Goal: Task Accomplishment & Management: Use online tool/utility

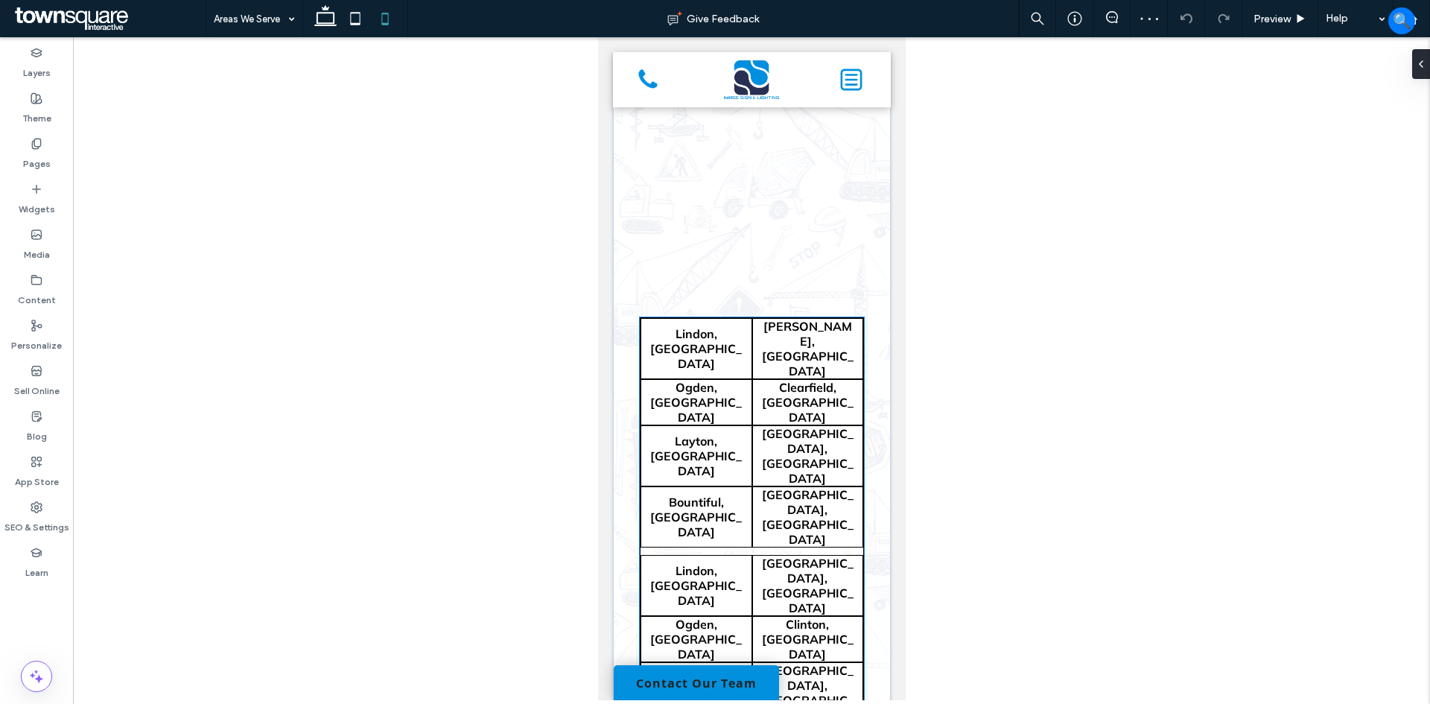
scroll to position [495, 0]
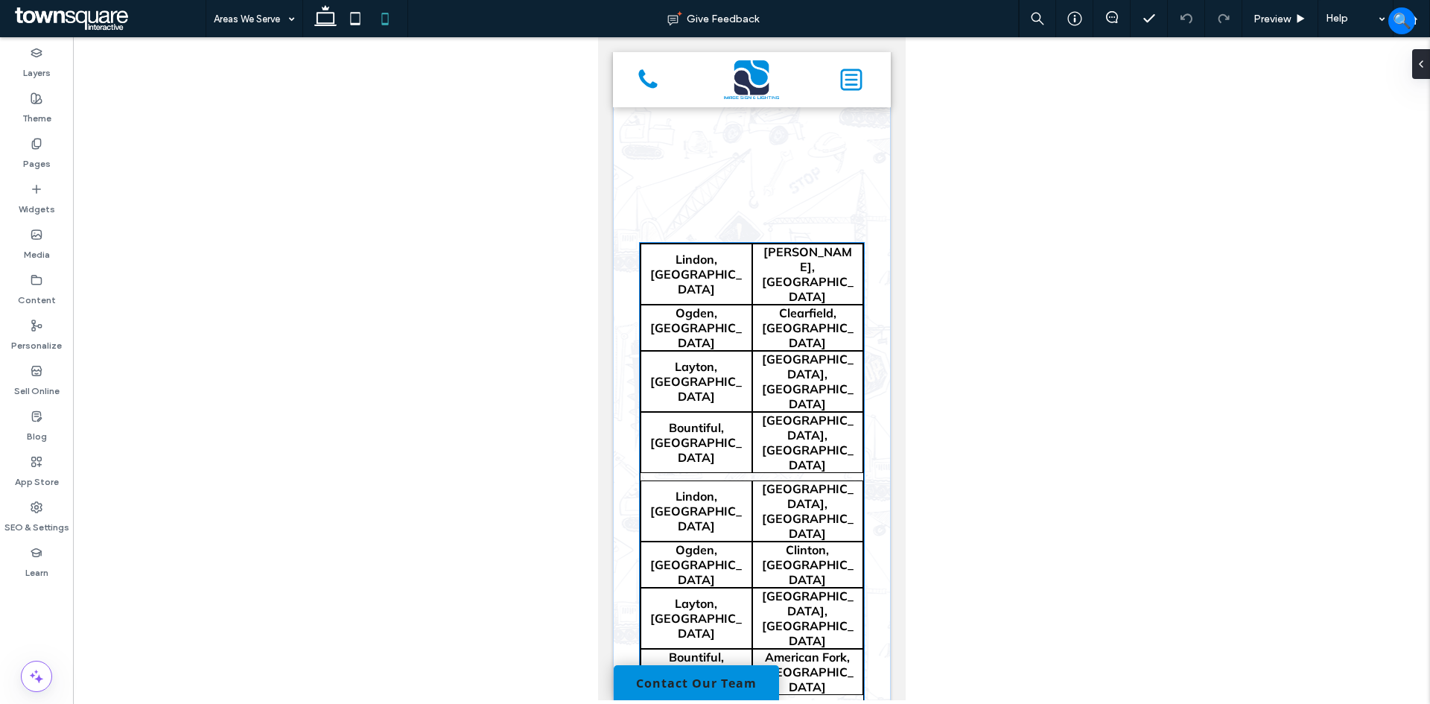
click at [752, 412] on span "[GEOGRAPHIC_DATA], [GEOGRAPHIC_DATA]" at bounding box center [808, 442] width 112 height 61
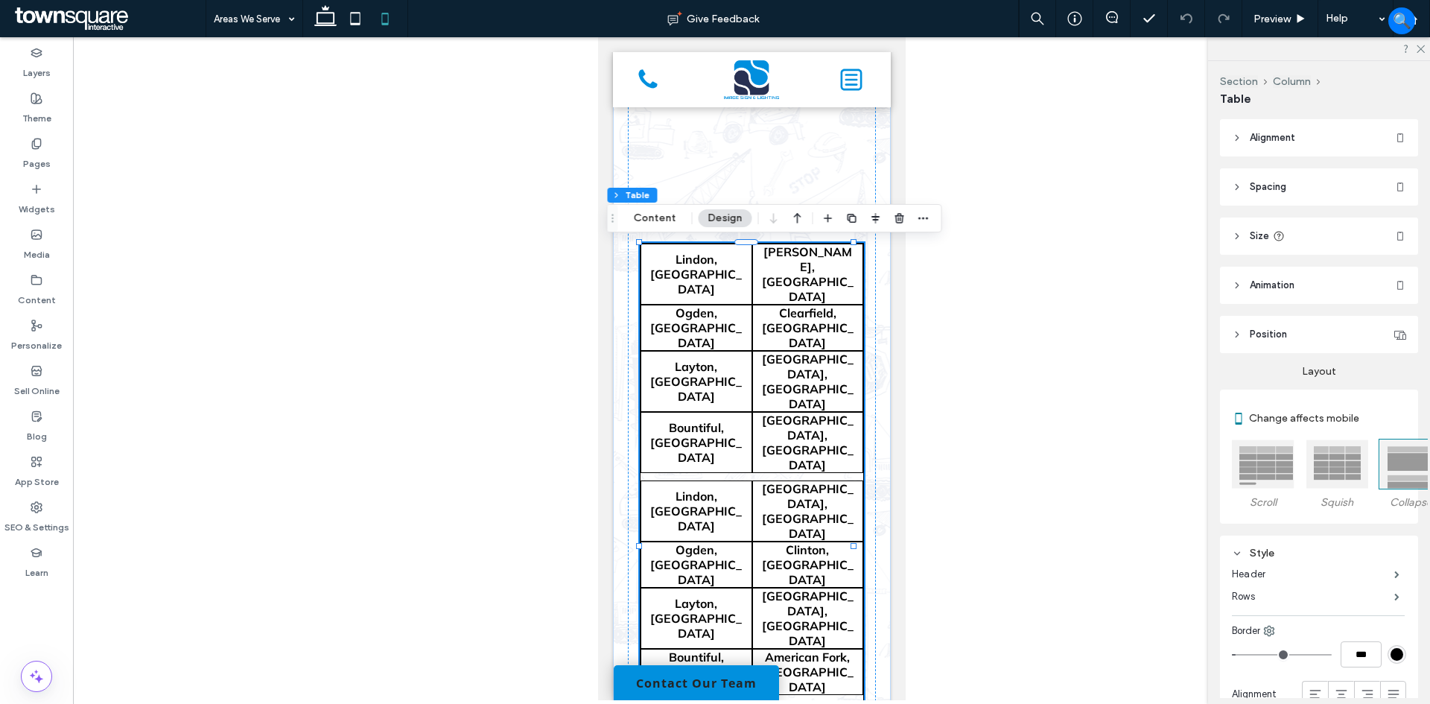
click at [752, 412] on span "[GEOGRAPHIC_DATA], [GEOGRAPHIC_DATA]" at bounding box center [808, 442] width 112 height 61
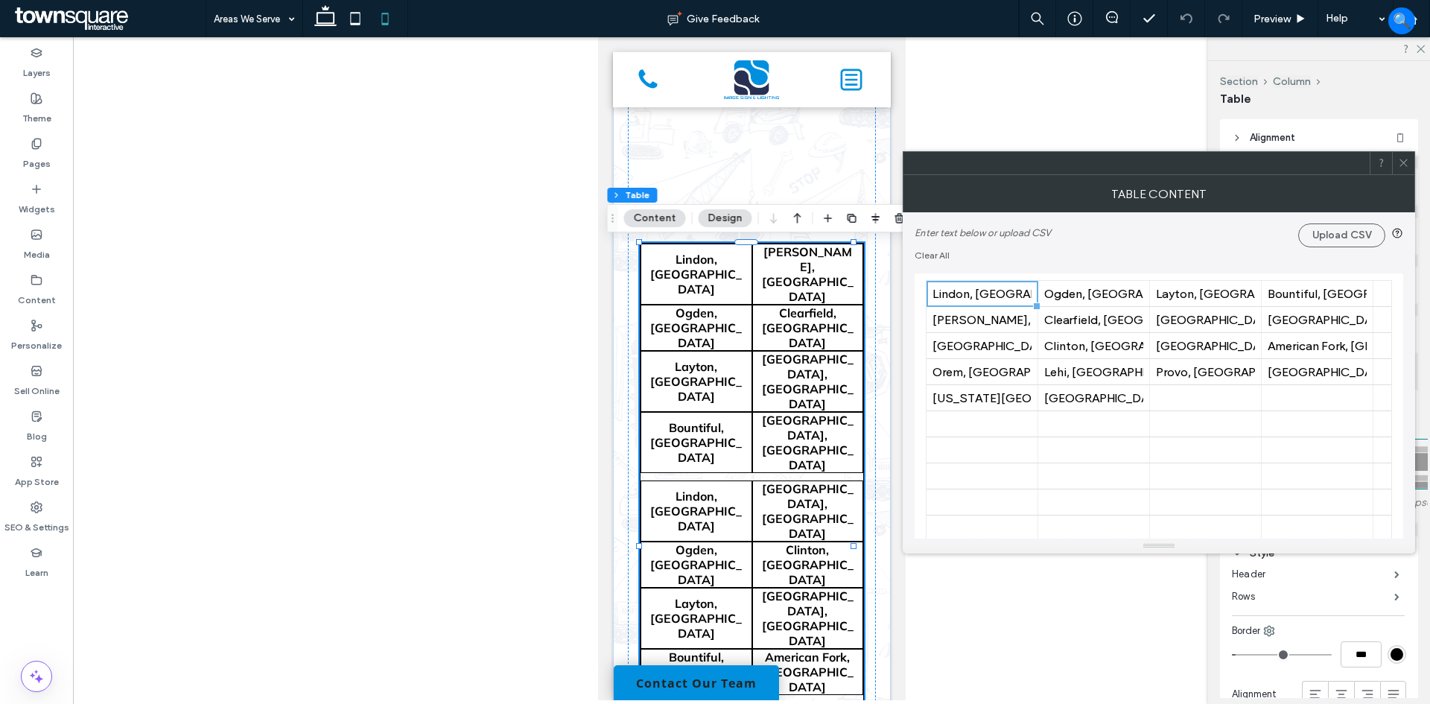
click at [1402, 154] on span at bounding box center [1403, 163] width 11 height 22
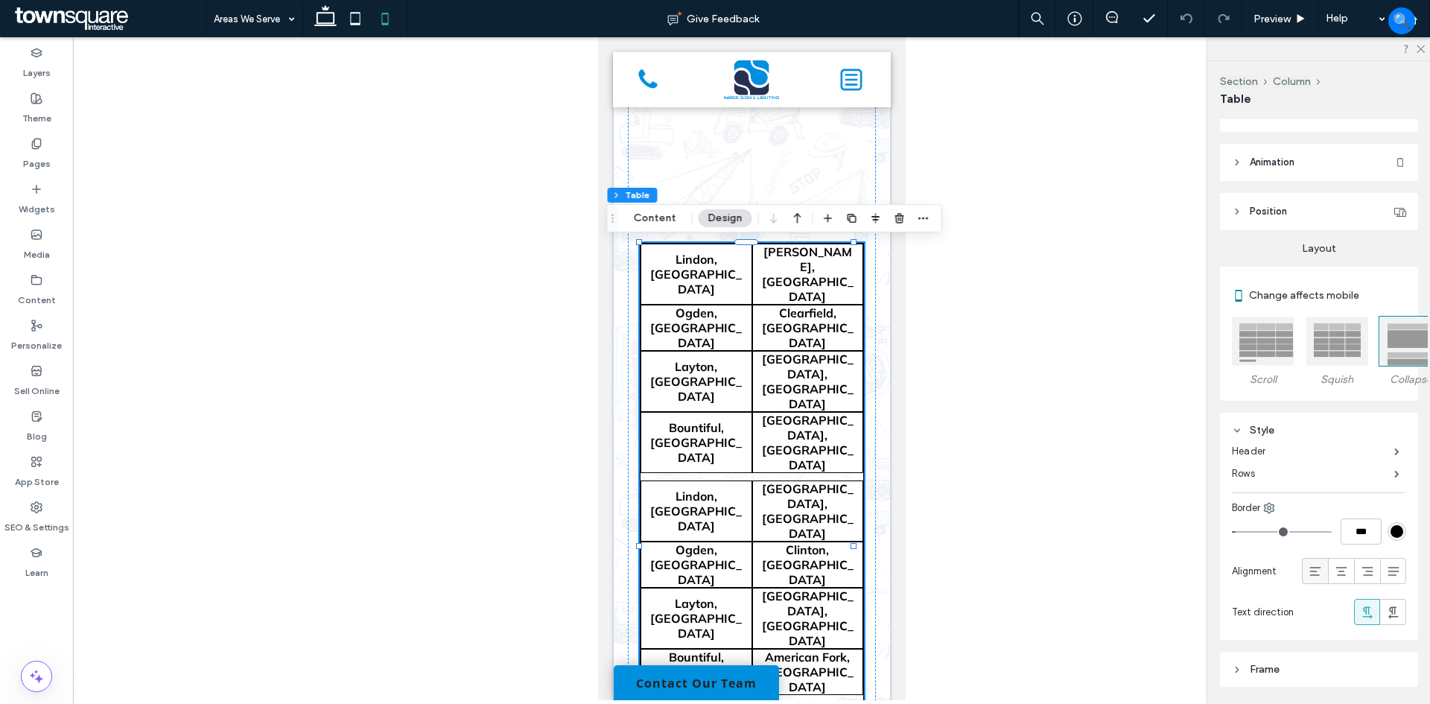
scroll to position [149, 0]
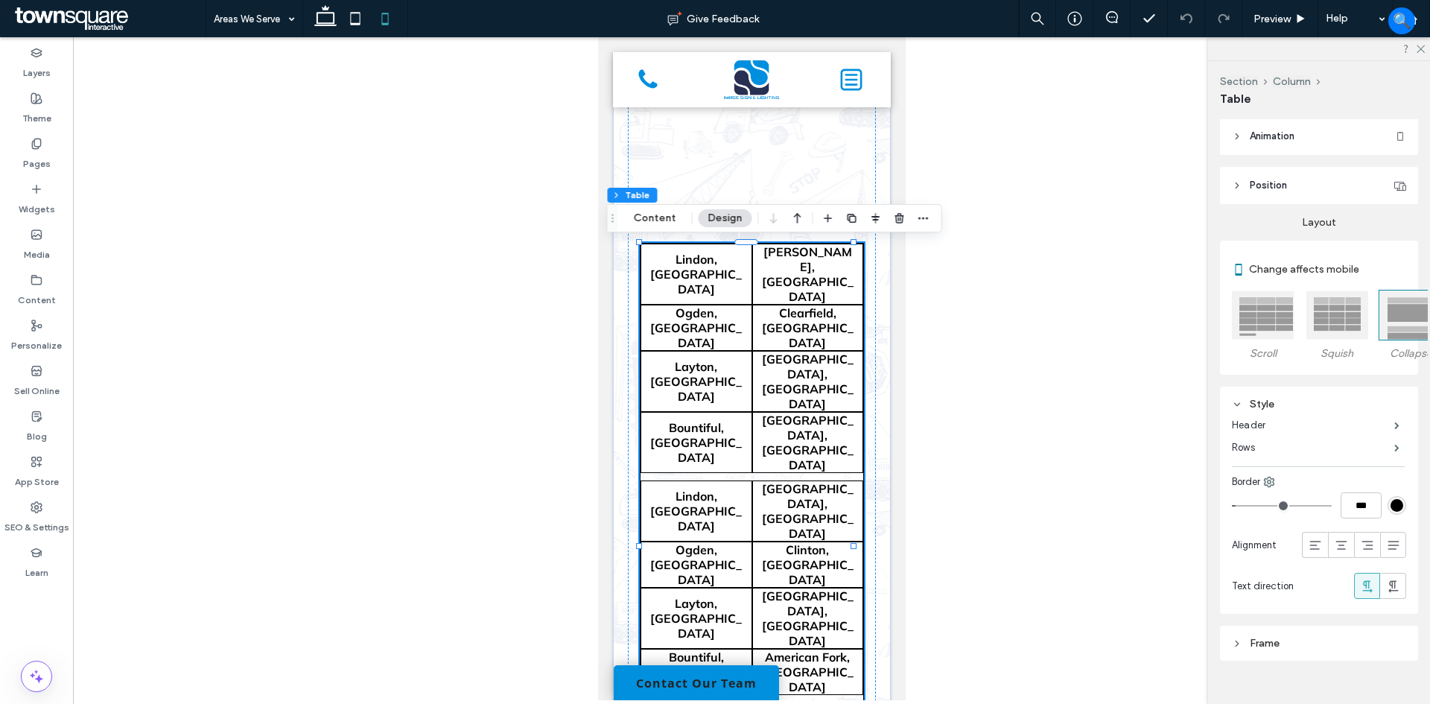
click at [1272, 313] on div at bounding box center [1263, 315] width 63 height 49
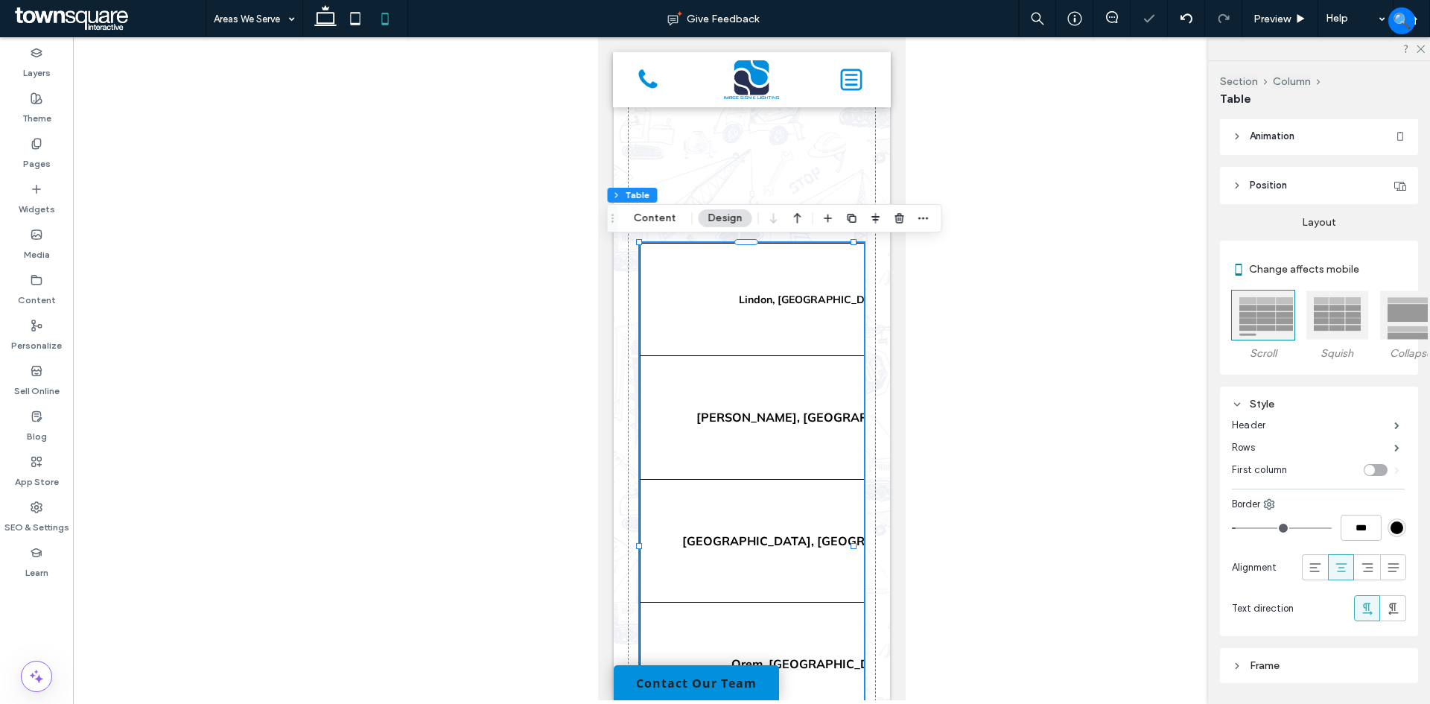
click at [1338, 313] on div at bounding box center [1337, 315] width 63 height 49
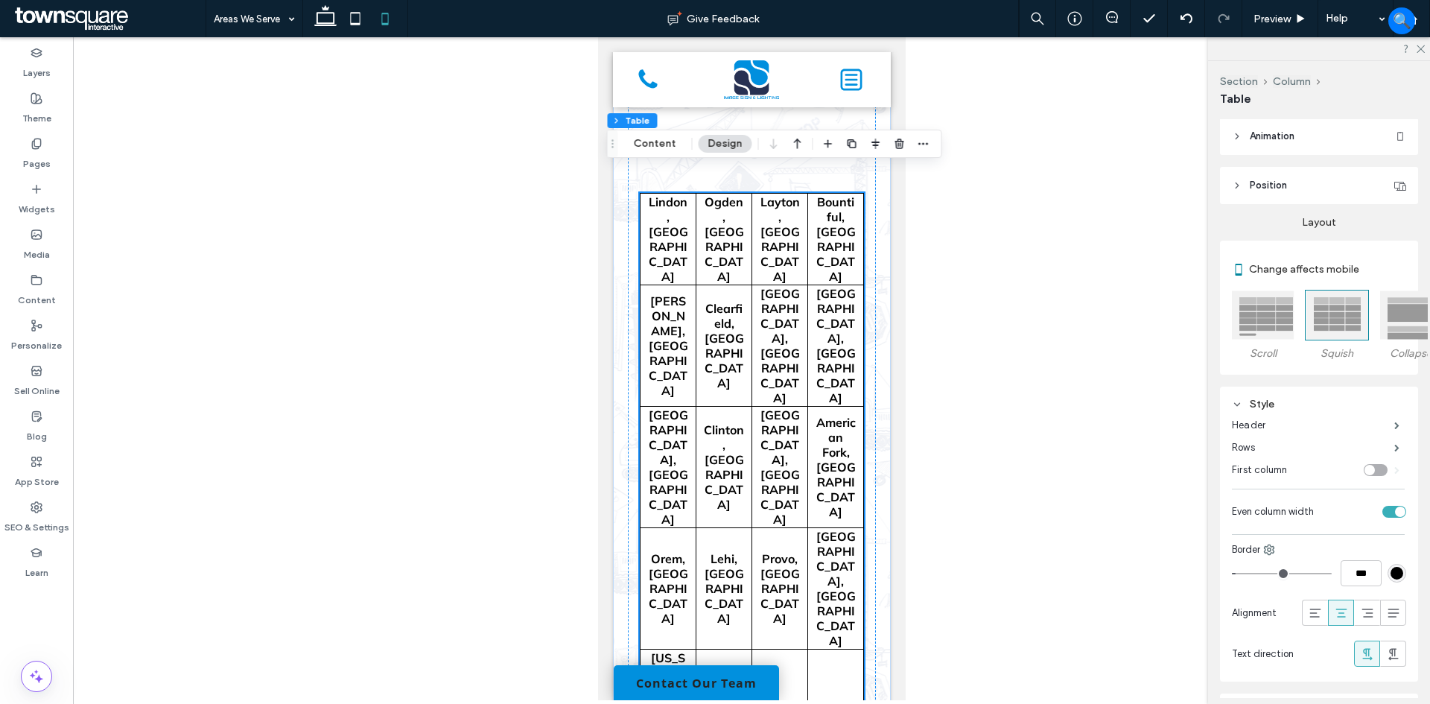
scroll to position [570, 0]
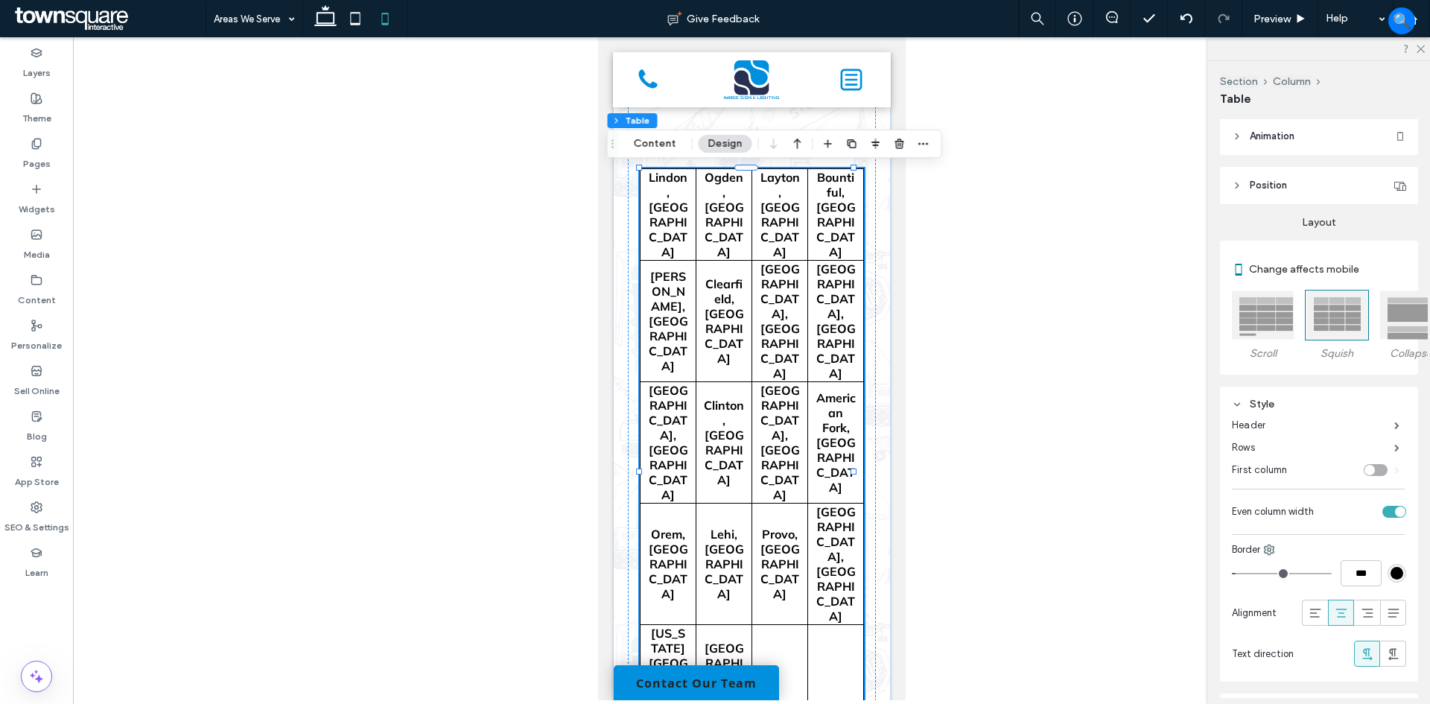
click at [1403, 318] on div at bounding box center [1411, 315] width 63 height 49
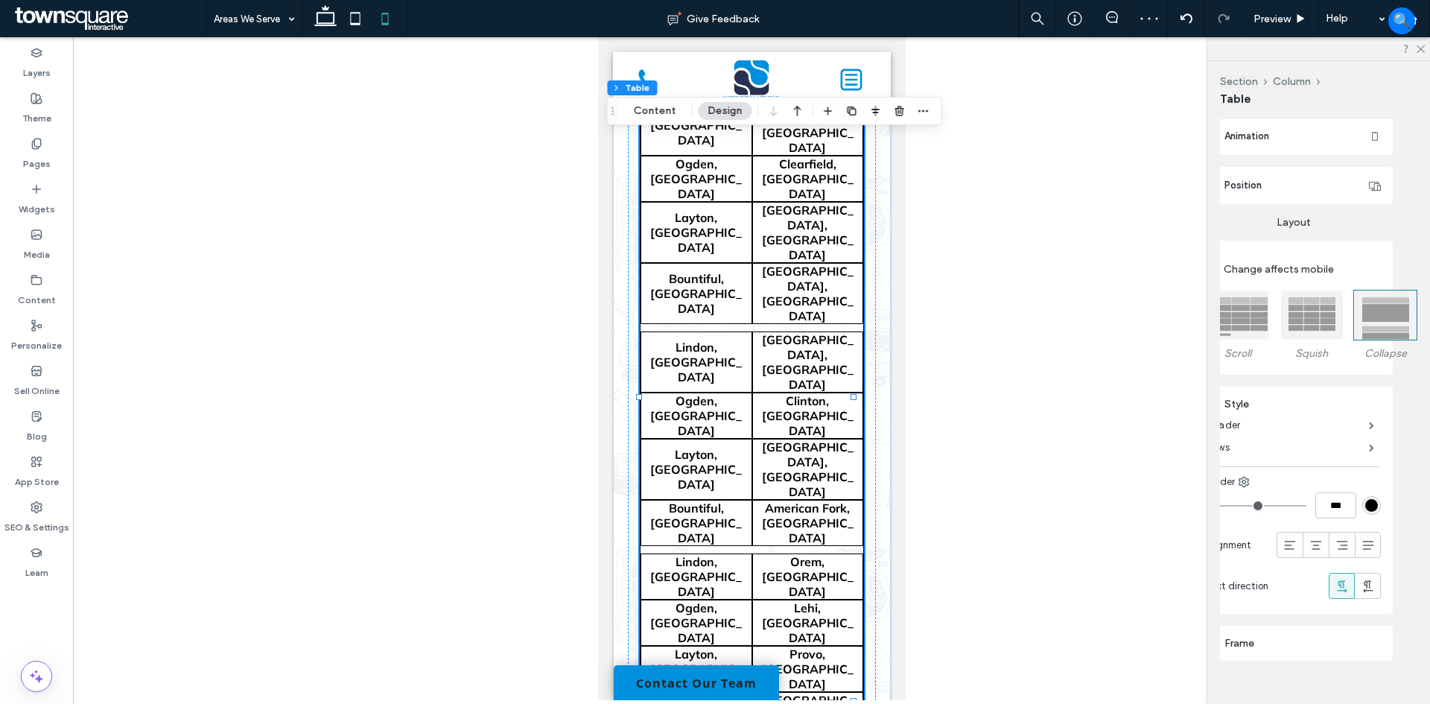
scroll to position [149, 0]
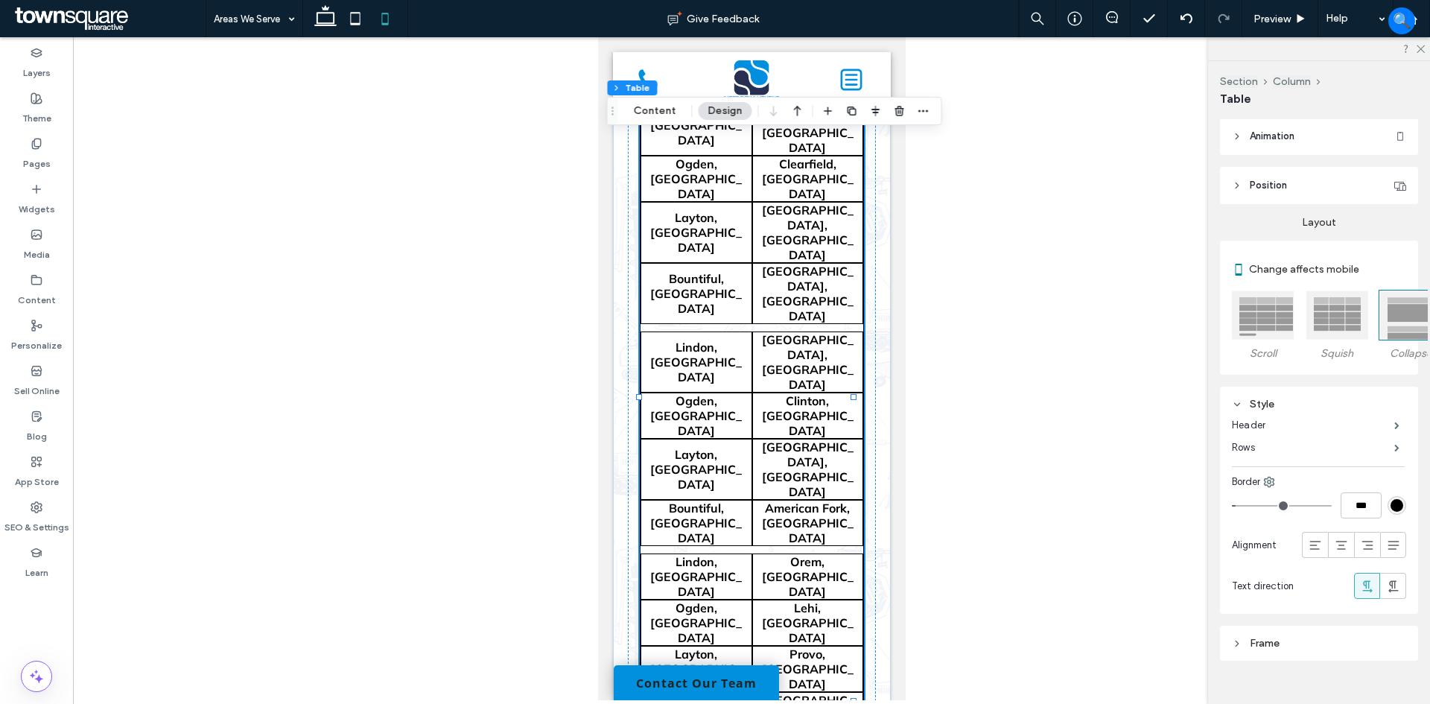
click at [1254, 311] on div at bounding box center [1263, 315] width 63 height 49
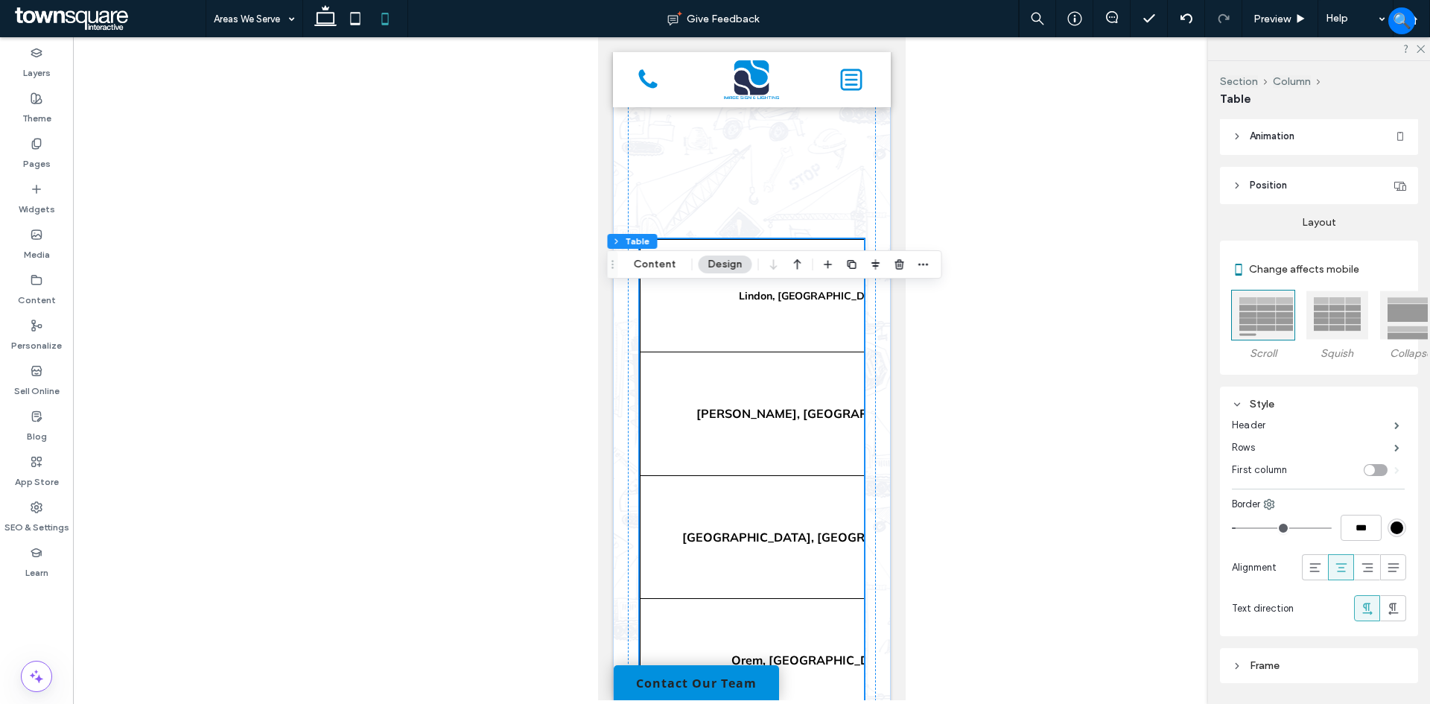
scroll to position [421, 0]
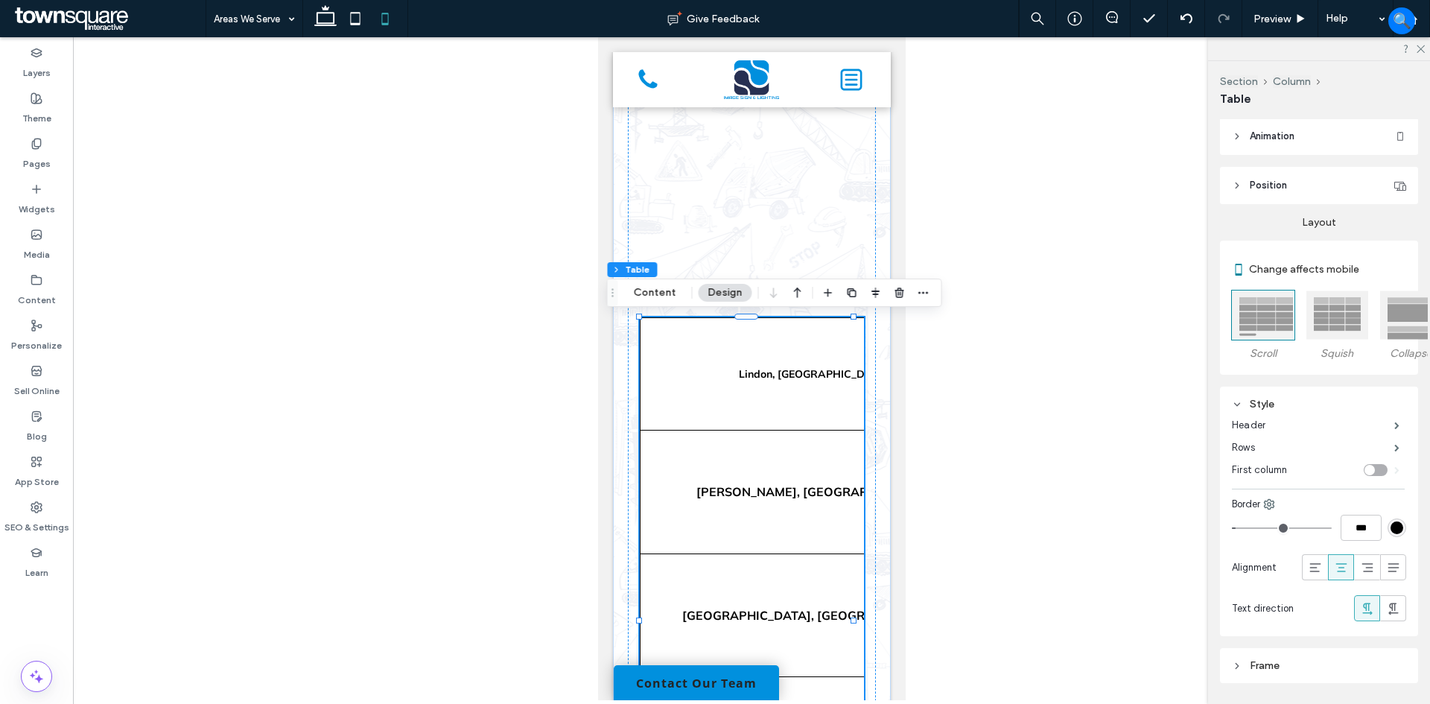
click at [1335, 314] on div at bounding box center [1337, 315] width 63 height 49
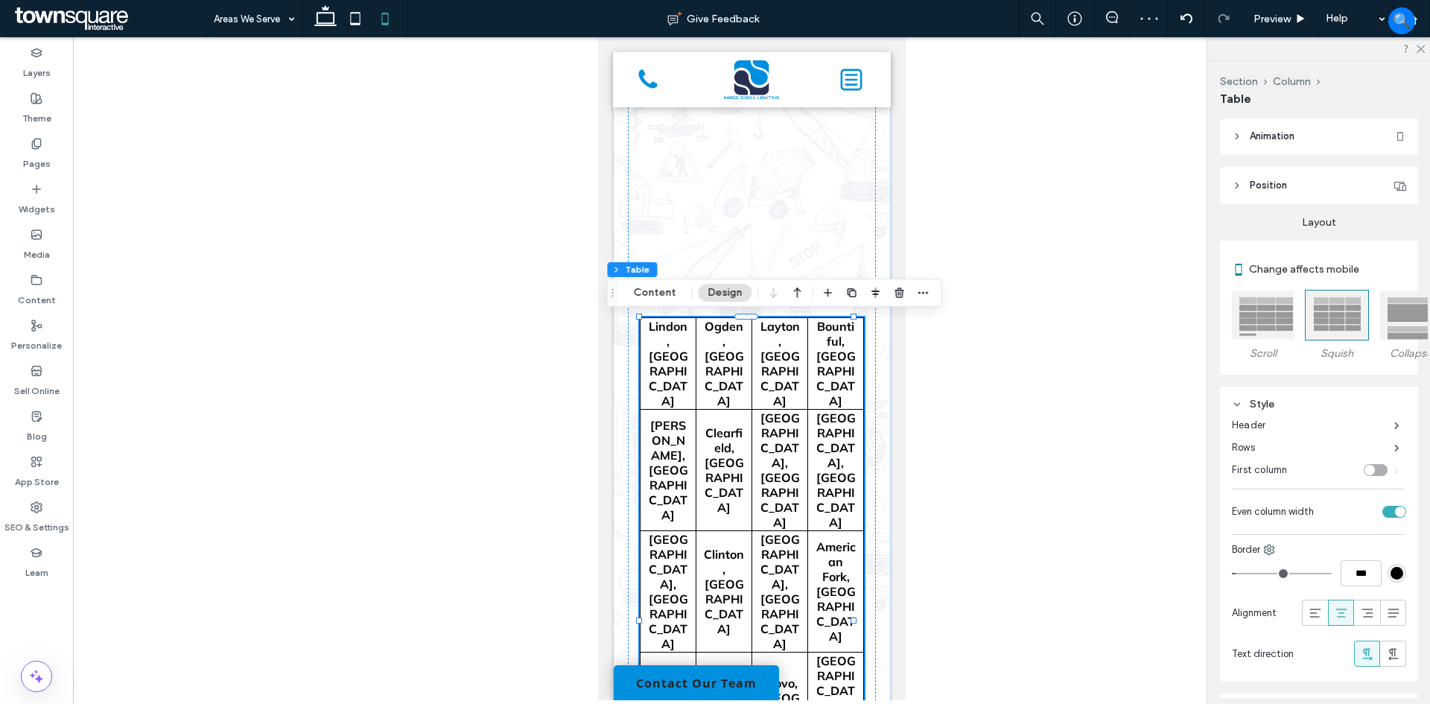
click at [1262, 319] on div at bounding box center [1263, 315] width 63 height 49
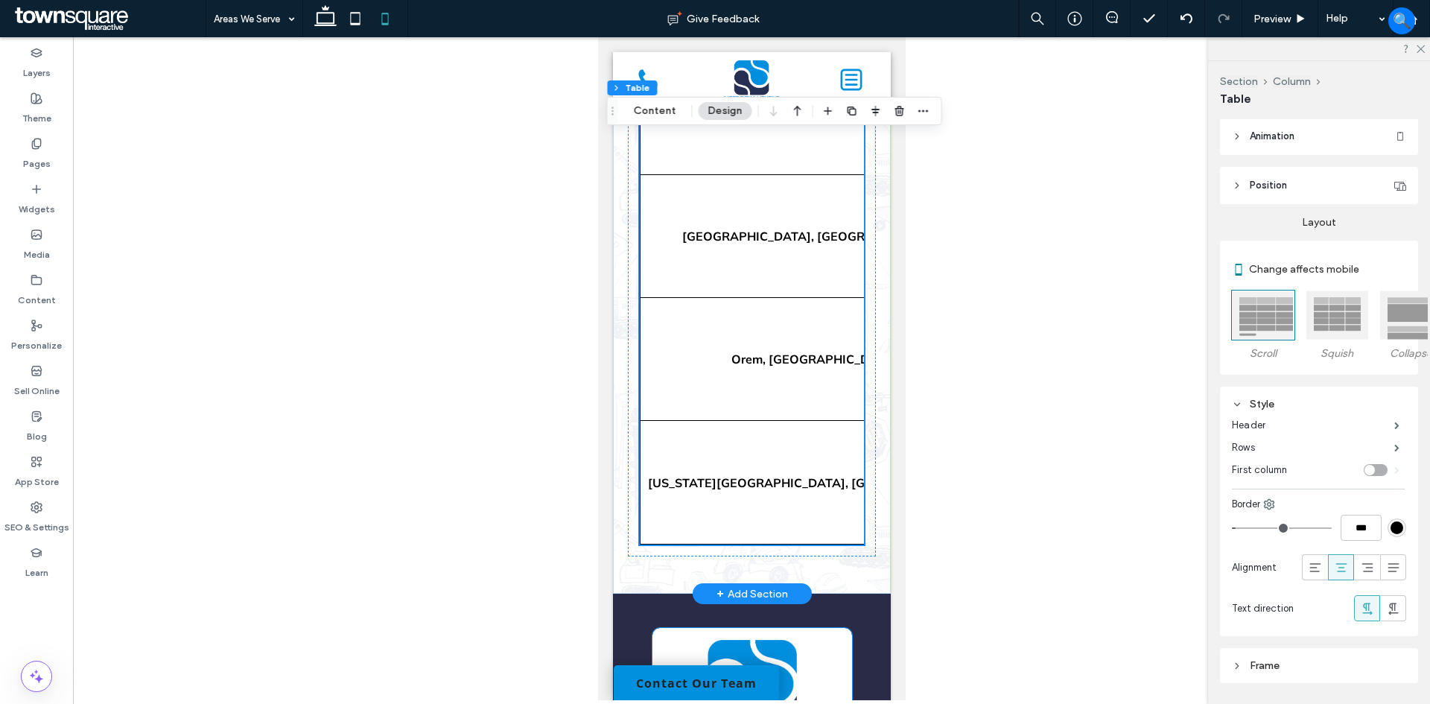
scroll to position [793, 0]
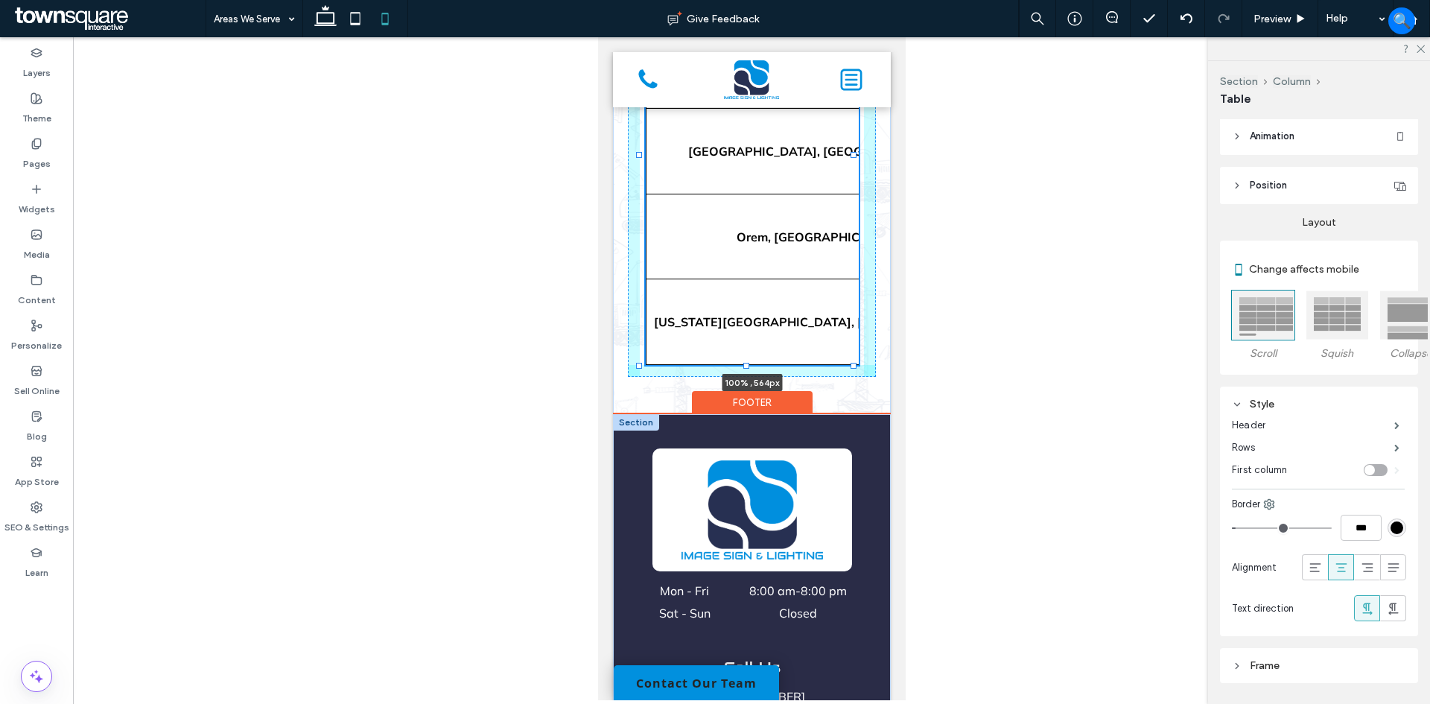
drag, startPoint x: 744, startPoint y: 550, endPoint x: 740, endPoint y: 454, distance: 96.2
click at [740, 454] on div "**********" at bounding box center [751, 197] width 278 height 1876
type input "***"
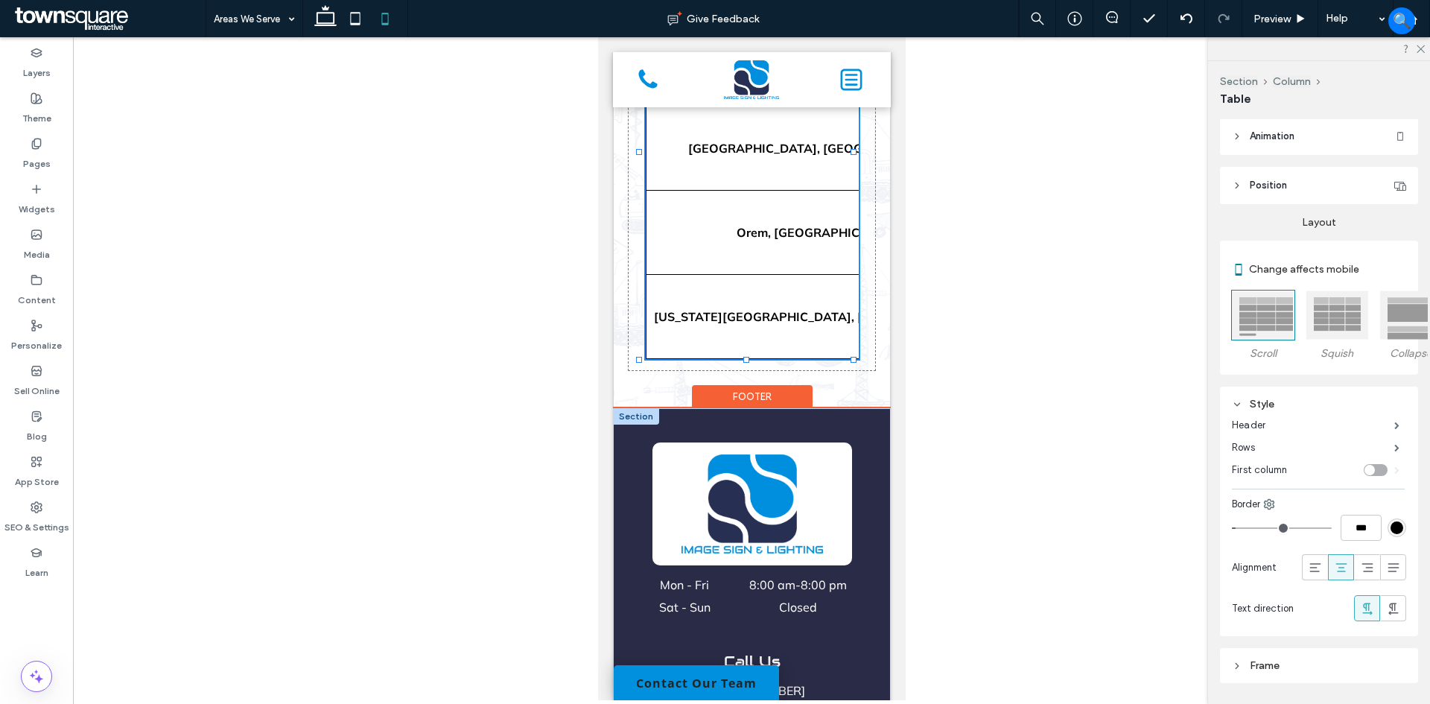
type input "***"
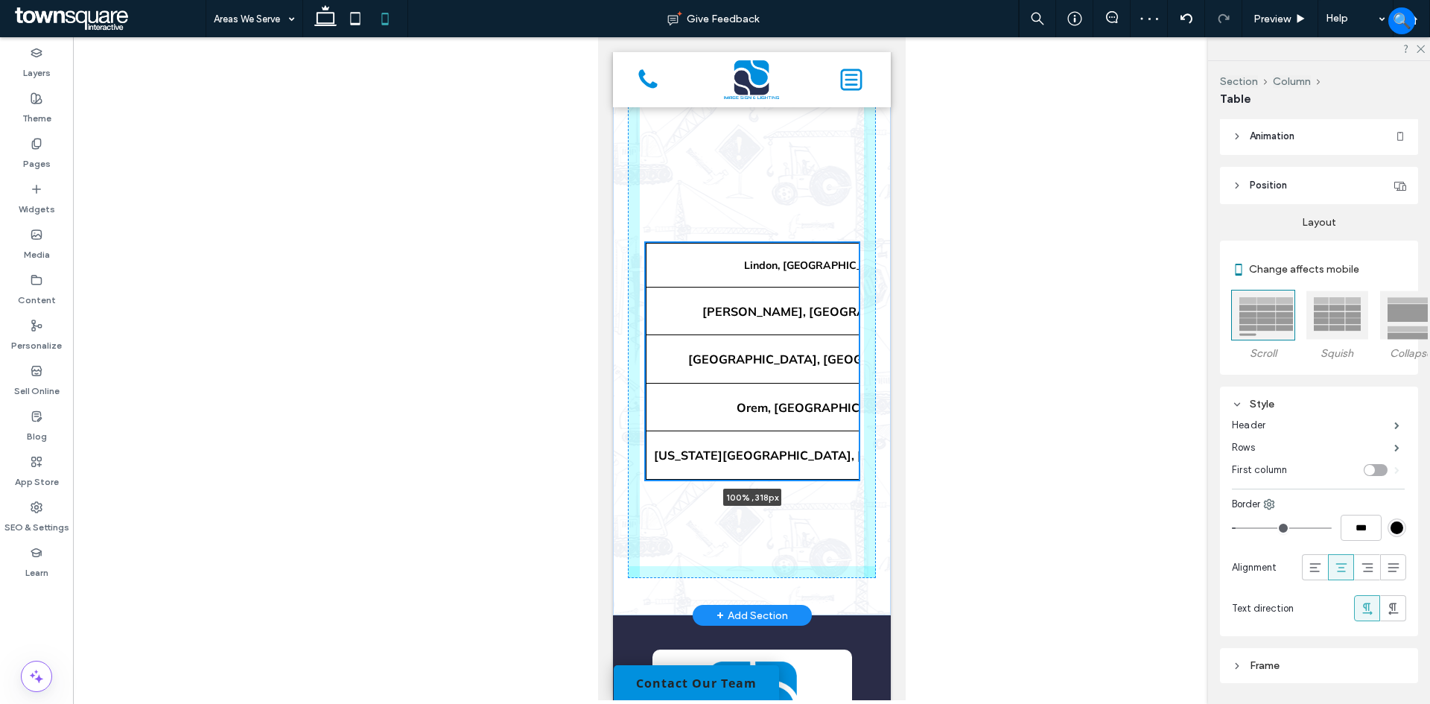
scroll to position [575, 0]
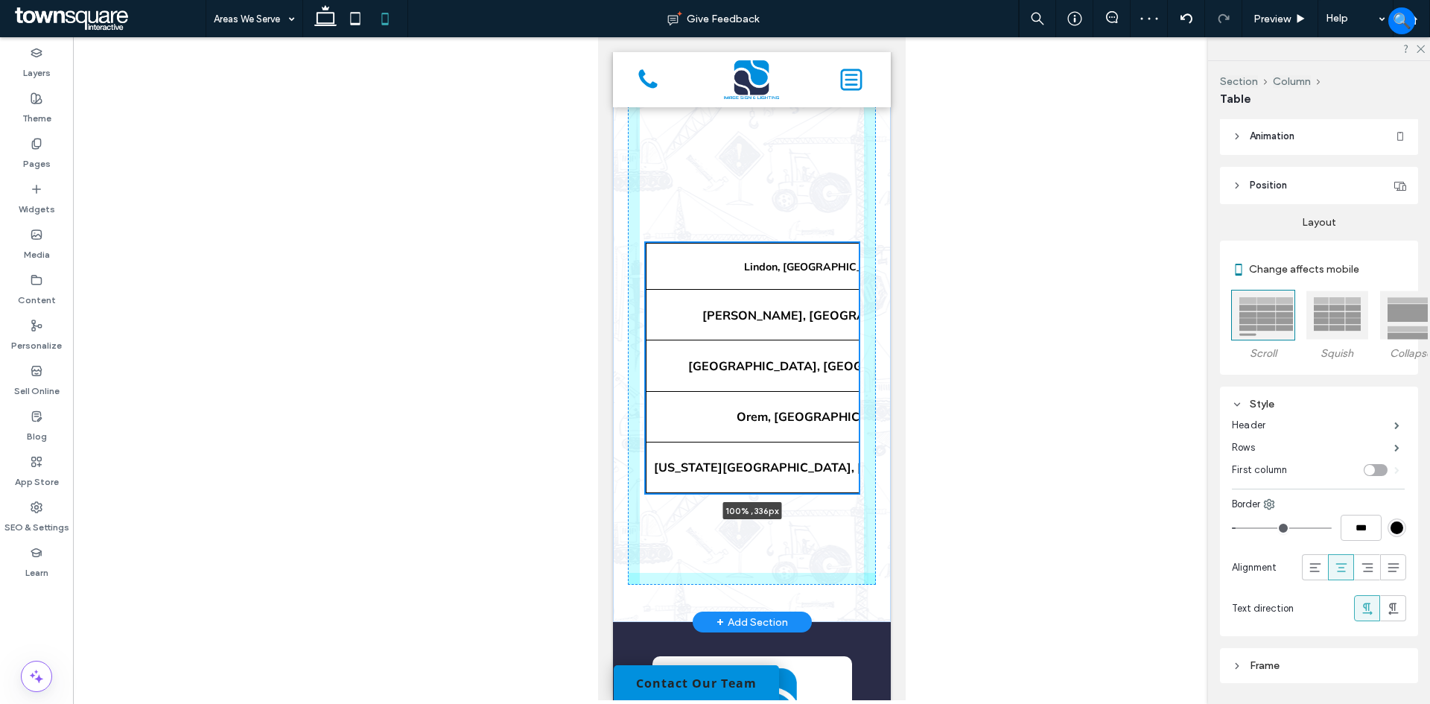
drag, startPoint x: 746, startPoint y: 658, endPoint x: 750, endPoint y: 577, distance: 82.1
click at [750, 577] on div "Lindon, UT Ogden, UT Layton, UT Bountiful, [GEOGRAPHIC_DATA] [GEOGRAPHIC_DATA],…" at bounding box center [751, 176] width 278 height 892
type input "***"
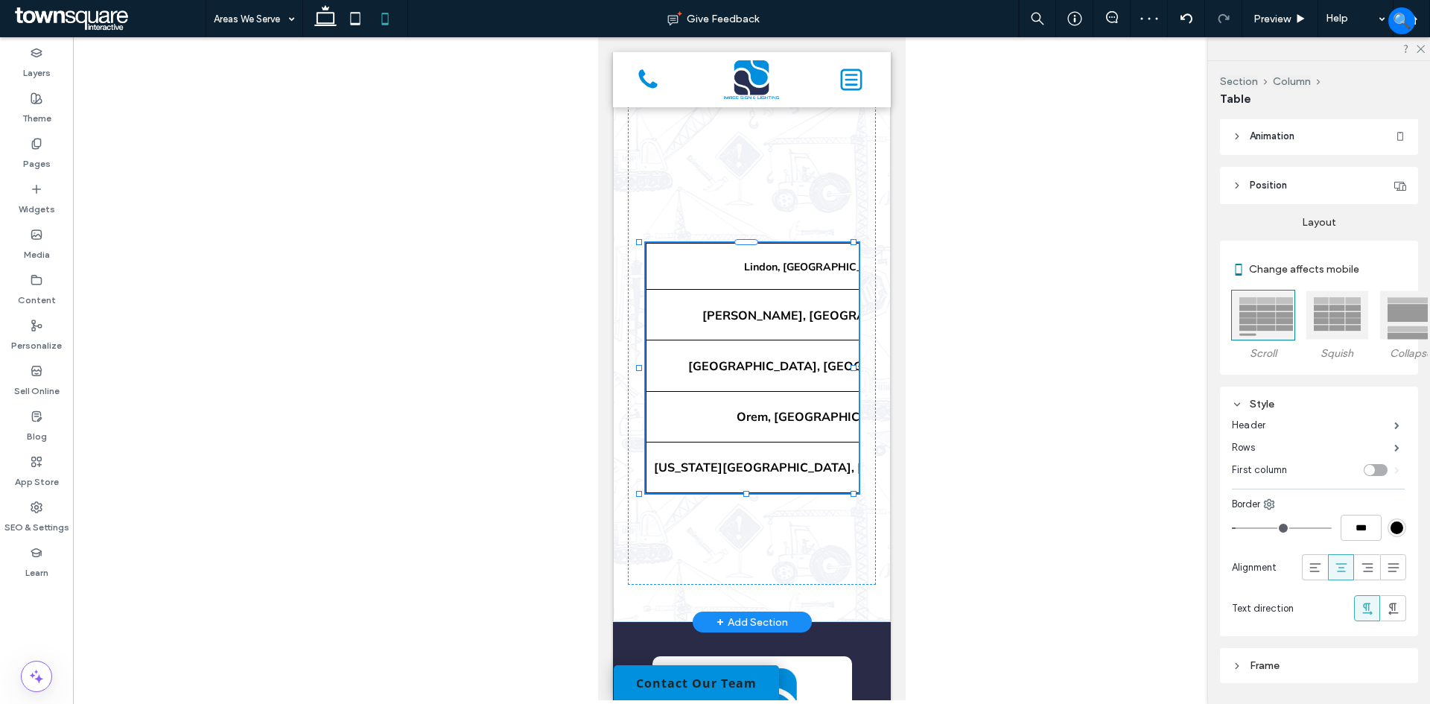
type input "***"
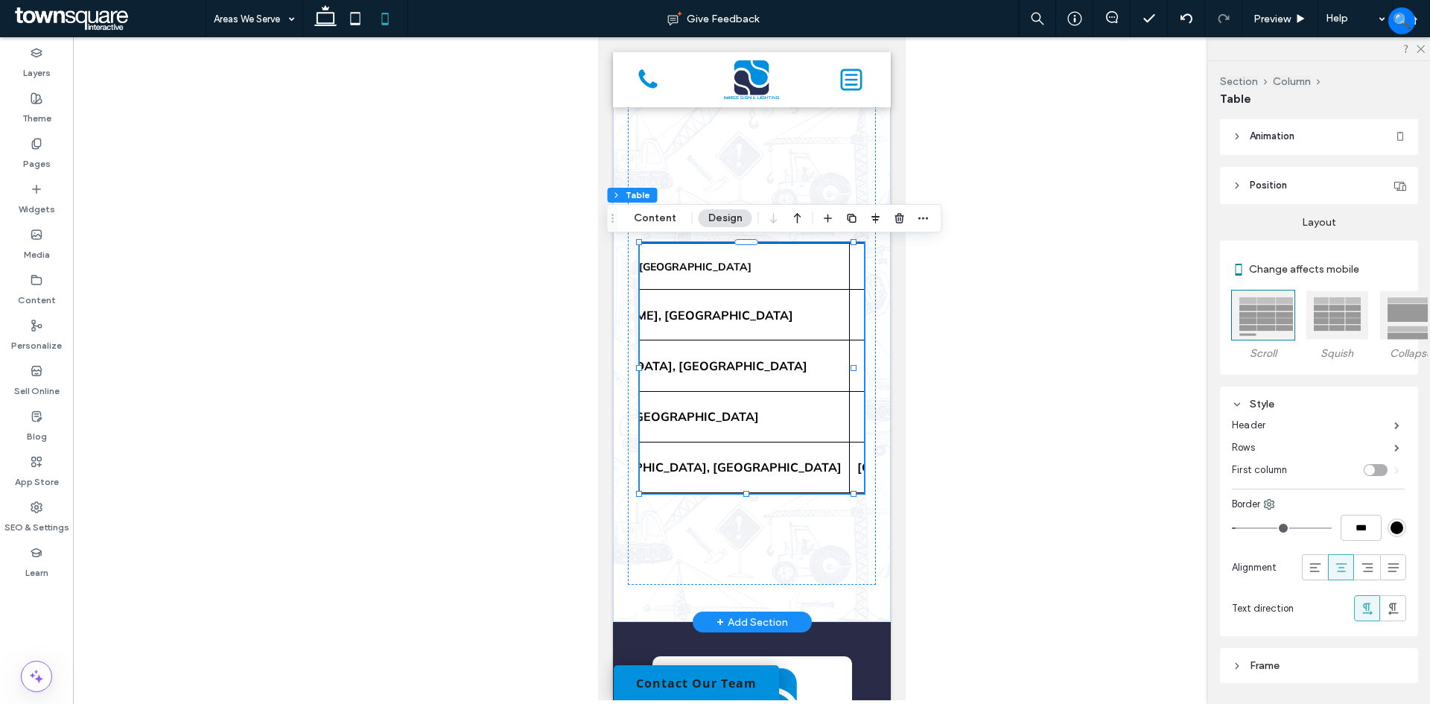
scroll to position [0, 186]
click at [746, 491] on div at bounding box center [746, 494] width 6 height 6
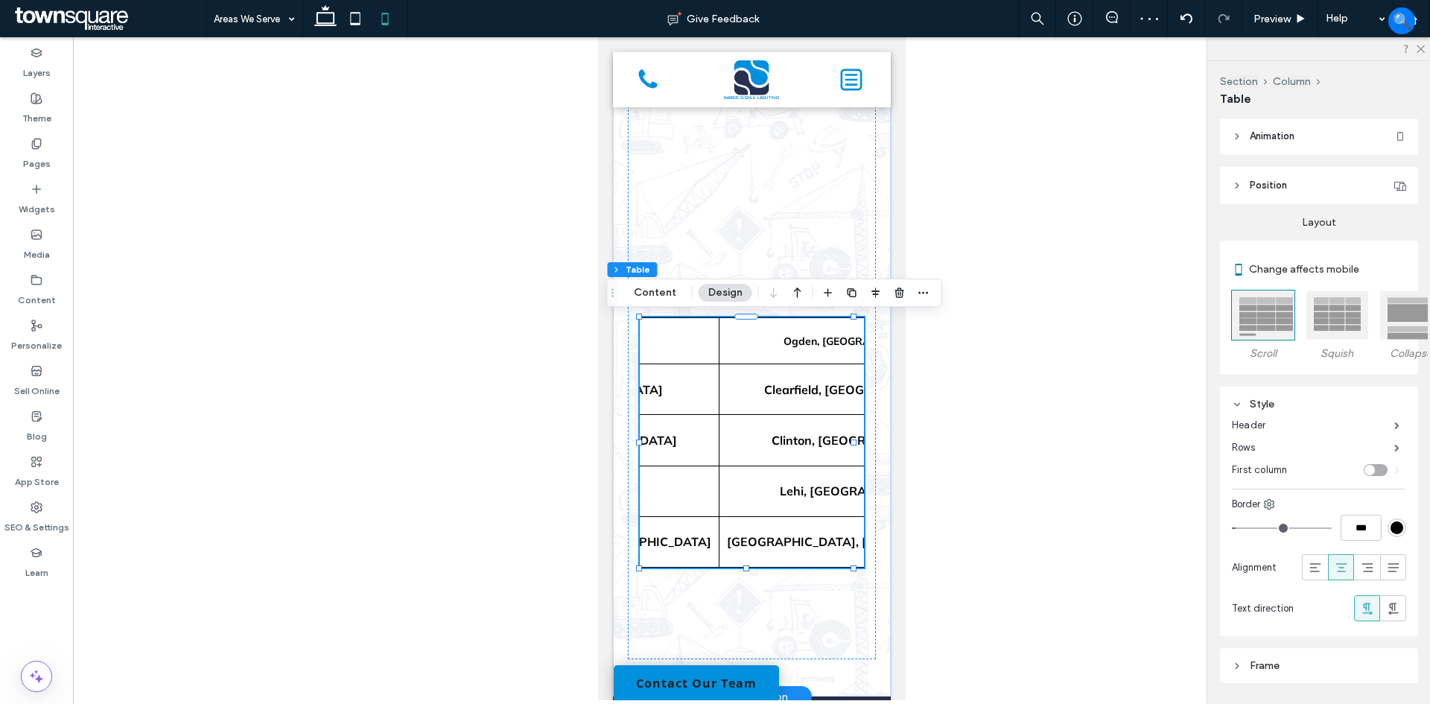
scroll to position [0, 296]
drag, startPoint x: 323, startPoint y: 16, endPoint x: 394, endPoint y: 121, distance: 126.6
click at [323, 16] on icon at bounding box center [326, 19] width 30 height 30
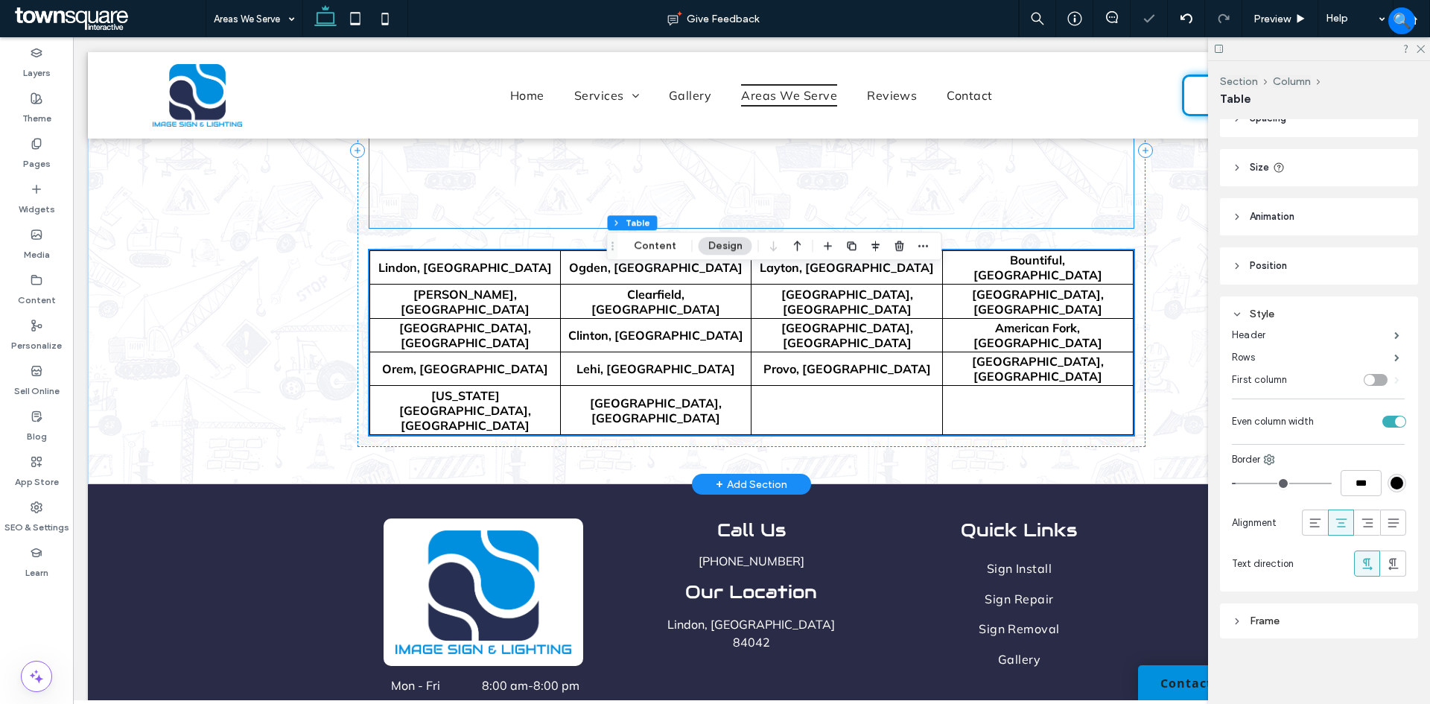
type input "***"
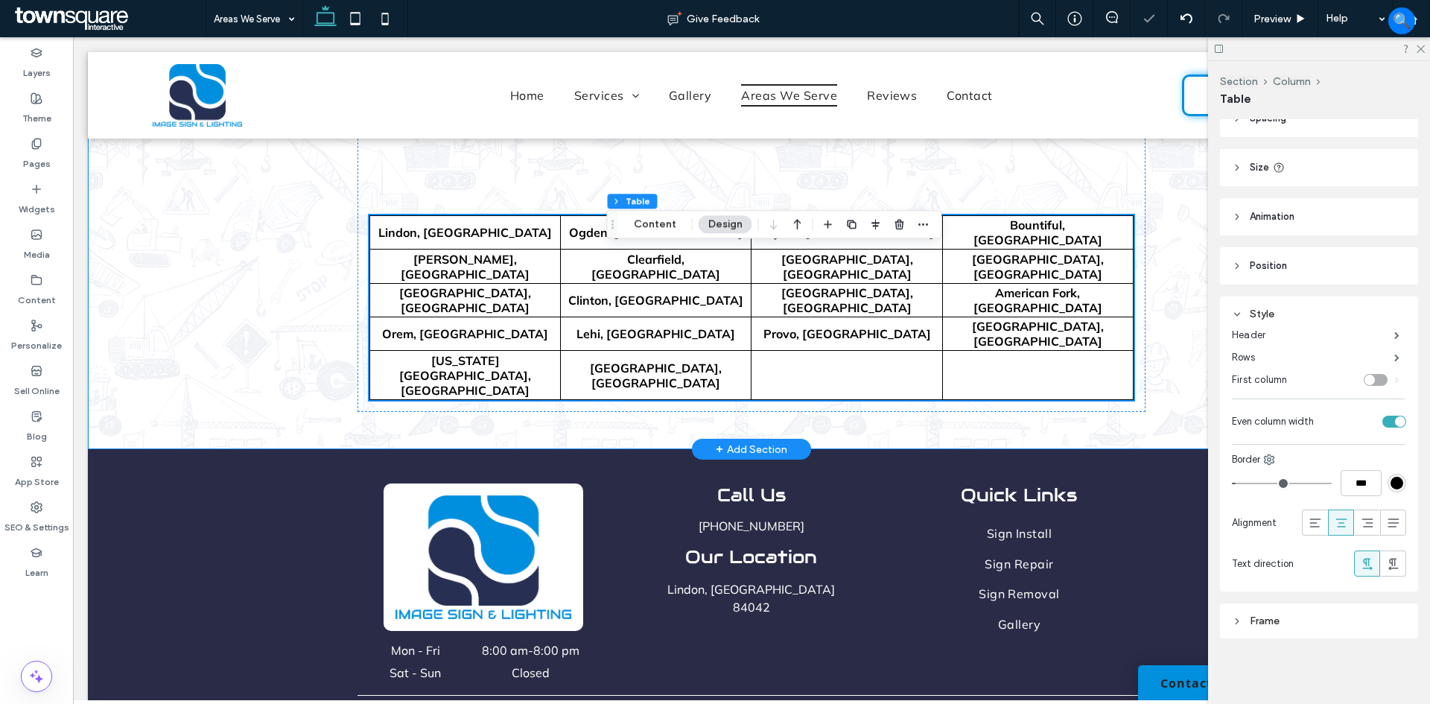
scroll to position [406, 0]
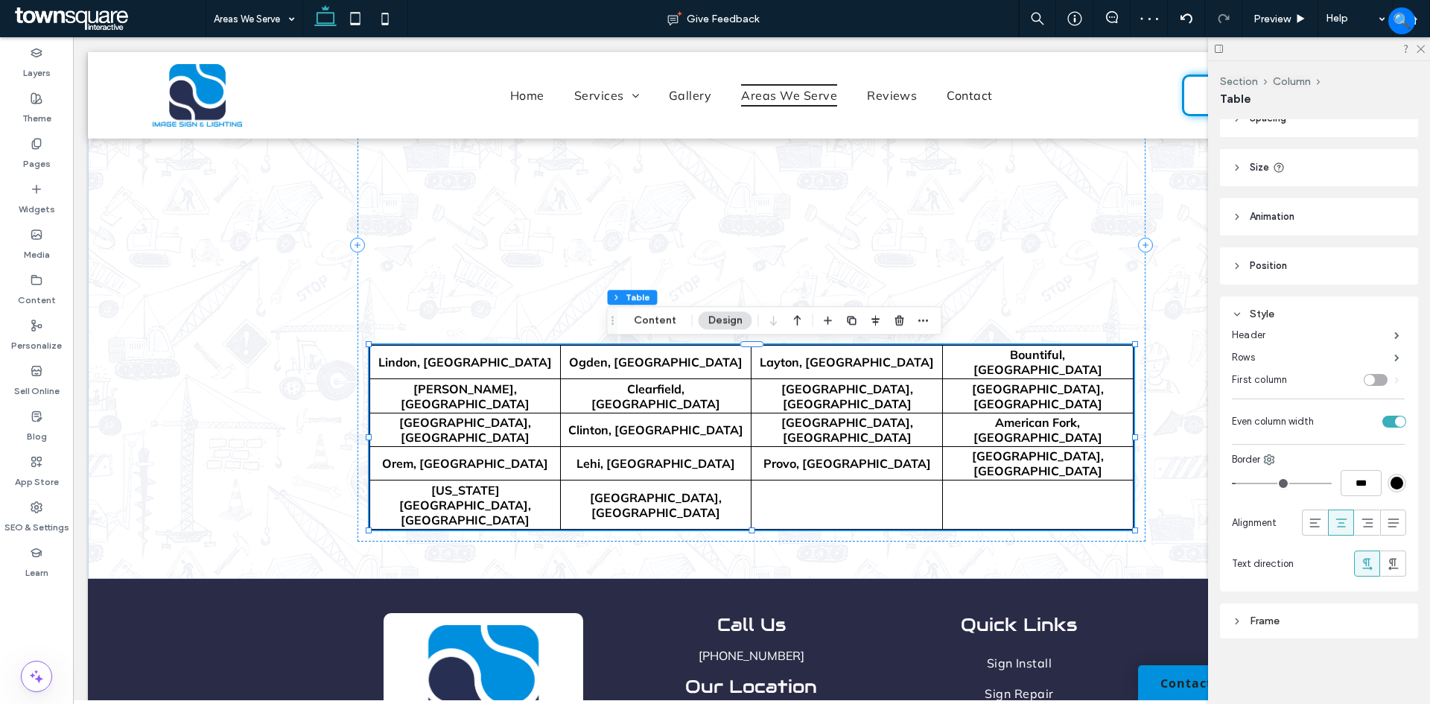
click at [734, 413] on td "Clearfield, [GEOGRAPHIC_DATA]" at bounding box center [656, 396] width 191 height 34
click at [773, 456] on td "Provo, [GEOGRAPHIC_DATA]" at bounding box center [847, 463] width 191 height 34
drag, startPoint x: 831, startPoint y: 319, endPoint x: 751, endPoint y: 366, distance: 92.9
click at [831, 319] on icon "button" at bounding box center [828, 320] width 12 height 12
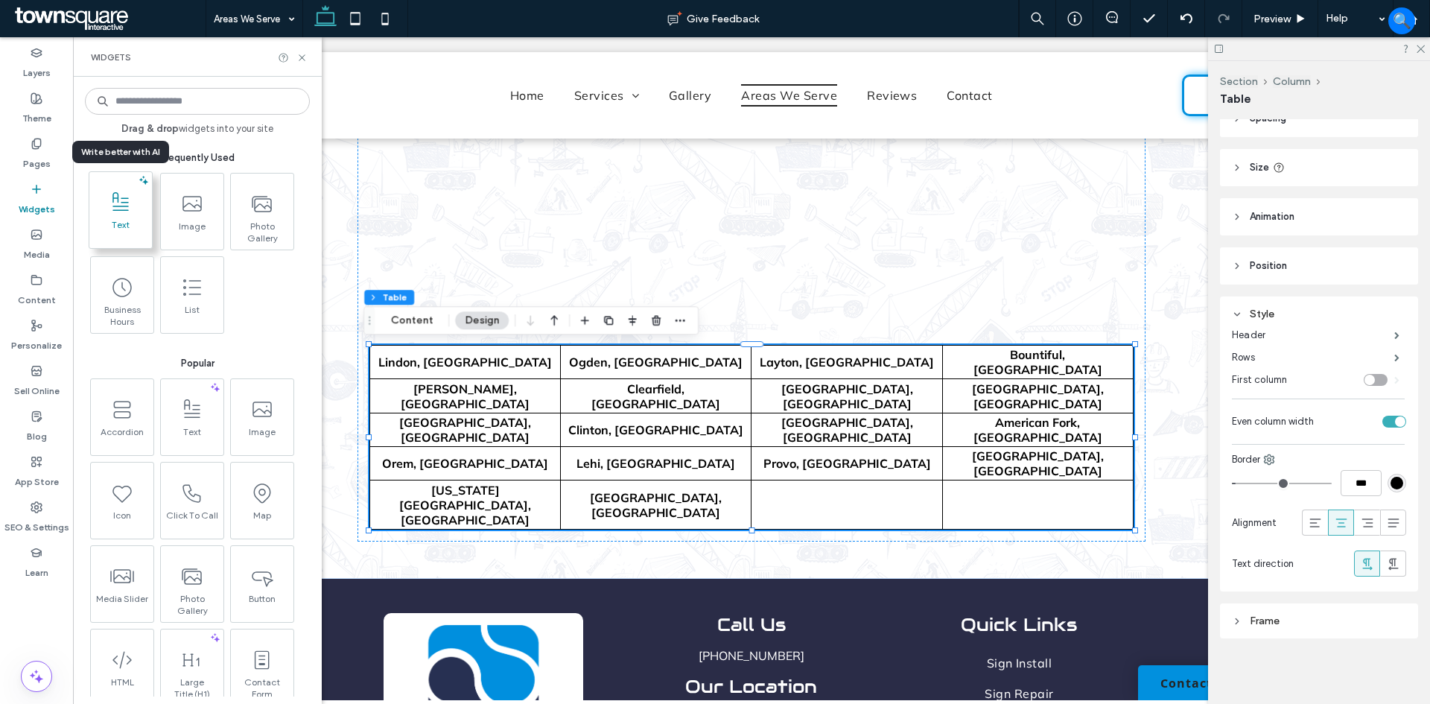
click at [118, 220] on span "Text" at bounding box center [120, 229] width 63 height 21
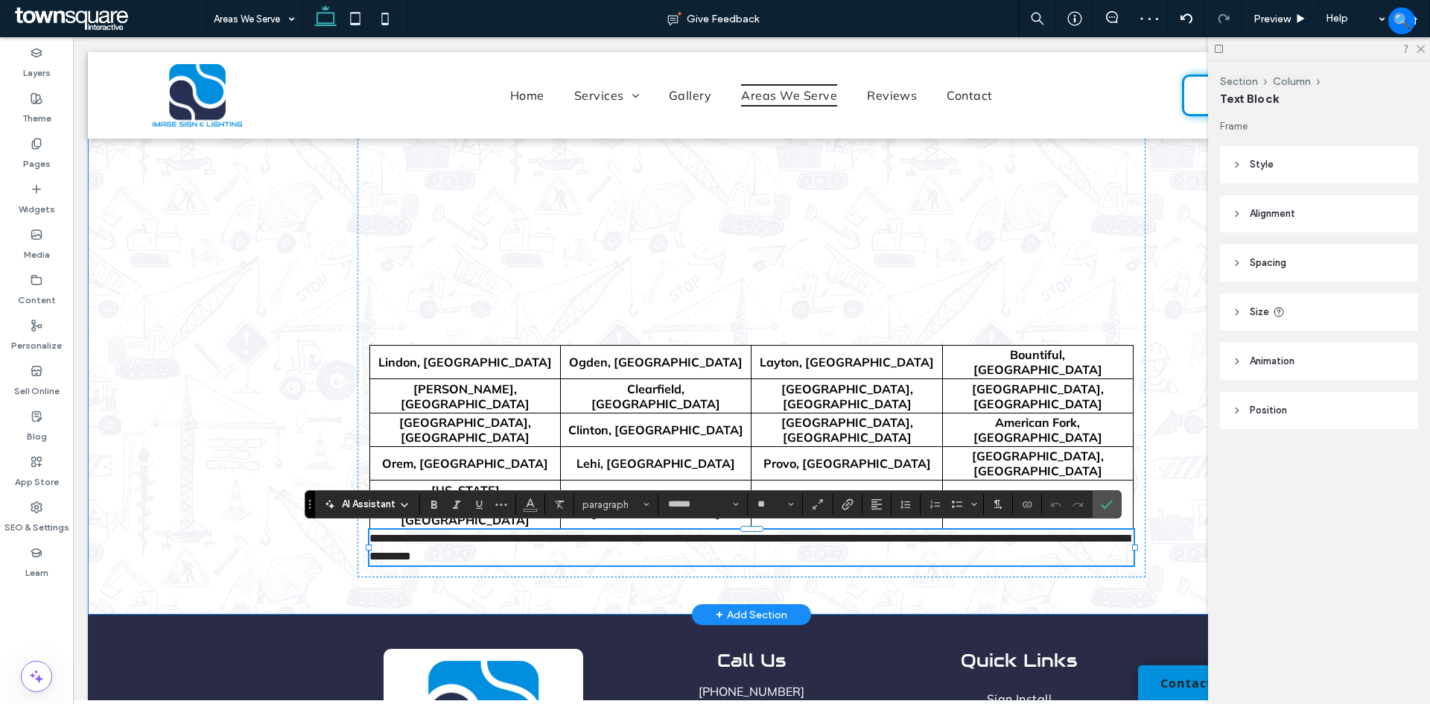
click at [1178, 553] on div "**********" at bounding box center [752, 262] width 894 height 703
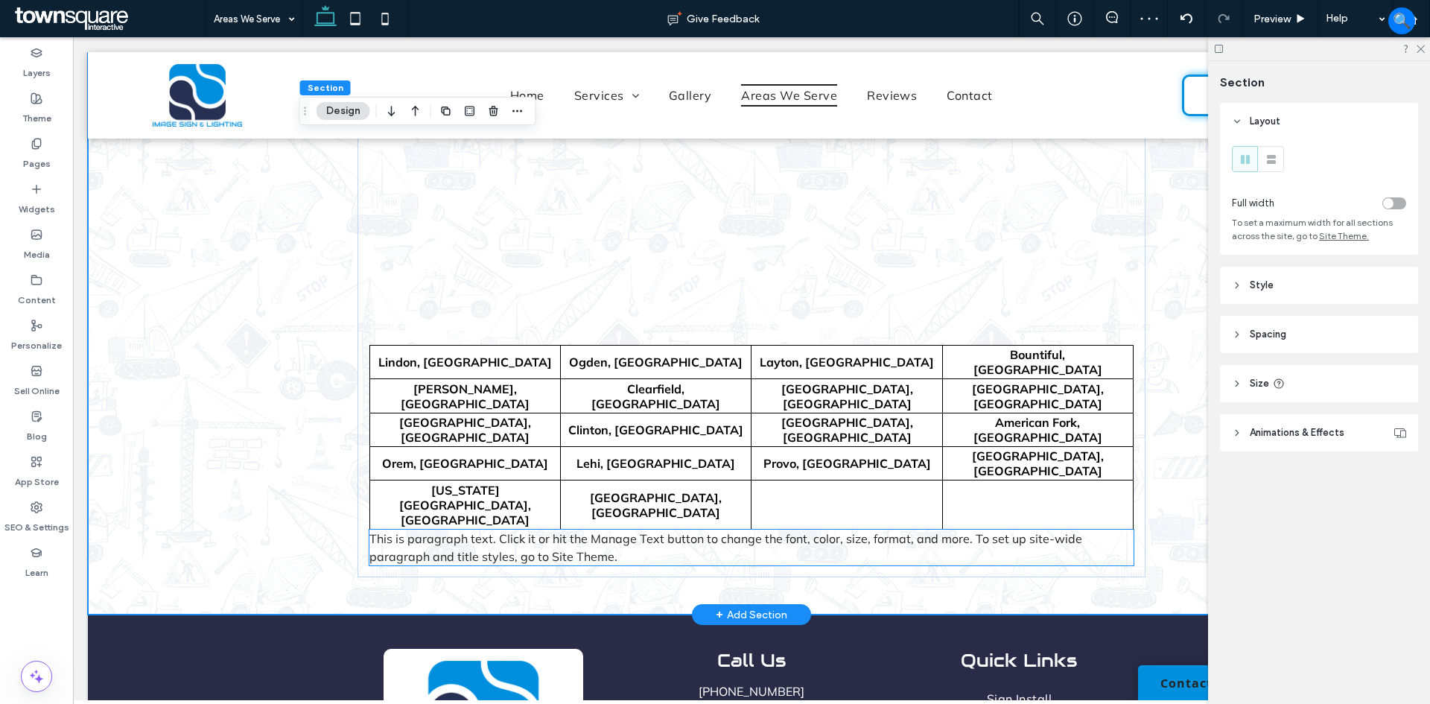
click at [901, 550] on p "This is paragraph text. Click it or hit the Manage Text button to change the fo…" at bounding box center [751, 548] width 764 height 36
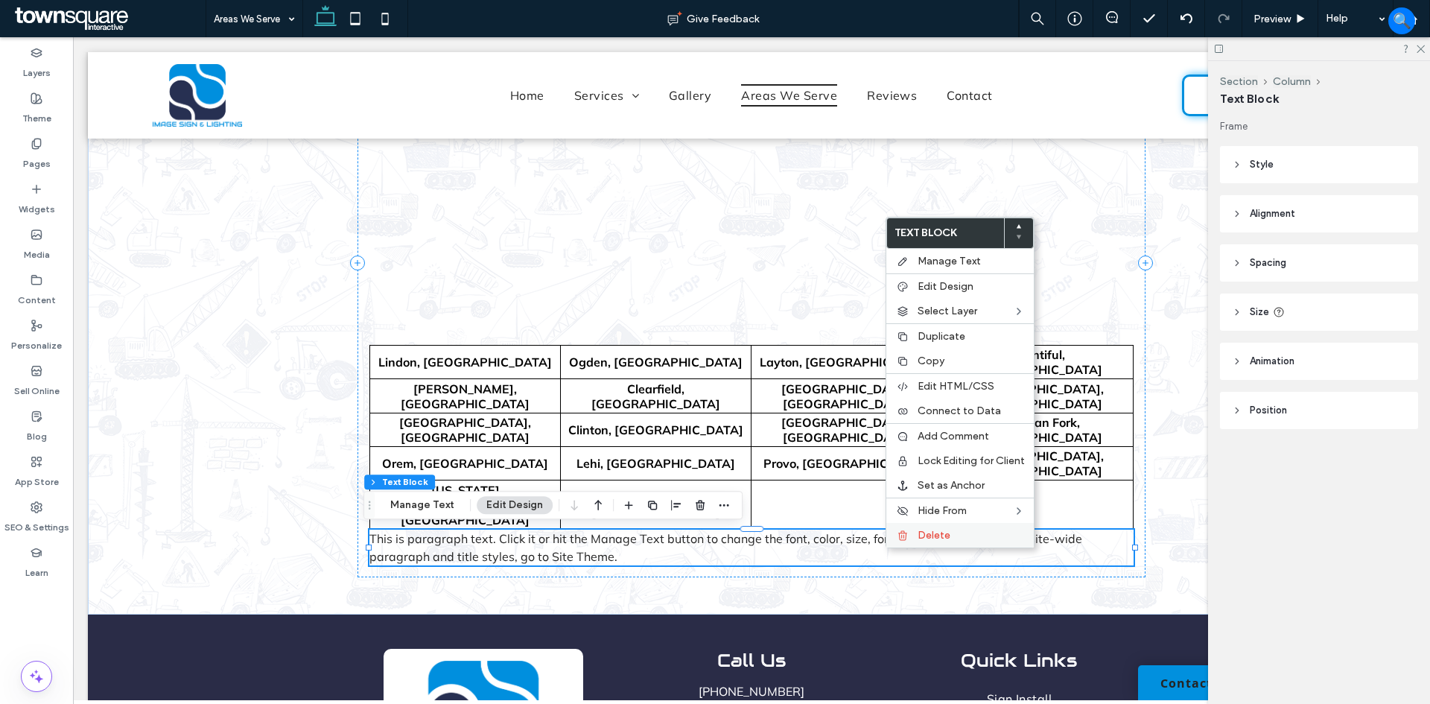
drag, startPoint x: 924, startPoint y: 533, endPoint x: 790, endPoint y: 521, distance: 134.6
click at [924, 533] on span "Delete" at bounding box center [934, 535] width 33 height 13
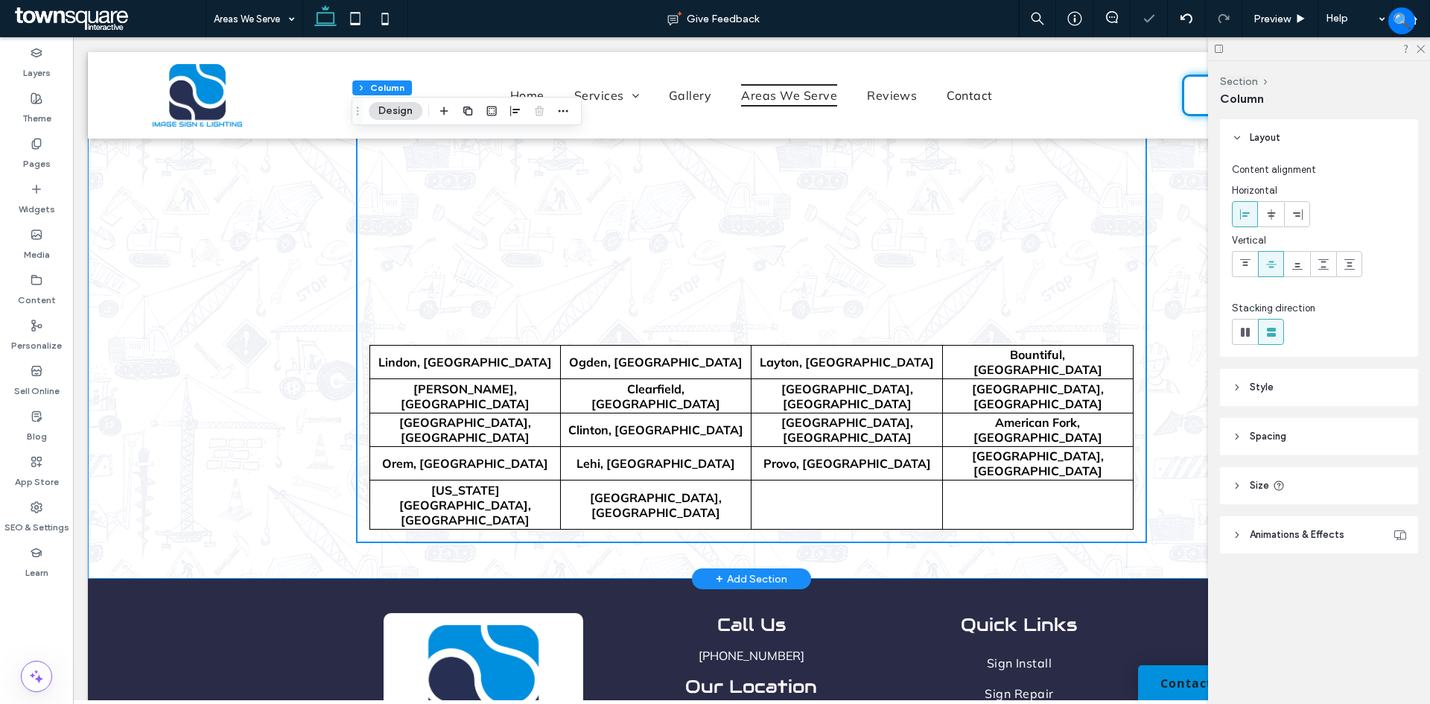
click at [851, 568] on div "Lindon, UT Ogden, UT Layton, UT Bountiful, [GEOGRAPHIC_DATA] [GEOGRAPHIC_DATA],…" at bounding box center [752, 244] width 894 height 667
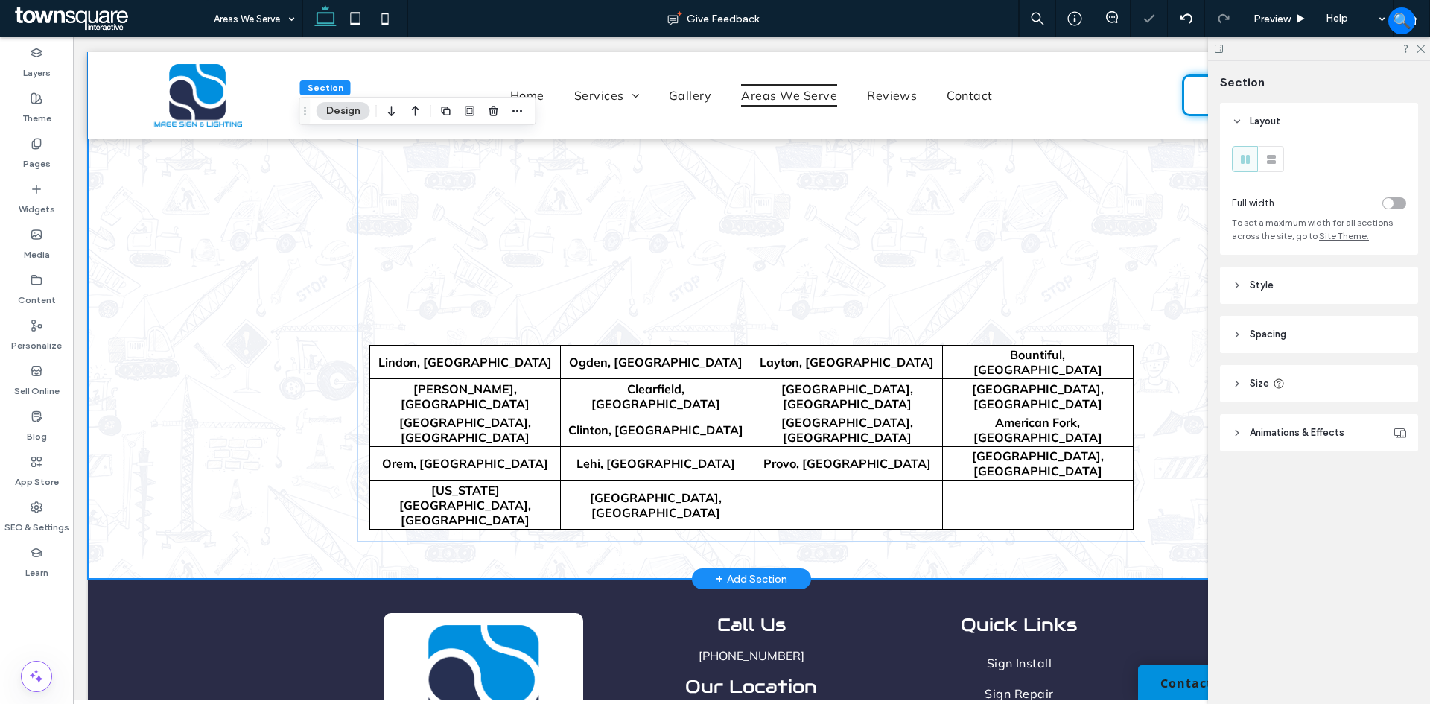
click at [753, 580] on div "+ Add Section" at bounding box center [752, 579] width 72 height 16
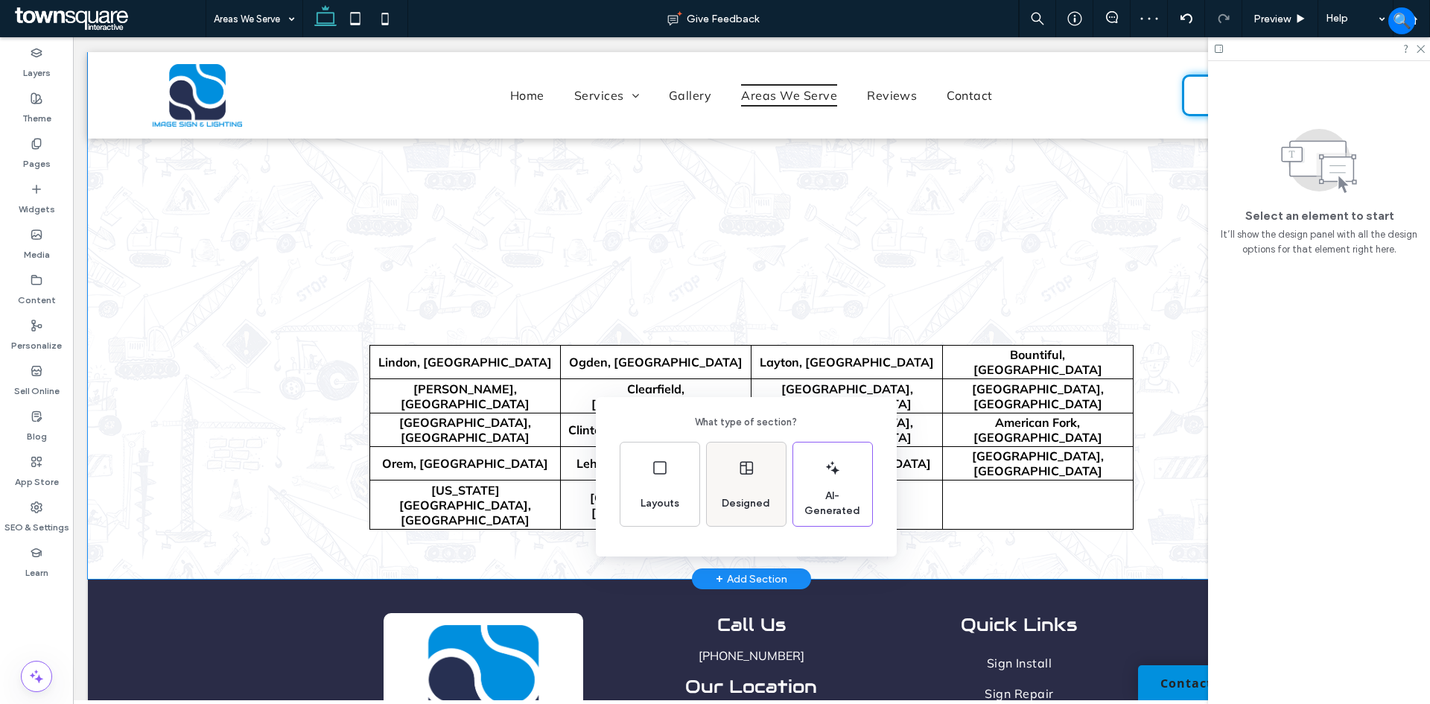
click at [755, 482] on div "Designed" at bounding box center [746, 483] width 79 height 83
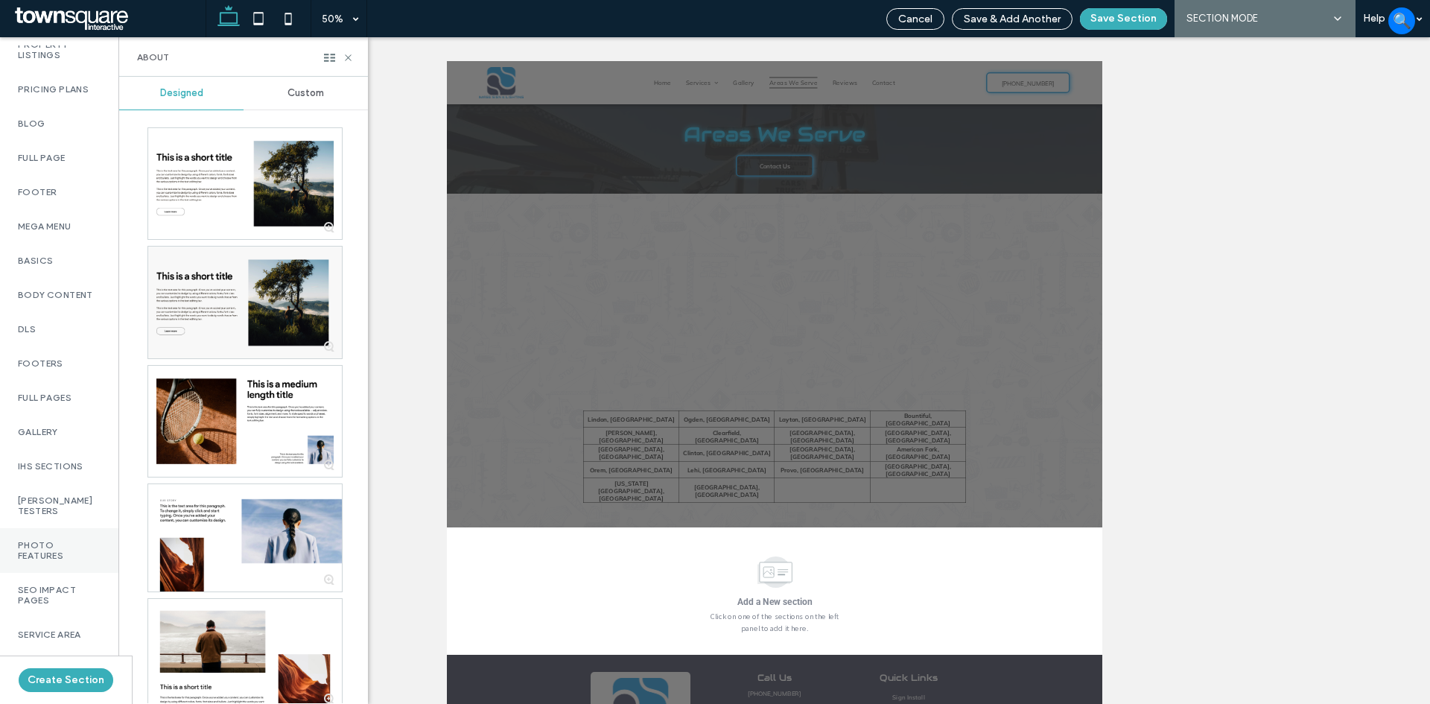
scroll to position [923, 0]
click at [74, 629] on label "Service Area" at bounding box center [59, 634] width 83 height 10
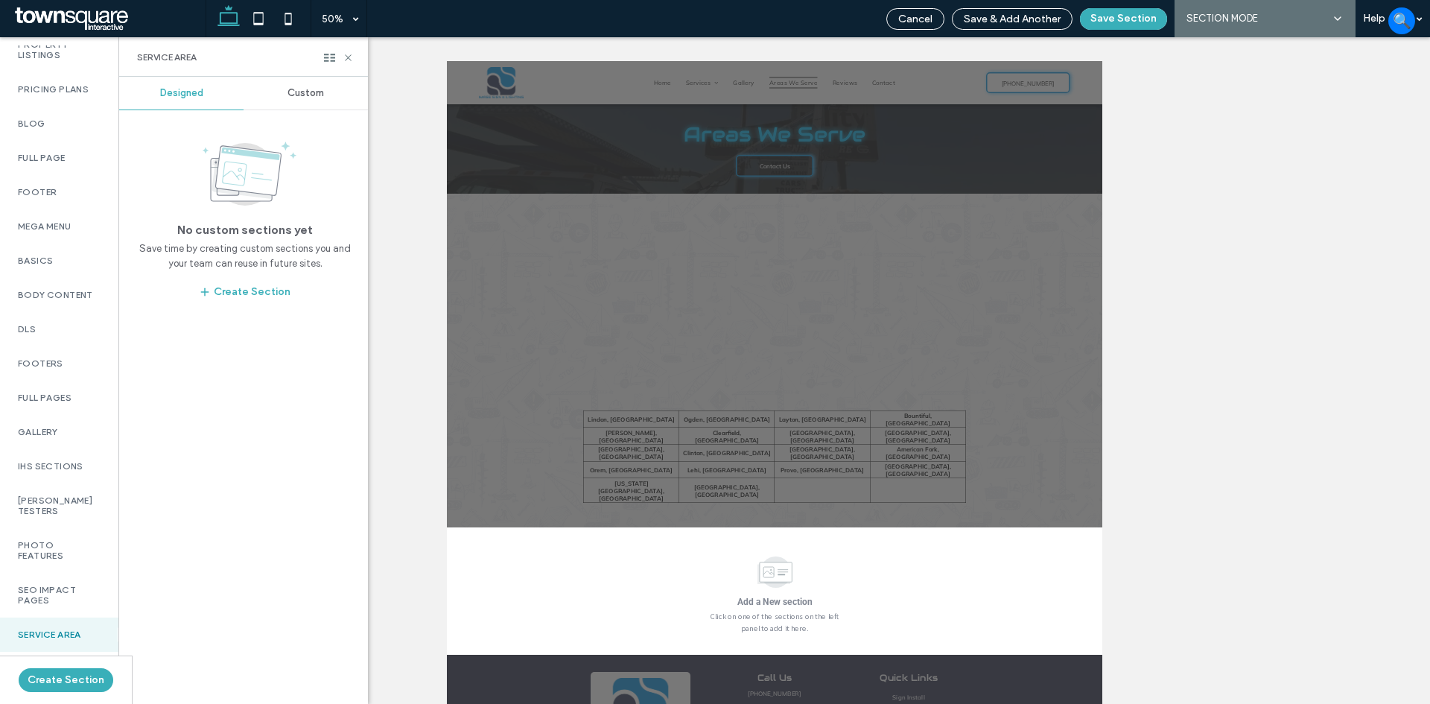
click at [291, 77] on div "Custom" at bounding box center [306, 93] width 124 height 33
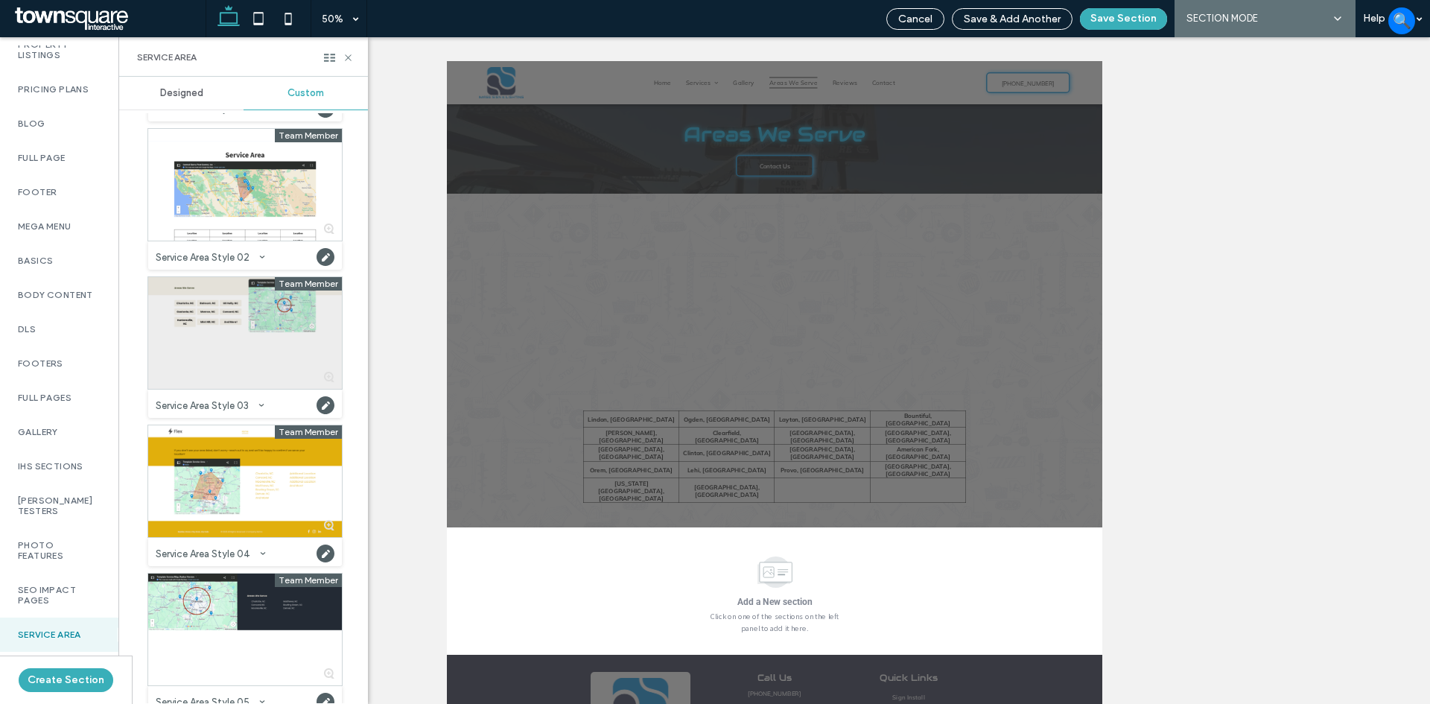
scroll to position [149, 0]
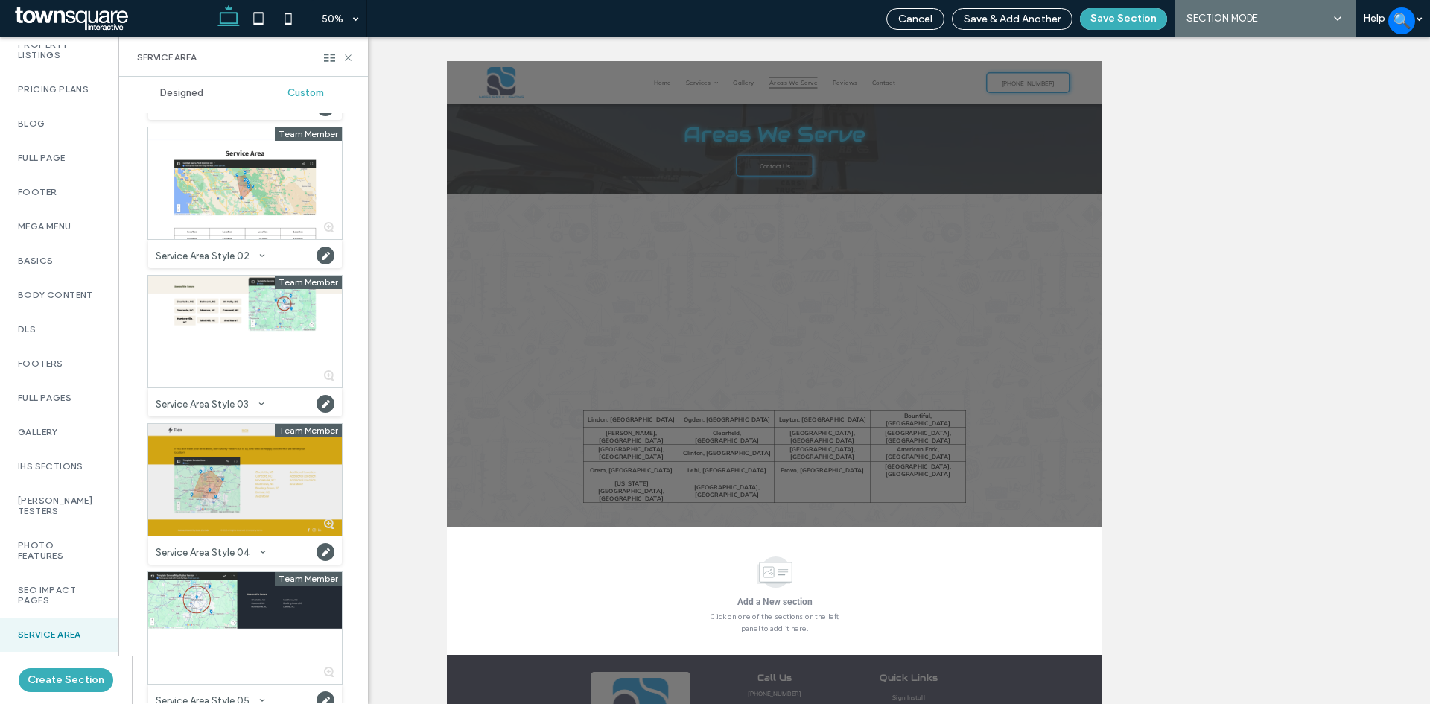
click at [256, 505] on div at bounding box center [245, 480] width 194 height 112
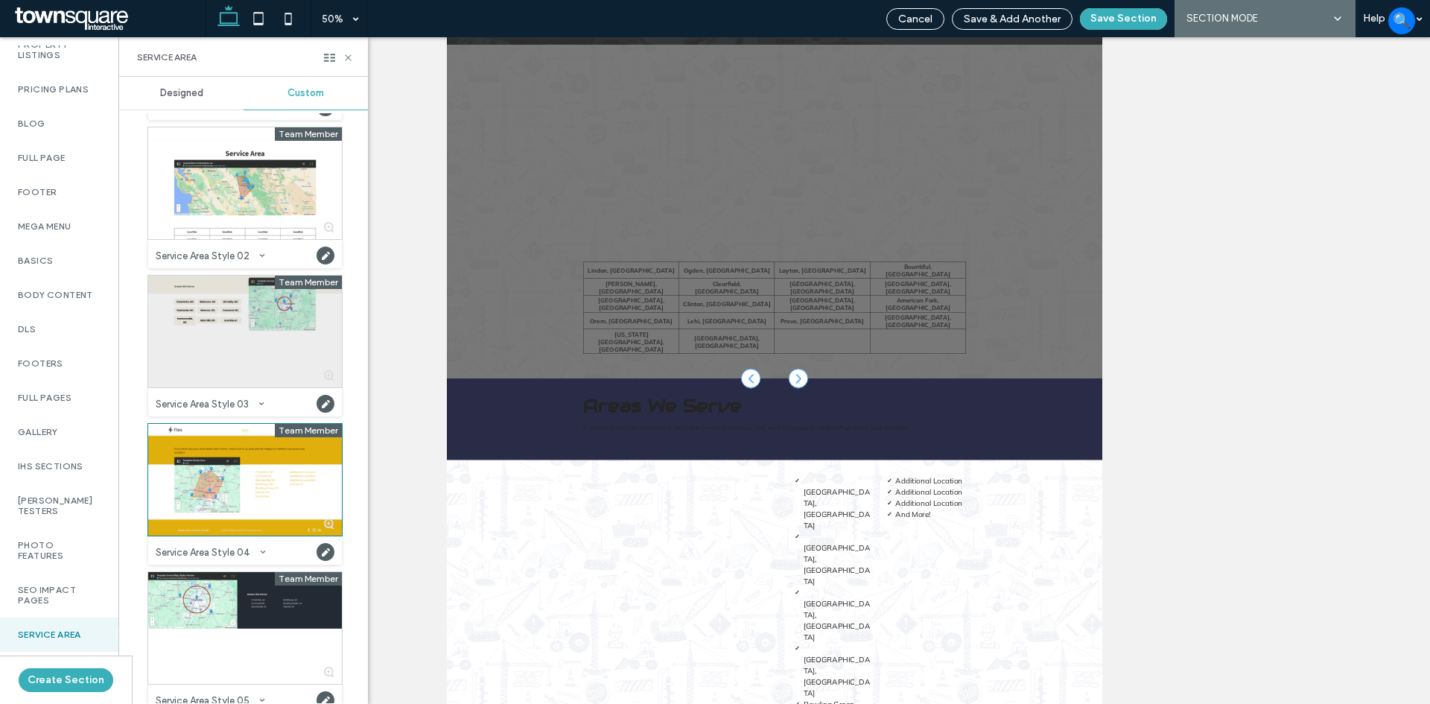
click at [267, 323] on div at bounding box center [245, 332] width 194 height 112
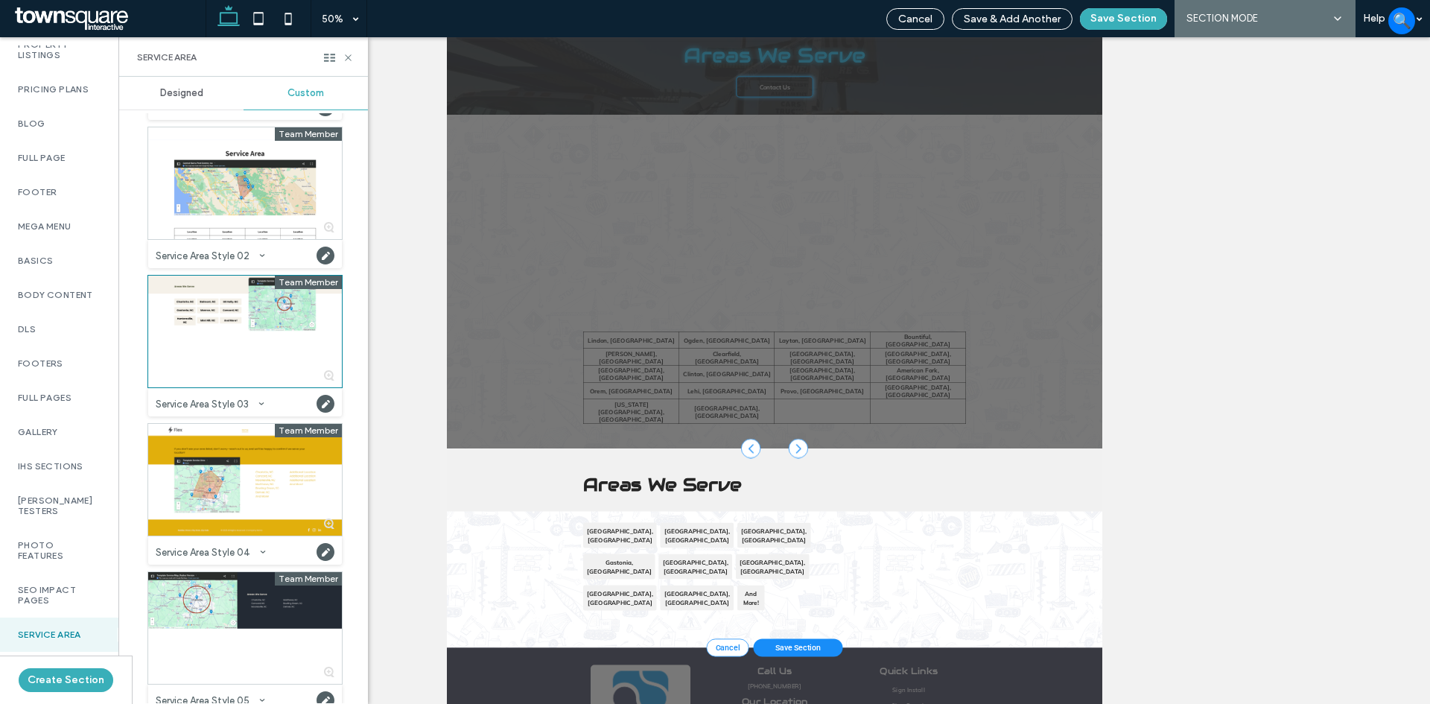
scroll to position [74, 0]
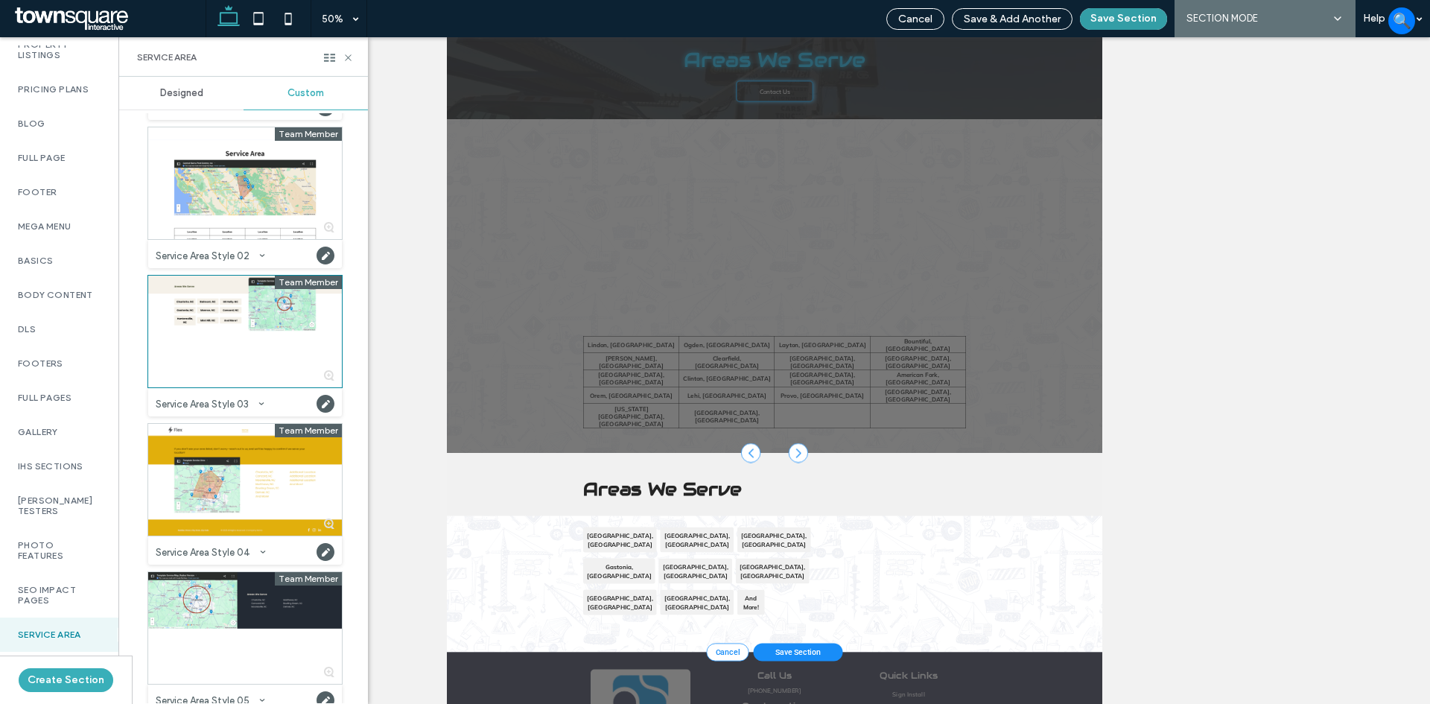
click at [1129, 19] on button "Save Section" at bounding box center [1123, 19] width 87 height 22
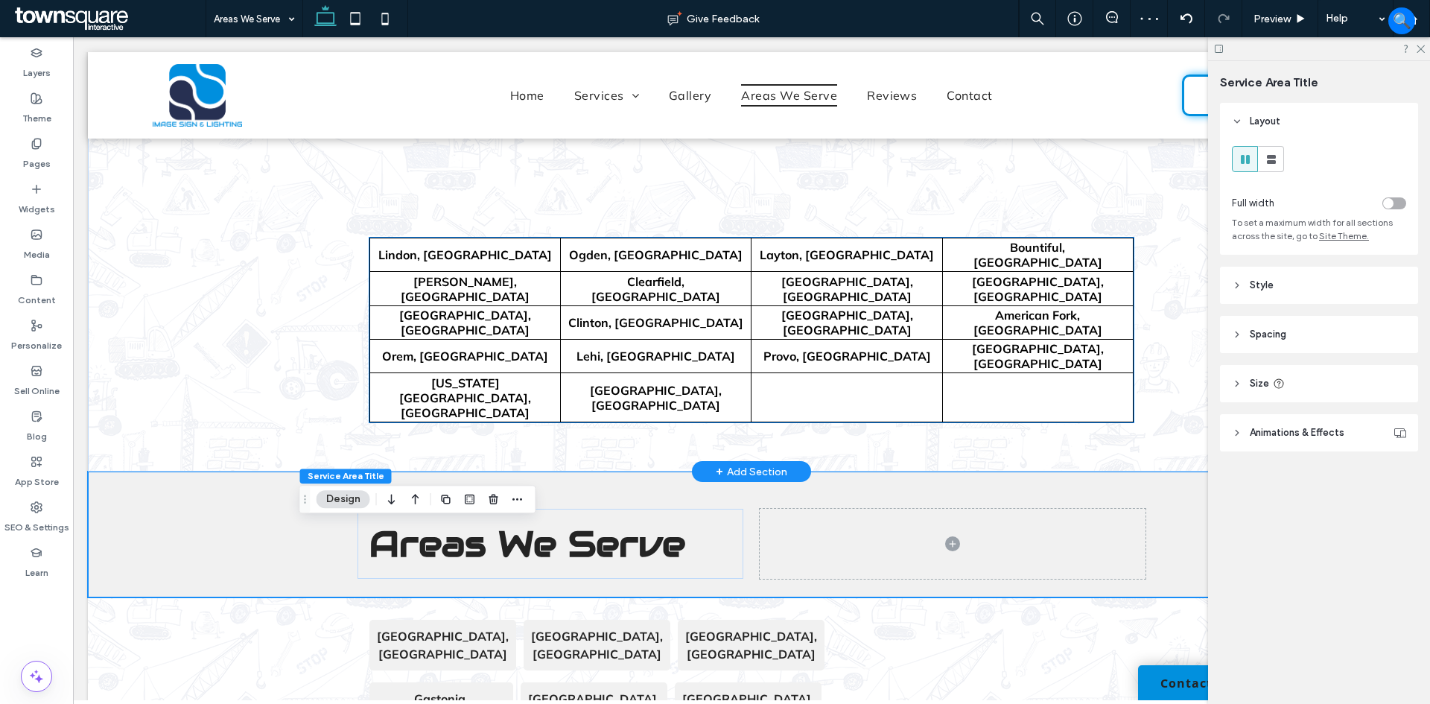
scroll to position [610, 0]
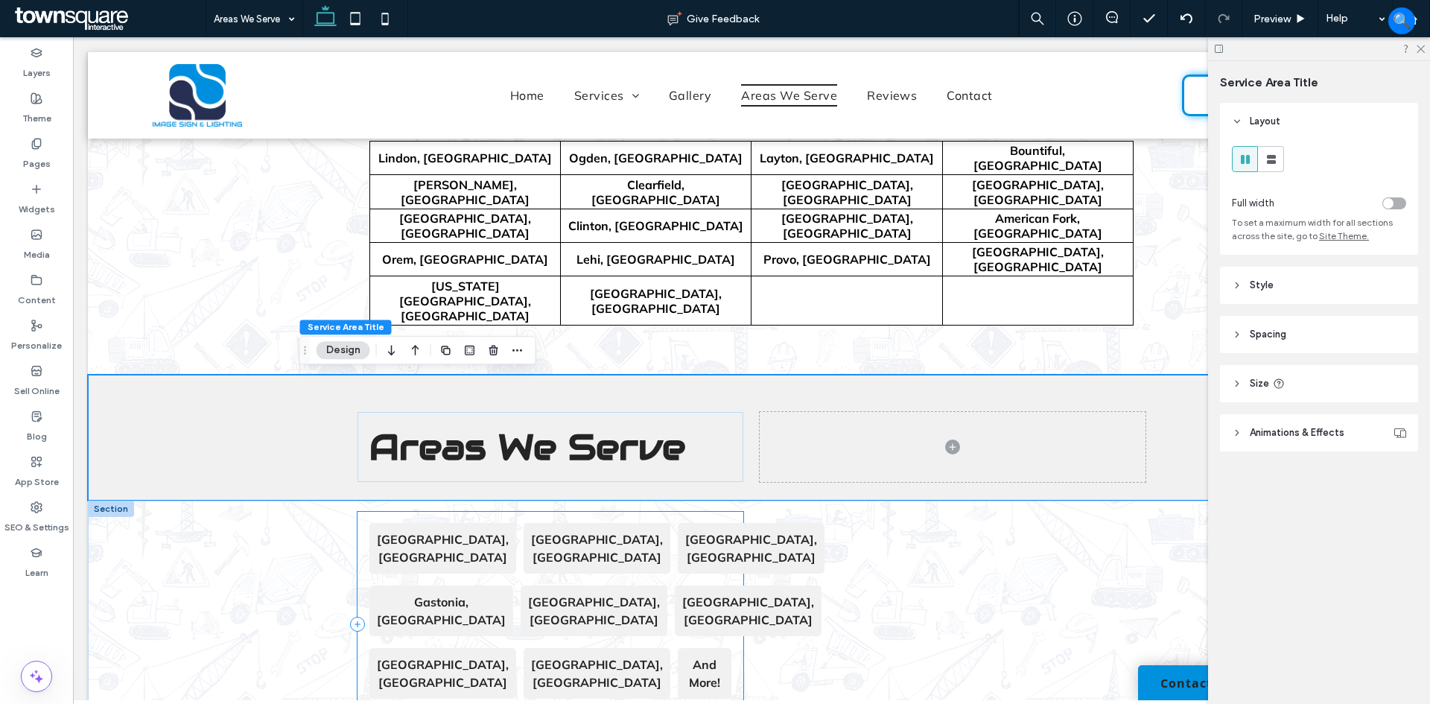
click at [599, 580] on div "[GEOGRAPHIC_DATA], [GEOGRAPHIC_DATA] [GEOGRAPHIC_DATA], [GEOGRAPHIC_DATA] [GEOG…" at bounding box center [551, 624] width 386 height 224
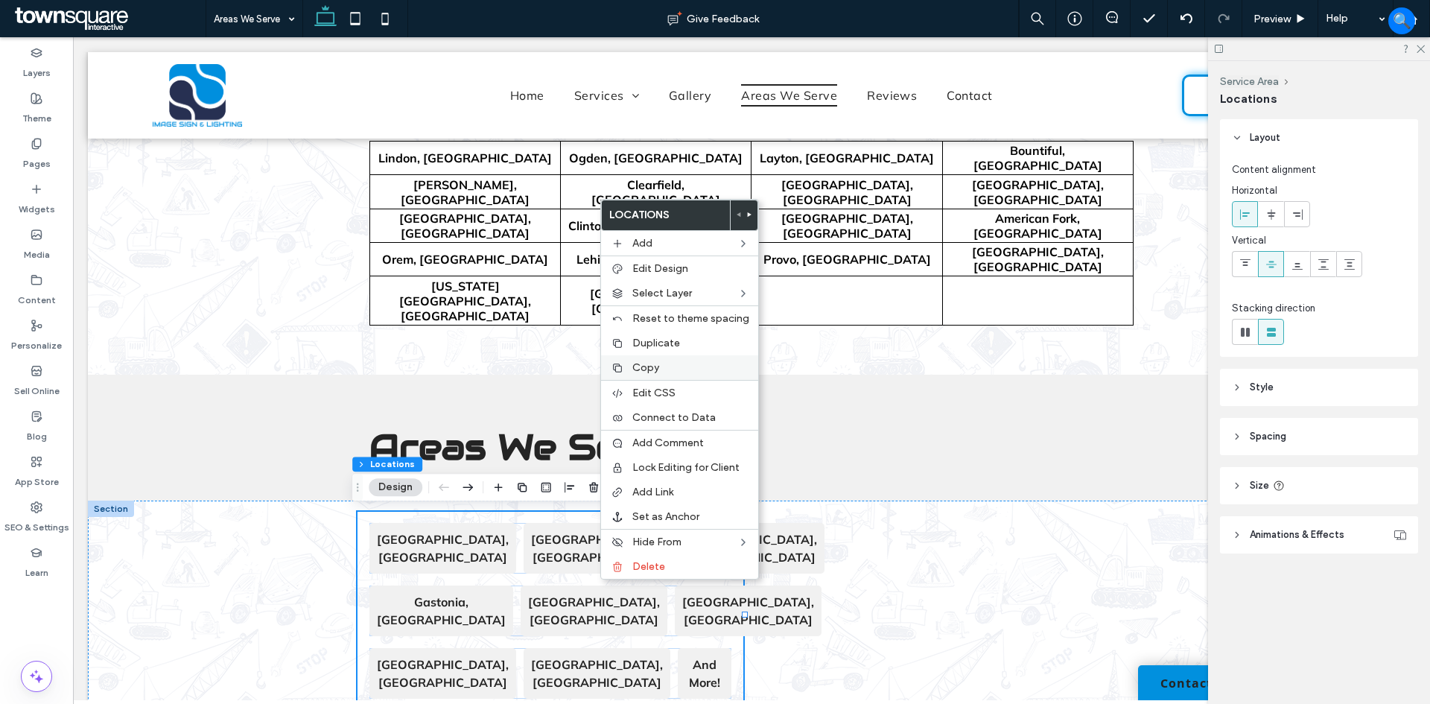
click at [669, 363] on label "Copy" at bounding box center [690, 367] width 117 height 13
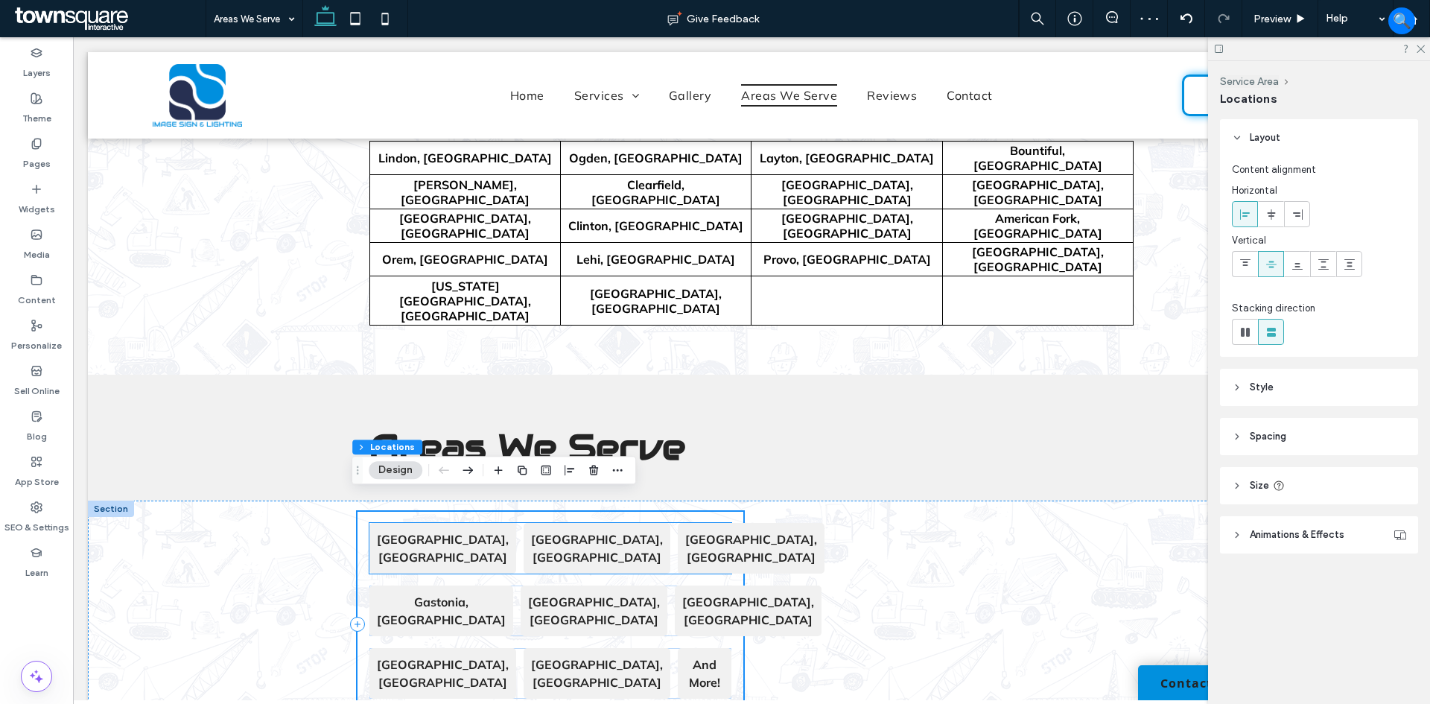
scroll to position [685, 0]
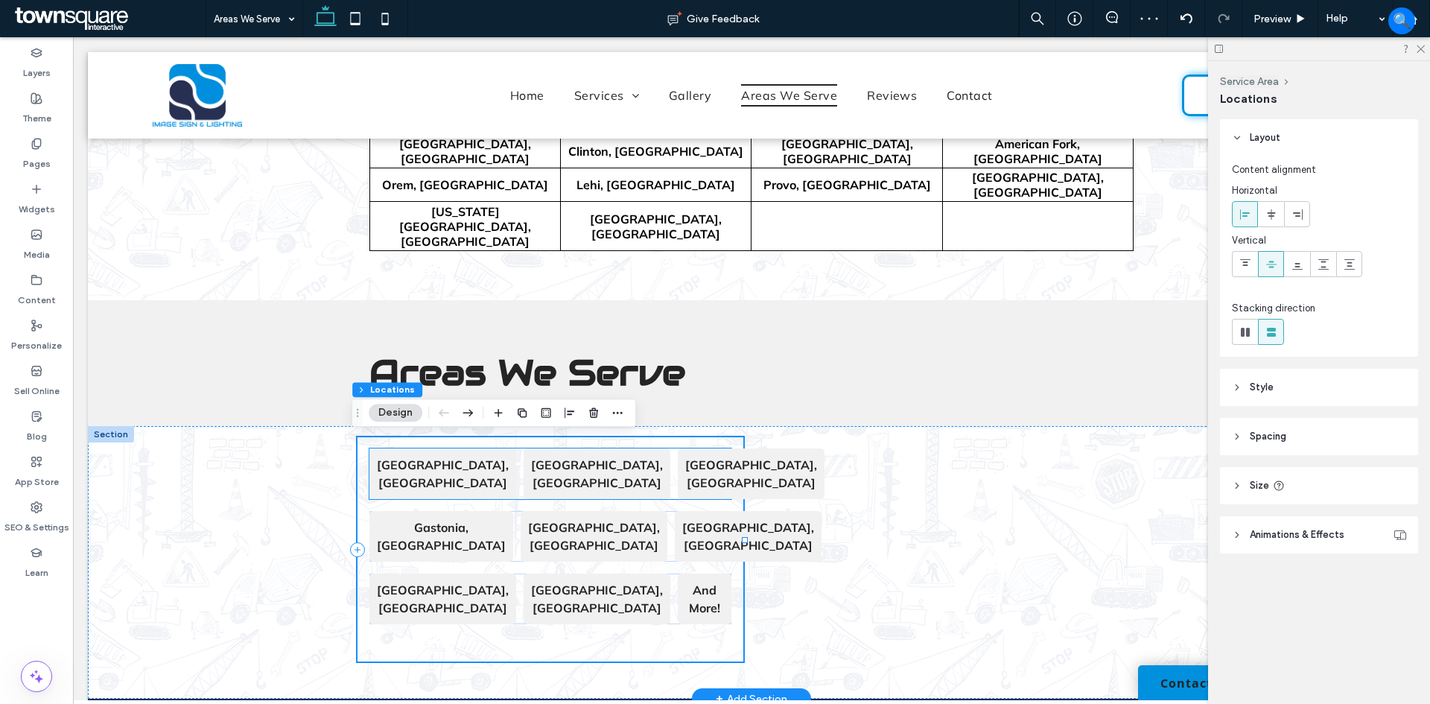
click at [607, 489] on div "[GEOGRAPHIC_DATA], [GEOGRAPHIC_DATA] [GEOGRAPHIC_DATA], [GEOGRAPHIC_DATA] [GEOG…" at bounding box center [550, 473] width 362 height 51
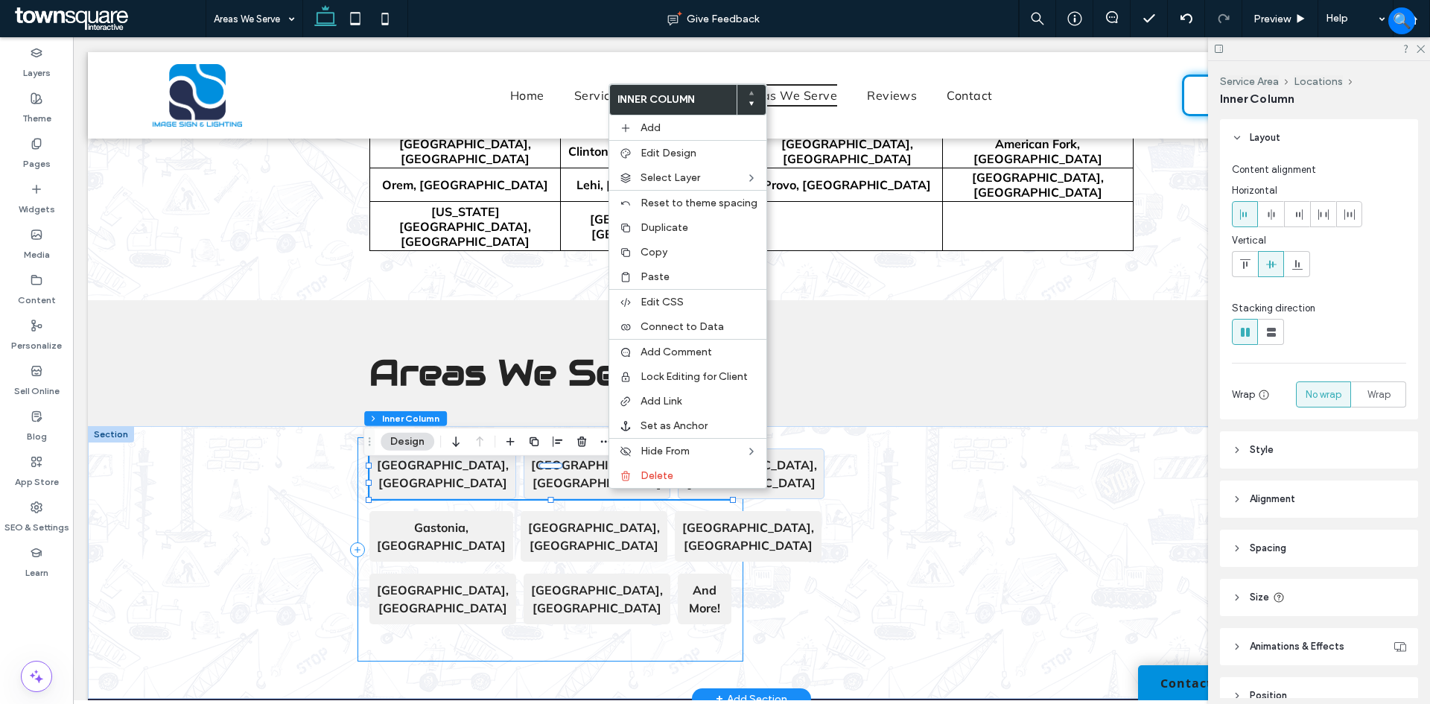
click at [591, 460] on div "[GEOGRAPHIC_DATA], [GEOGRAPHIC_DATA] [GEOGRAPHIC_DATA], [GEOGRAPHIC_DATA] [GEOG…" at bounding box center [551, 549] width 386 height 224
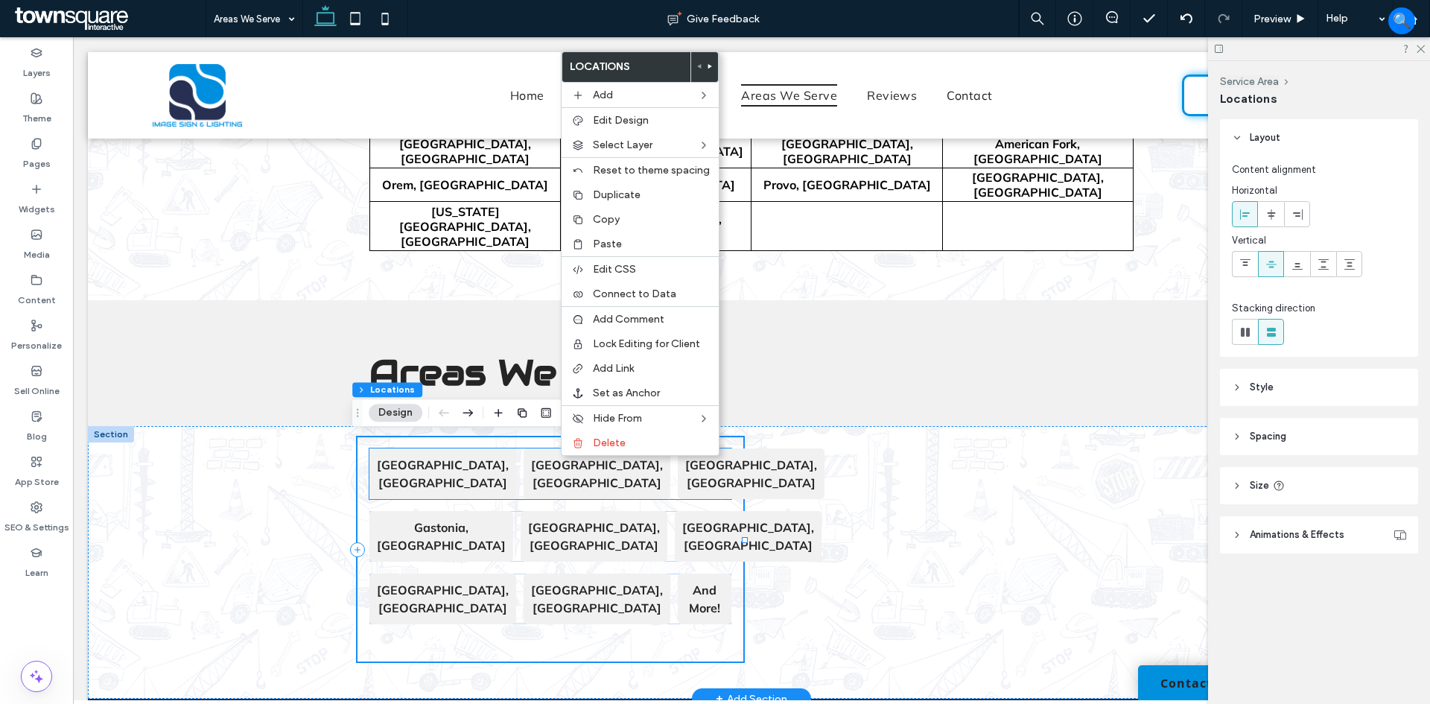
click at [713, 484] on p "[GEOGRAPHIC_DATA], [GEOGRAPHIC_DATA]" at bounding box center [751, 474] width 132 height 36
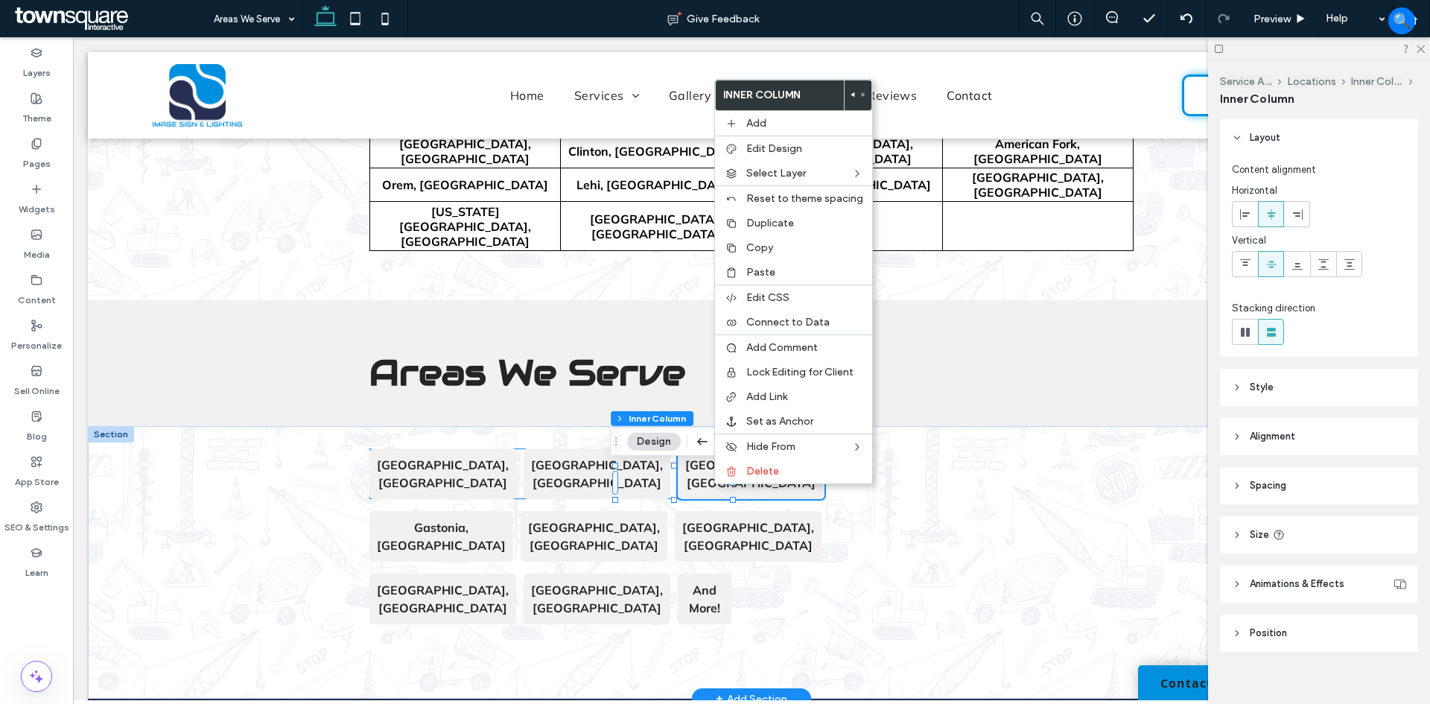
click at [606, 492] on div "[GEOGRAPHIC_DATA], [GEOGRAPHIC_DATA] [GEOGRAPHIC_DATA], [GEOGRAPHIC_DATA] [GEOG…" at bounding box center [550, 473] width 362 height 51
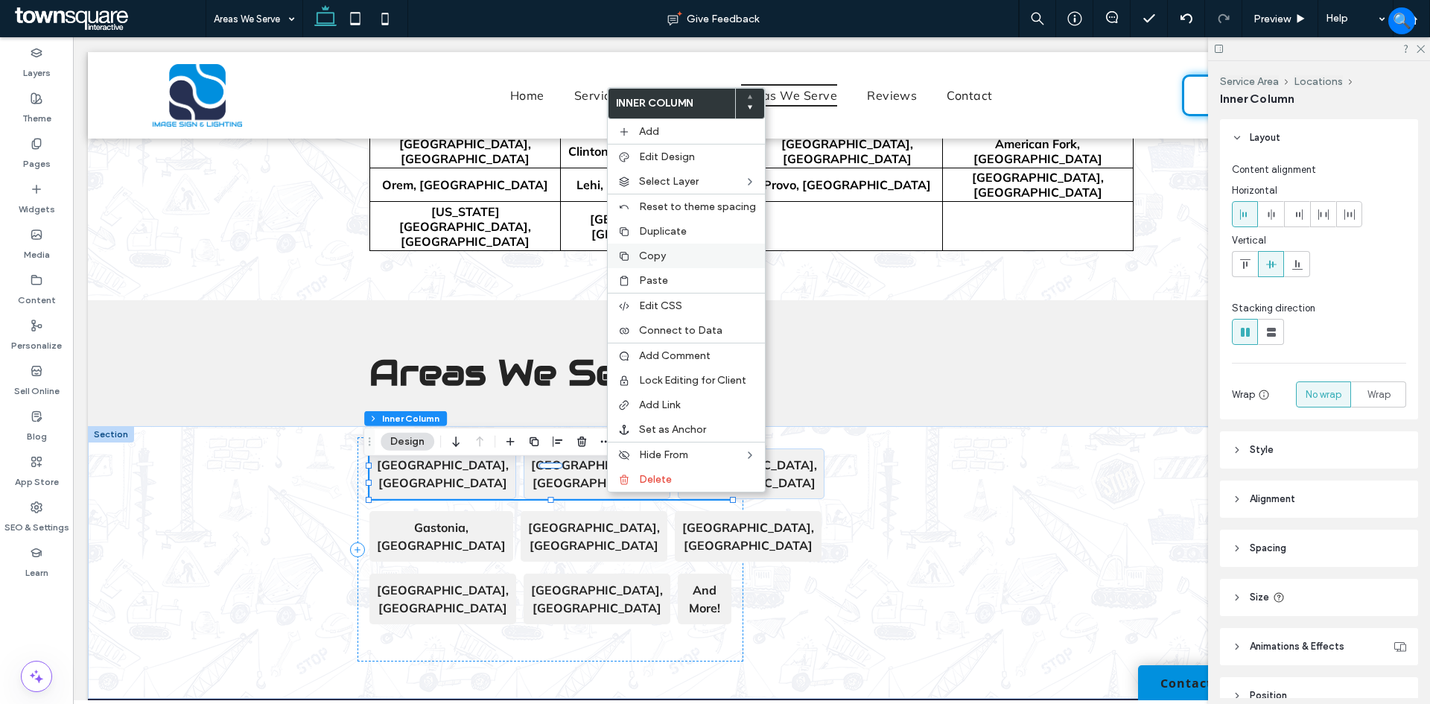
click at [673, 253] on label "Copy" at bounding box center [697, 256] width 117 height 13
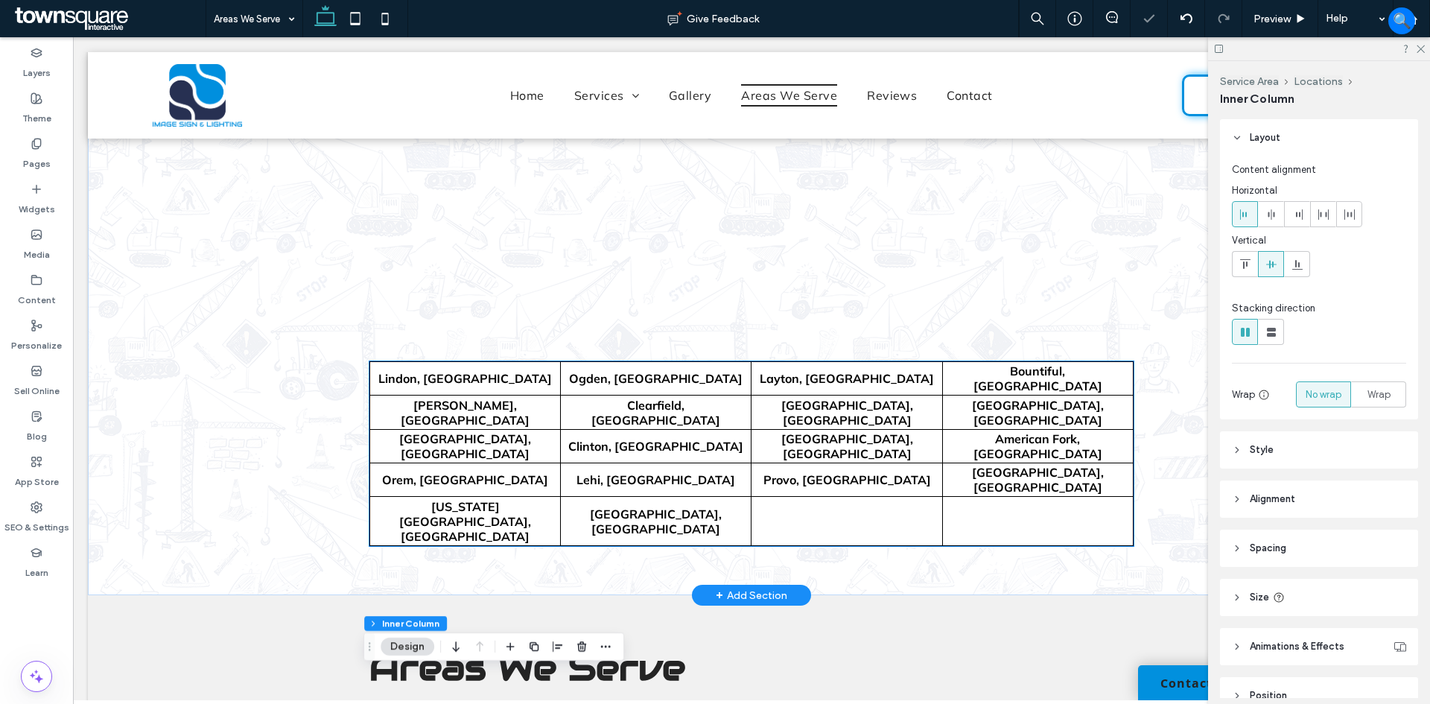
scroll to position [387, 0]
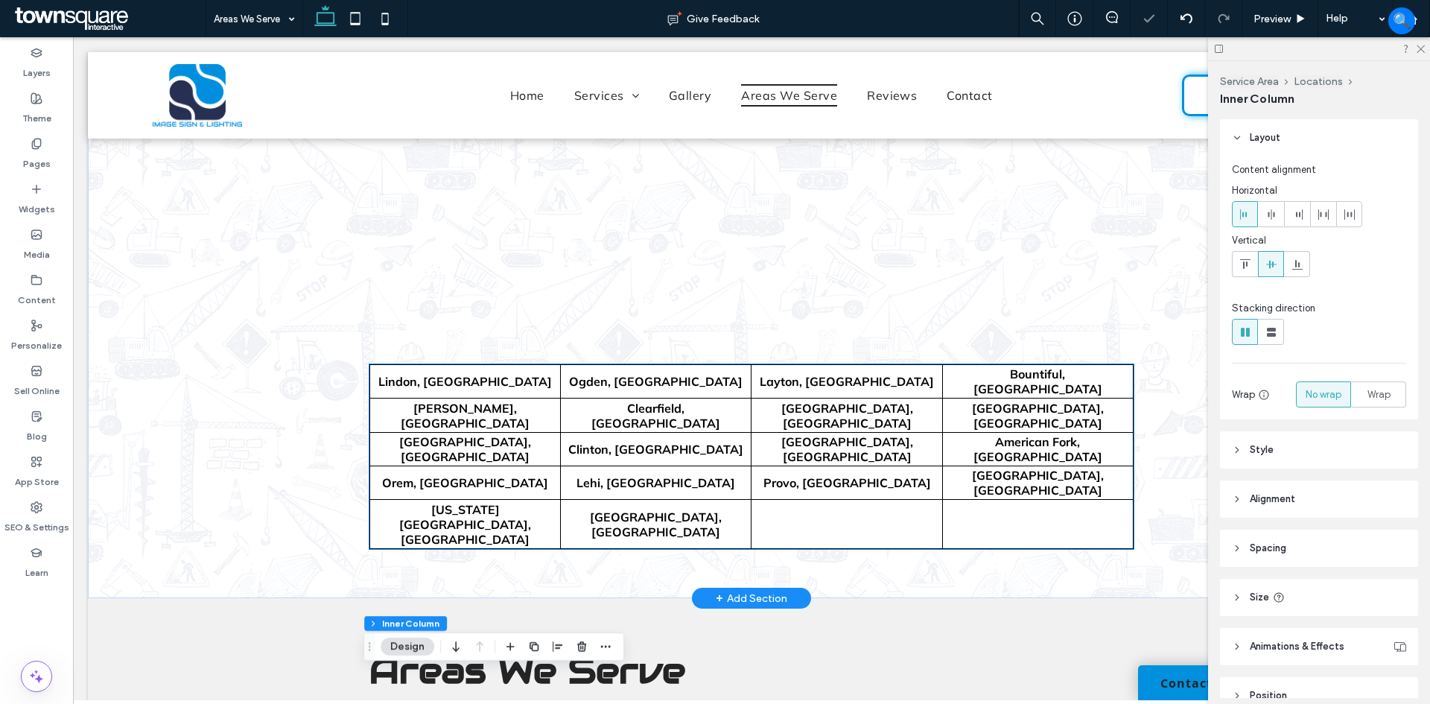
click at [738, 444] on td "Clinton, [GEOGRAPHIC_DATA]" at bounding box center [656, 449] width 191 height 34
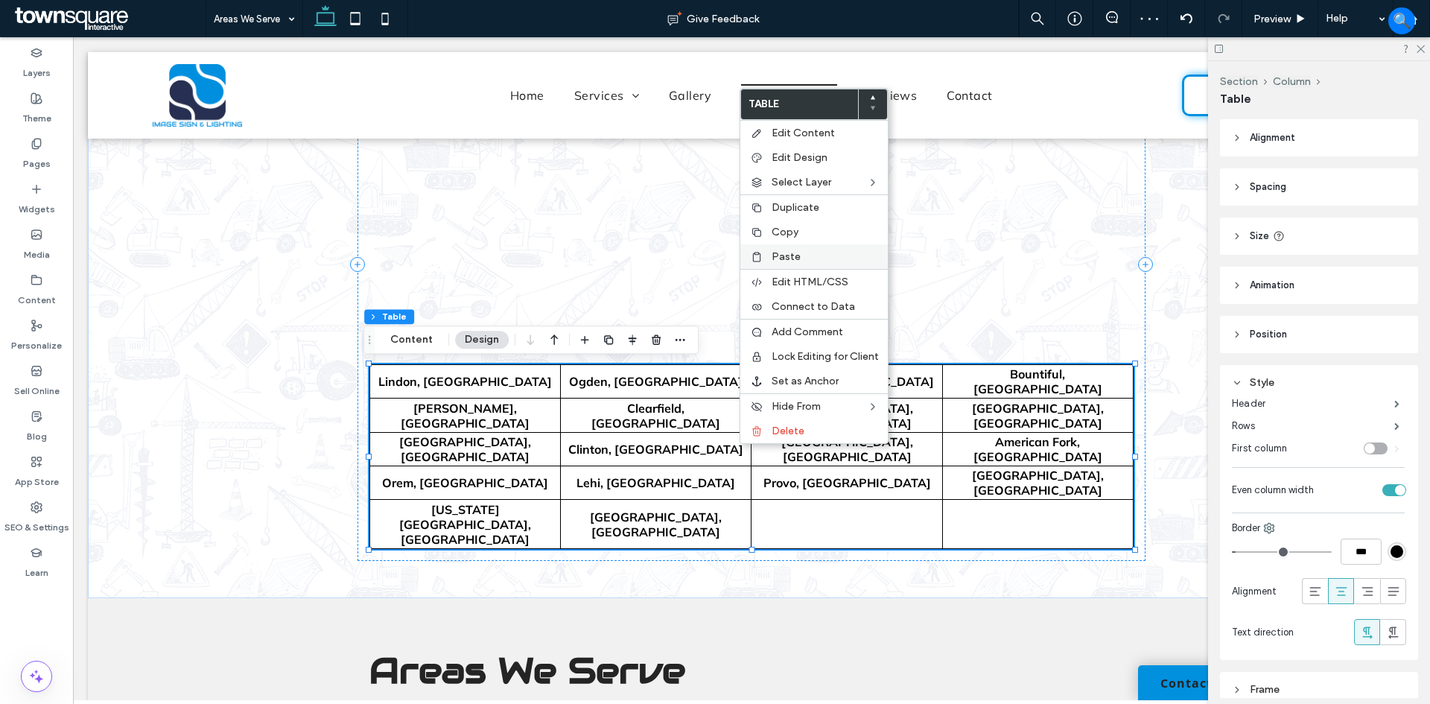
click at [805, 253] on label "Paste" at bounding box center [825, 256] width 107 height 13
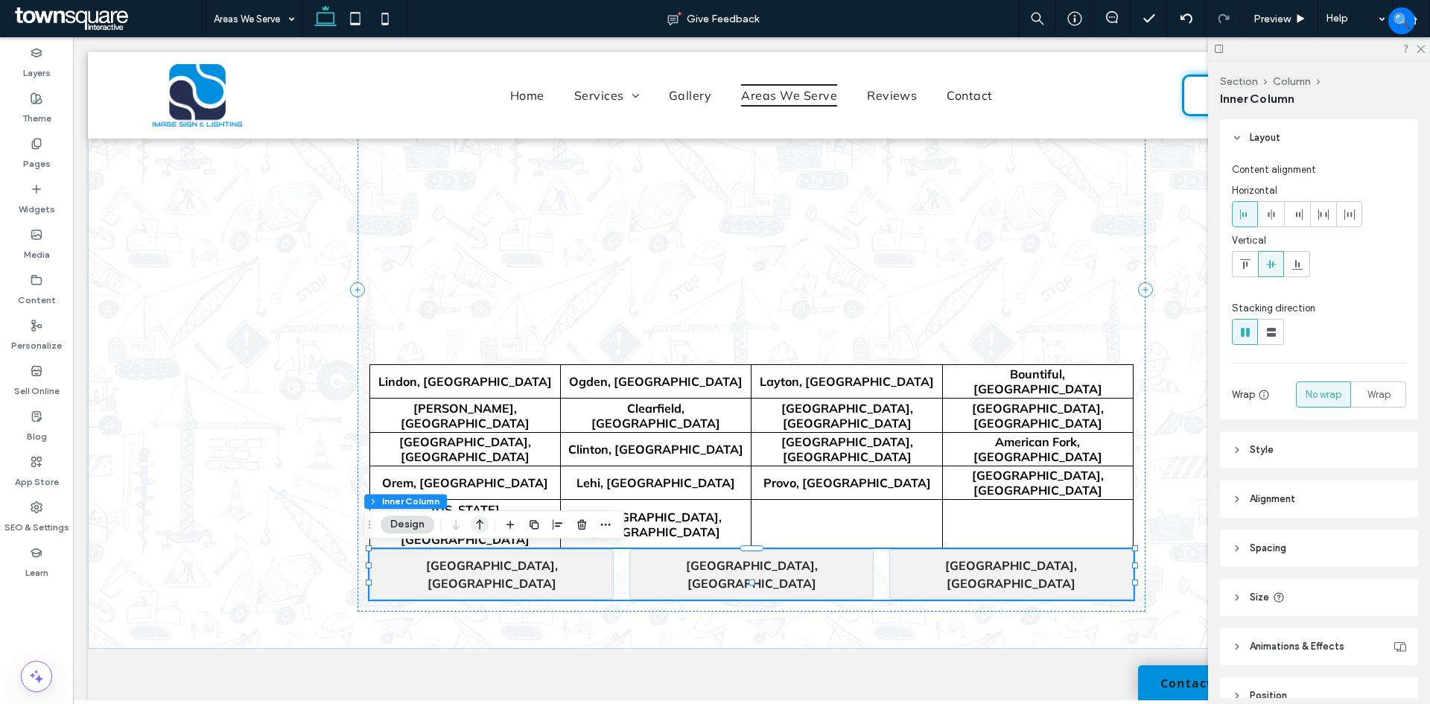
click at [480, 529] on use "button" at bounding box center [479, 525] width 7 height 10
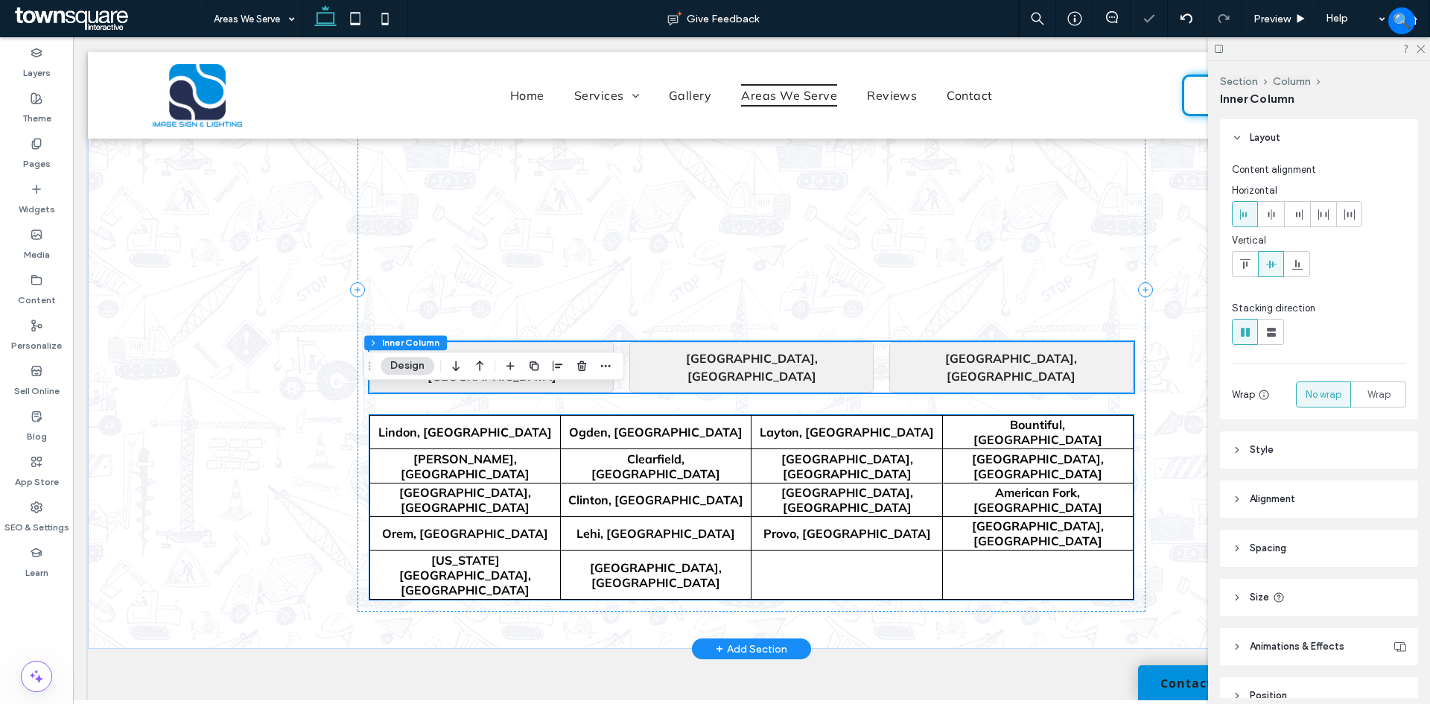
scroll to position [312, 0]
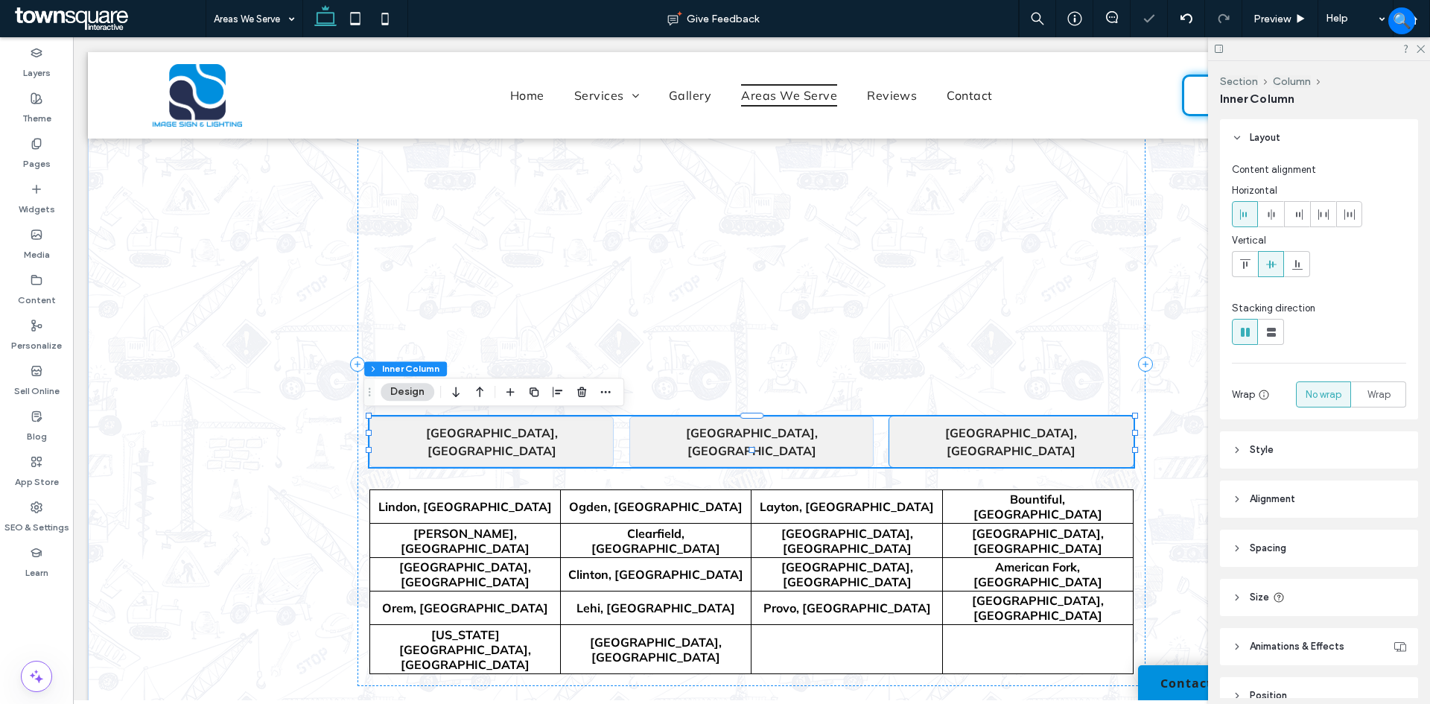
click at [1052, 431] on p "[GEOGRAPHIC_DATA], [GEOGRAPHIC_DATA]" at bounding box center [1011, 442] width 229 height 36
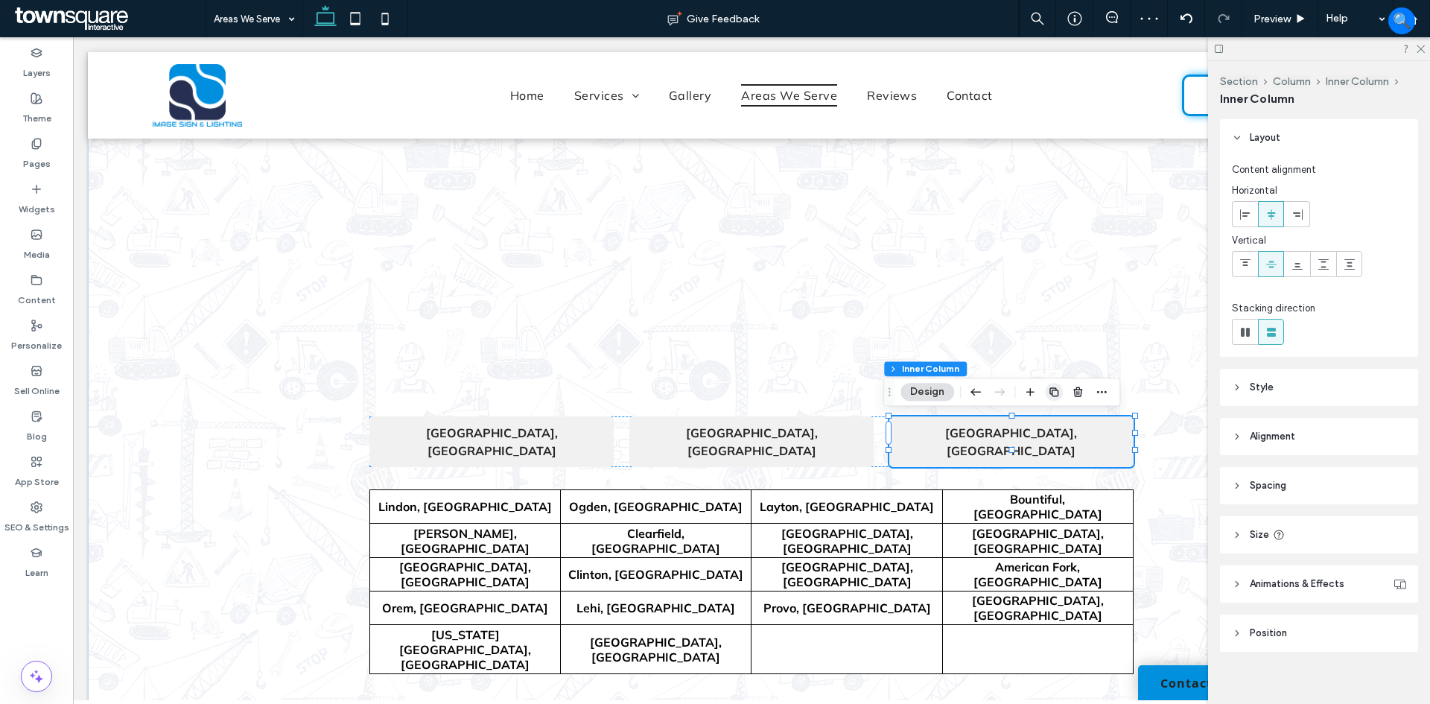
click at [1057, 393] on icon "button" at bounding box center [1054, 392] width 12 height 12
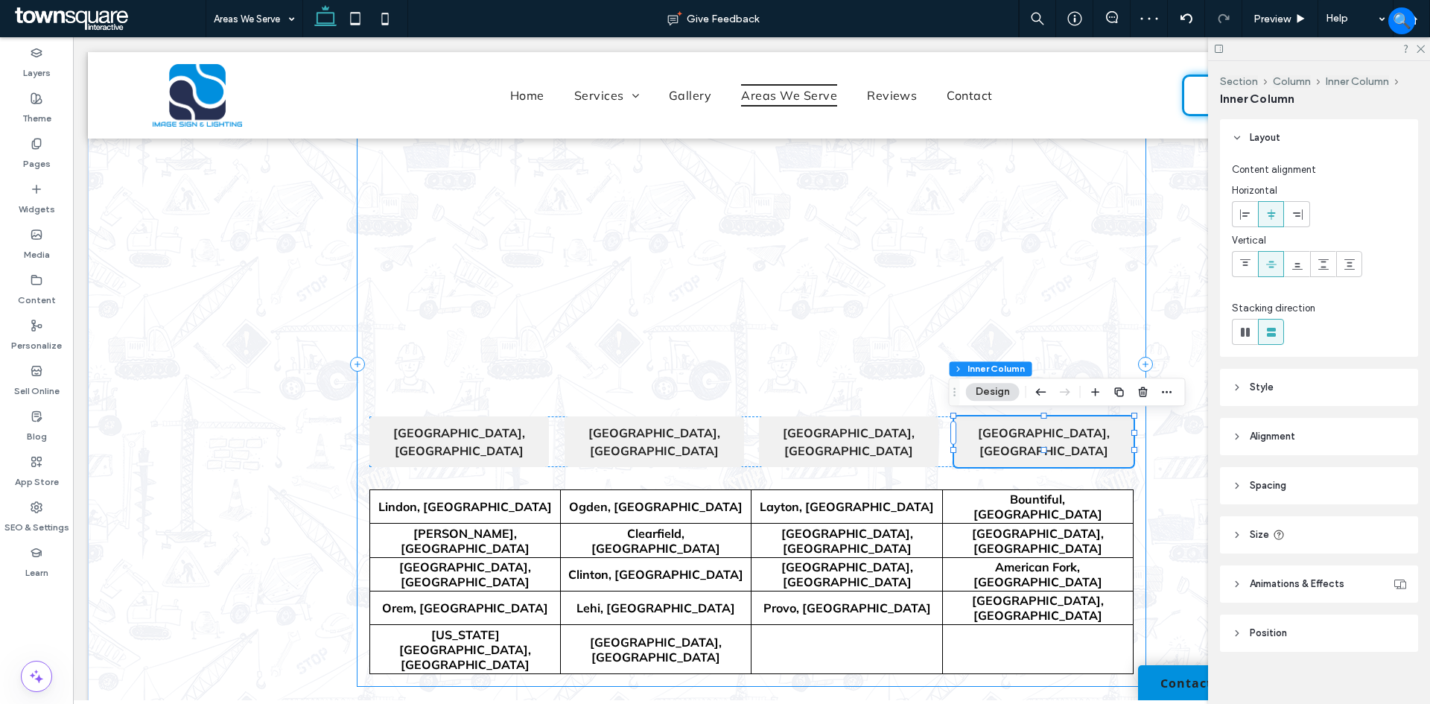
click at [929, 455] on div "[GEOGRAPHIC_DATA], [GEOGRAPHIC_DATA] [GEOGRAPHIC_DATA], [GEOGRAPHIC_DATA] [GEOG…" at bounding box center [751, 364] width 787 height 644
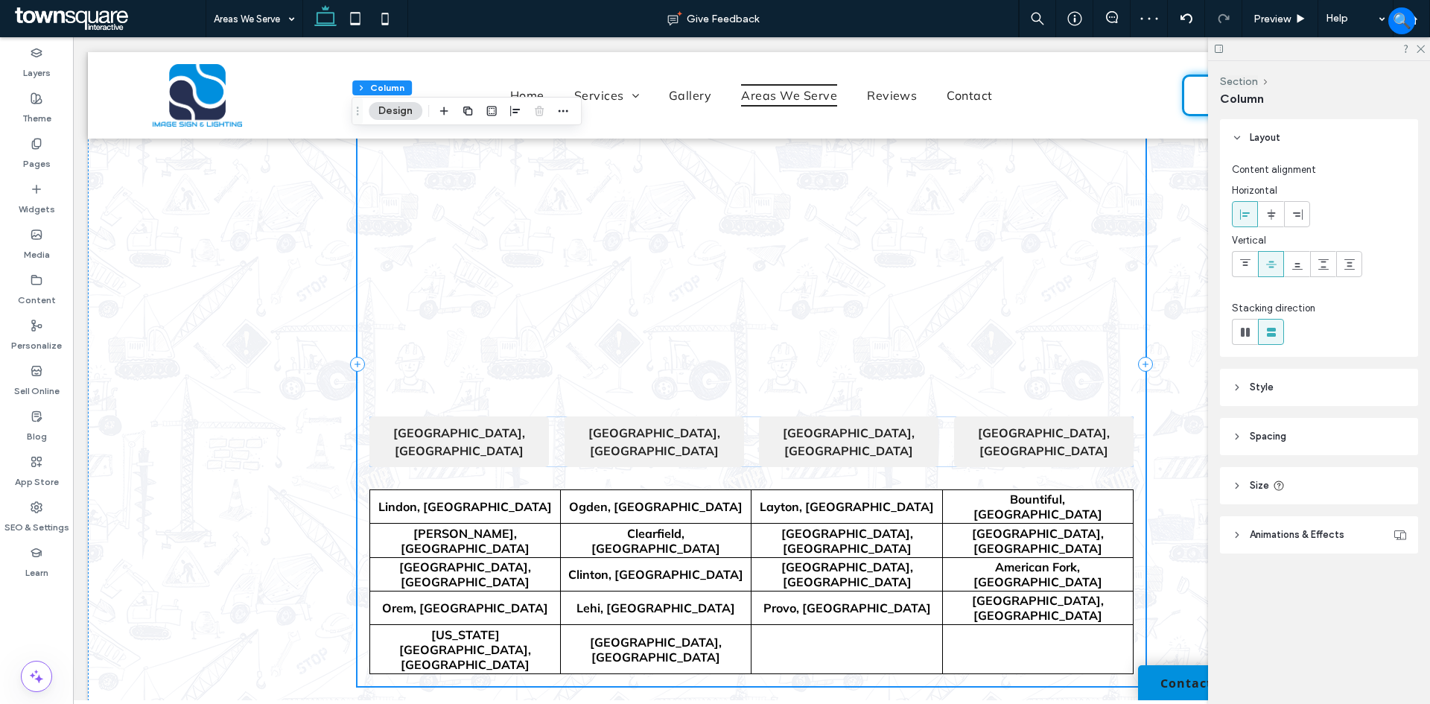
click at [944, 446] on div "[GEOGRAPHIC_DATA], [GEOGRAPHIC_DATA] [GEOGRAPHIC_DATA], [GEOGRAPHIC_DATA], [GEO…" at bounding box center [751, 441] width 764 height 51
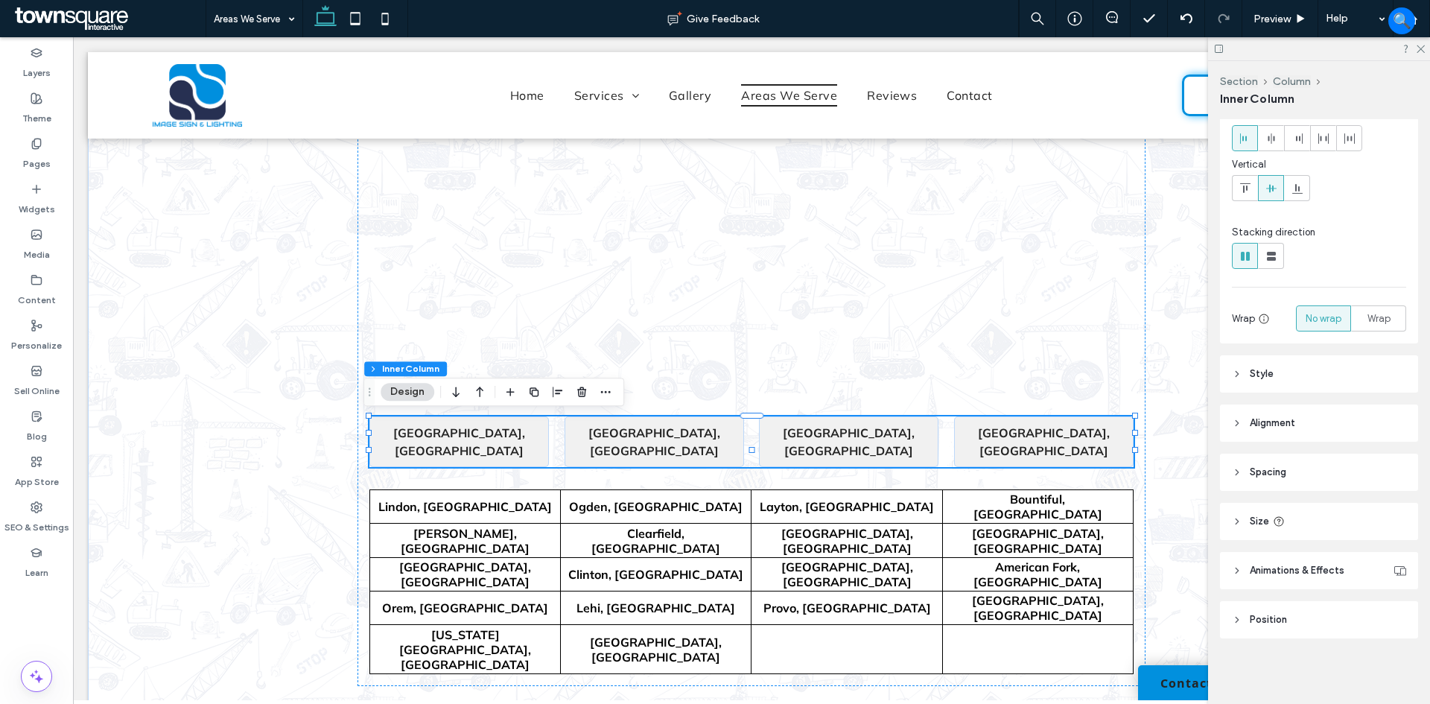
click at [1303, 474] on header "Spacing" at bounding box center [1319, 472] width 198 height 37
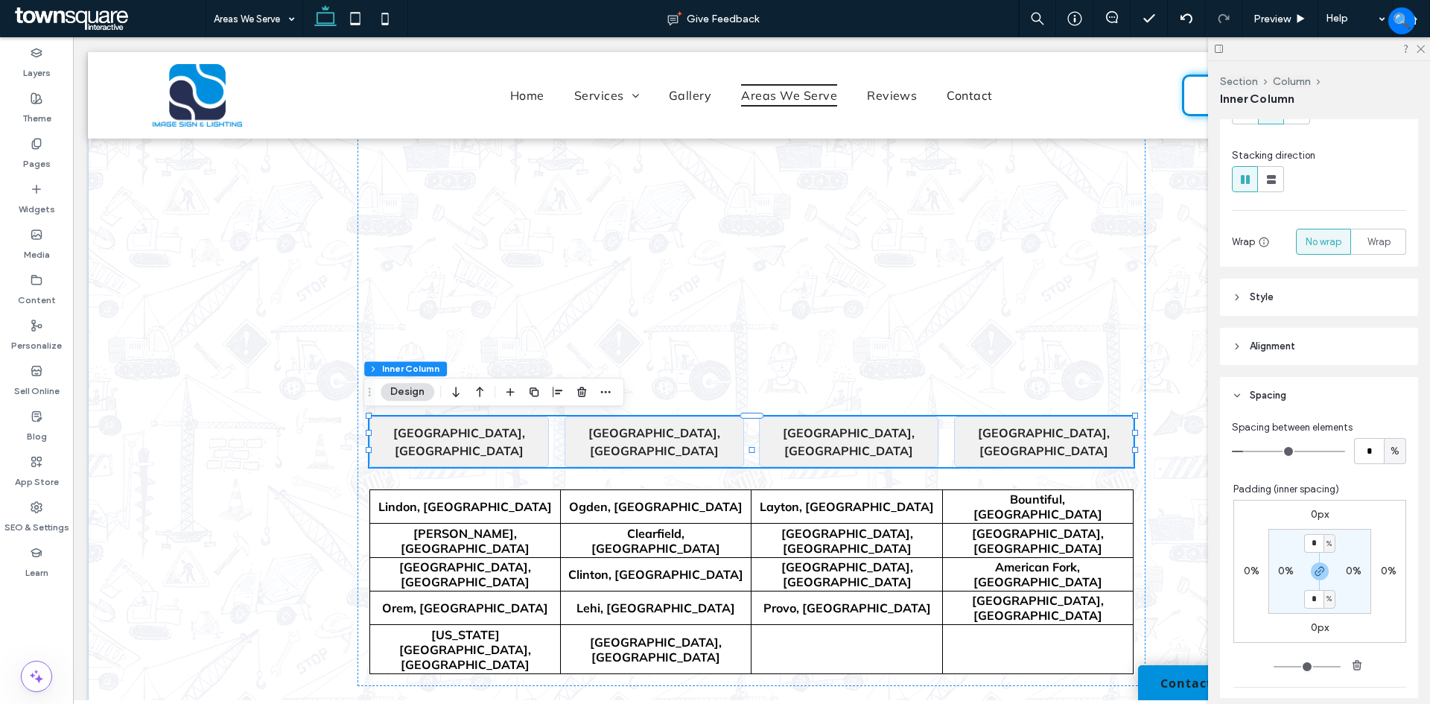
scroll to position [225, 0]
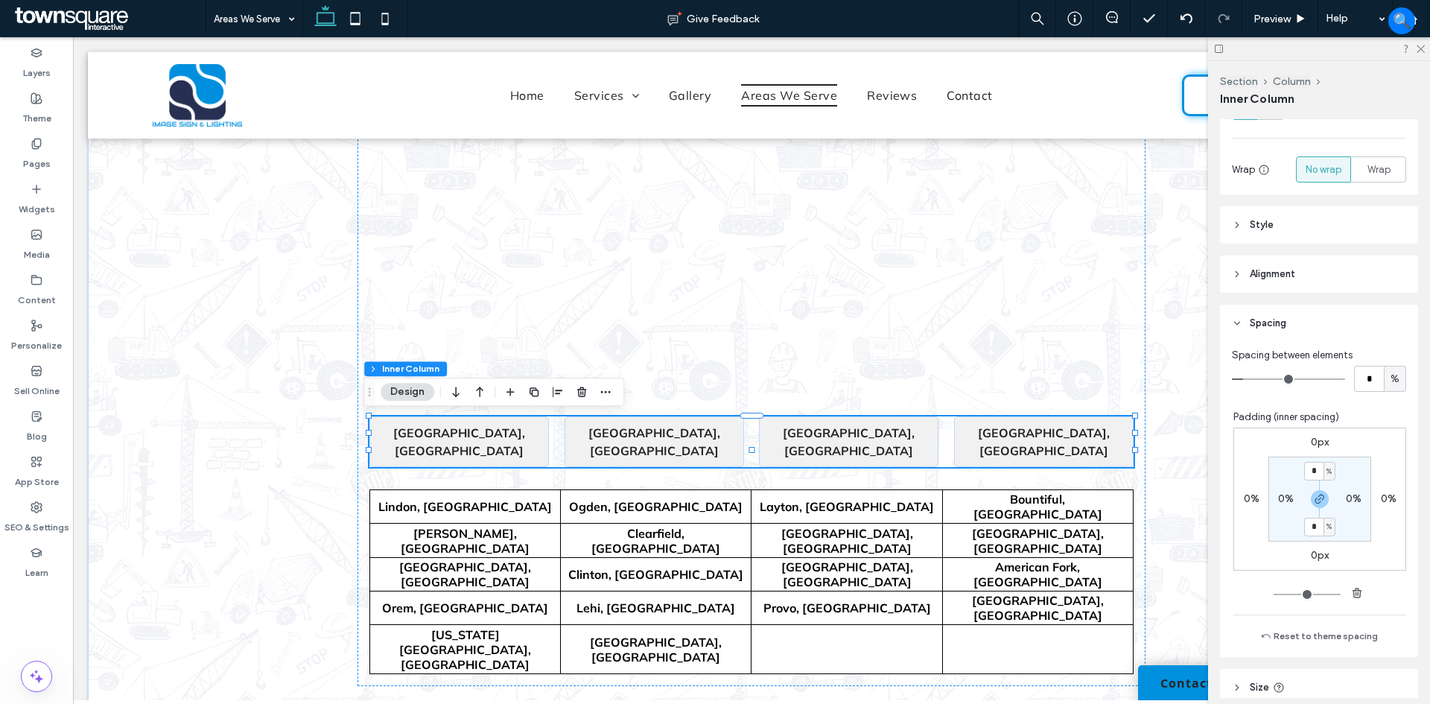
click at [1312, 436] on label "0px" at bounding box center [1320, 442] width 18 height 13
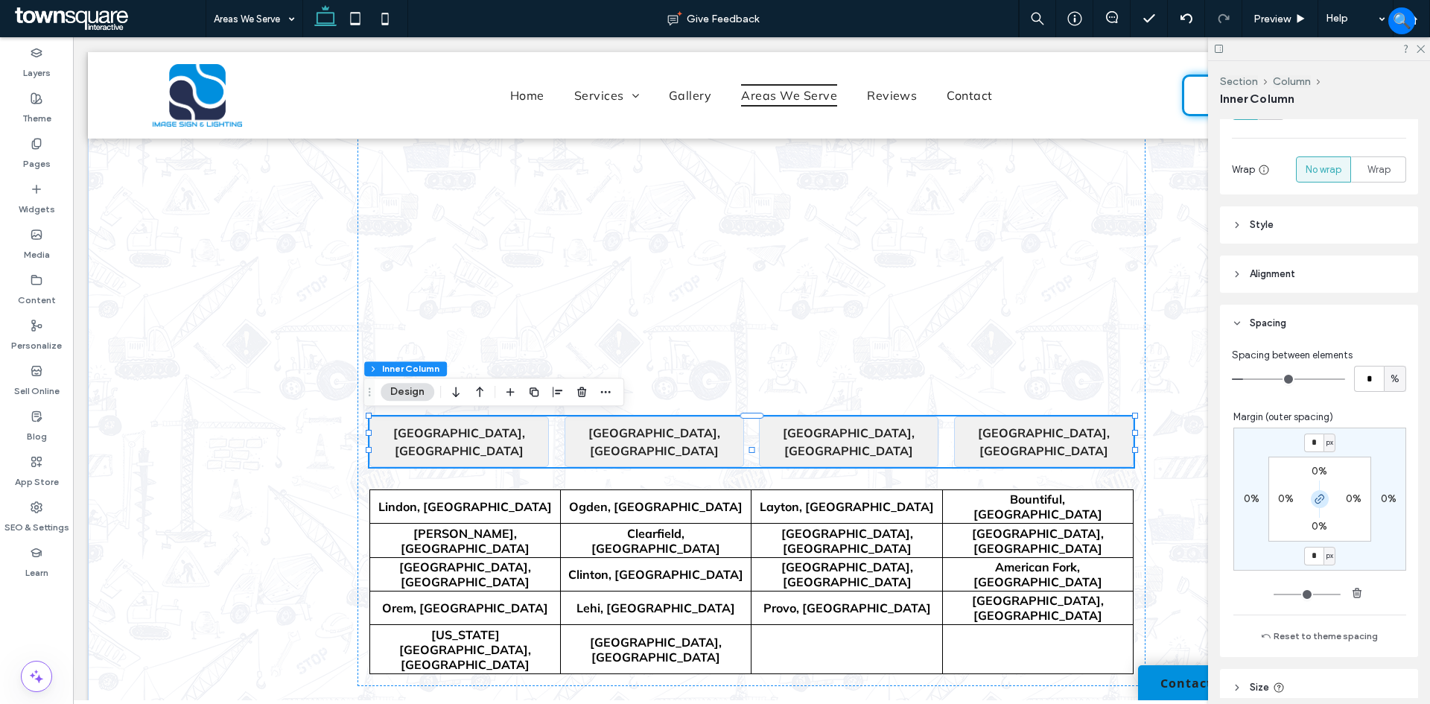
click at [1314, 495] on icon "button" at bounding box center [1320, 499] width 12 height 12
click at [1309, 436] on input "*" at bounding box center [1313, 443] width 19 height 19
type input "**"
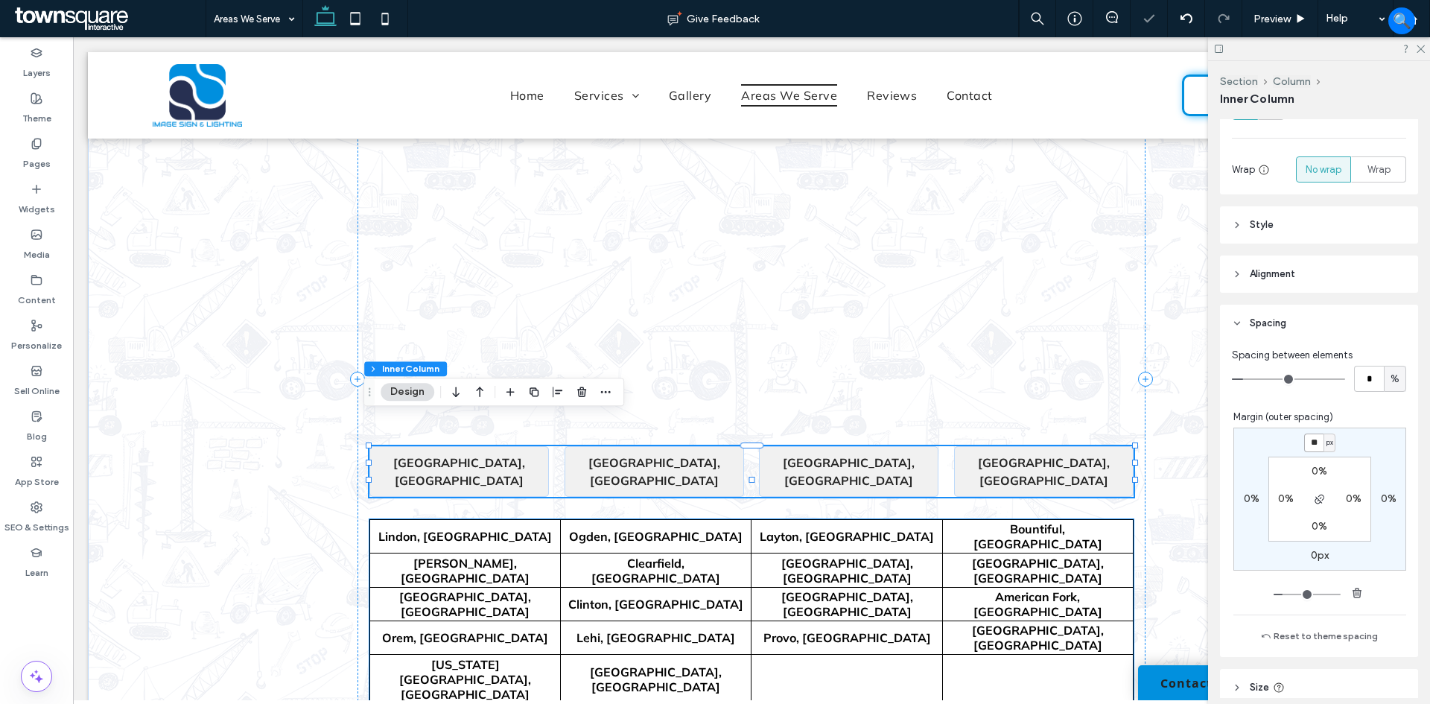
click at [480, 522] on th "Lindon, [GEOGRAPHIC_DATA]" at bounding box center [465, 537] width 191 height 34
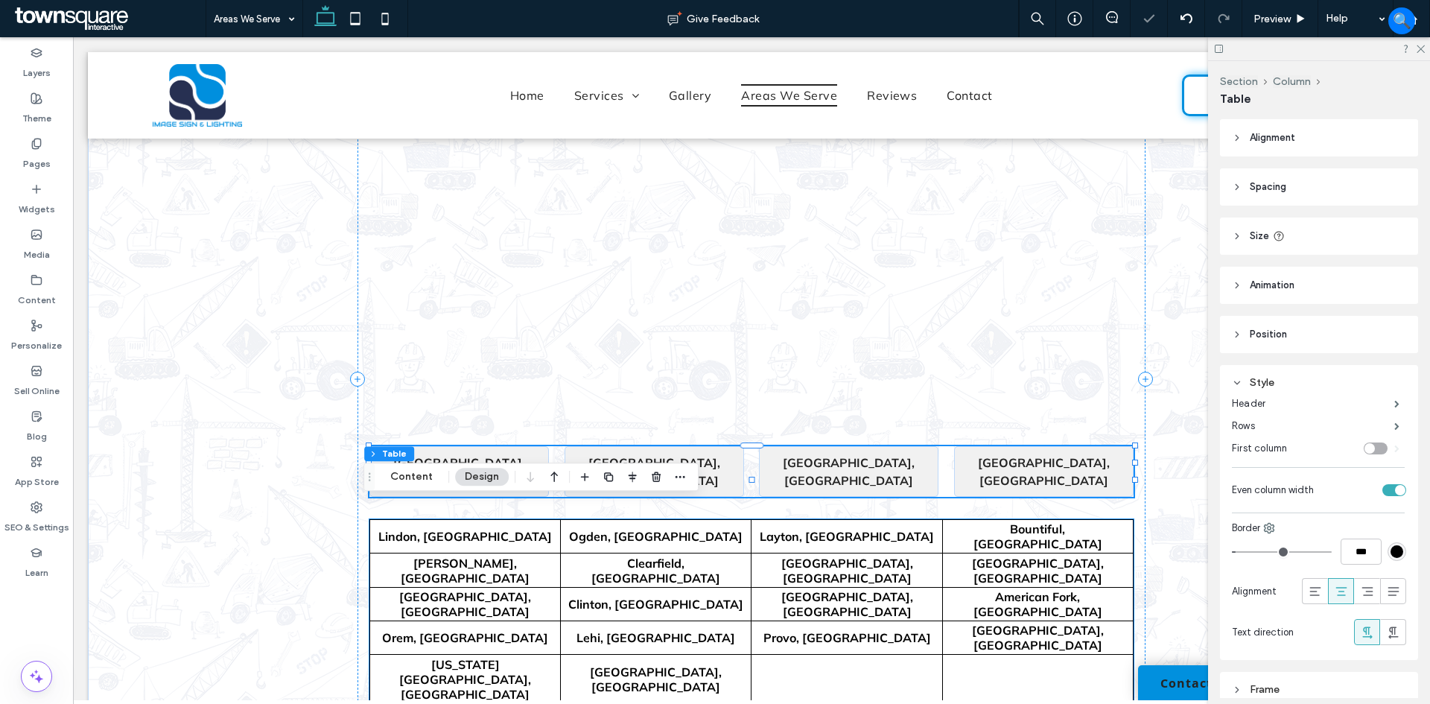
click at [480, 522] on th "Lindon, [GEOGRAPHIC_DATA]" at bounding box center [465, 537] width 191 height 34
click at [468, 530] on th "Lindon, [GEOGRAPHIC_DATA]" at bounding box center [465, 537] width 191 height 34
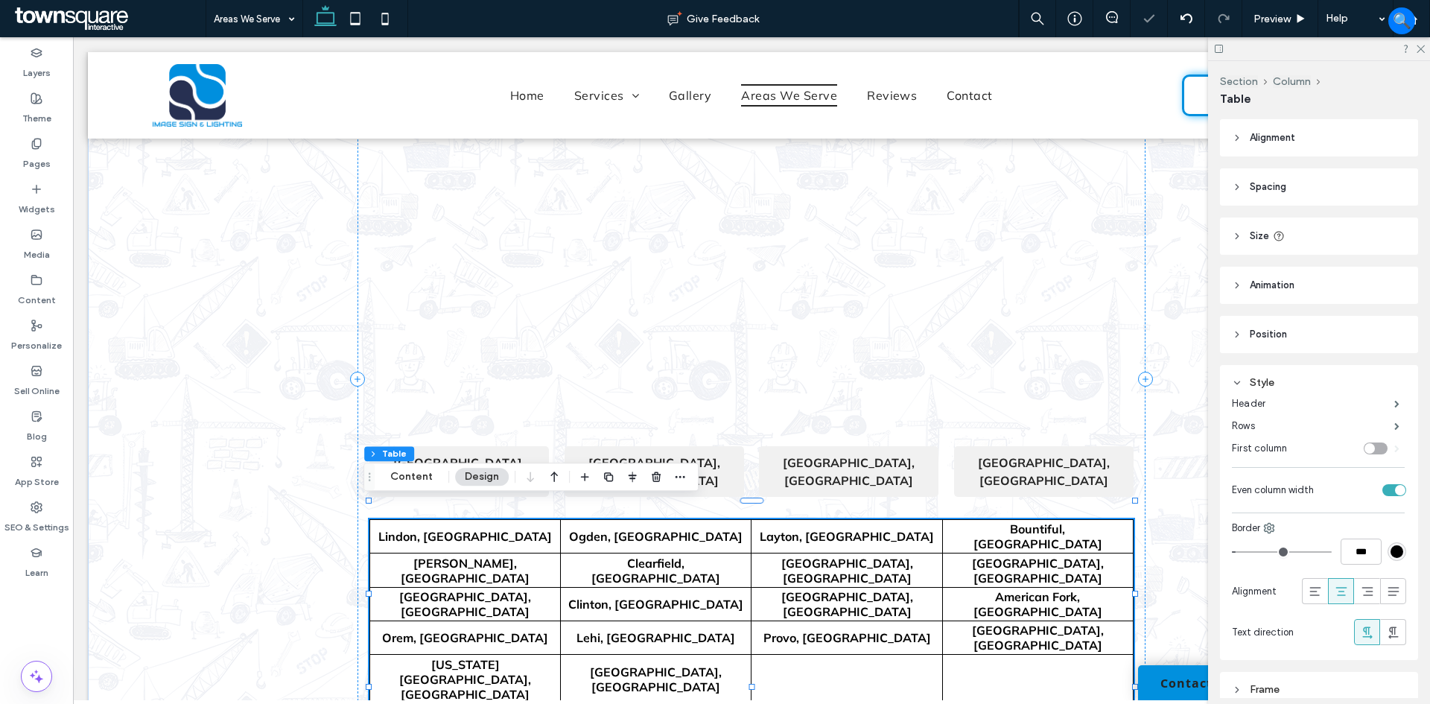
drag, startPoint x: 468, startPoint y: 530, endPoint x: 727, endPoint y: 39, distance: 554.5
click at [468, 530] on th "Lindon, [GEOGRAPHIC_DATA]" at bounding box center [465, 537] width 191 height 34
click at [446, 525] on th "Lindon, [GEOGRAPHIC_DATA]" at bounding box center [465, 537] width 191 height 34
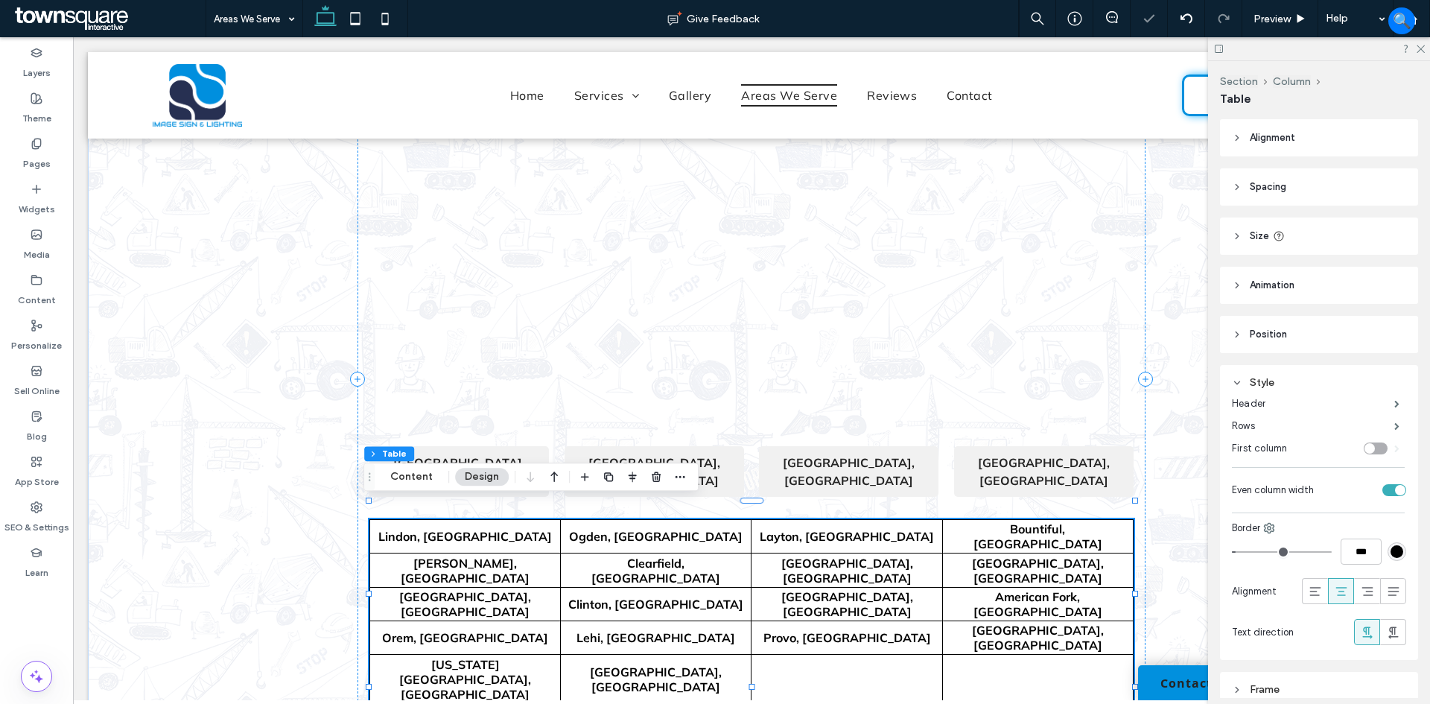
click at [446, 525] on th "Lindon, [GEOGRAPHIC_DATA]" at bounding box center [465, 537] width 191 height 34
drag, startPoint x: 1295, startPoint y: 16, endPoint x: 1057, endPoint y: 131, distance: 264.2
click at [1295, 16] on div "Preview" at bounding box center [1279, 19] width 75 height 13
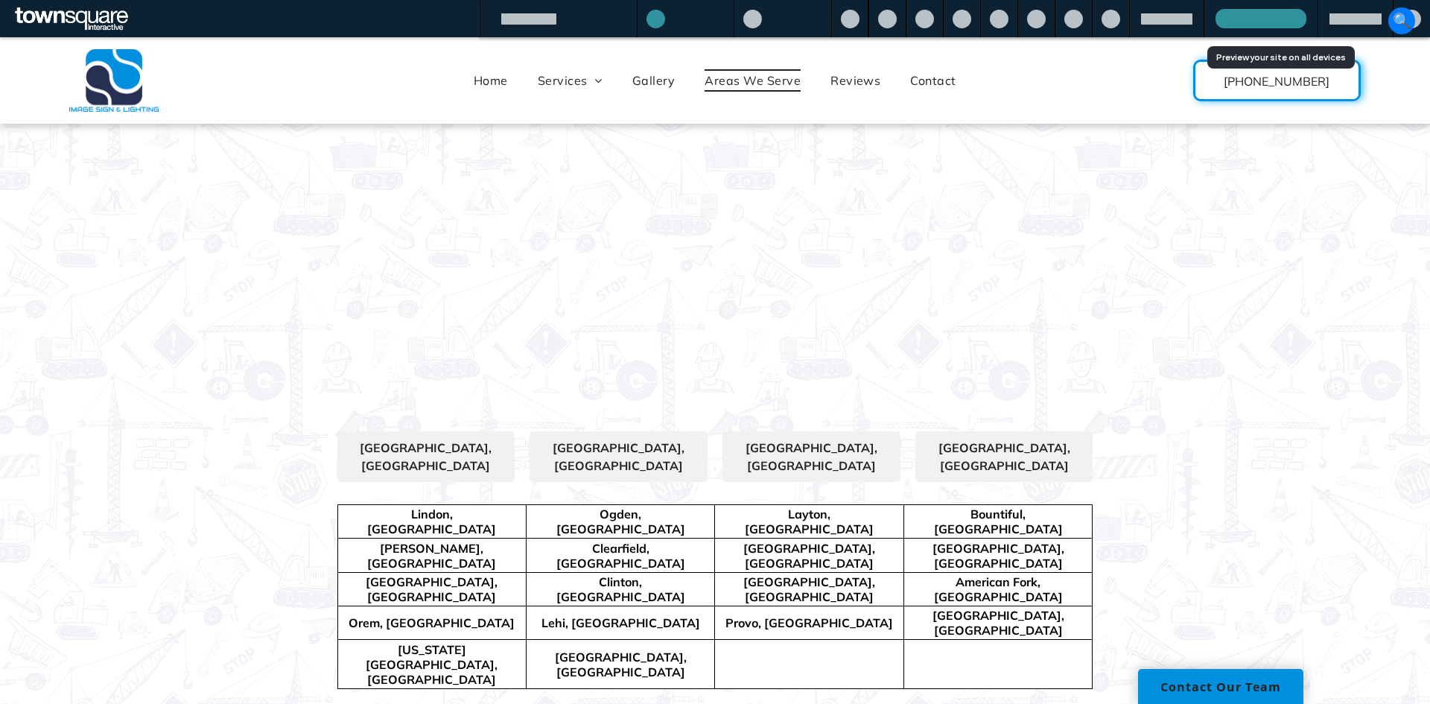
scroll to position [297, 0]
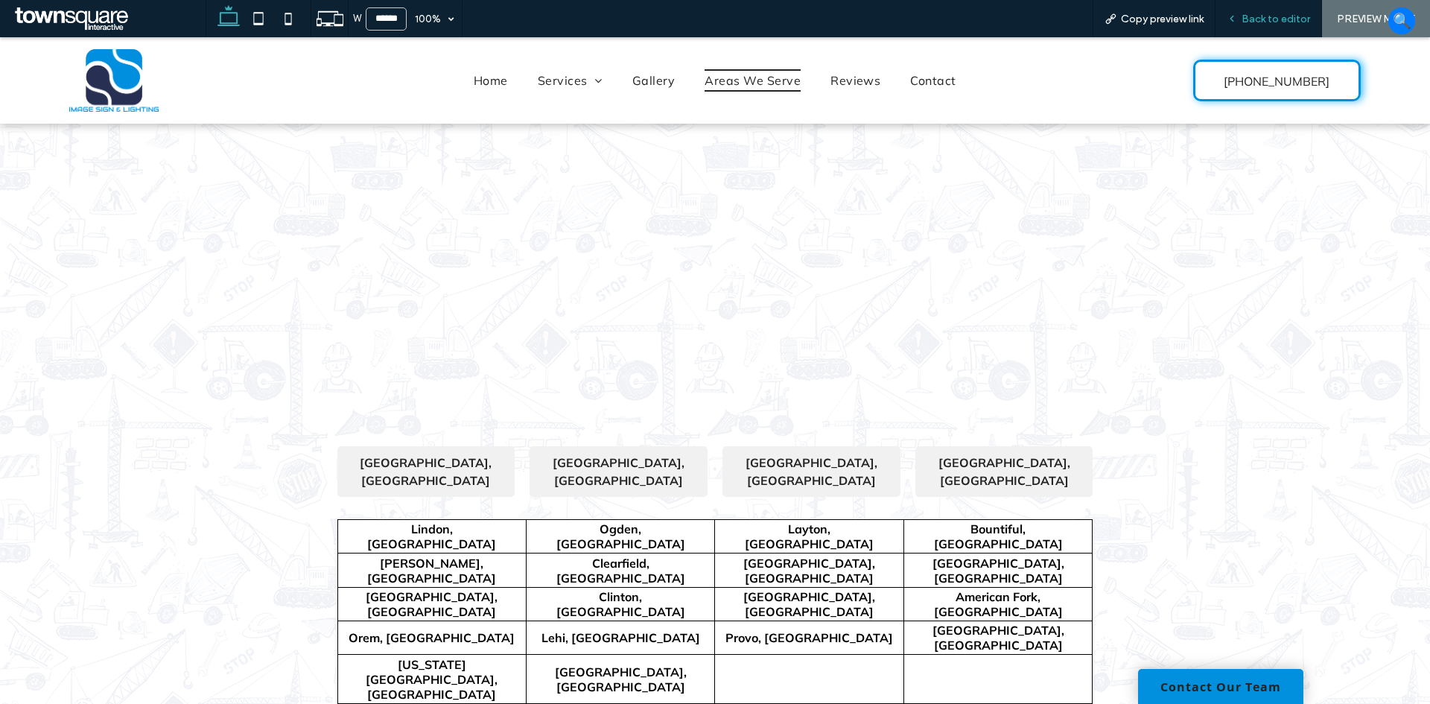
click at [1298, 18] on span "Back to editor" at bounding box center [1276, 19] width 69 height 13
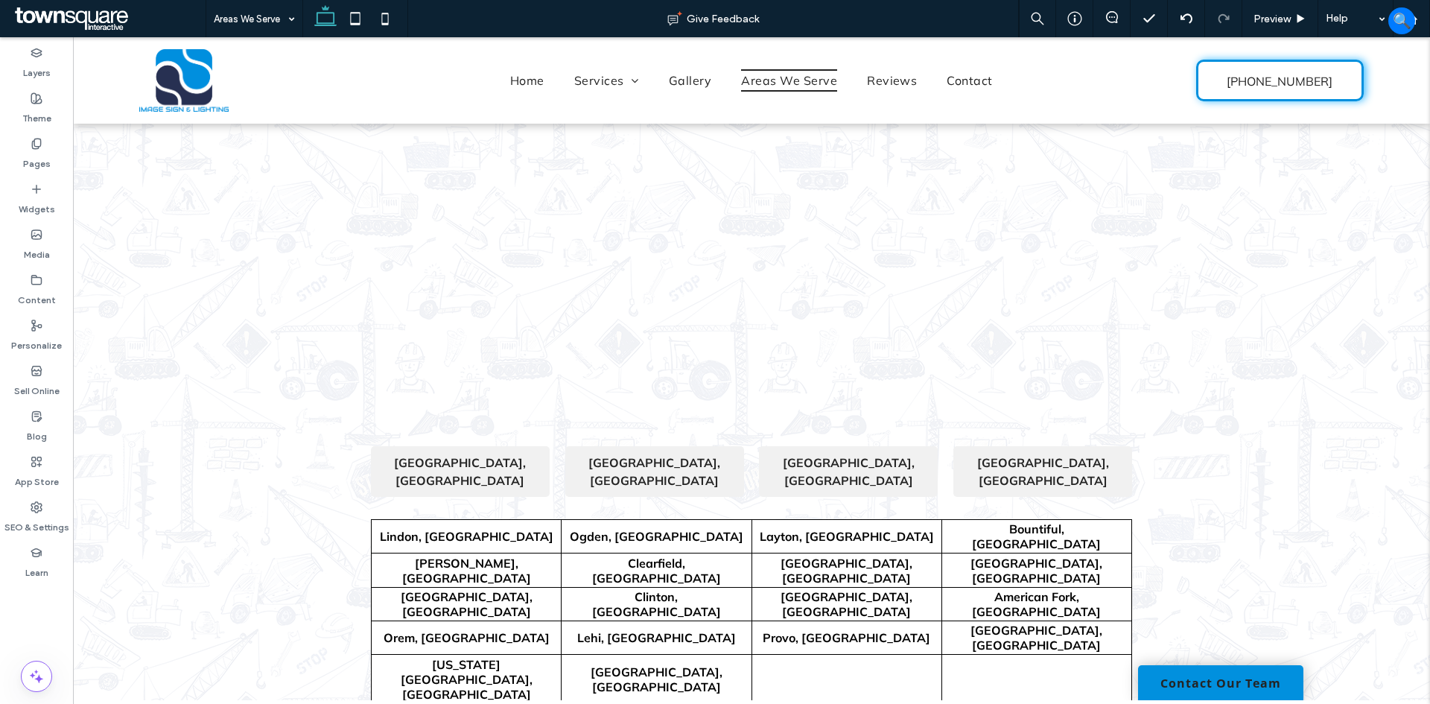
scroll to position [312, 0]
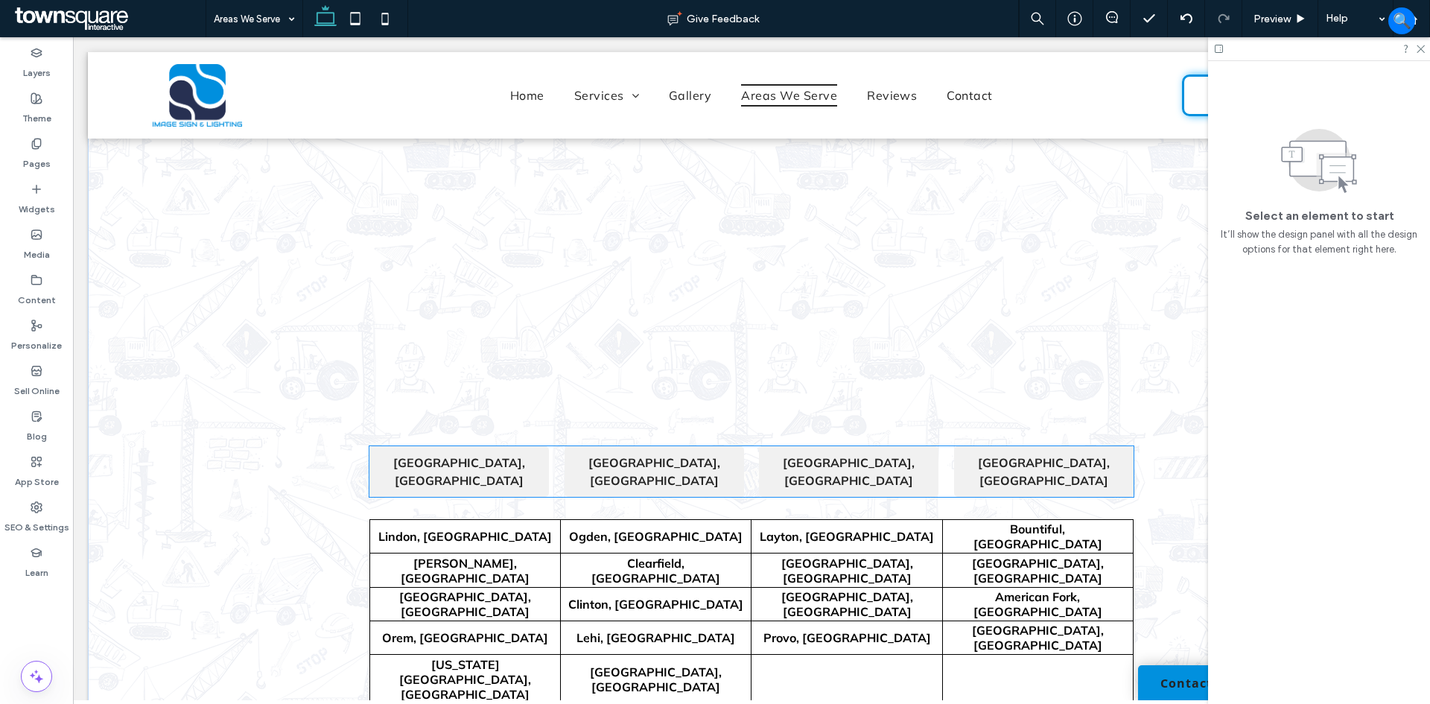
click at [461, 460] on strong "[GEOGRAPHIC_DATA], [GEOGRAPHIC_DATA]" at bounding box center [459, 471] width 132 height 33
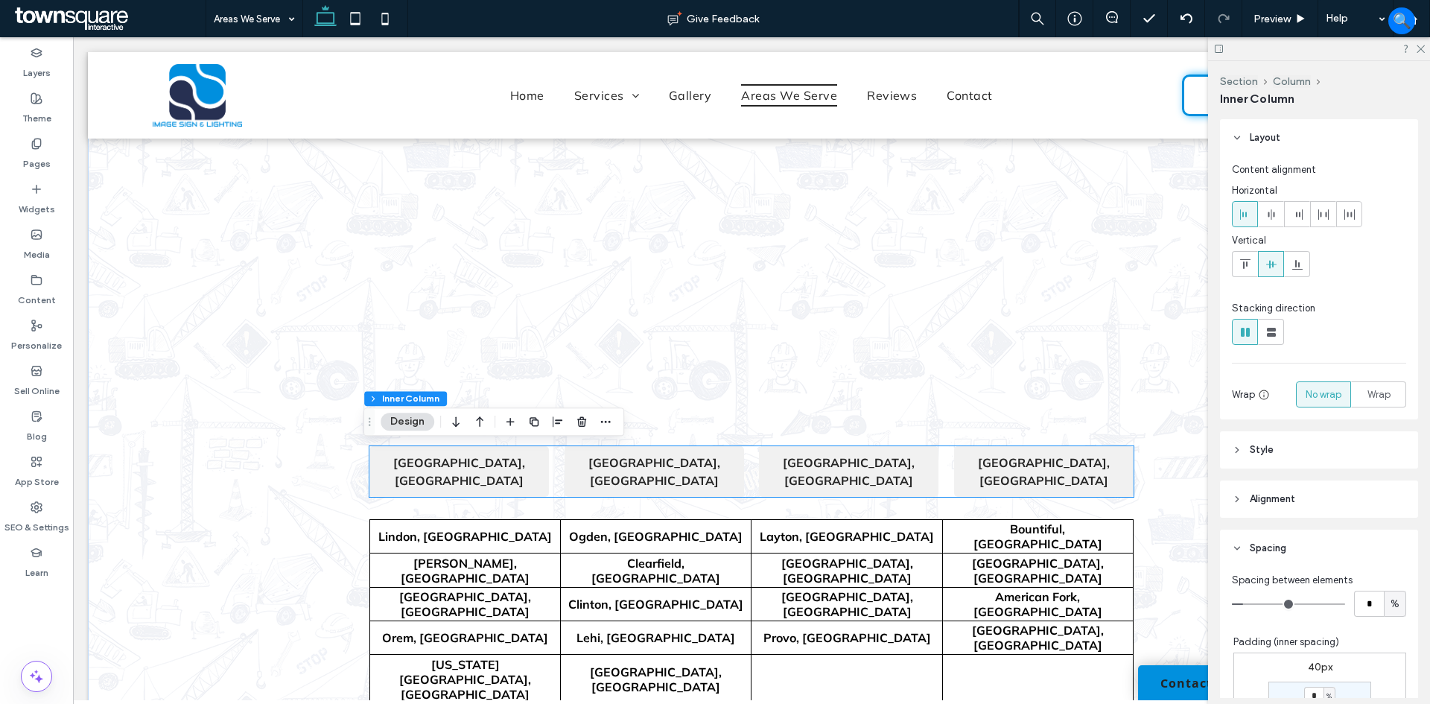
click at [461, 460] on strong "[GEOGRAPHIC_DATA], [GEOGRAPHIC_DATA]" at bounding box center [459, 471] width 132 height 33
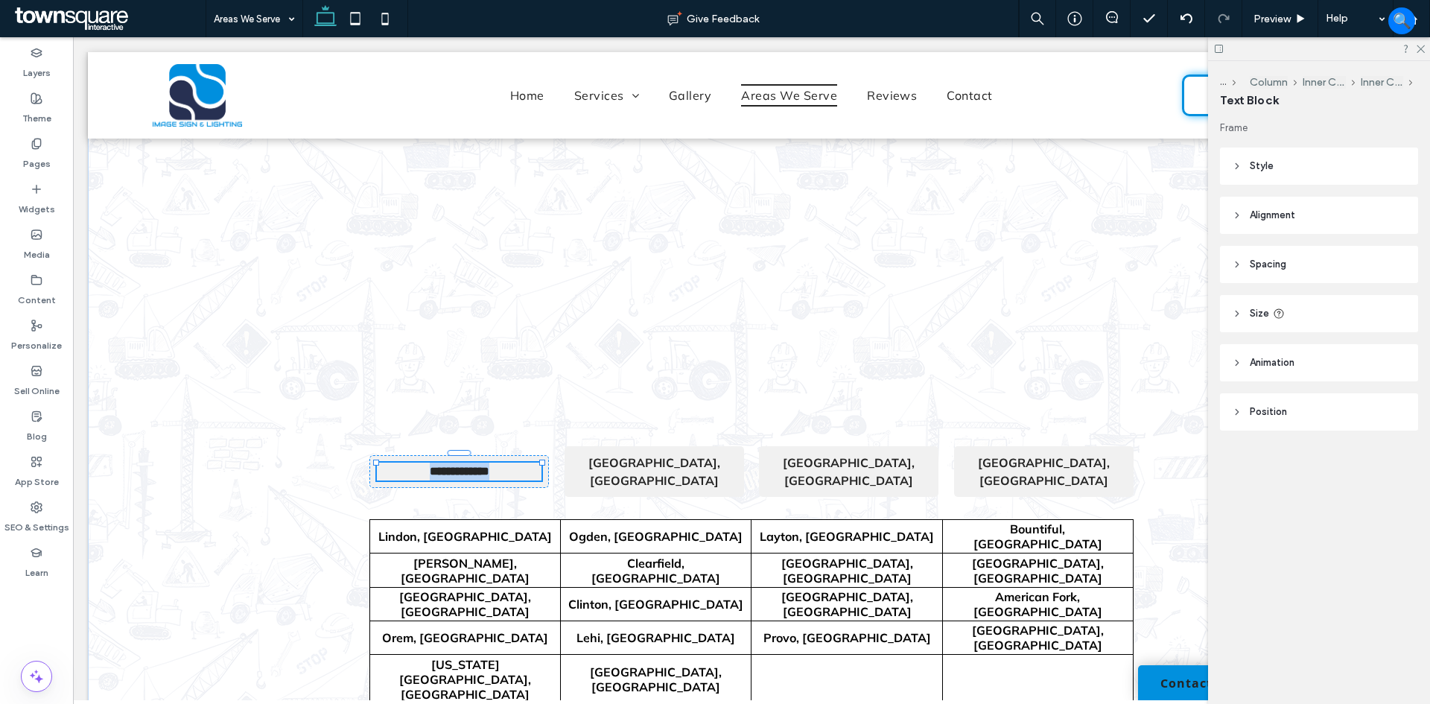
type input "******"
type input "**"
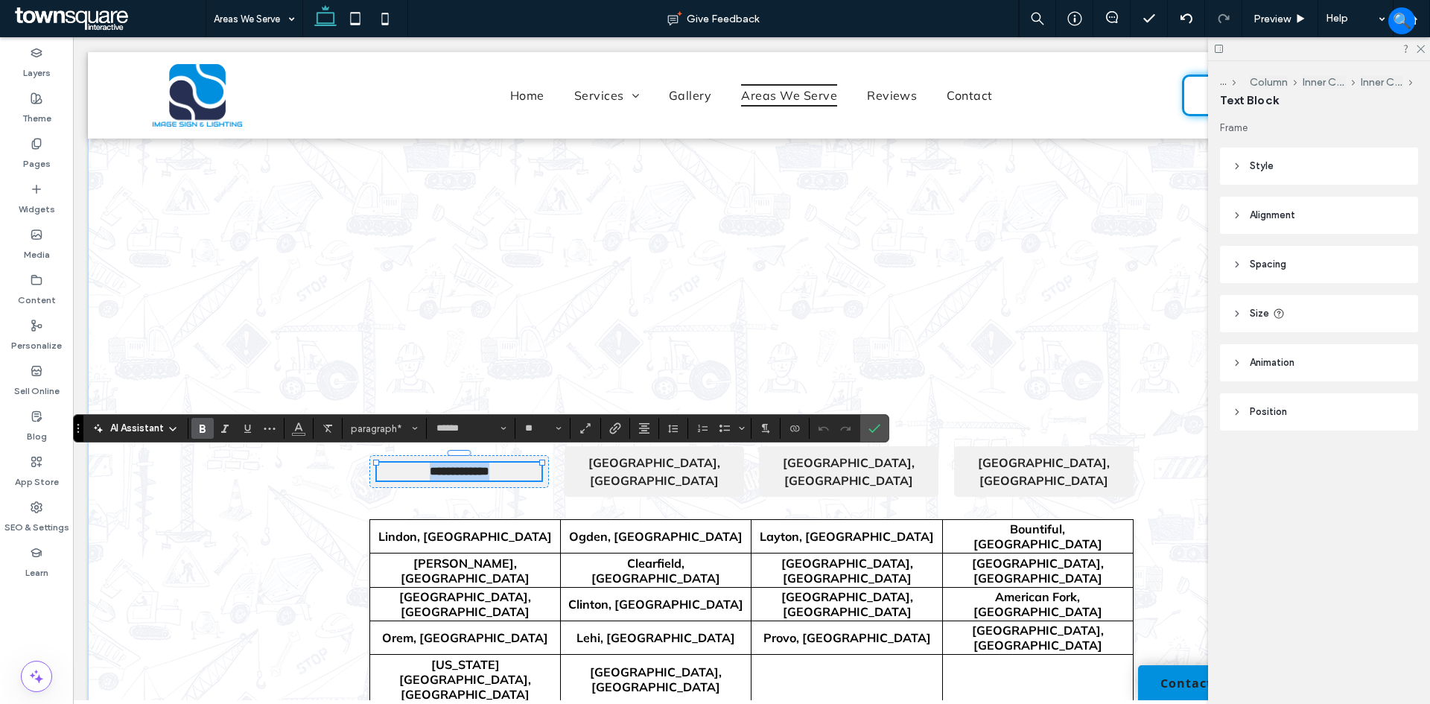
paste div
click at [663, 469] on strong "[GEOGRAPHIC_DATA], [GEOGRAPHIC_DATA]" at bounding box center [654, 471] width 132 height 33
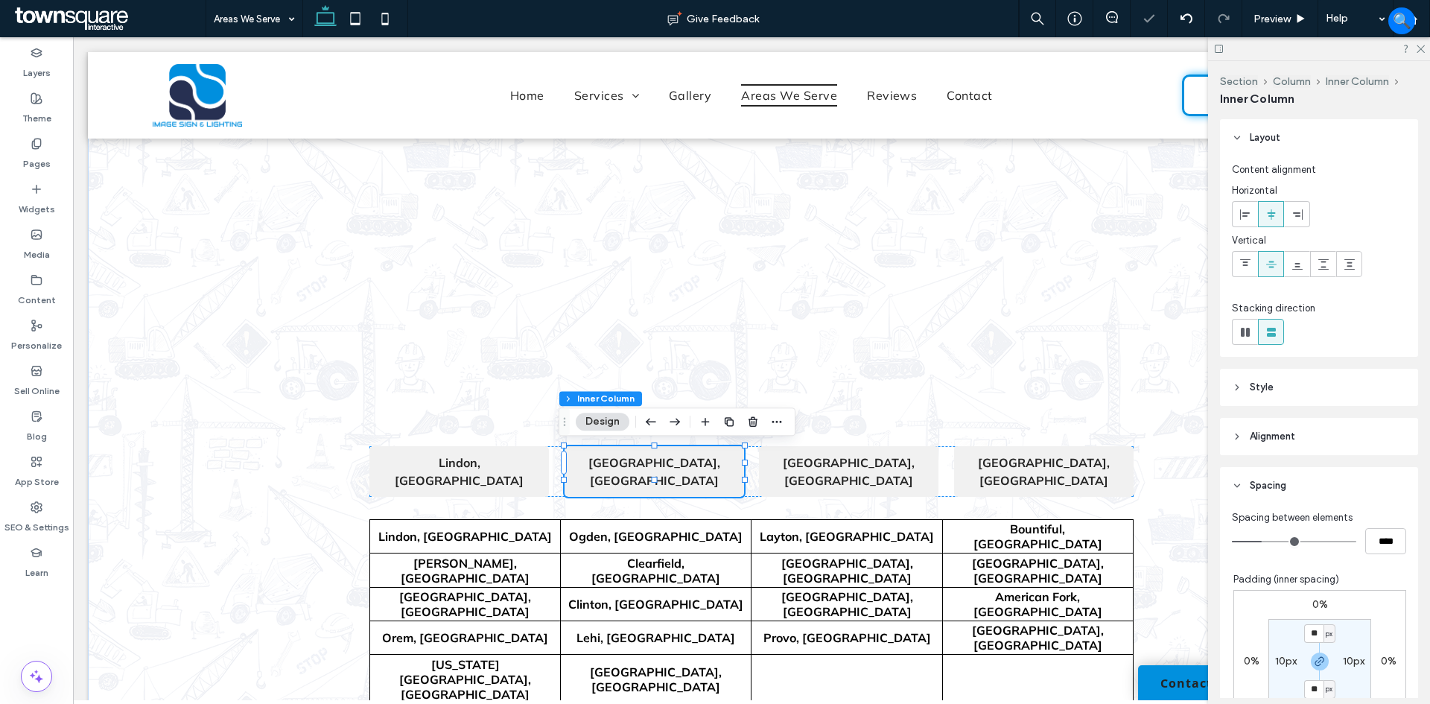
click at [650, 463] on strong "[GEOGRAPHIC_DATA], [GEOGRAPHIC_DATA]" at bounding box center [654, 471] width 132 height 33
click at [650, 463] on div "[GEOGRAPHIC_DATA], [GEOGRAPHIC_DATA]" at bounding box center [654, 472] width 165 height 36
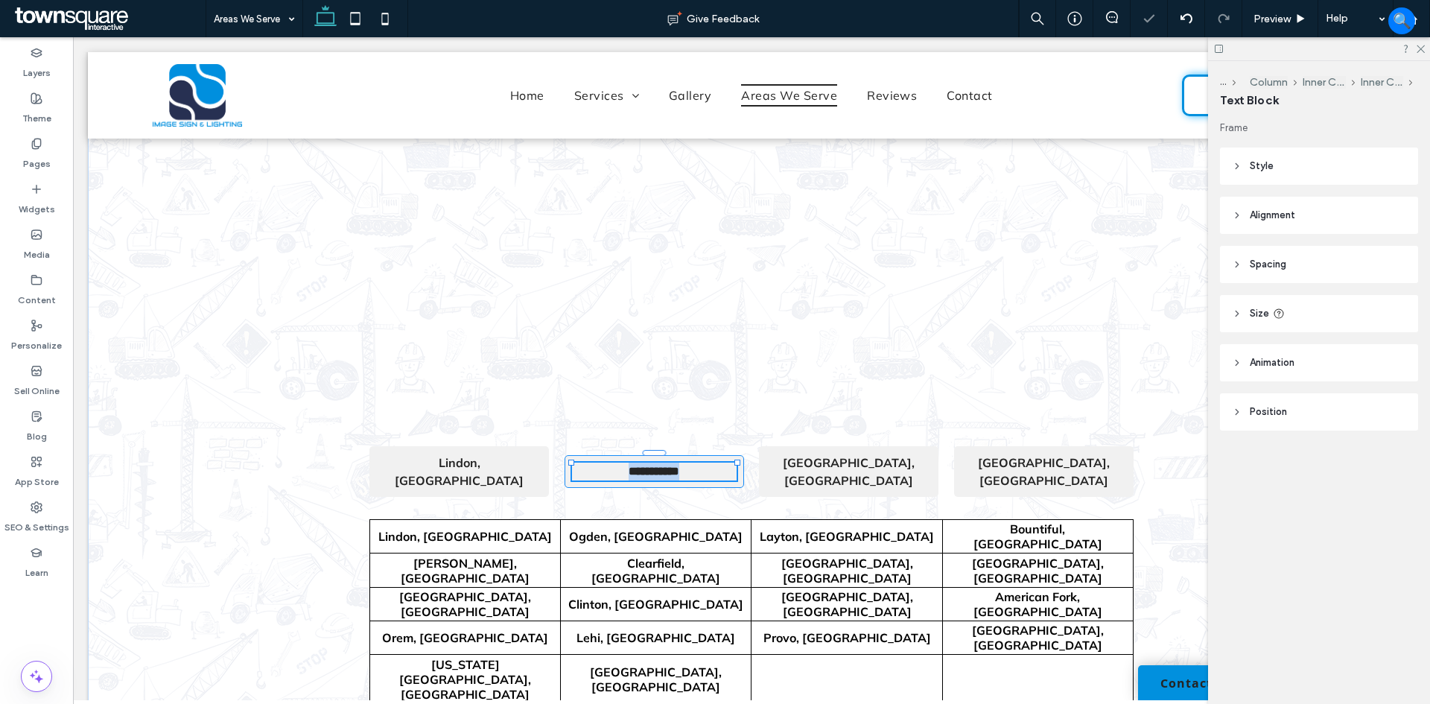
type input "******"
type input "**"
paste div
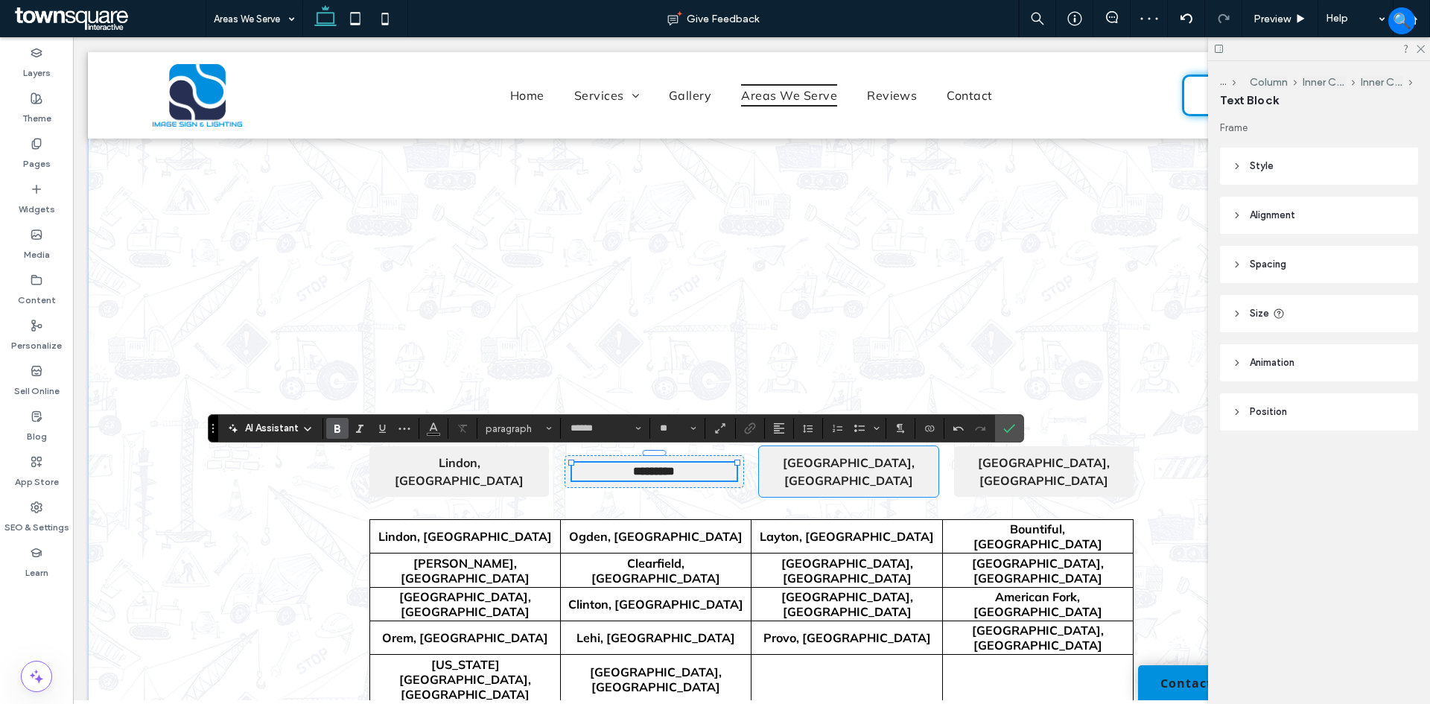
click at [844, 467] on strong "[GEOGRAPHIC_DATA], [GEOGRAPHIC_DATA]" at bounding box center [849, 471] width 132 height 33
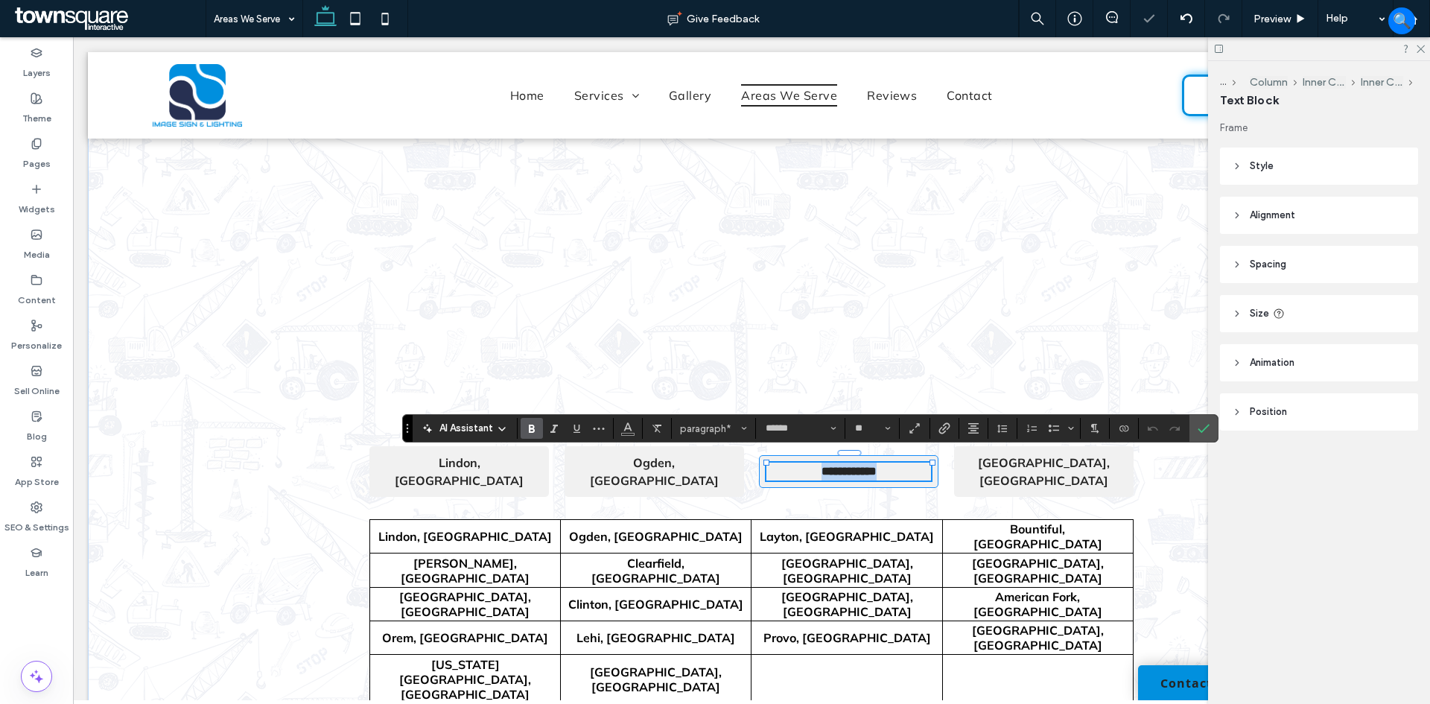
paste div
click at [1029, 460] on strong "[GEOGRAPHIC_DATA], [GEOGRAPHIC_DATA]" at bounding box center [1044, 471] width 132 height 33
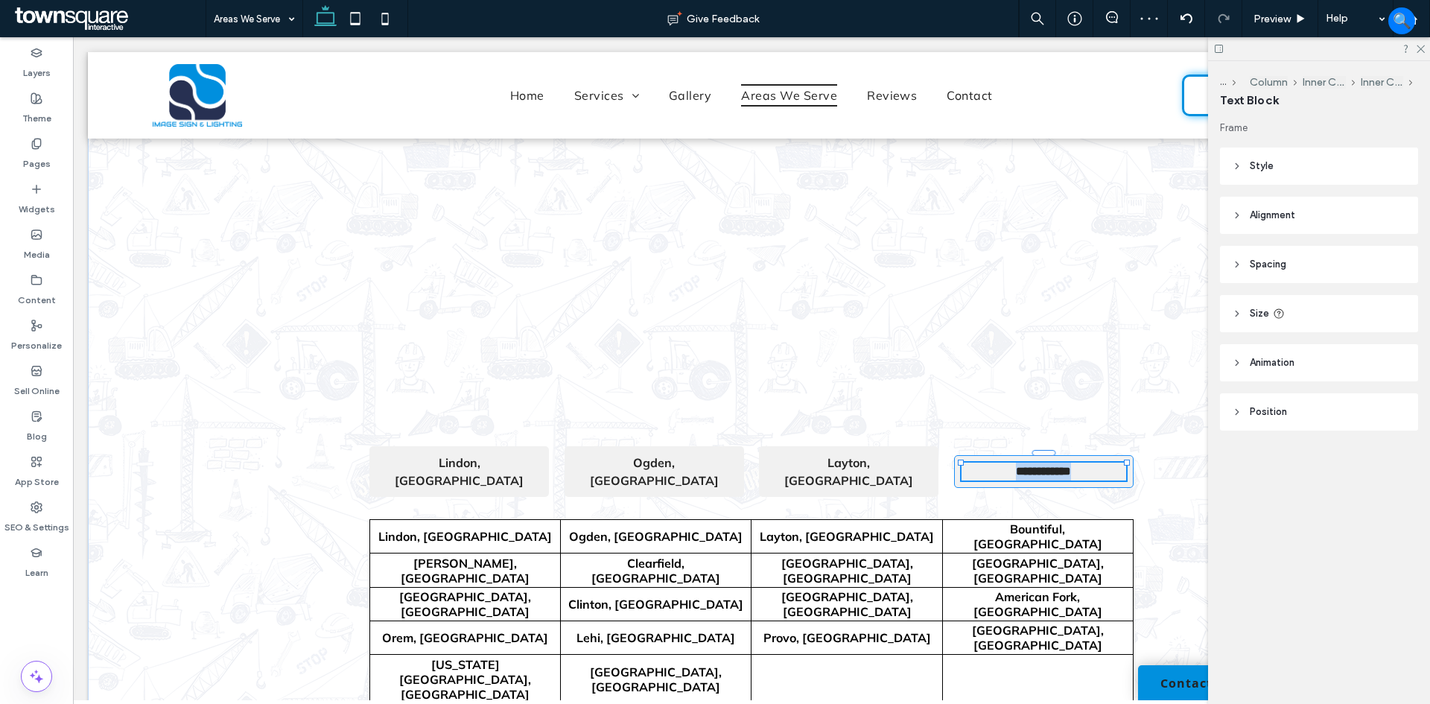
type input "******"
type input "**"
paste div
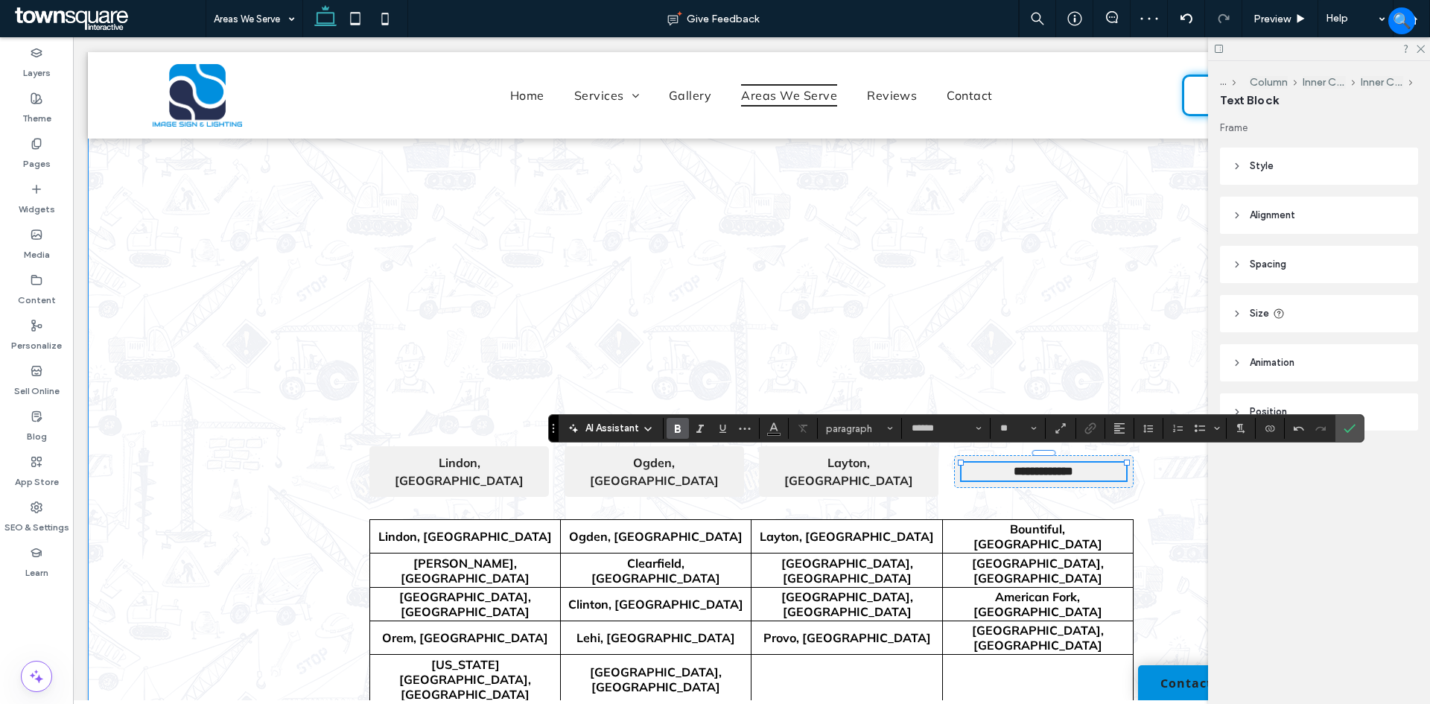
click at [1155, 474] on div "**********" at bounding box center [752, 379] width 894 height 748
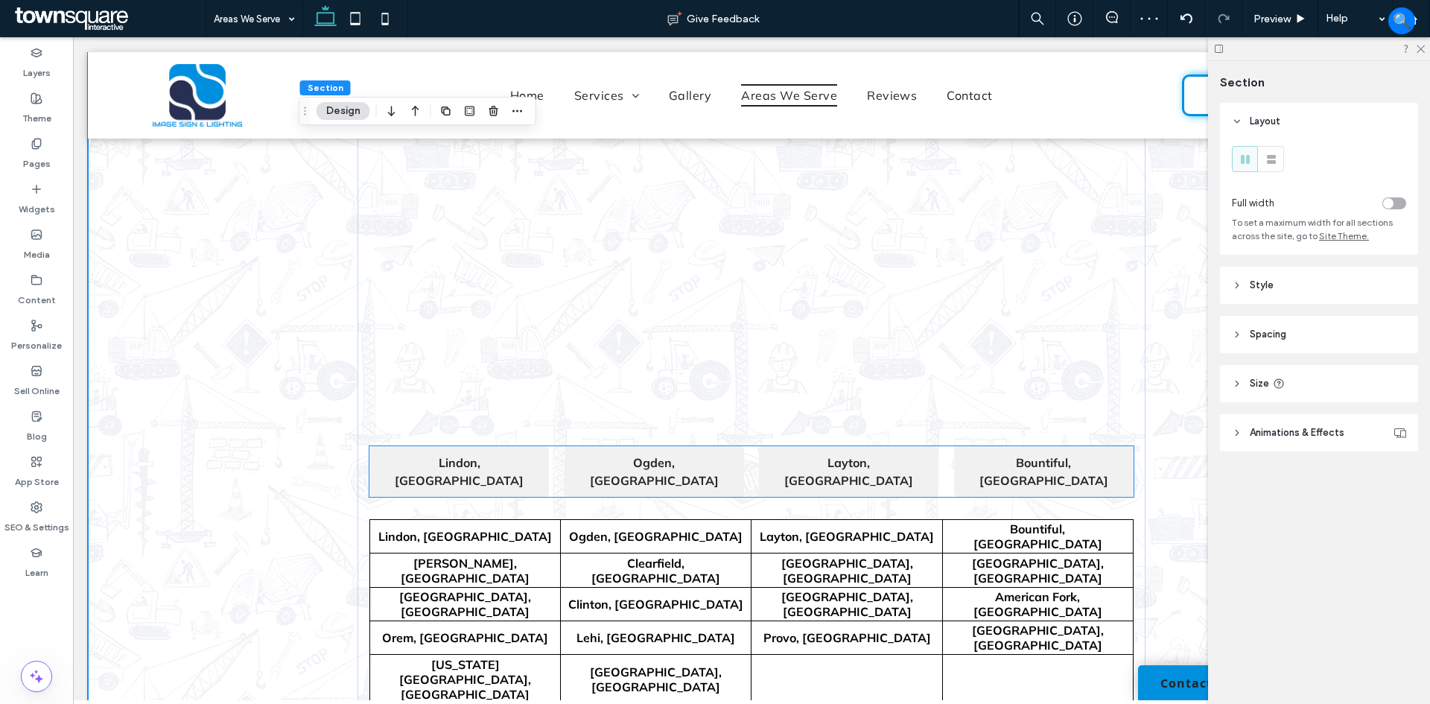
click at [945, 463] on div "Lindon, UT Ogden, UT Layton, UT Bountiful, [GEOGRAPHIC_DATA]" at bounding box center [751, 471] width 764 height 51
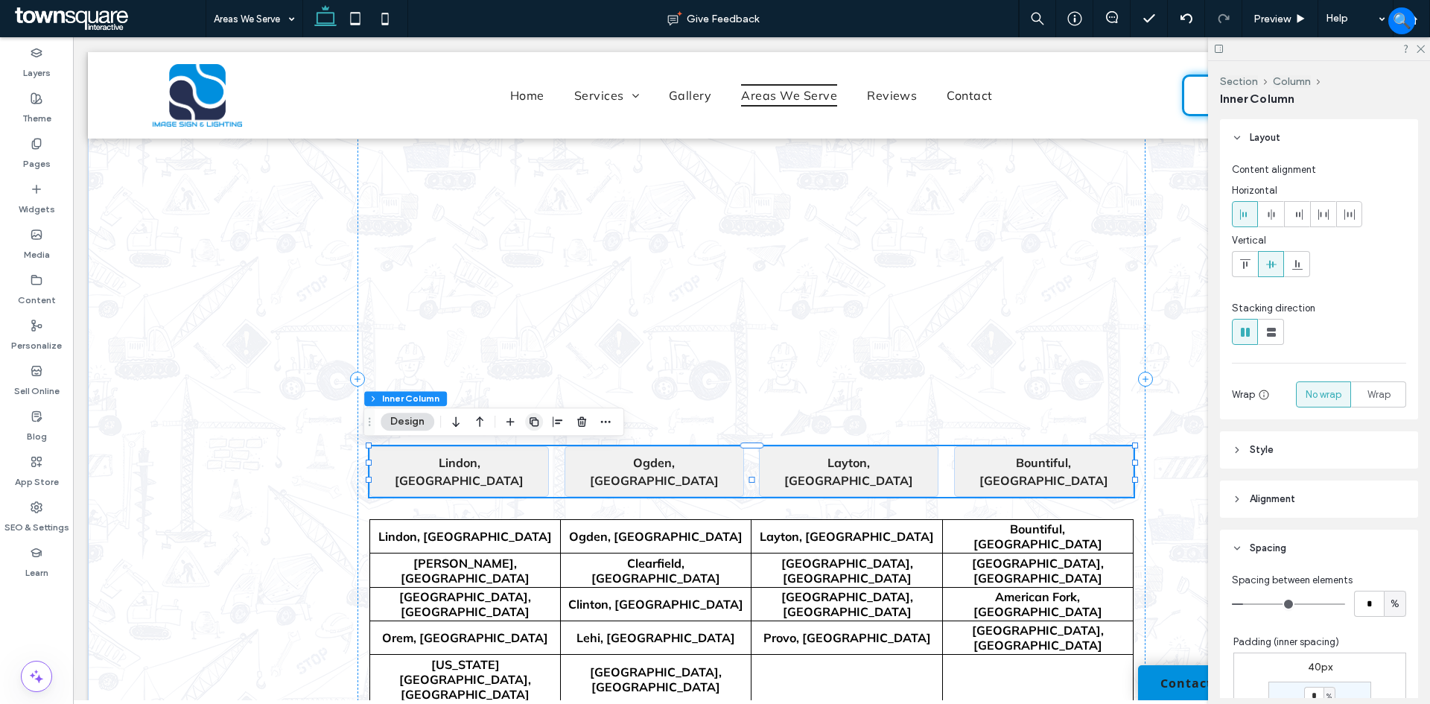
click at [530, 425] on icon "button" at bounding box center [534, 422] width 12 height 12
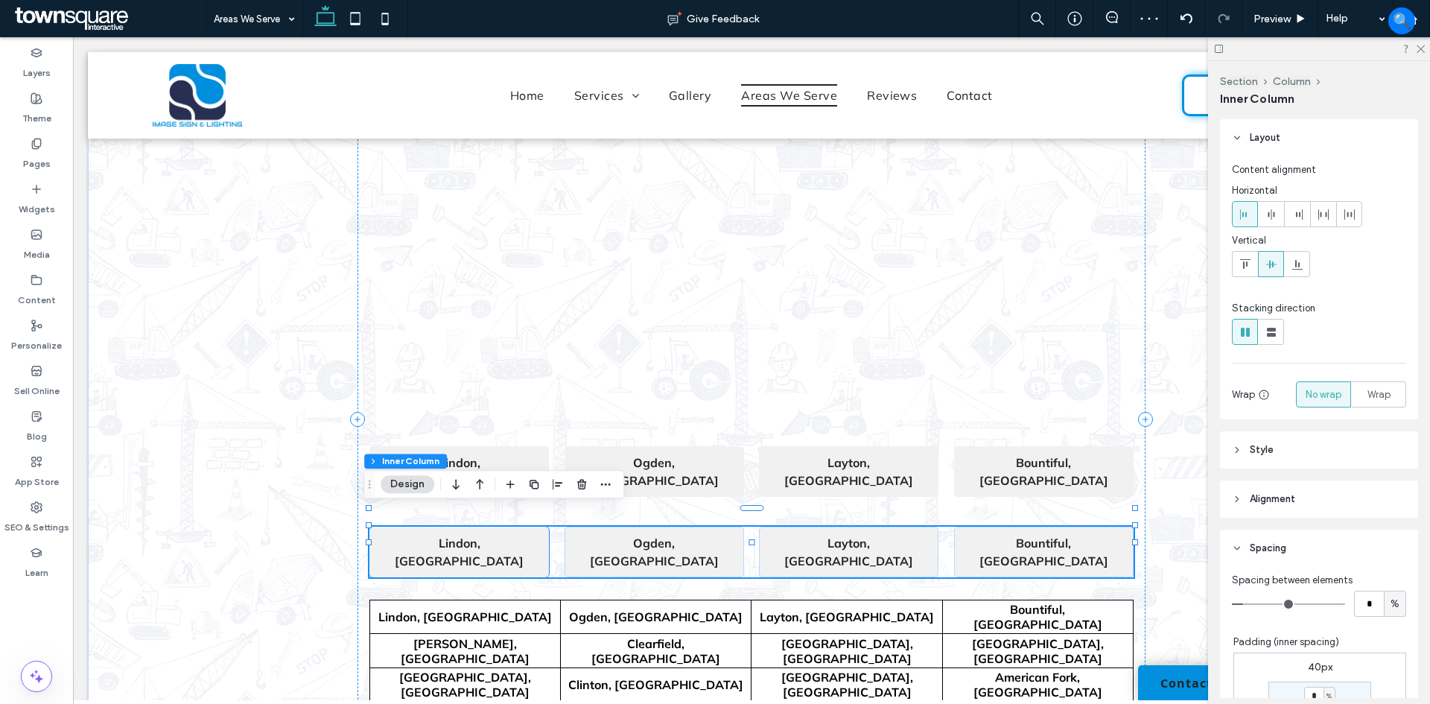
click at [463, 536] on strong "Lindon, [GEOGRAPHIC_DATA]" at bounding box center [459, 552] width 129 height 33
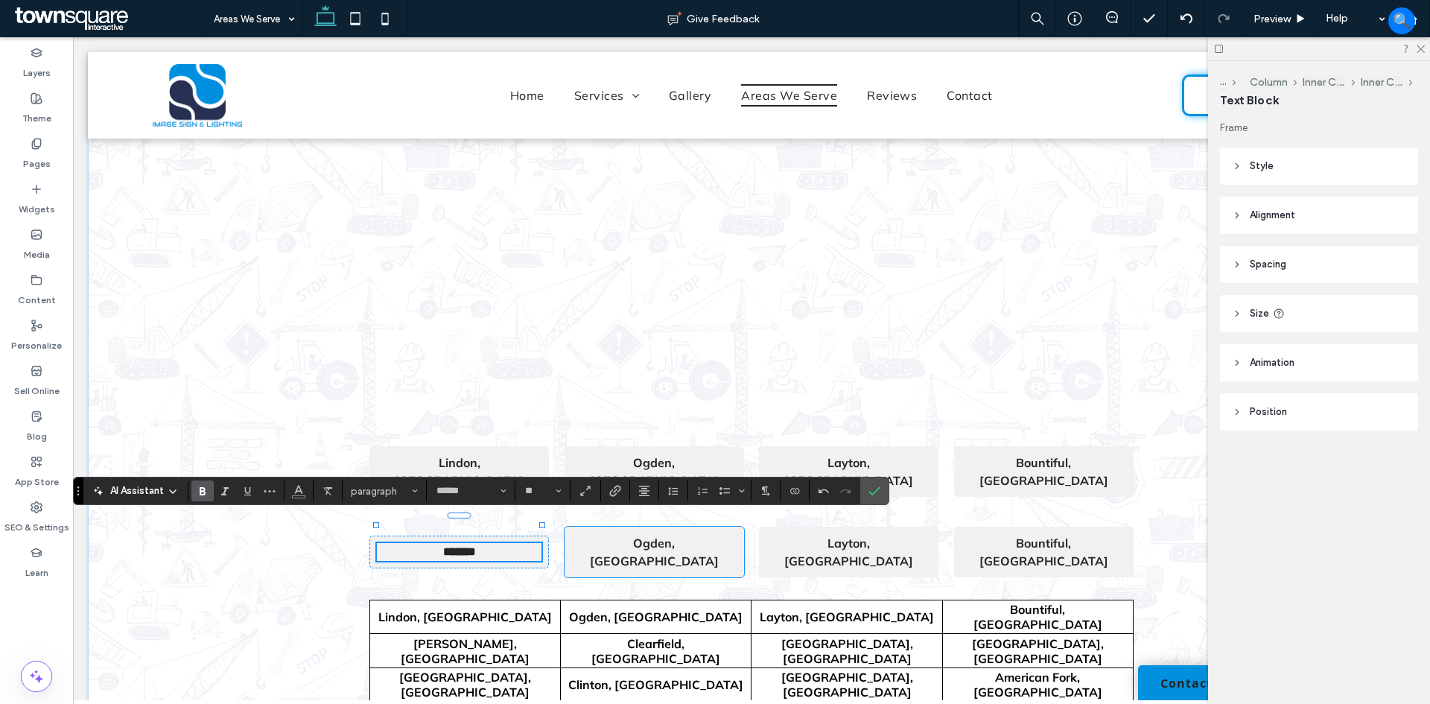
click at [665, 536] on strong "Ogden, [GEOGRAPHIC_DATA]" at bounding box center [654, 552] width 129 height 33
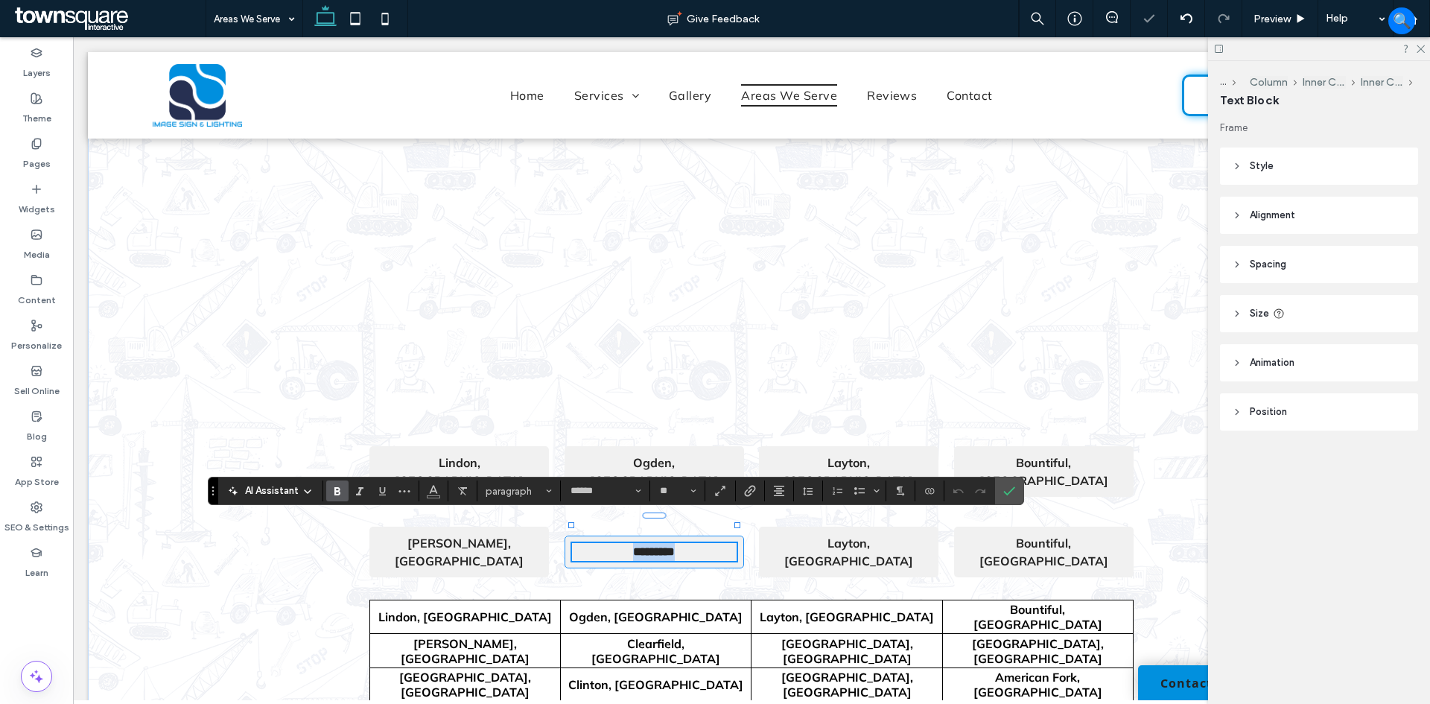
paste div
click at [851, 536] on strong "Layton, [GEOGRAPHIC_DATA]" at bounding box center [848, 552] width 129 height 33
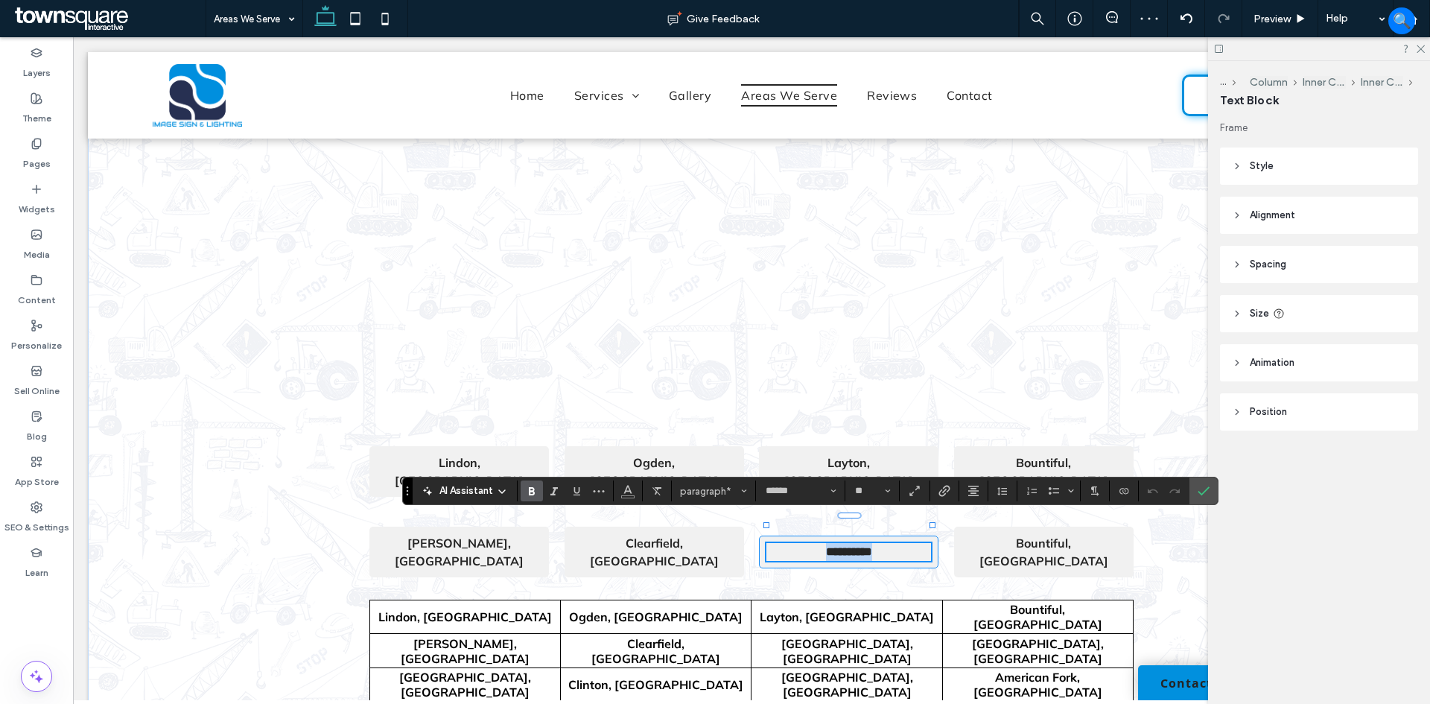
paste div
click at [1046, 536] on strong "Bountiful, [GEOGRAPHIC_DATA]" at bounding box center [1044, 552] width 129 height 33
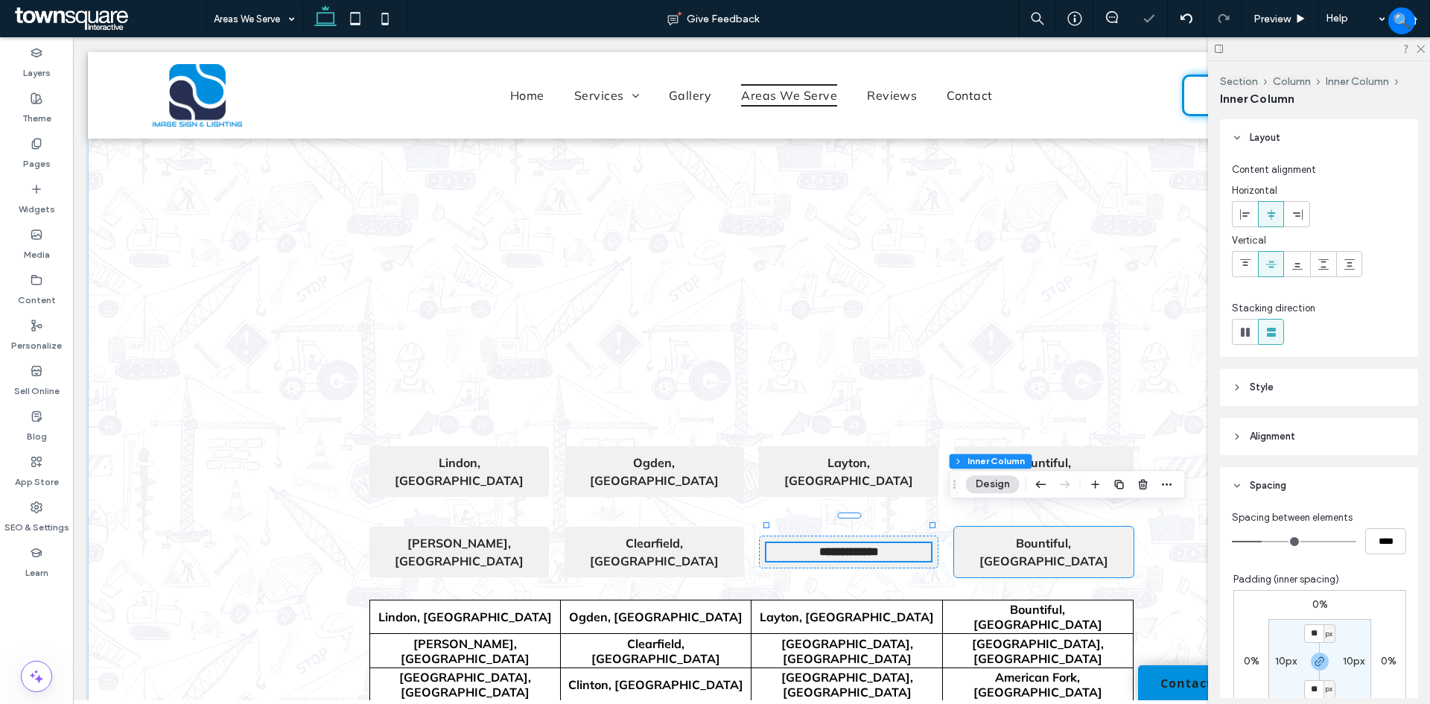
click at [1046, 536] on strong "Bountiful, [GEOGRAPHIC_DATA]" at bounding box center [1044, 552] width 129 height 33
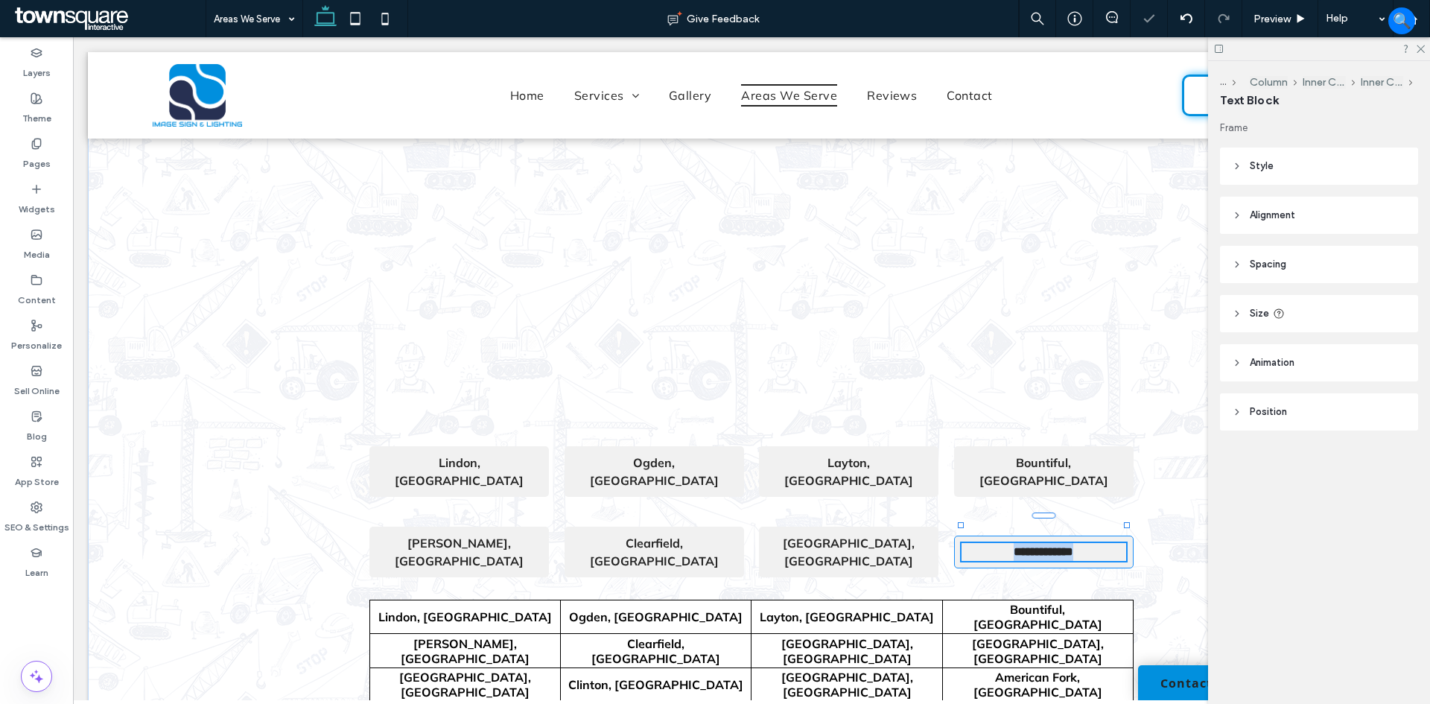
type input "******"
type input "**"
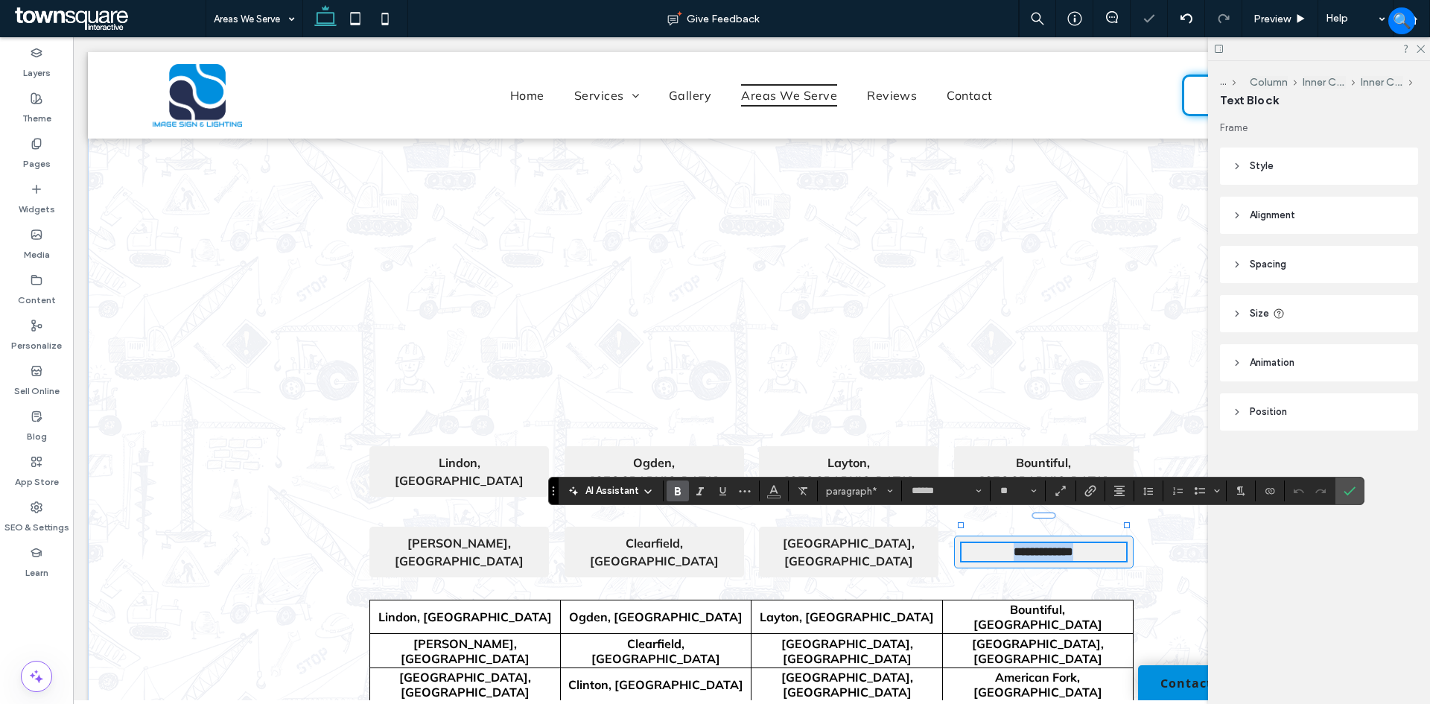
paste div
click at [1105, 547] on div "**********" at bounding box center [751, 419] width 787 height 754
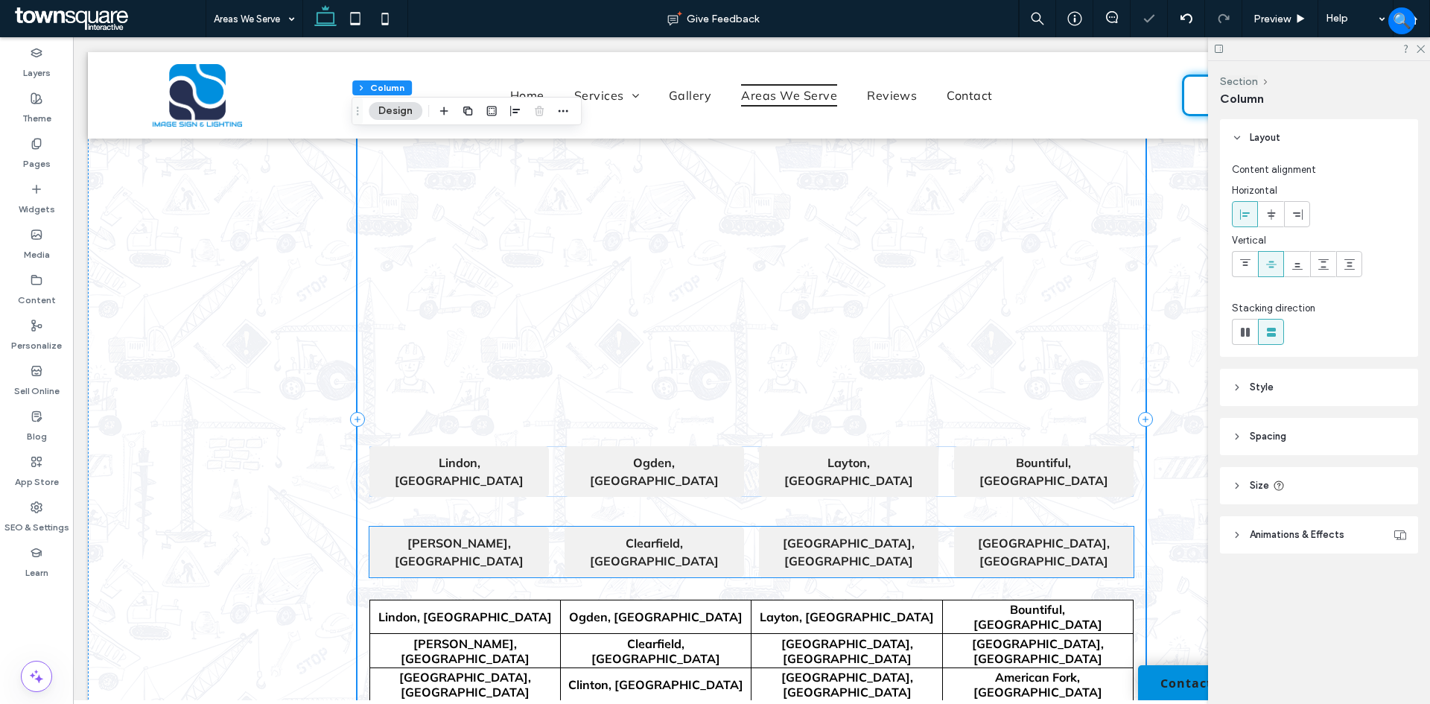
click at [1125, 527] on div "[GEOGRAPHIC_DATA], [GEOGRAPHIC_DATA]" at bounding box center [1044, 552] width 180 height 51
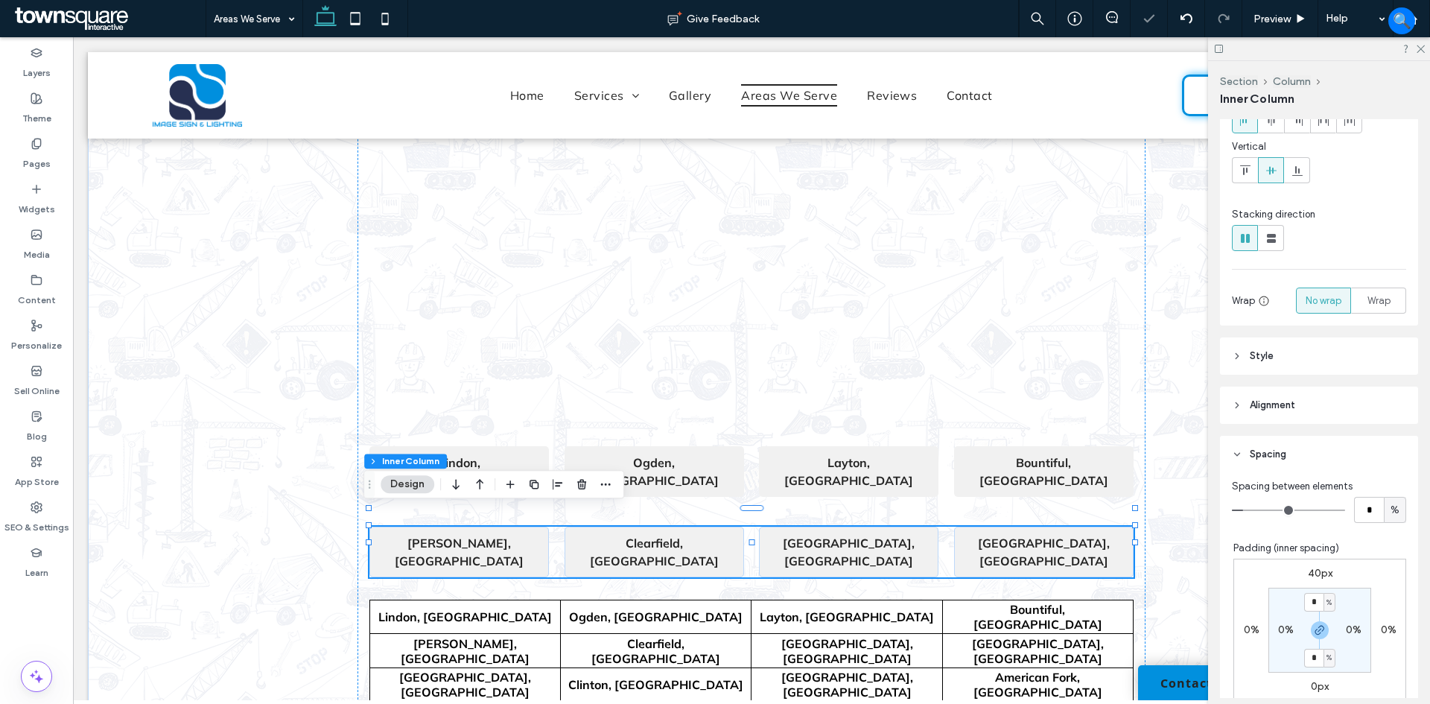
scroll to position [223, 0]
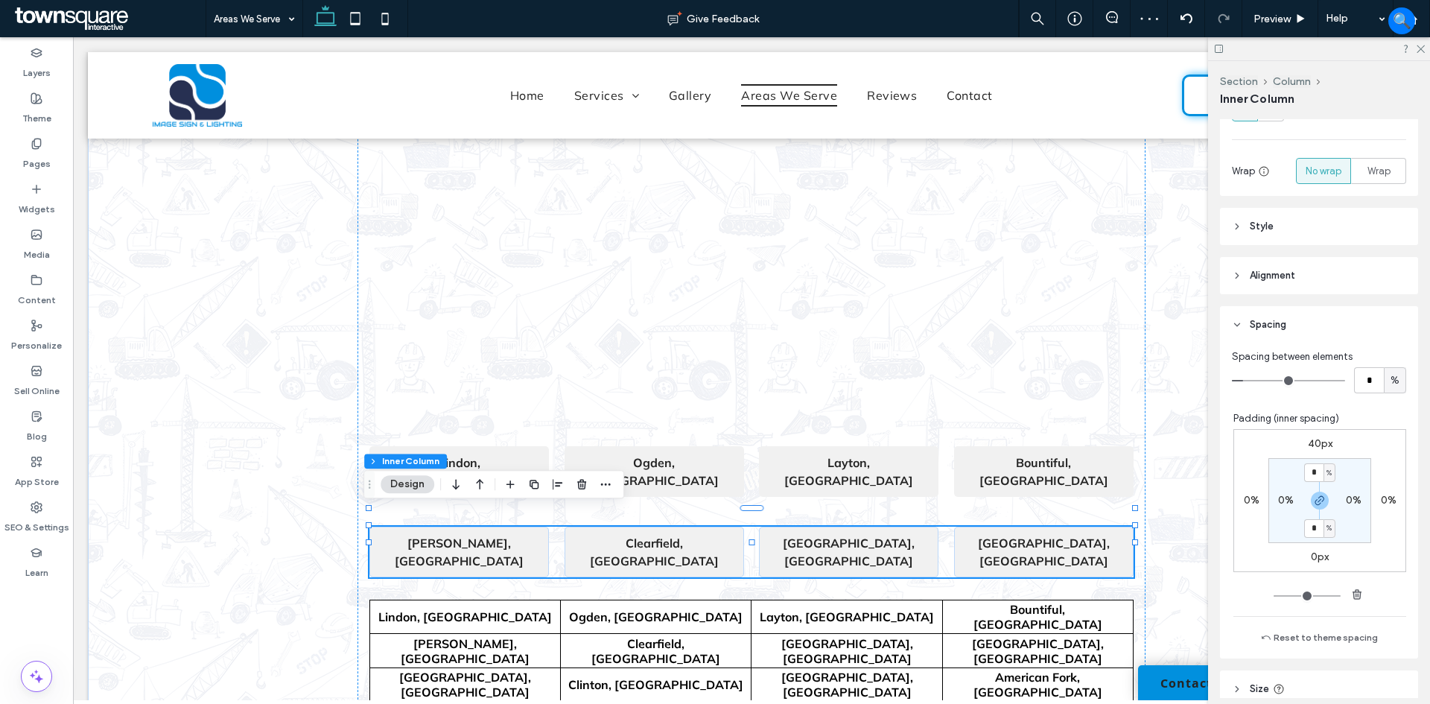
click at [1311, 443] on label "40px" at bounding box center [1320, 443] width 25 height 13
type input "**"
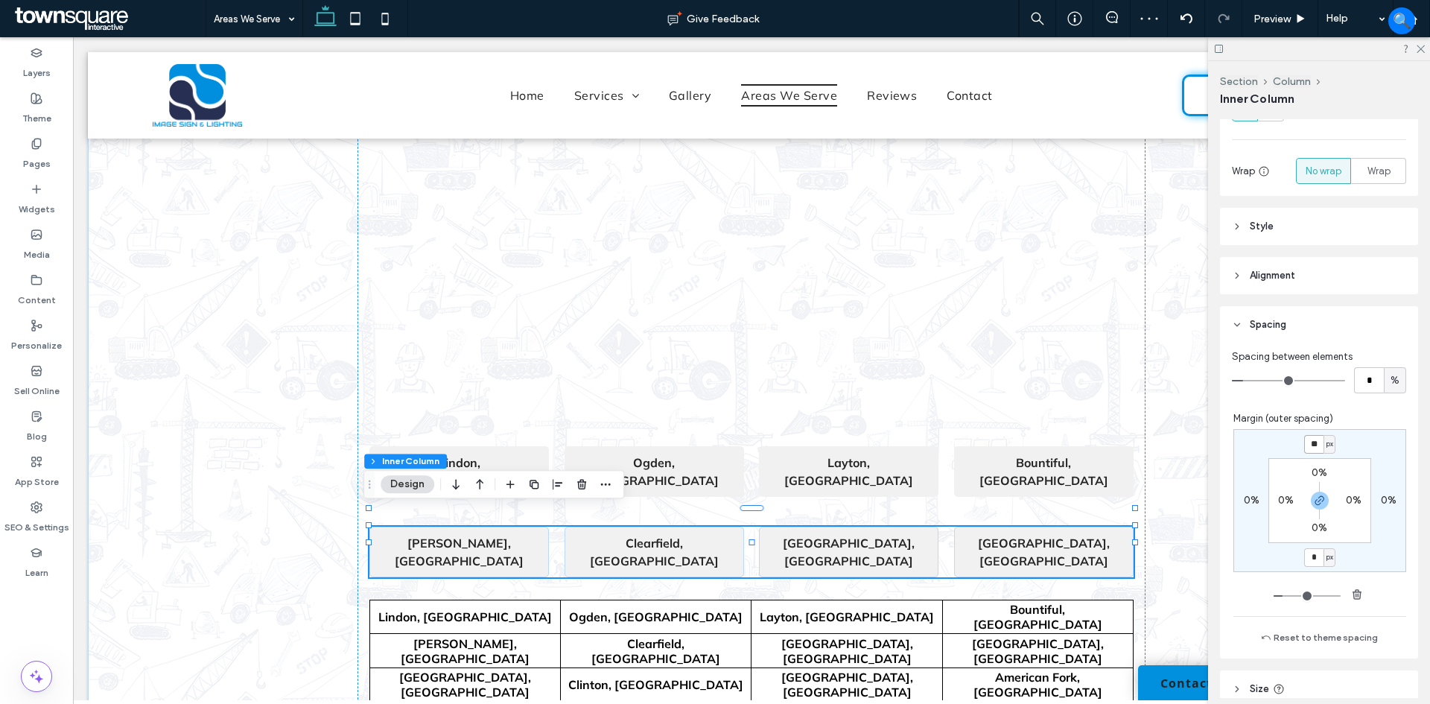
click at [1314, 447] on input "**" at bounding box center [1313, 444] width 19 height 19
type input "**"
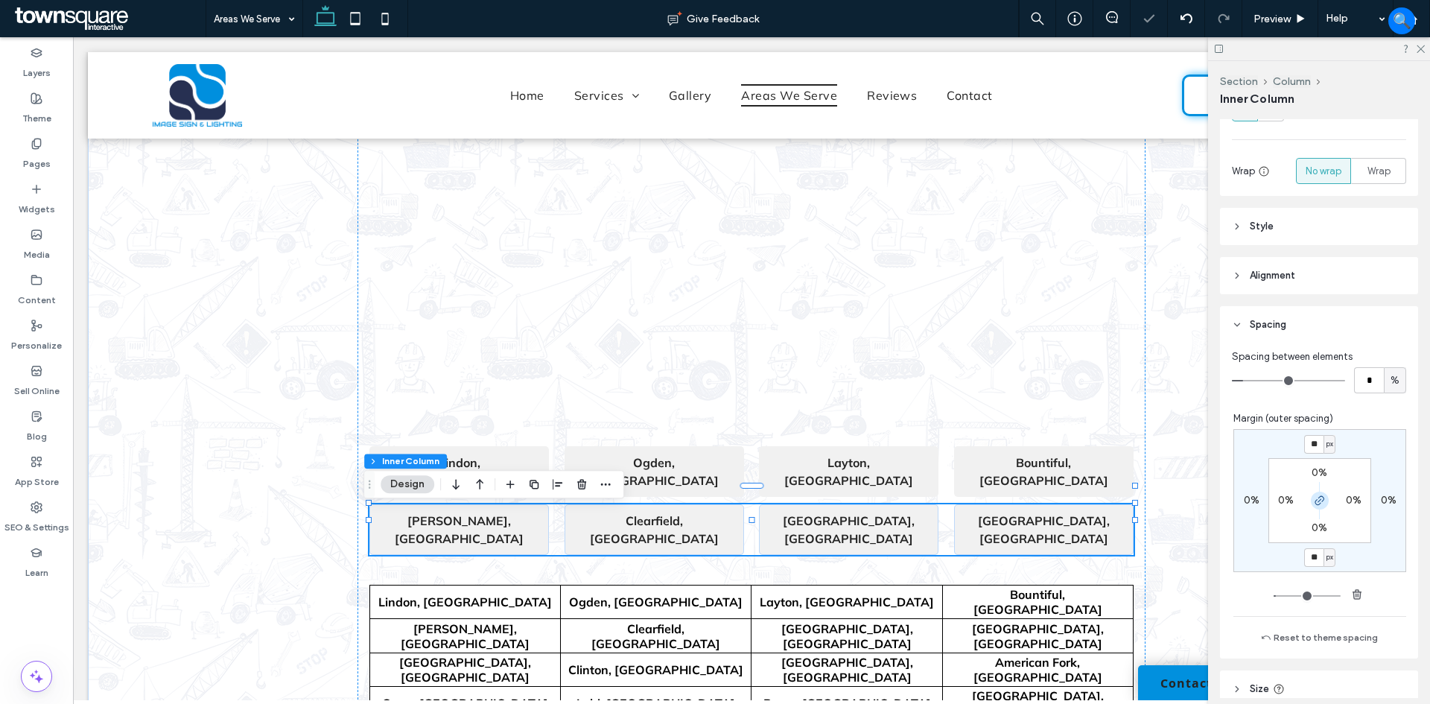
click at [1315, 496] on use "button" at bounding box center [1319, 500] width 9 height 9
click at [1310, 558] on label "10px" at bounding box center [1321, 556] width 22 height 13
type input "*"
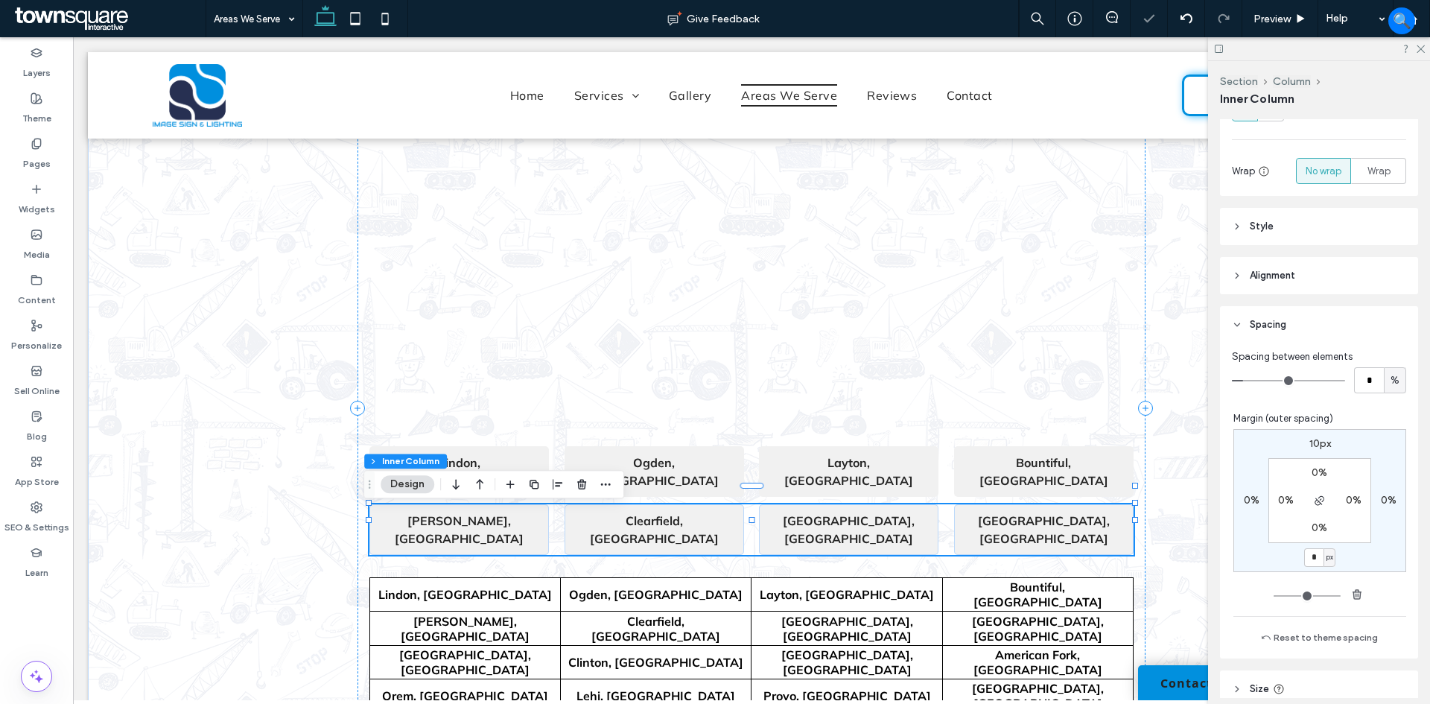
click at [746, 504] on div "[PERSON_NAME], UT [GEOGRAPHIC_DATA], [GEOGRAPHIC_DATA] [GEOGRAPHIC_DATA], [GEOG…" at bounding box center [751, 529] width 764 height 51
click at [533, 477] on span "button" at bounding box center [534, 484] width 18 height 18
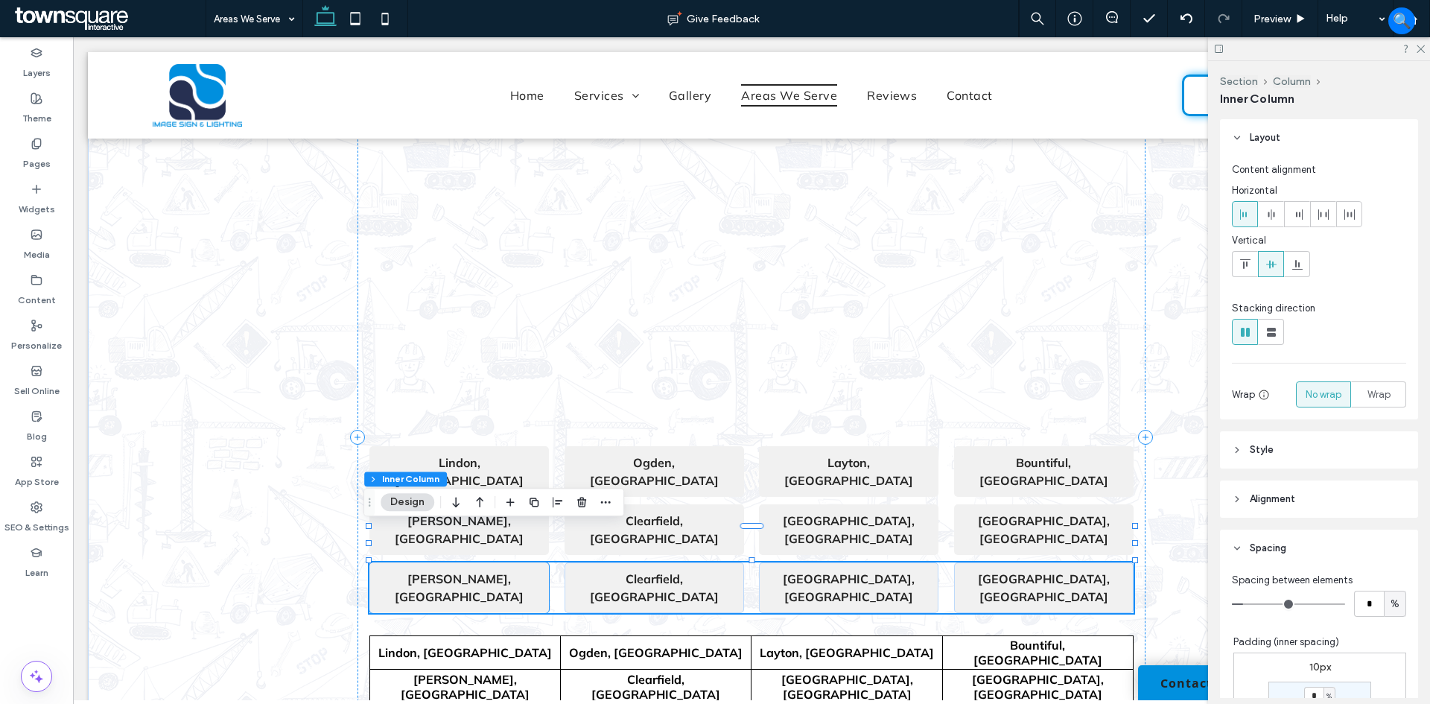
click at [460, 571] on strong "[PERSON_NAME], [GEOGRAPHIC_DATA]" at bounding box center [459, 587] width 129 height 33
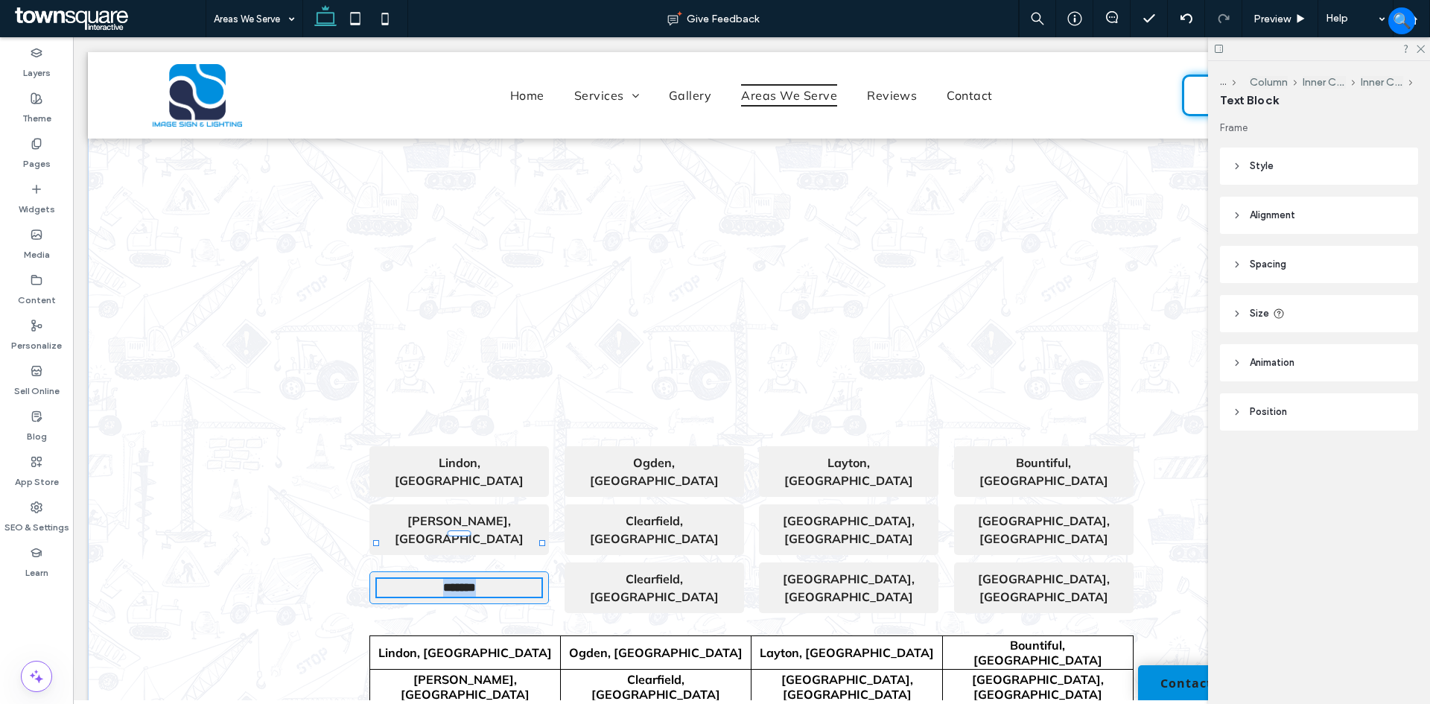
type input "******"
type input "**"
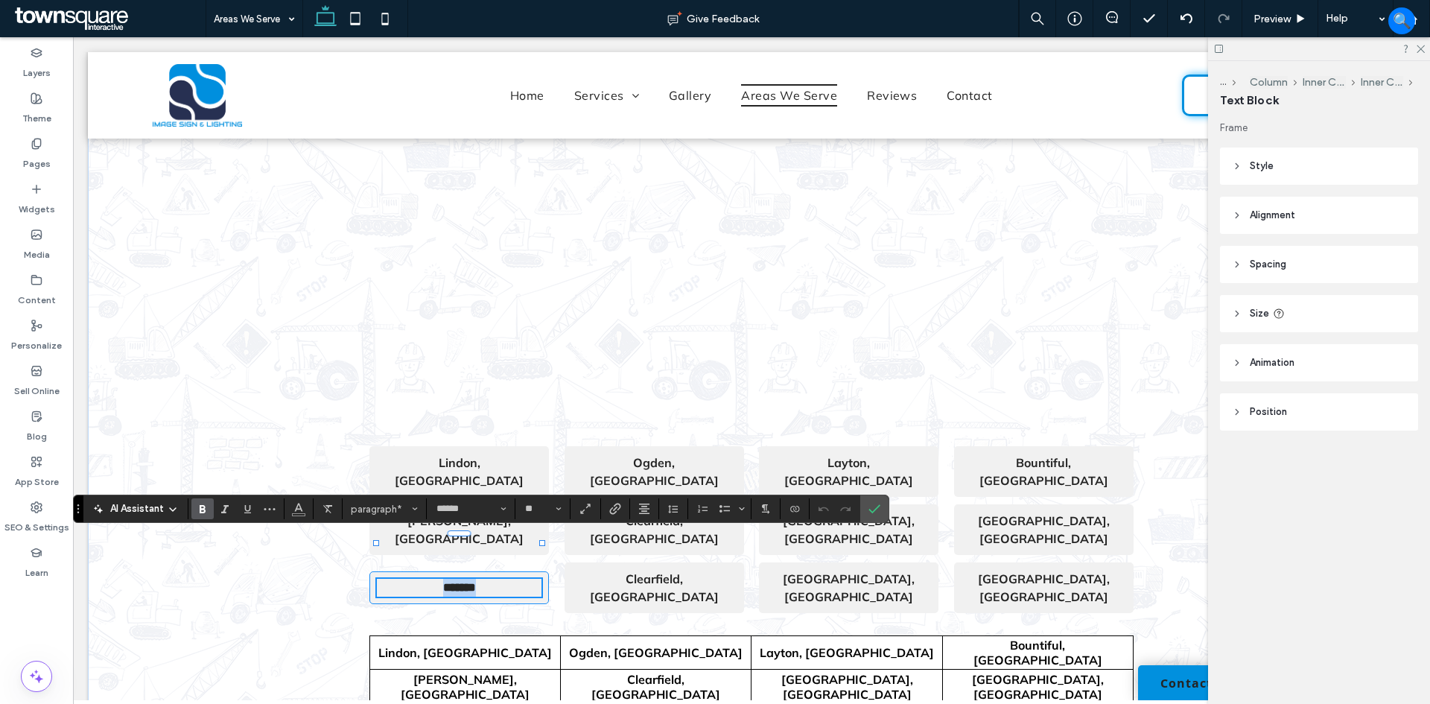
paste div
click at [649, 571] on strong "Clearfield, [GEOGRAPHIC_DATA]" at bounding box center [654, 587] width 129 height 33
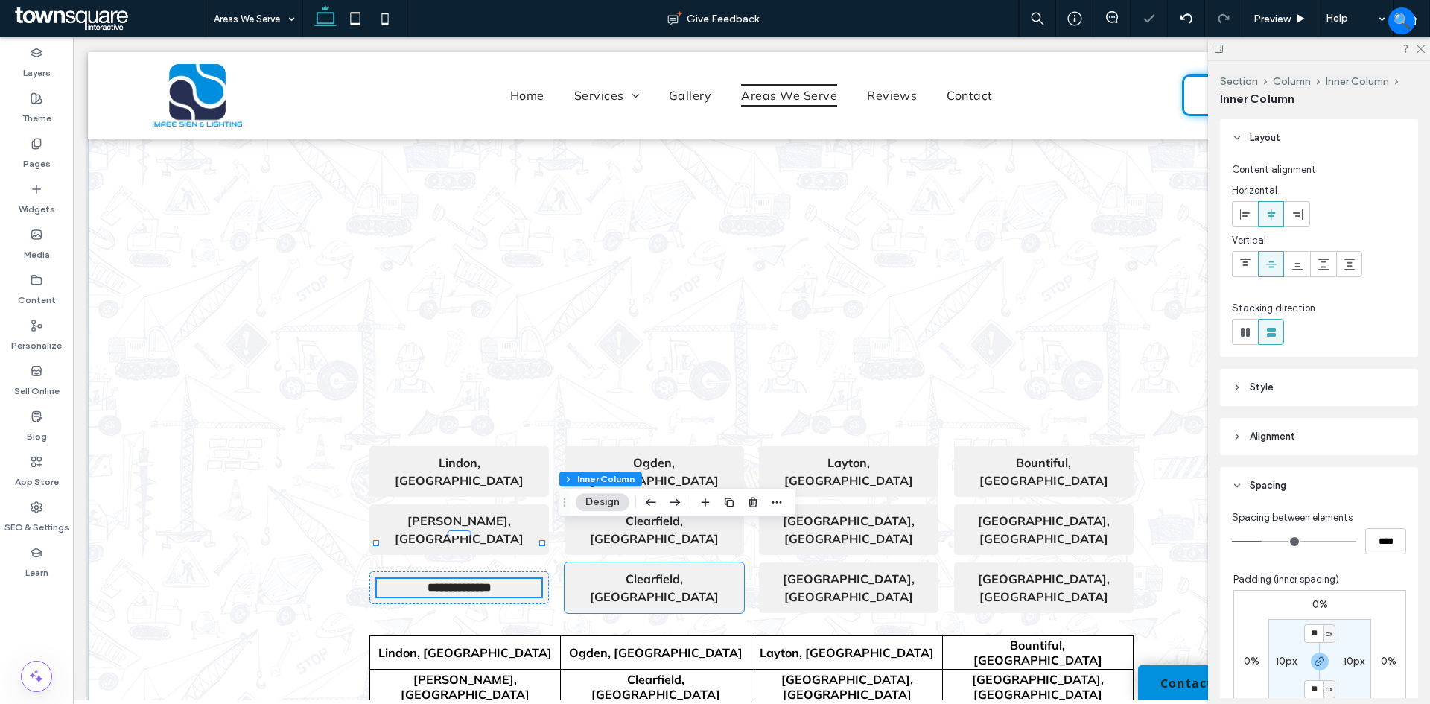
click at [649, 571] on strong "Clearfield, [GEOGRAPHIC_DATA]" at bounding box center [654, 587] width 129 height 33
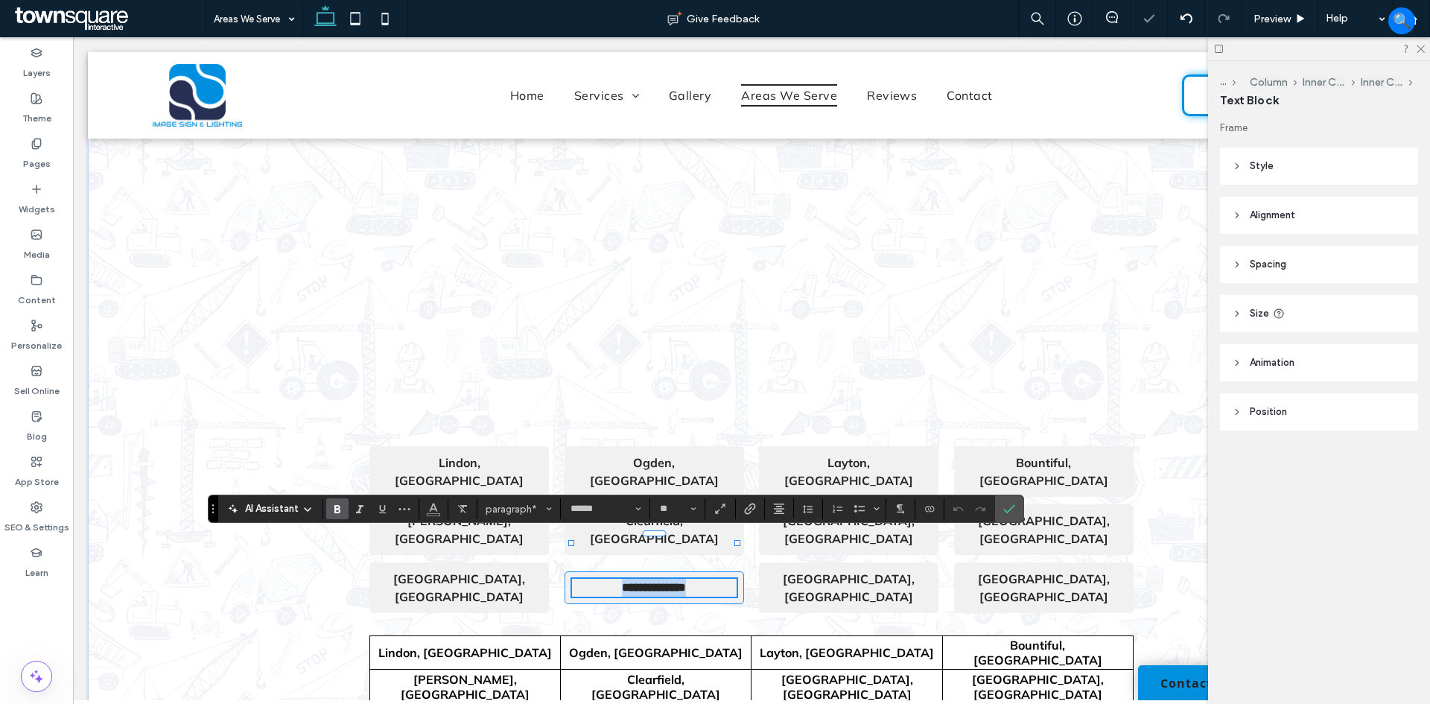
paste div
click at [845, 571] on strong "[GEOGRAPHIC_DATA], [GEOGRAPHIC_DATA]" at bounding box center [849, 587] width 132 height 33
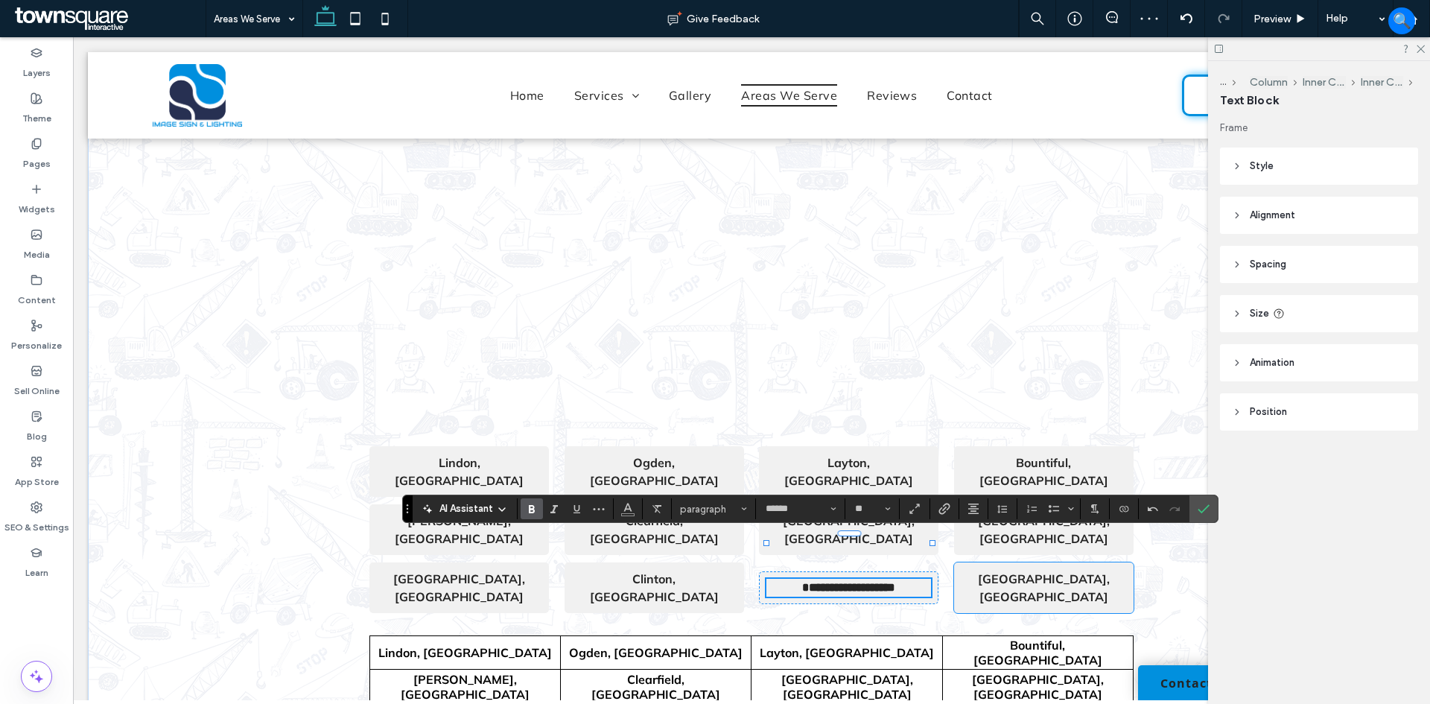
scroll to position [100, 0]
click at [1044, 571] on strong "[GEOGRAPHIC_DATA], [GEOGRAPHIC_DATA]" at bounding box center [1044, 587] width 132 height 33
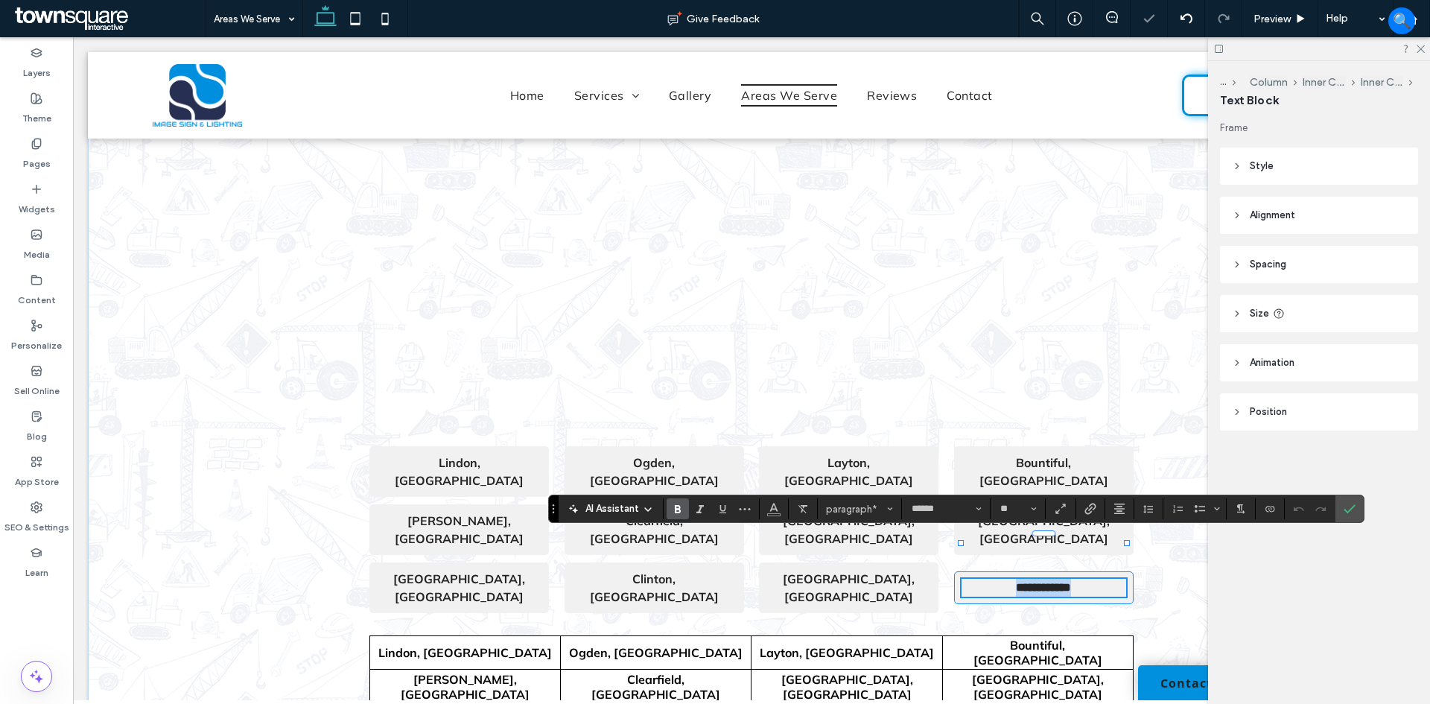
paste div
click at [1075, 569] on div "**********" at bounding box center [751, 437] width 787 height 790
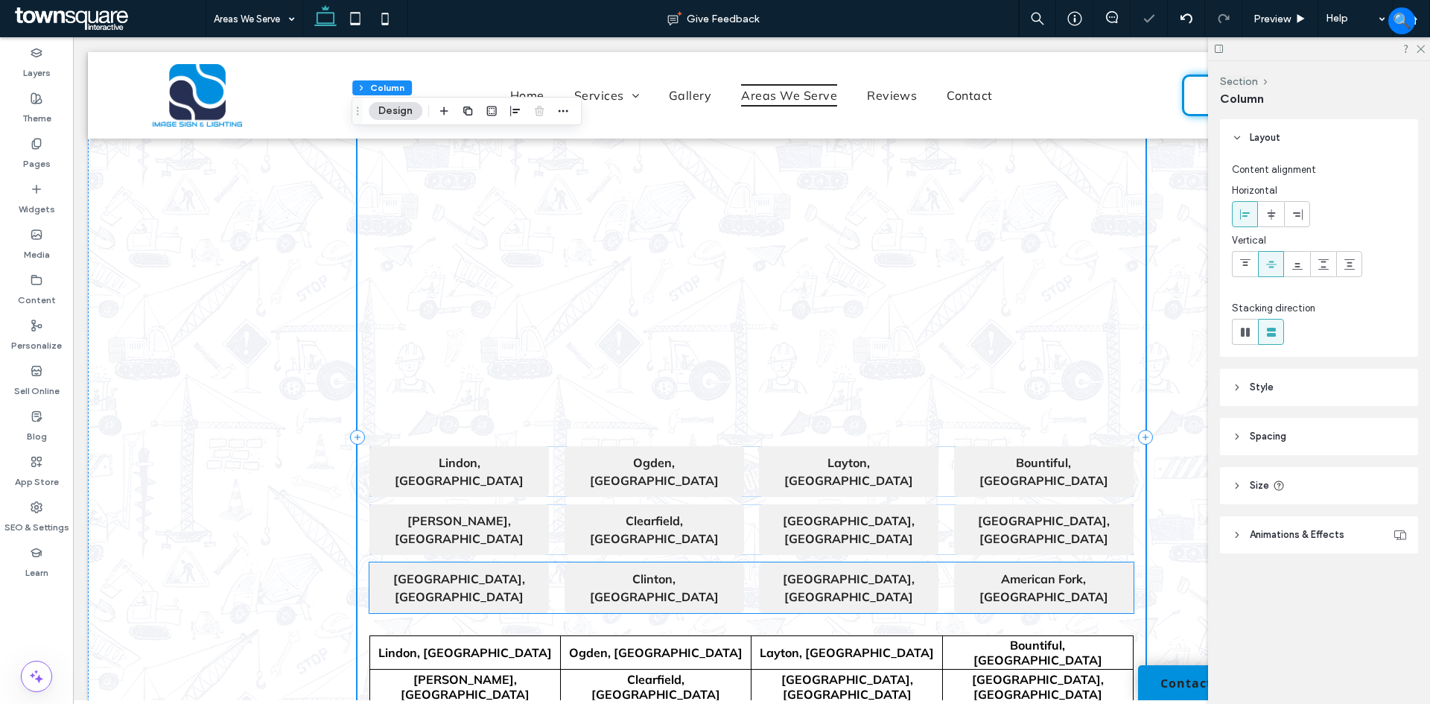
click at [945, 562] on div "[GEOGRAPHIC_DATA], [GEOGRAPHIC_DATA] [GEOGRAPHIC_DATA], [GEOGRAPHIC_DATA] [GEOG…" at bounding box center [751, 587] width 764 height 51
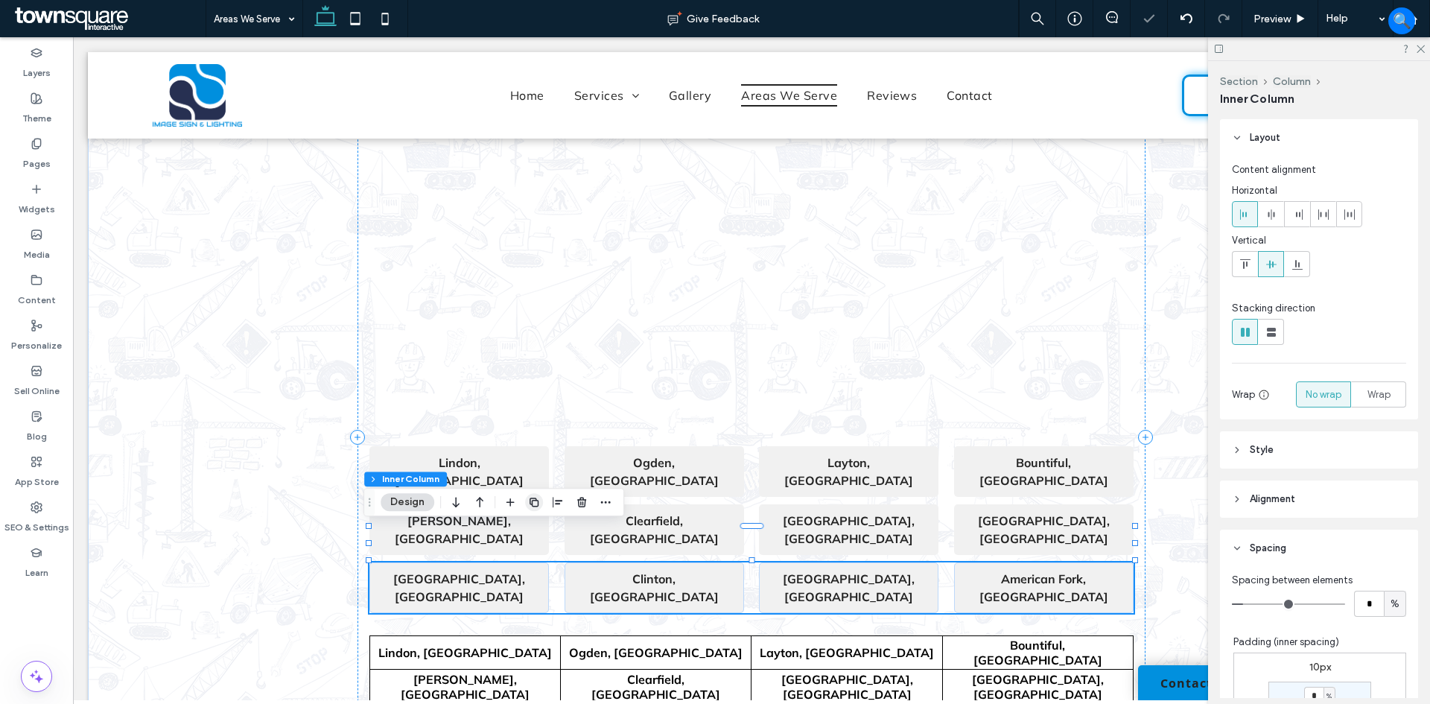
click at [533, 498] on use "button" at bounding box center [534, 502] width 9 height 9
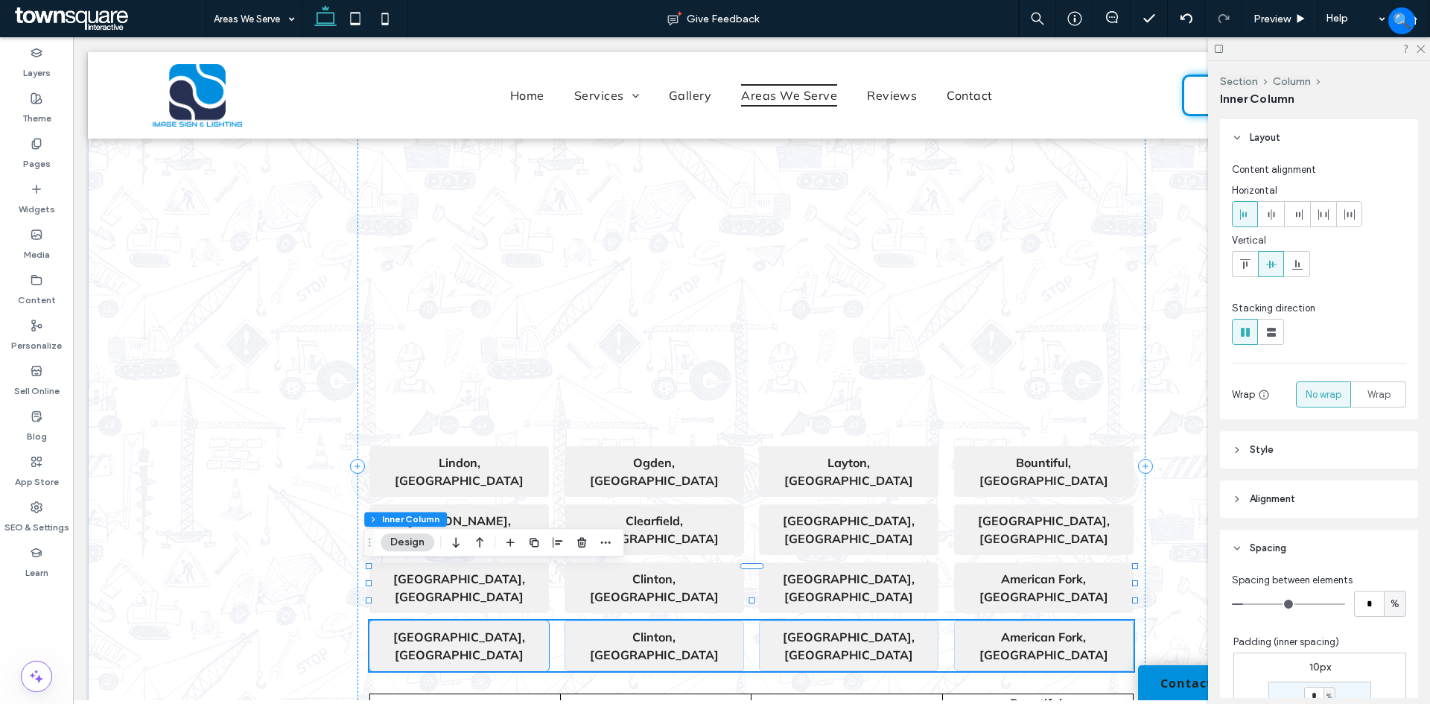
click at [467, 629] on strong "[GEOGRAPHIC_DATA], [GEOGRAPHIC_DATA]" at bounding box center [459, 645] width 132 height 33
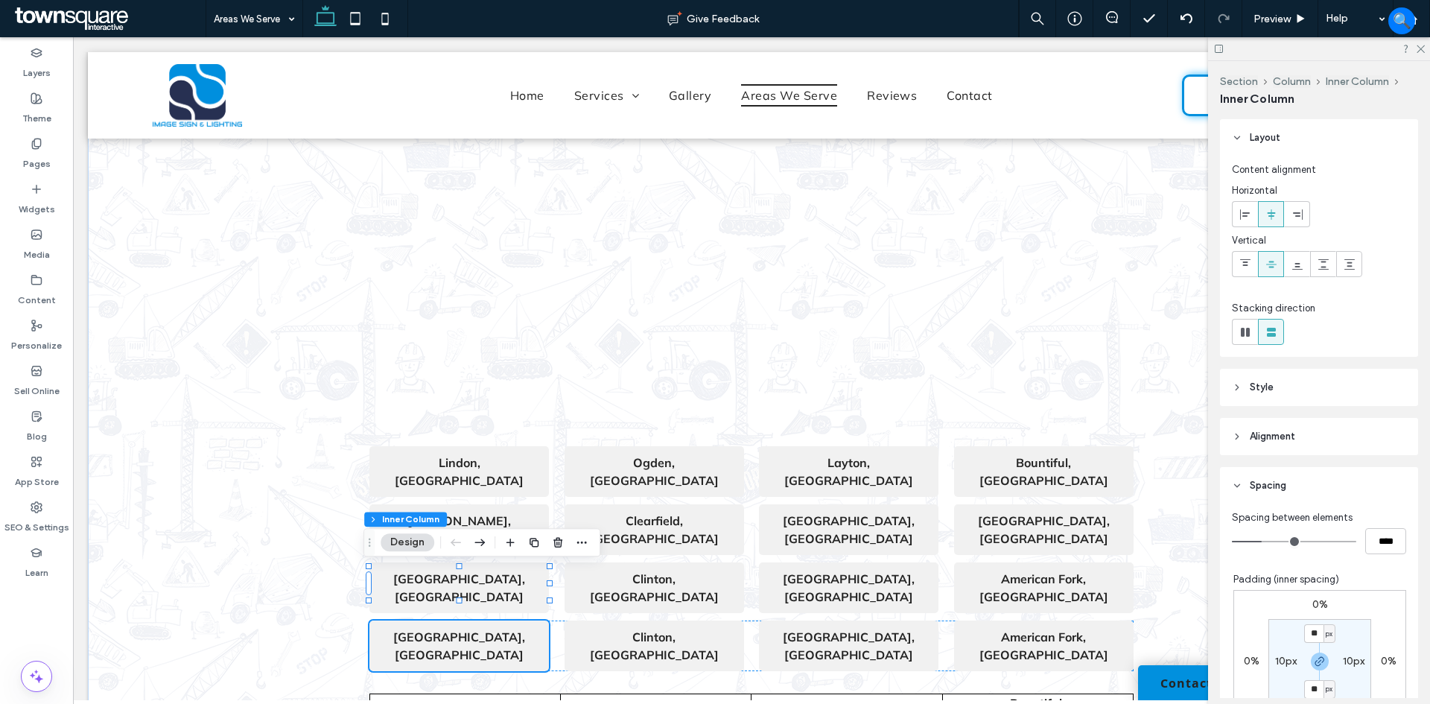
click at [467, 629] on strong "[GEOGRAPHIC_DATA], [GEOGRAPHIC_DATA]" at bounding box center [459, 645] width 132 height 33
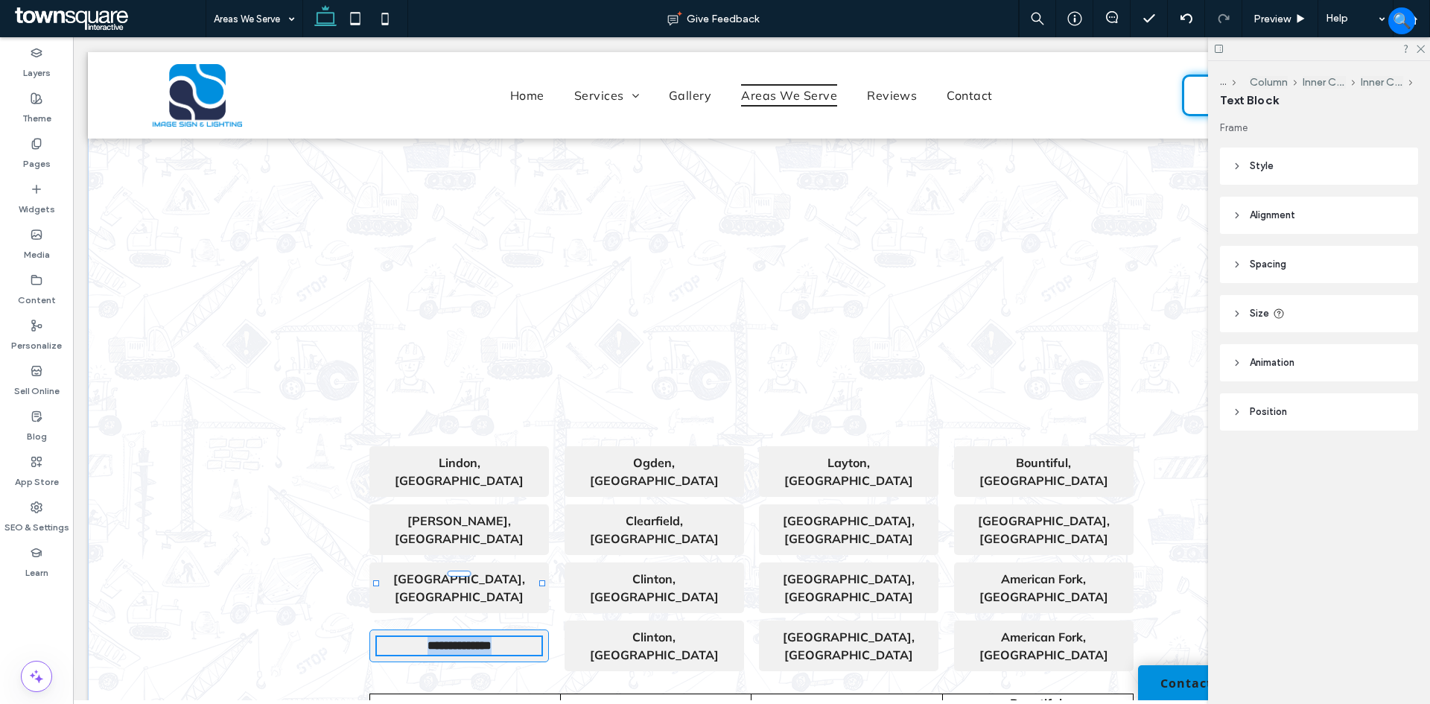
type input "******"
type input "**"
paste div
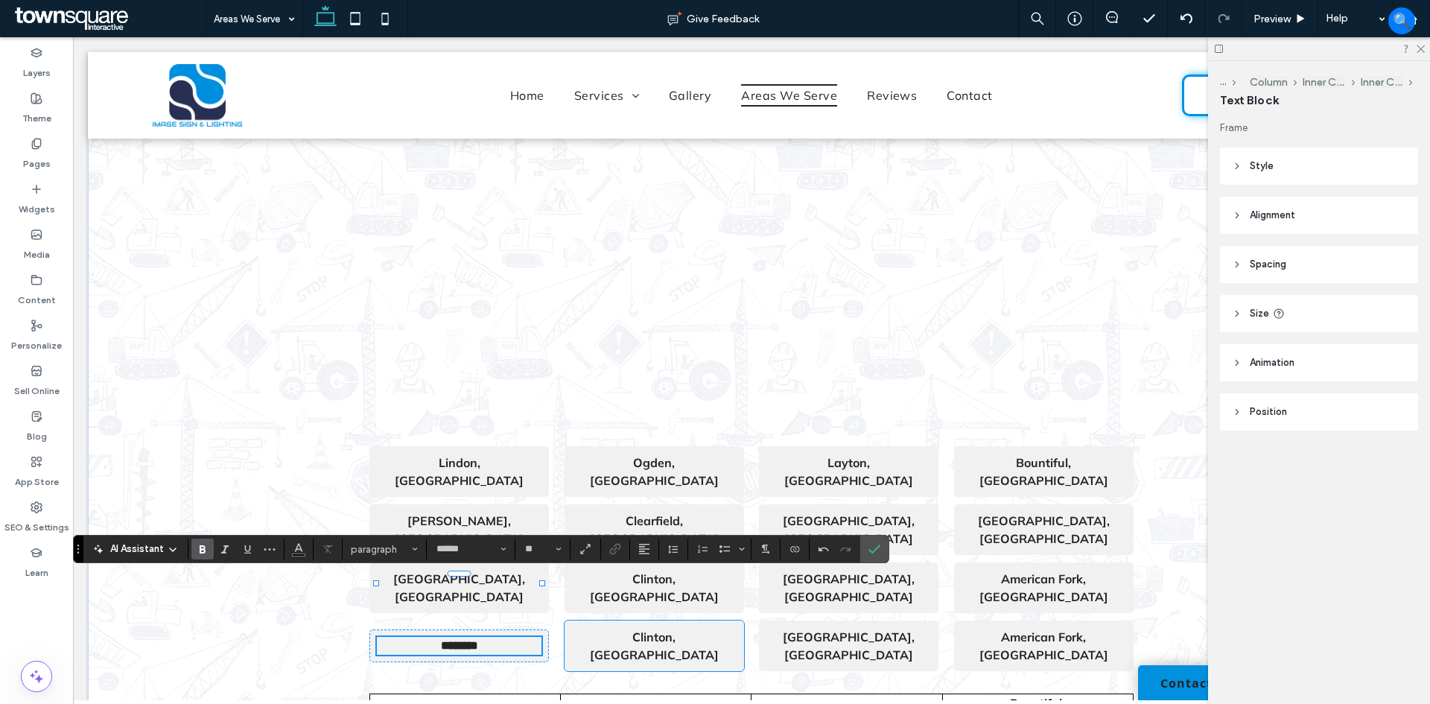
click at [661, 629] on strong "Clinton, [GEOGRAPHIC_DATA]" at bounding box center [654, 645] width 129 height 33
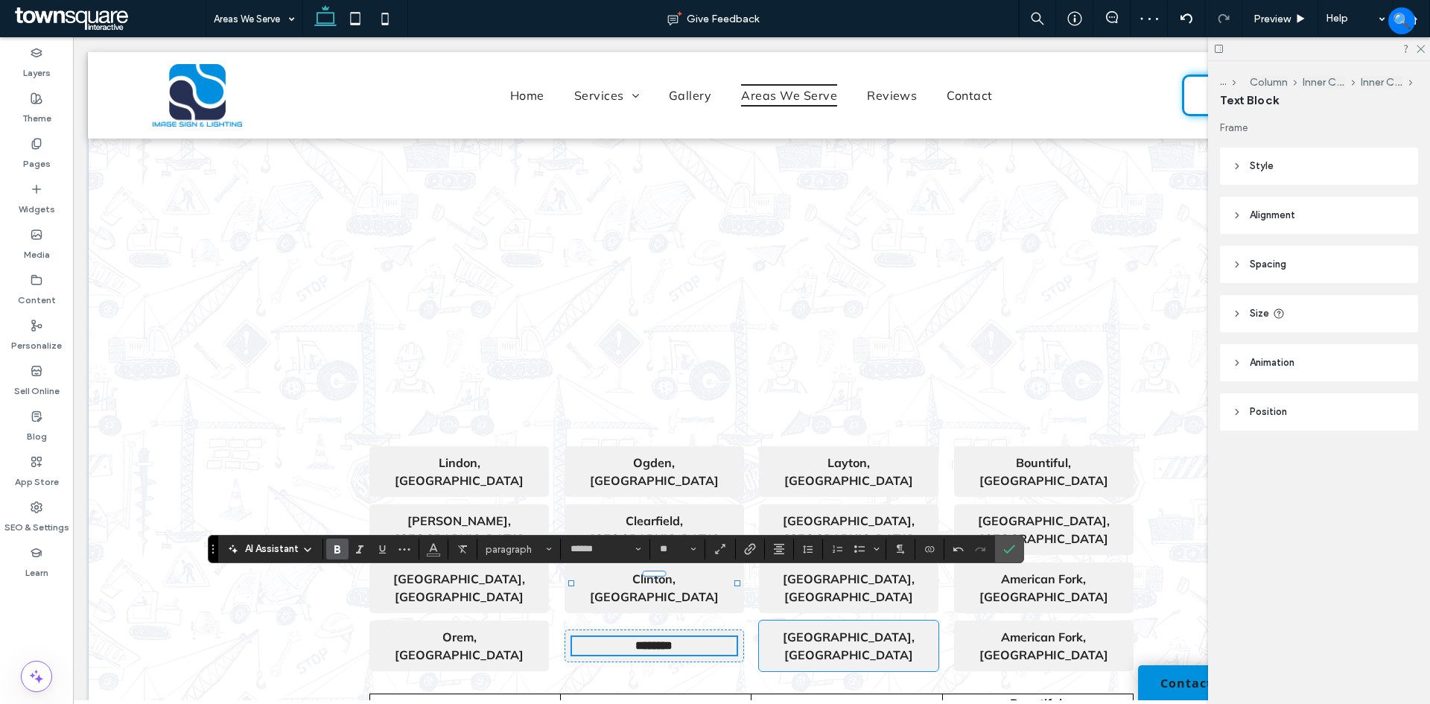
click at [838, 629] on strong "[GEOGRAPHIC_DATA], [GEOGRAPHIC_DATA]" at bounding box center [849, 645] width 132 height 33
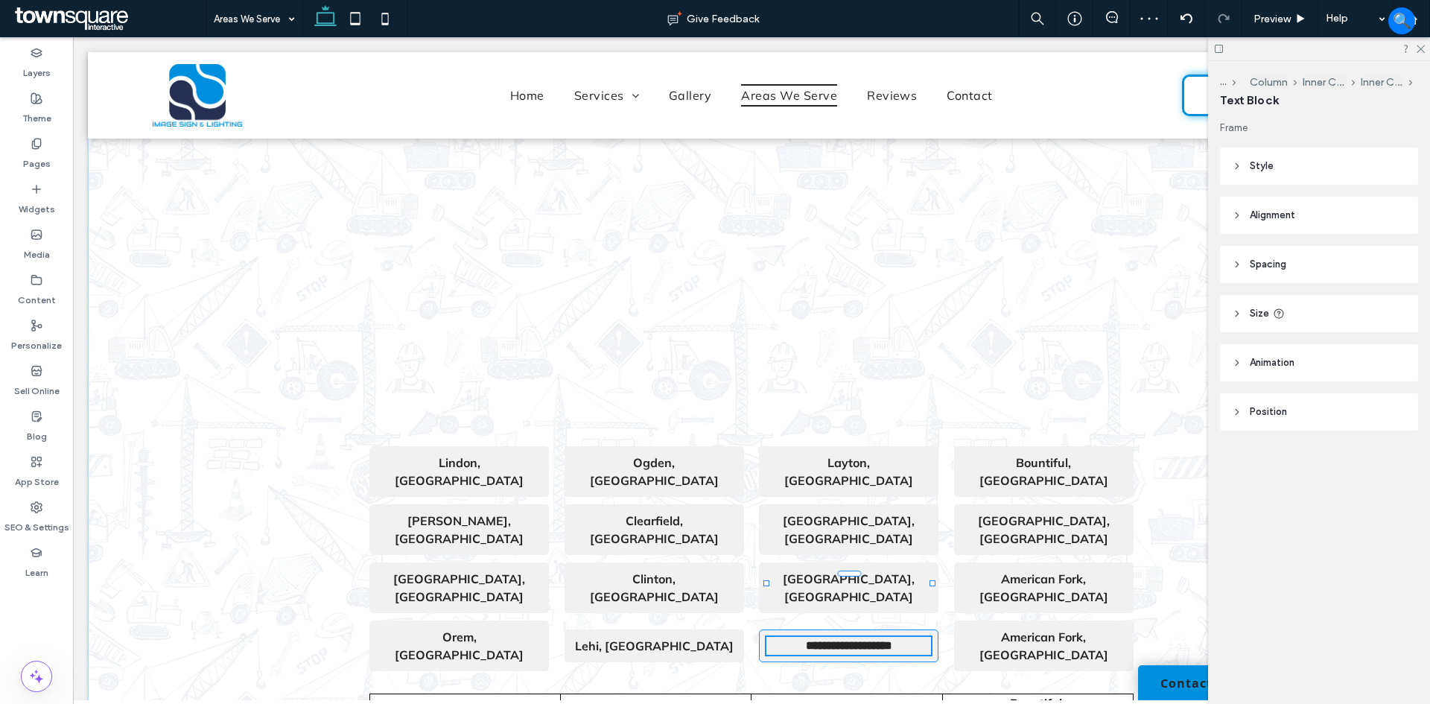
type input "******"
type input "**"
paste div
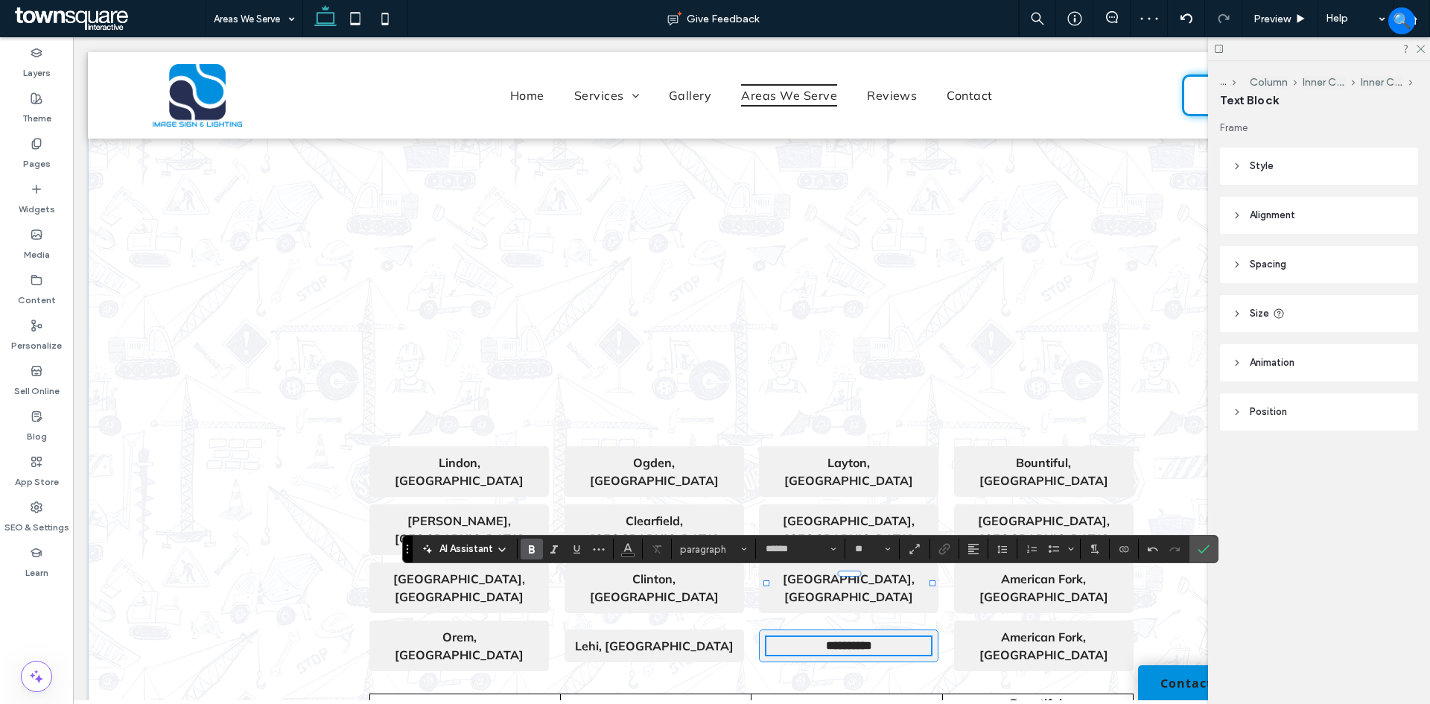
scroll to position [1, 0]
click at [1021, 629] on strong "American Fork, [GEOGRAPHIC_DATA]" at bounding box center [1044, 645] width 129 height 33
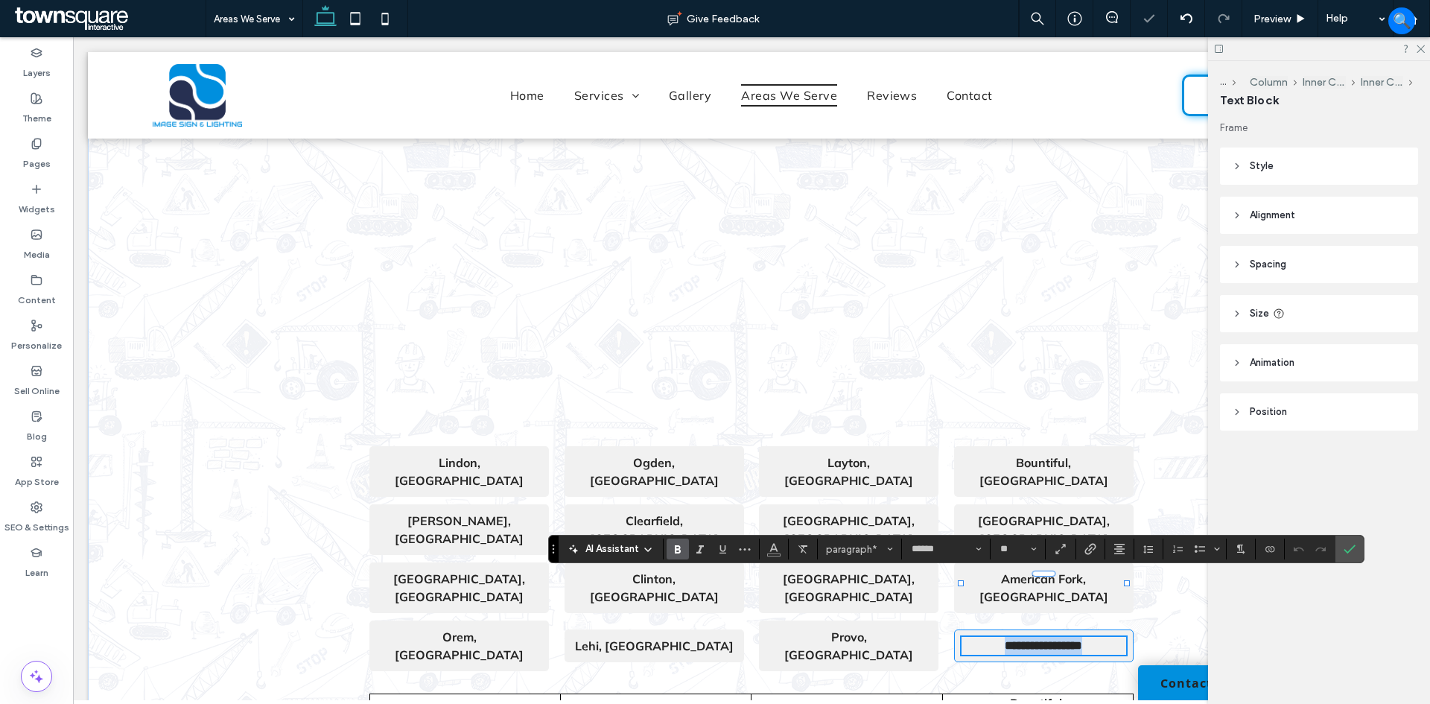
paste div
click at [953, 603] on div "**********" at bounding box center [751, 466] width 787 height 848
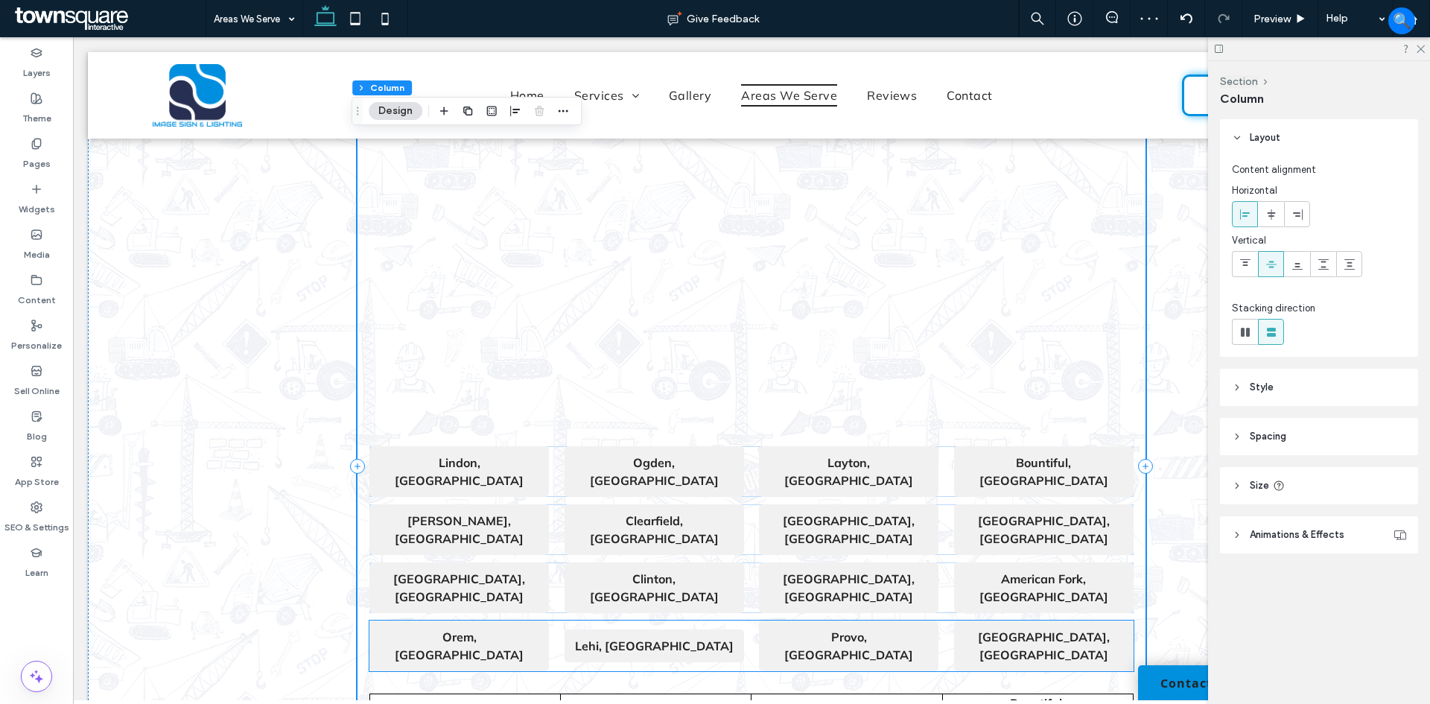
click at [945, 620] on div "Orem, UT Lehi, UT Provo, UT [GEOGRAPHIC_DATA], [GEOGRAPHIC_DATA]" at bounding box center [751, 645] width 764 height 51
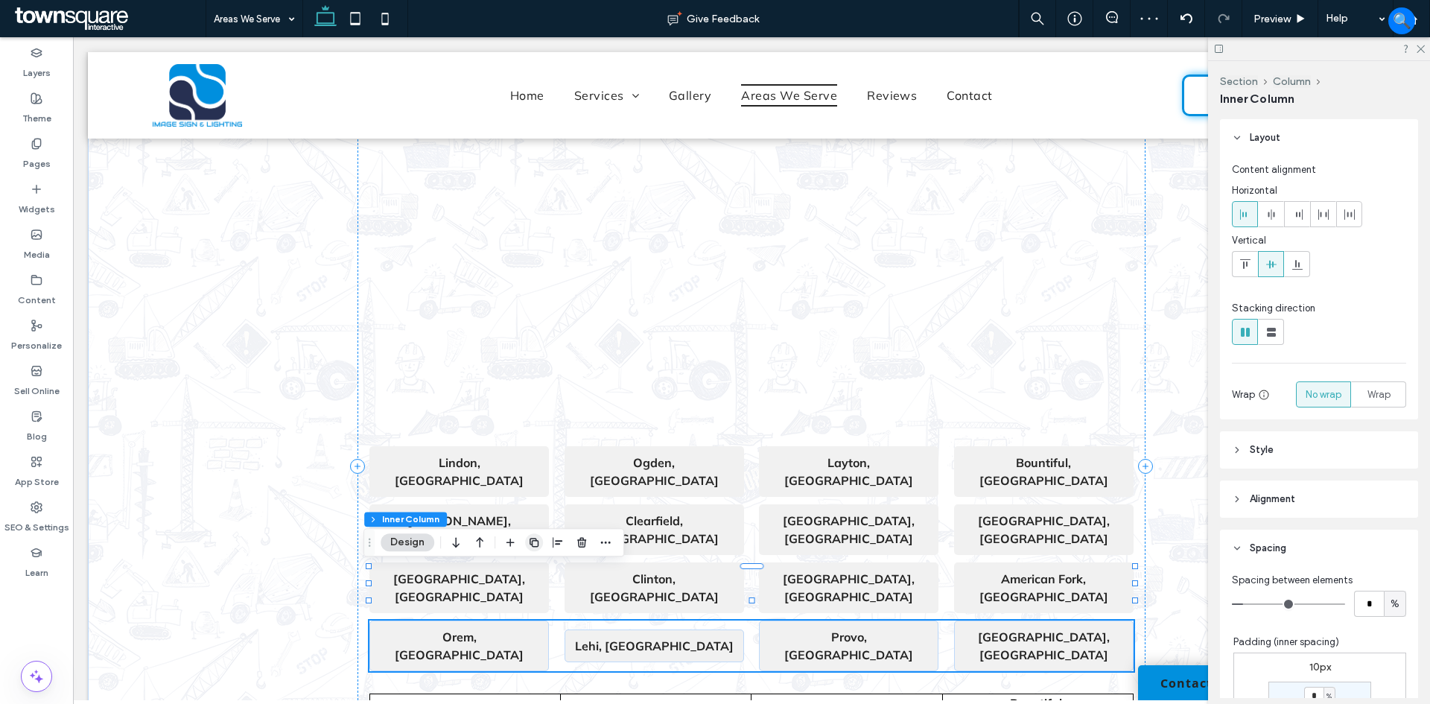
click at [541, 538] on span "button" at bounding box center [534, 542] width 18 height 18
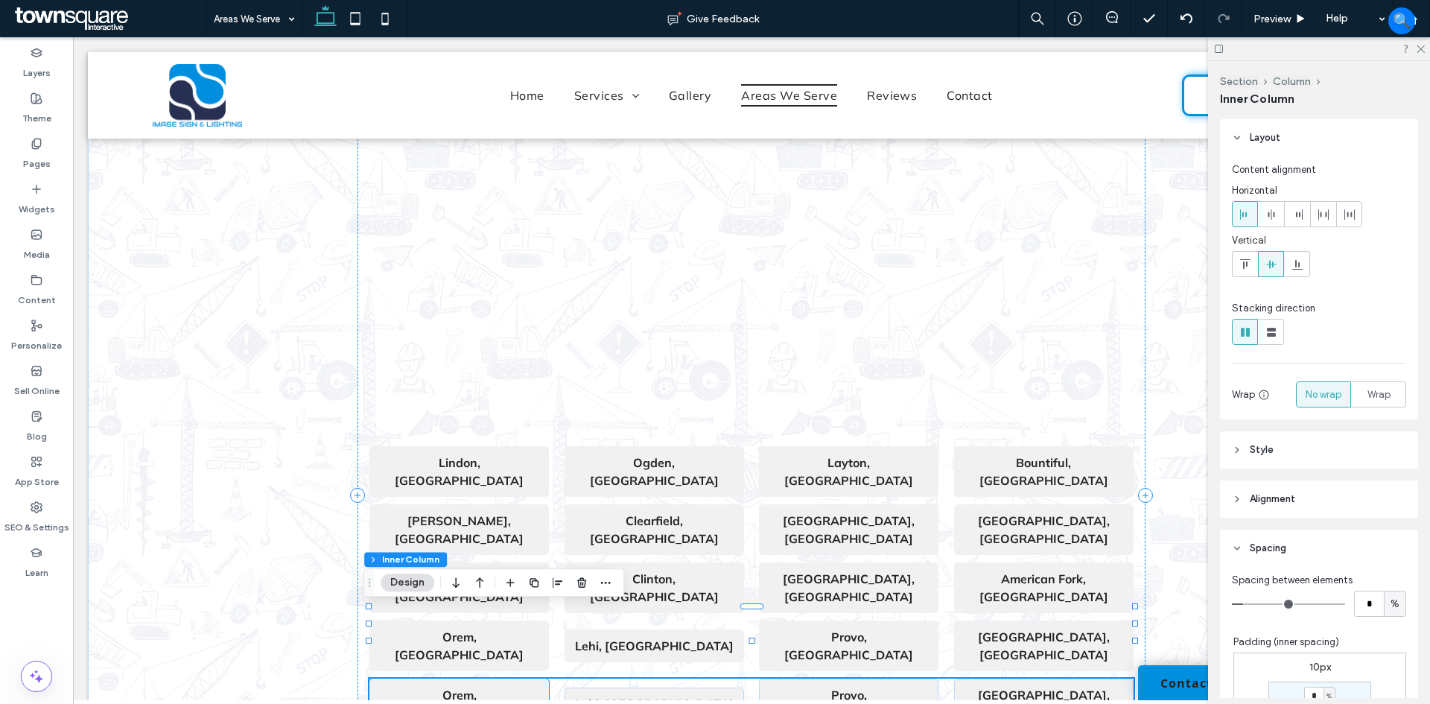
click at [451, 688] on strong "Orem, [GEOGRAPHIC_DATA]" at bounding box center [459, 704] width 129 height 33
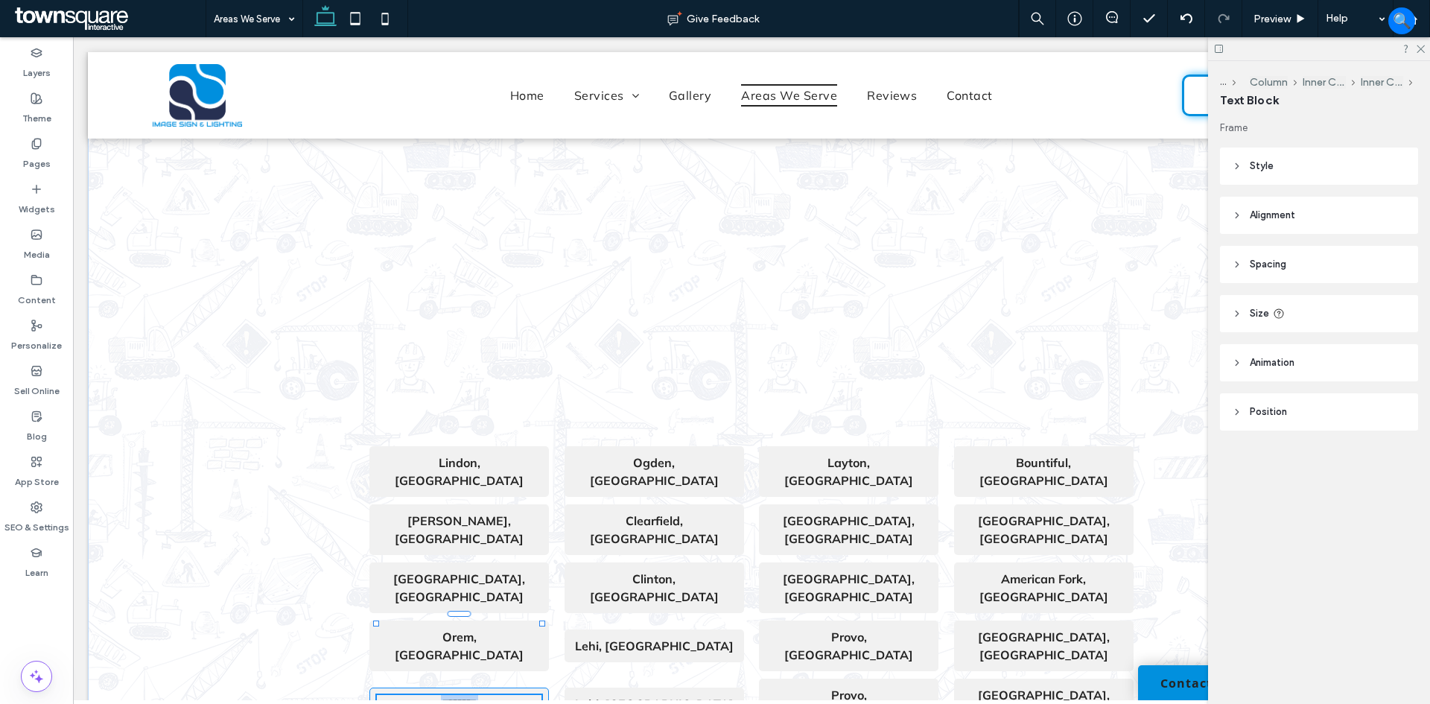
paste div
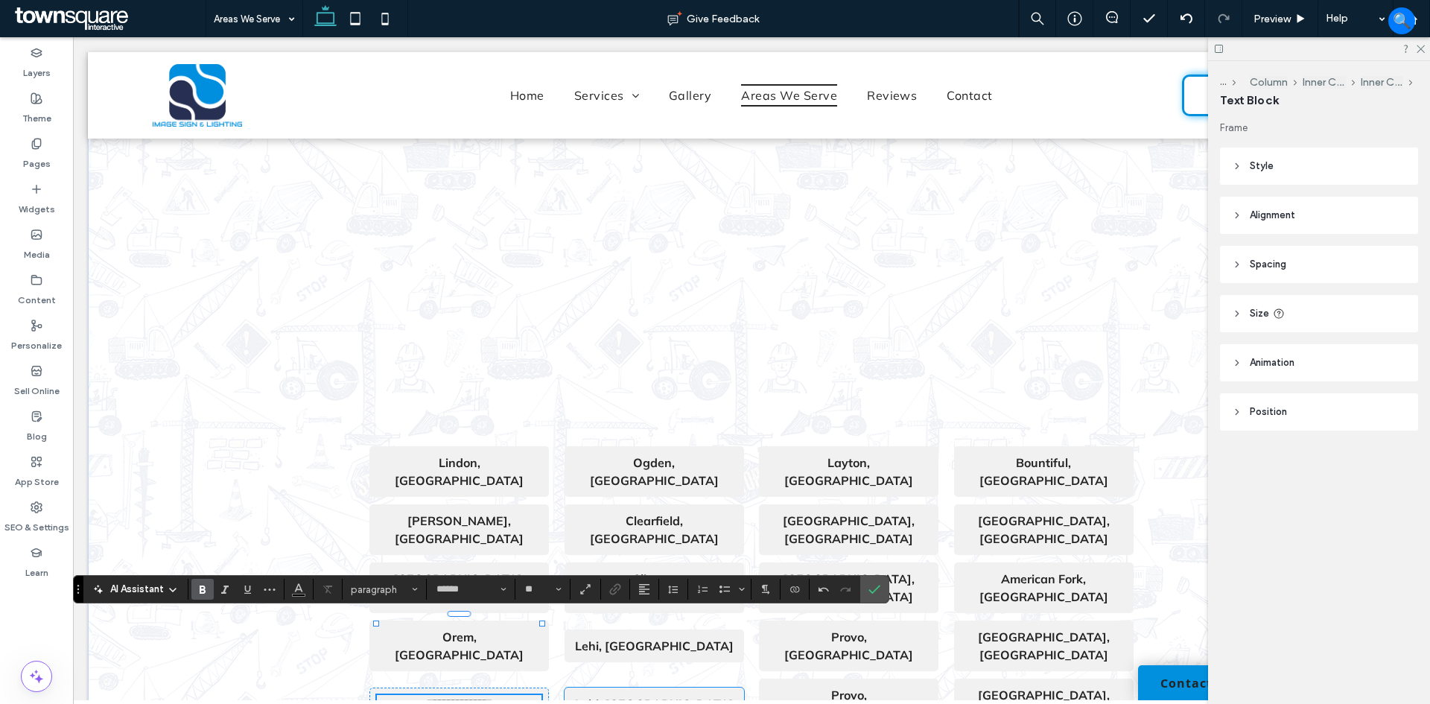
click at [659, 696] on strong "Lehi, [GEOGRAPHIC_DATA]" at bounding box center [654, 703] width 159 height 15
click at [659, 703] on strong "Lehi, [GEOGRAPHIC_DATA]" at bounding box center [654, 712] width 159 height 15
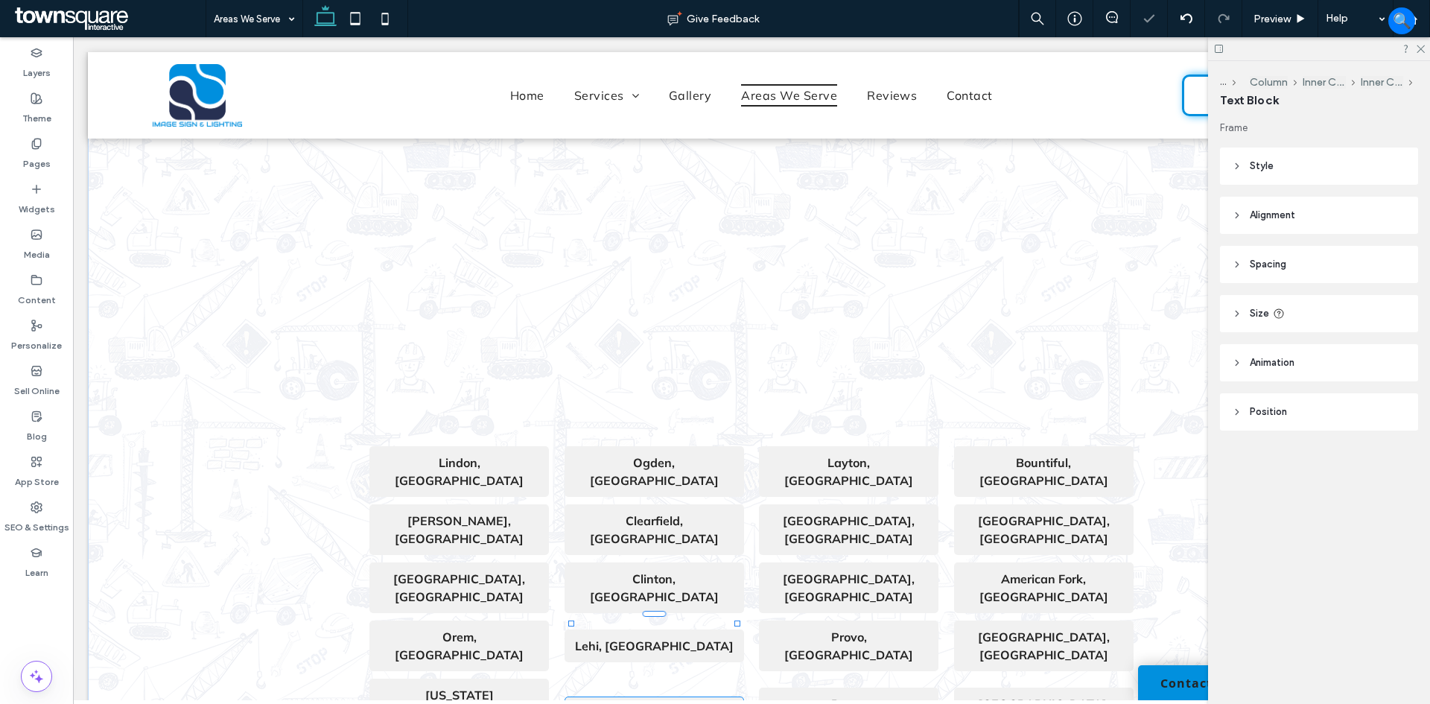
type input "******"
type input "**"
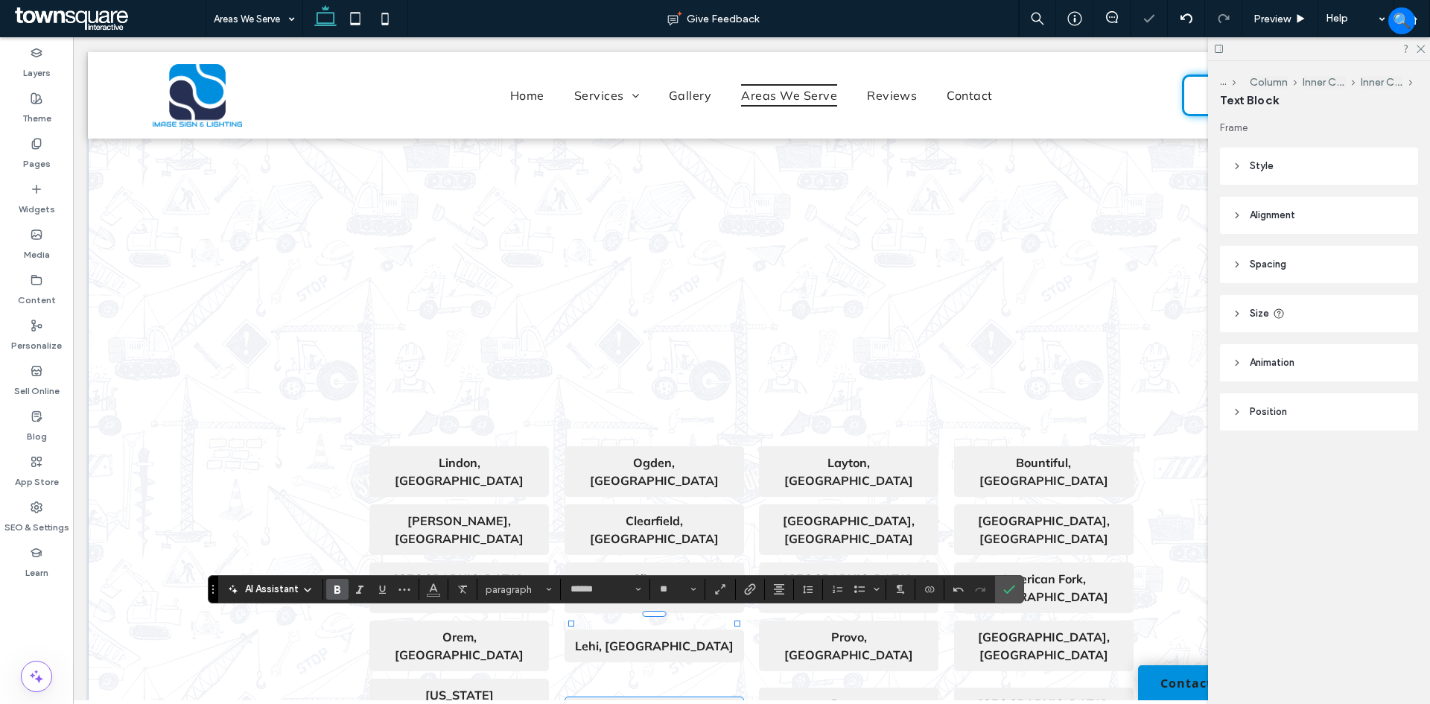
scroll to position [1, 0]
click at [732, 650] on div "**********" at bounding box center [751, 504] width 787 height 924
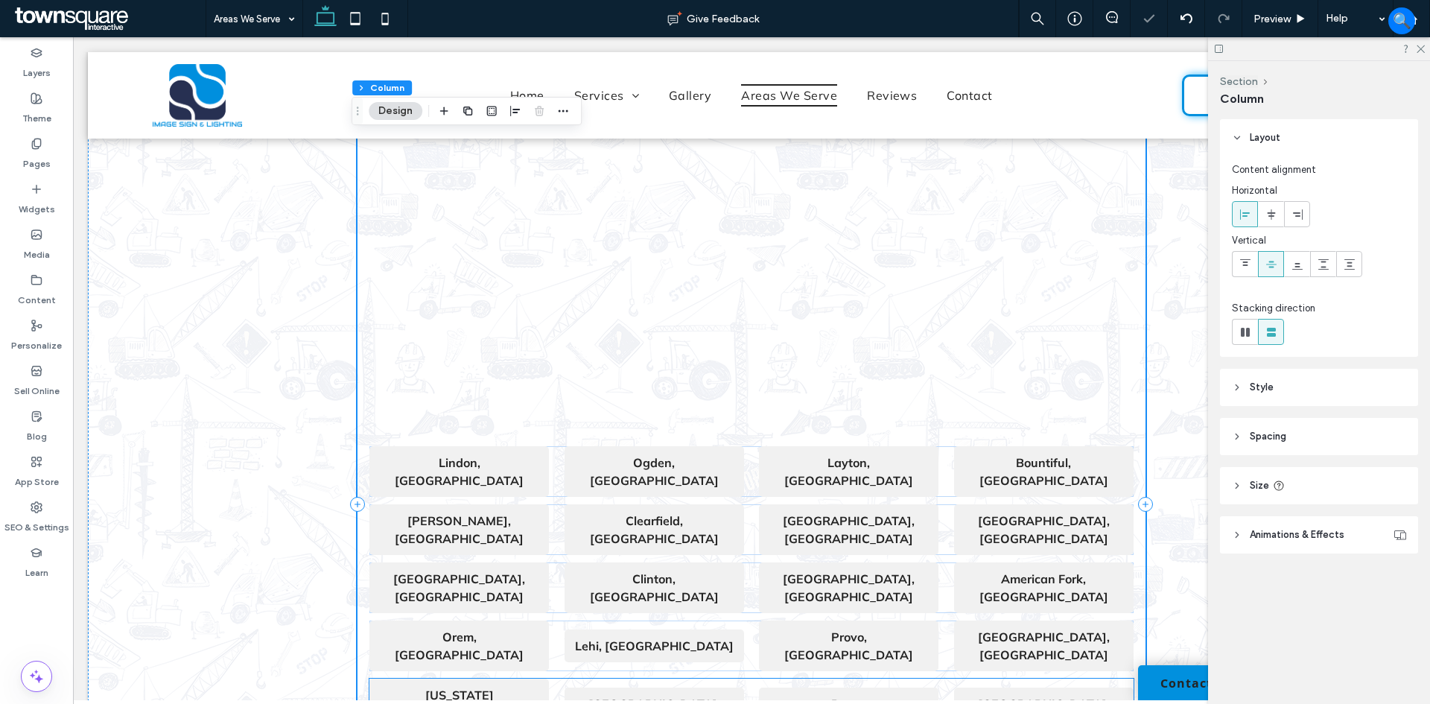
click at [784, 695] on p "Provo, [GEOGRAPHIC_DATA]" at bounding box center [848, 713] width 165 height 36
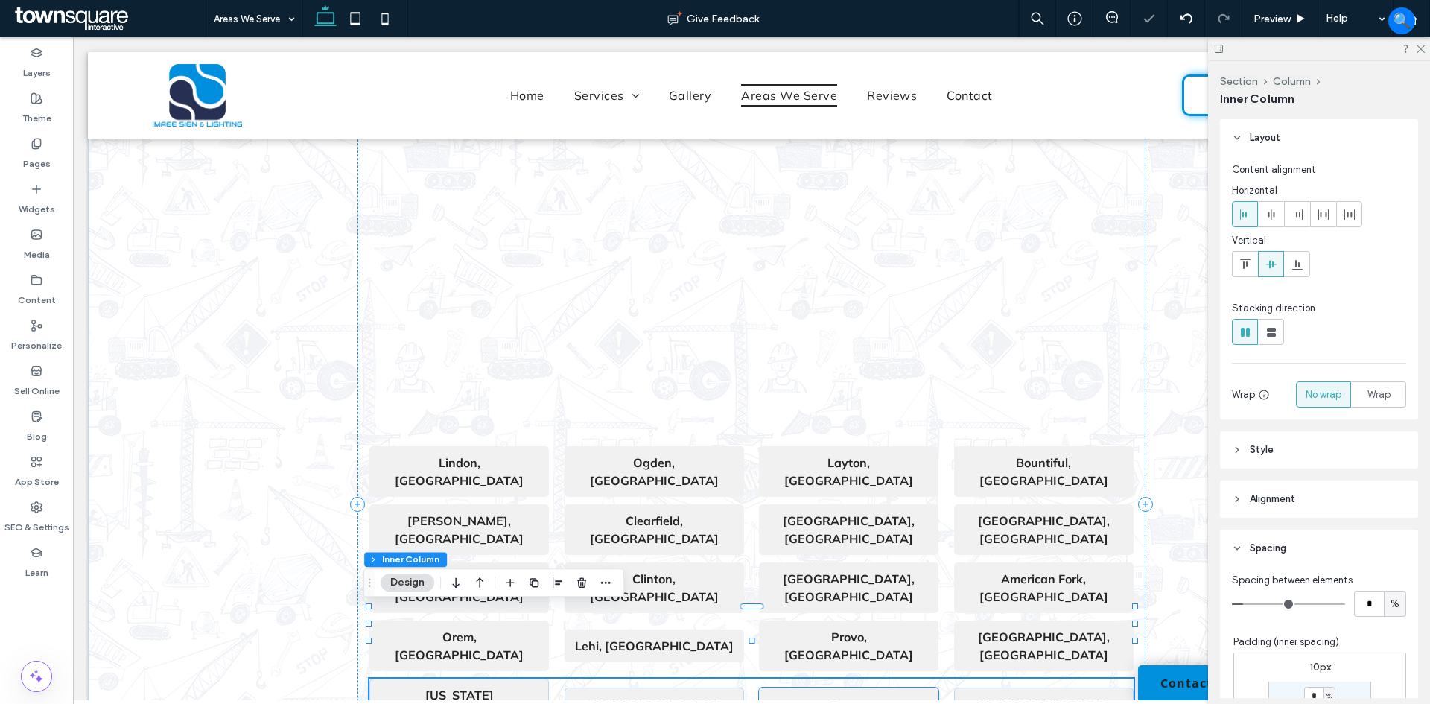
click at [855, 696] on strong "Provo, [GEOGRAPHIC_DATA]" at bounding box center [848, 712] width 129 height 33
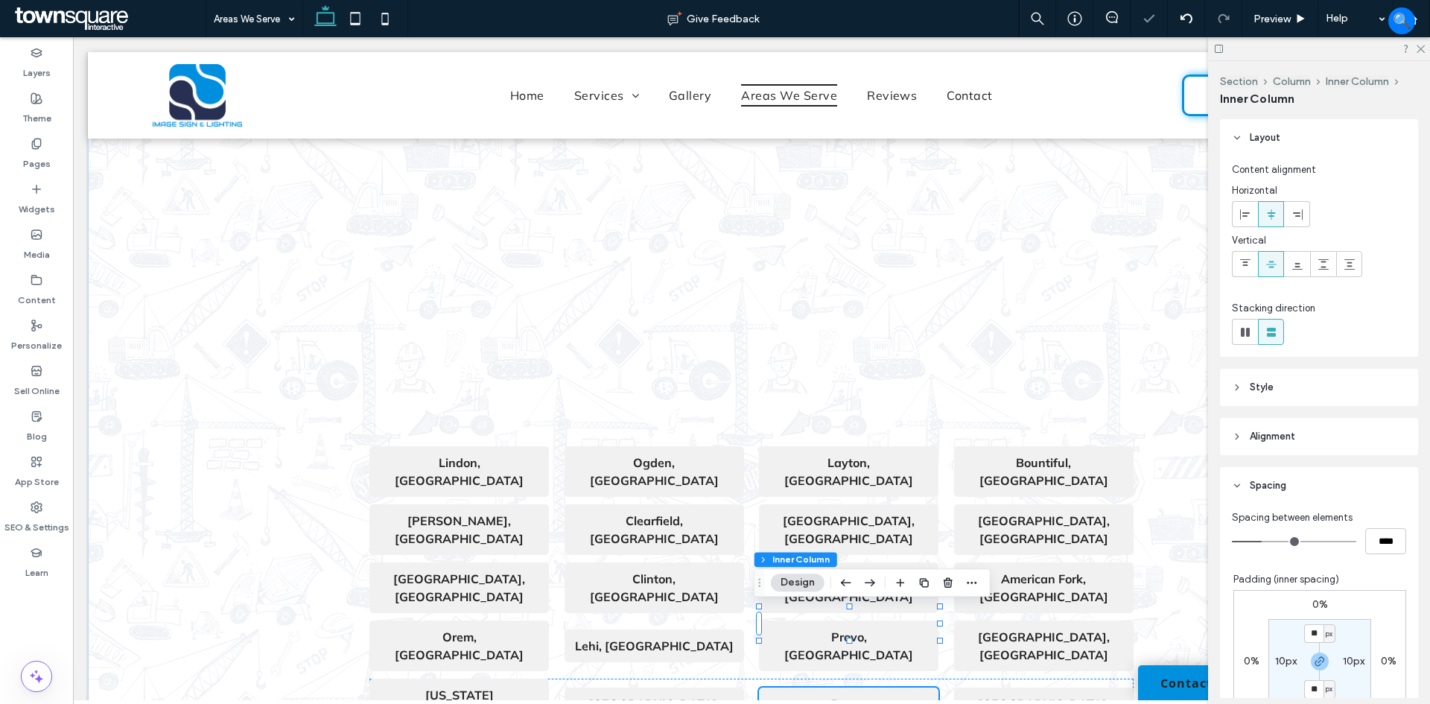
click at [851, 696] on strong "Provo, [GEOGRAPHIC_DATA]" at bounding box center [848, 712] width 129 height 33
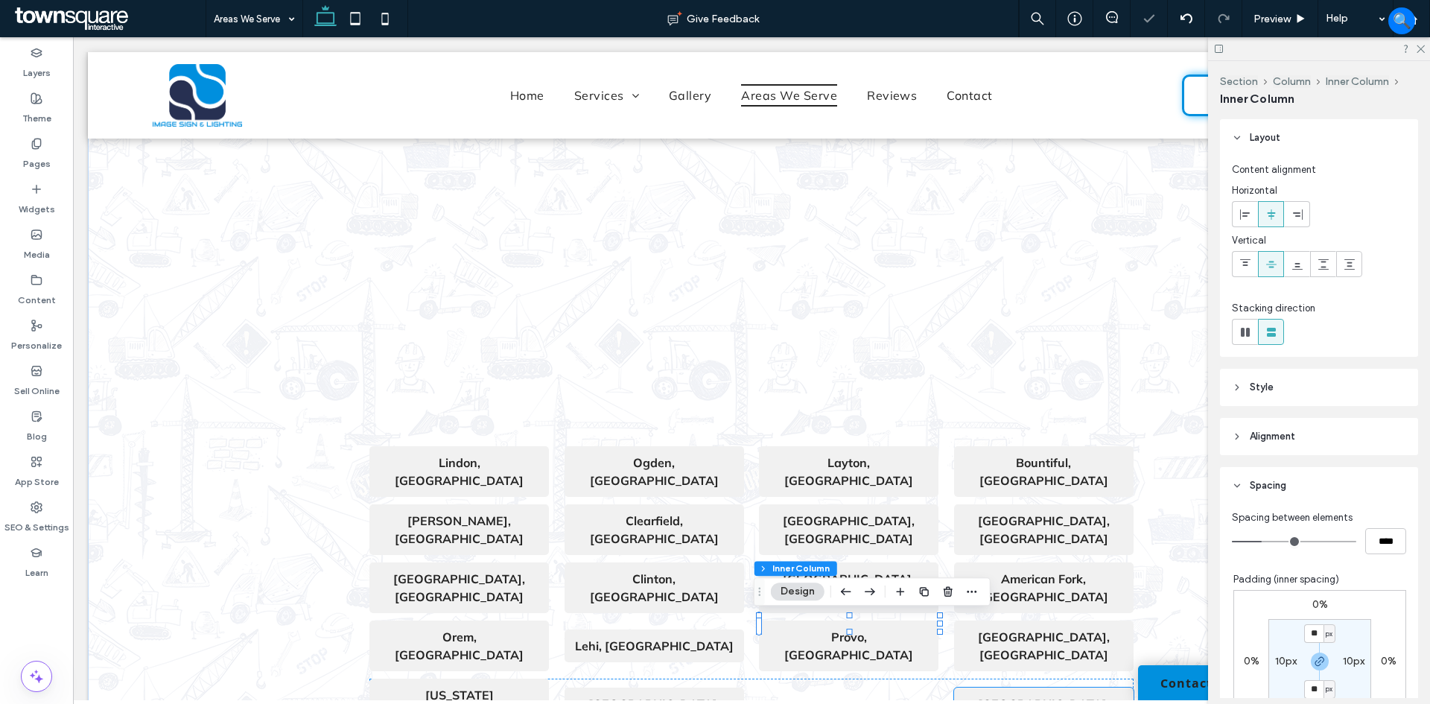
click at [997, 696] on strong "[GEOGRAPHIC_DATA], [GEOGRAPHIC_DATA]" at bounding box center [1044, 712] width 132 height 33
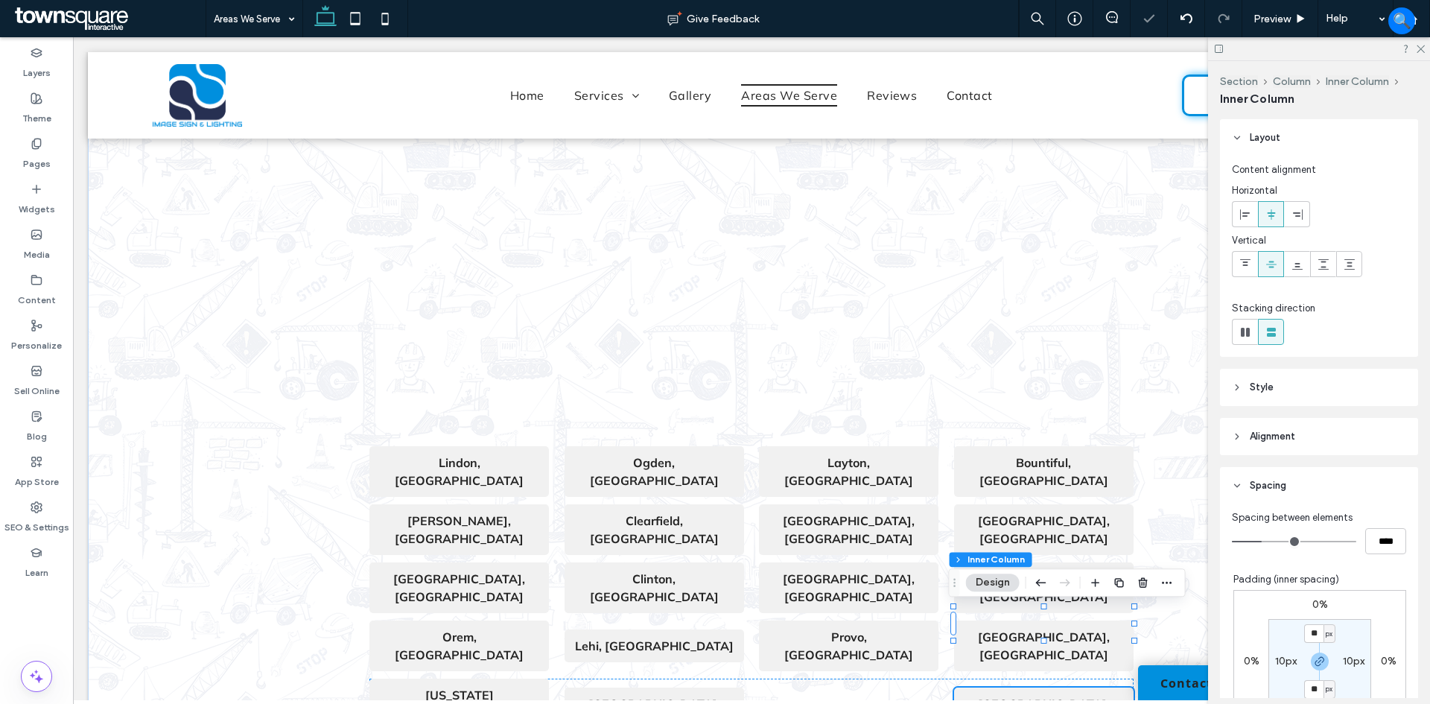
click at [1017, 696] on strong "[GEOGRAPHIC_DATA], [GEOGRAPHIC_DATA]" at bounding box center [1044, 712] width 132 height 33
click at [880, 679] on div "[US_STATE][GEOGRAPHIC_DATA], [GEOGRAPHIC_DATA], [GEOGRAPHIC_DATA]" at bounding box center [751, 713] width 764 height 69
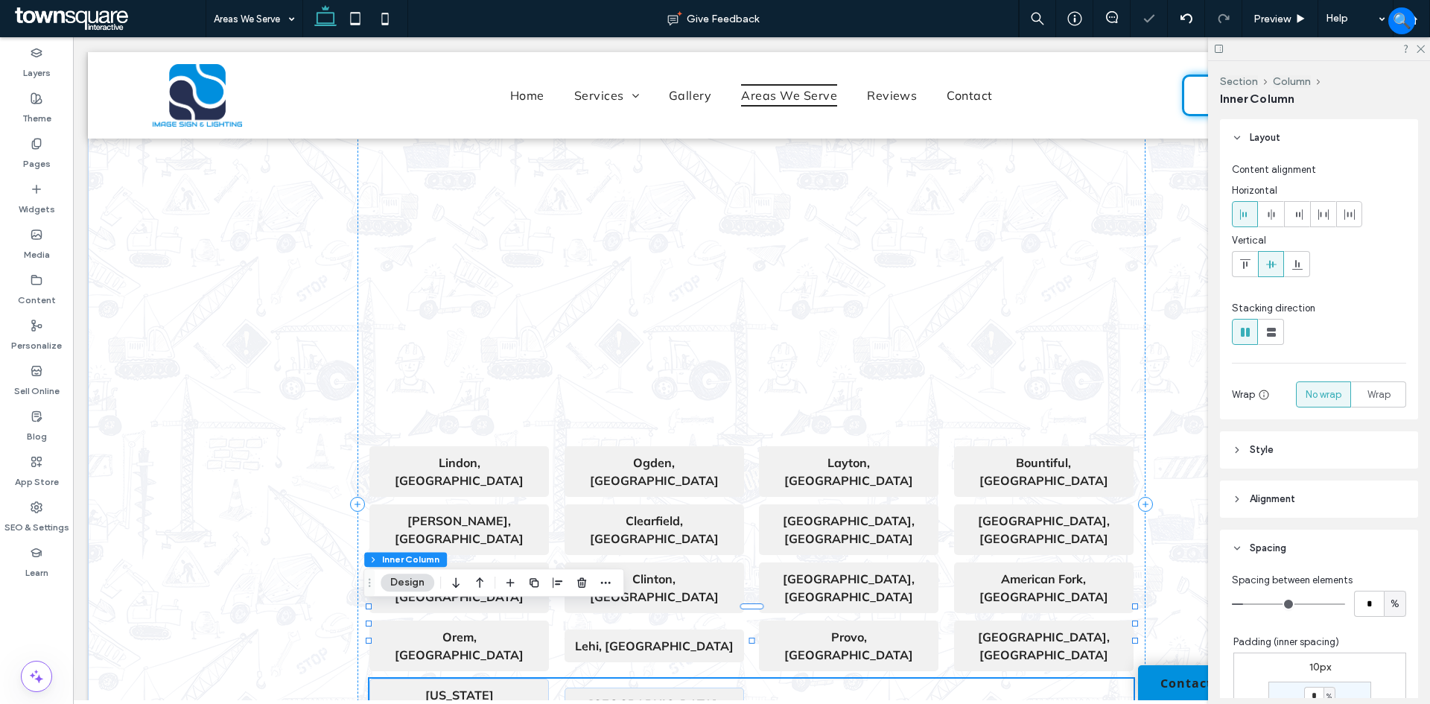
click at [889, 703] on span at bounding box center [849, 712] width 180 height 15
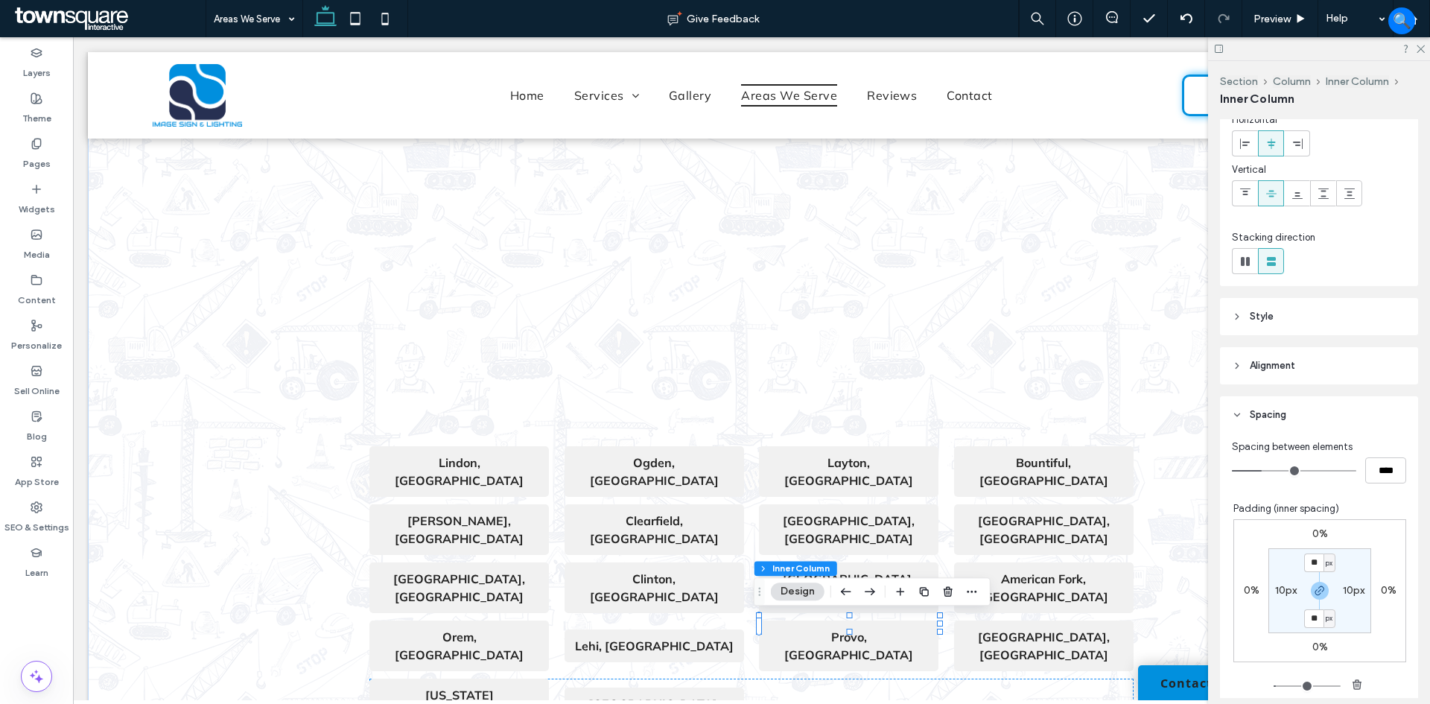
scroll to position [31, 0]
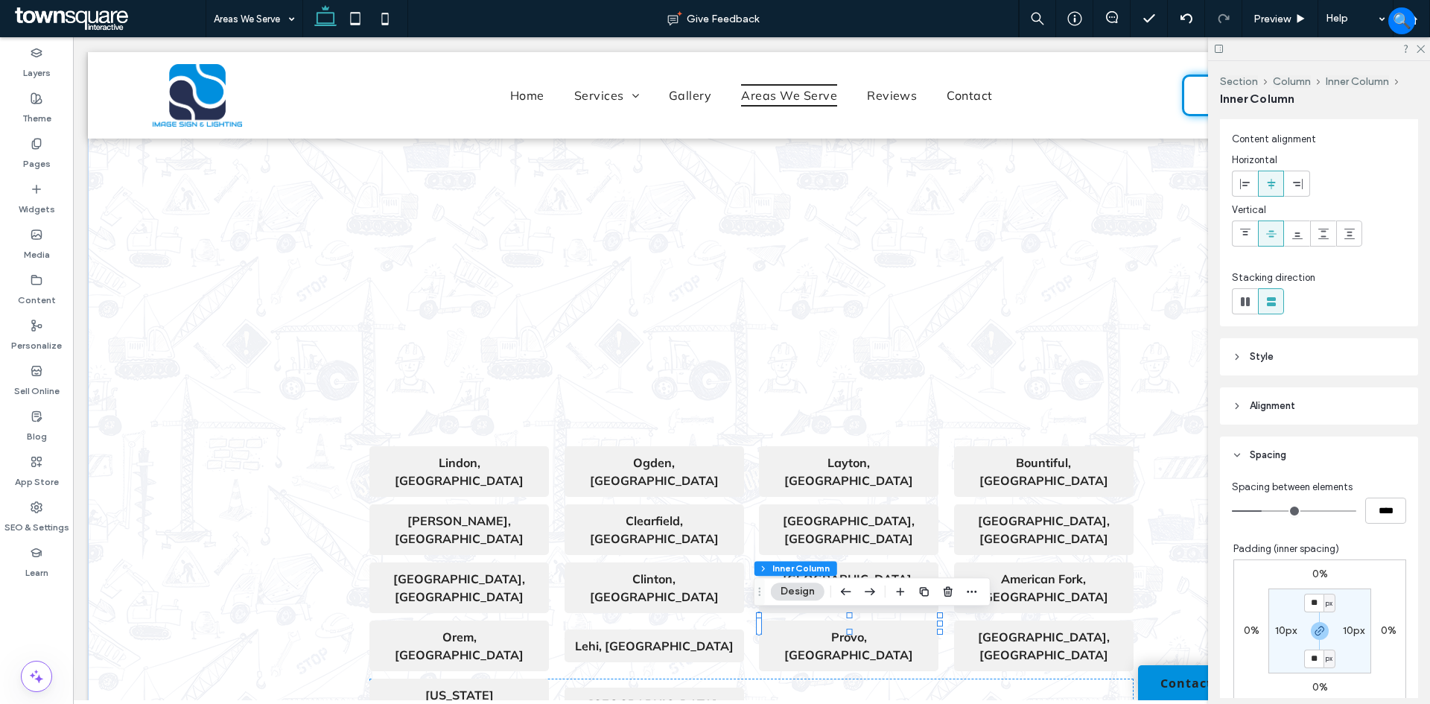
click at [1298, 341] on header "Style" at bounding box center [1319, 356] width 198 height 37
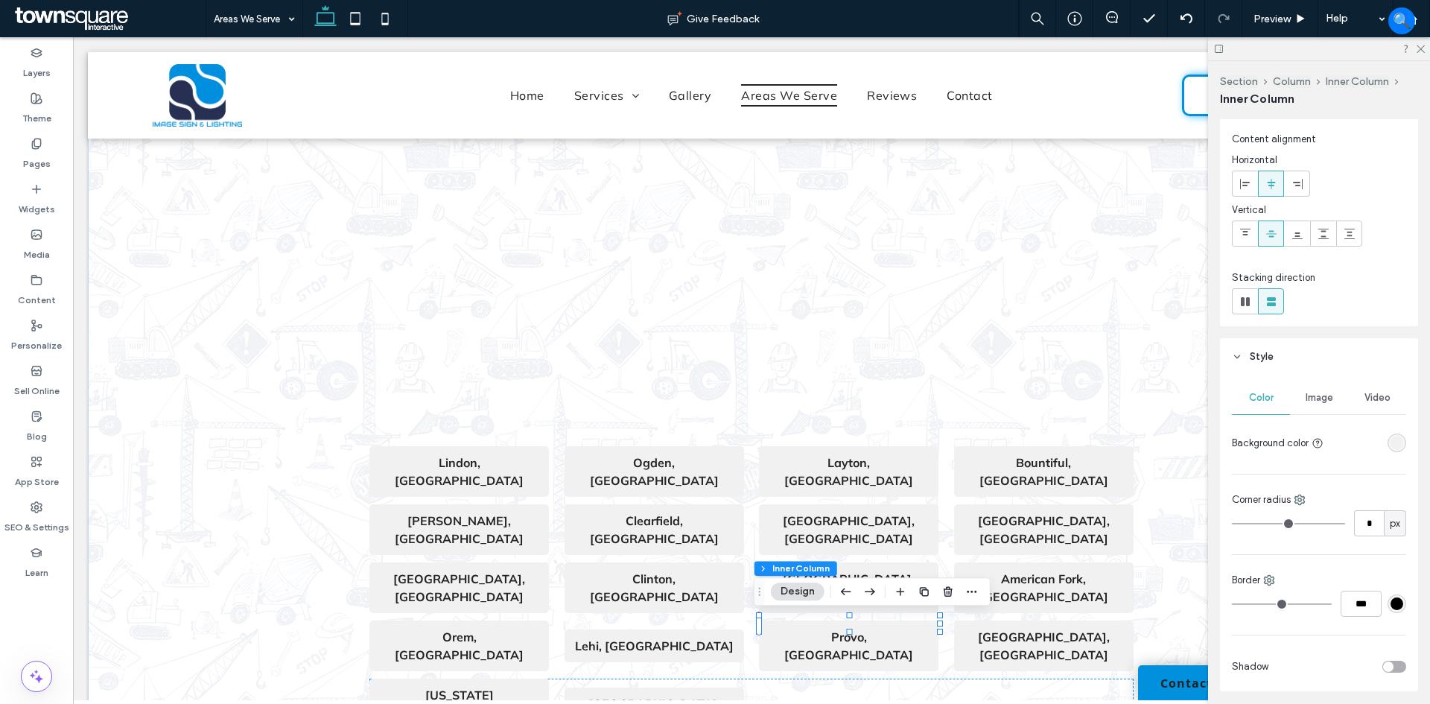
click at [1393, 441] on div "rgba(241, 241, 241, 1)" at bounding box center [1397, 443] width 13 height 13
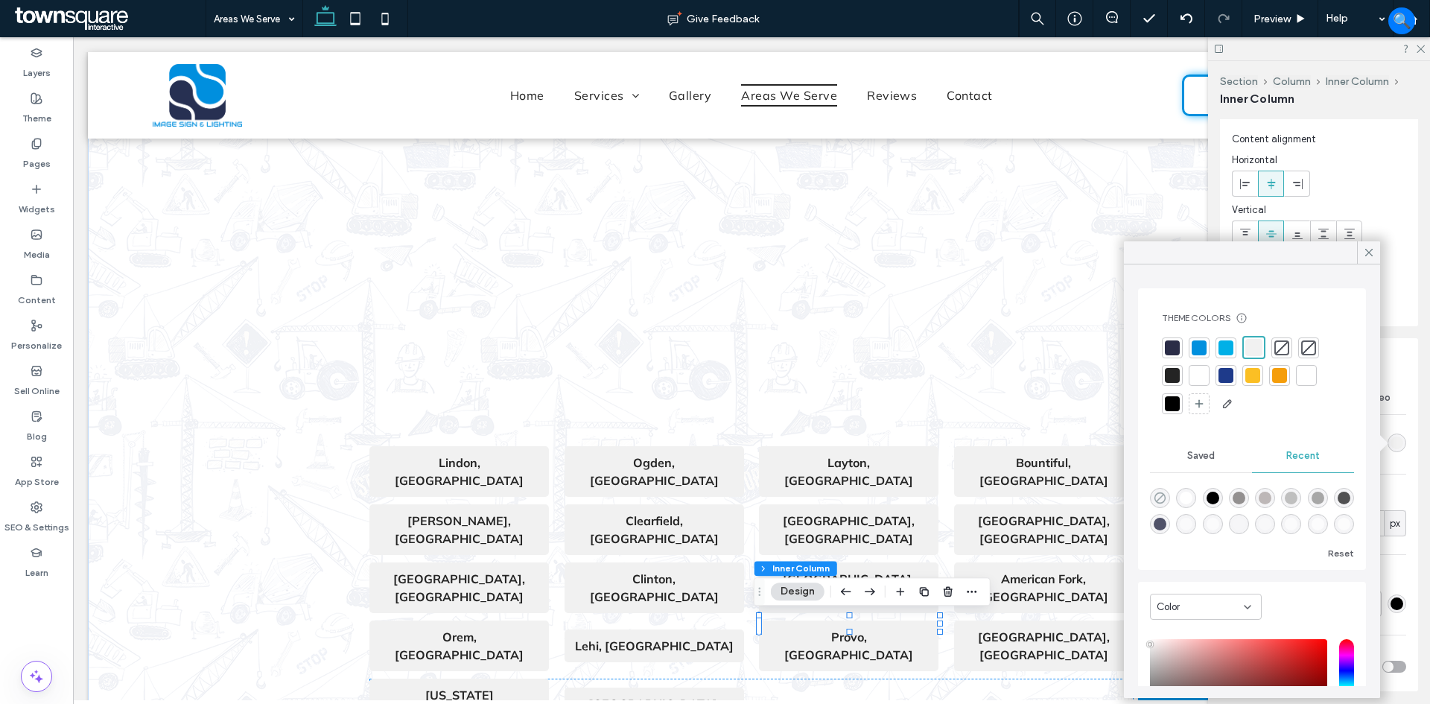
click at [1155, 495] on icon "rgba(0, 0, 0, 0)" at bounding box center [1160, 498] width 13 height 13
type input "*******"
type input "*"
type input "**"
click at [1006, 703] on span at bounding box center [1044, 712] width 180 height 15
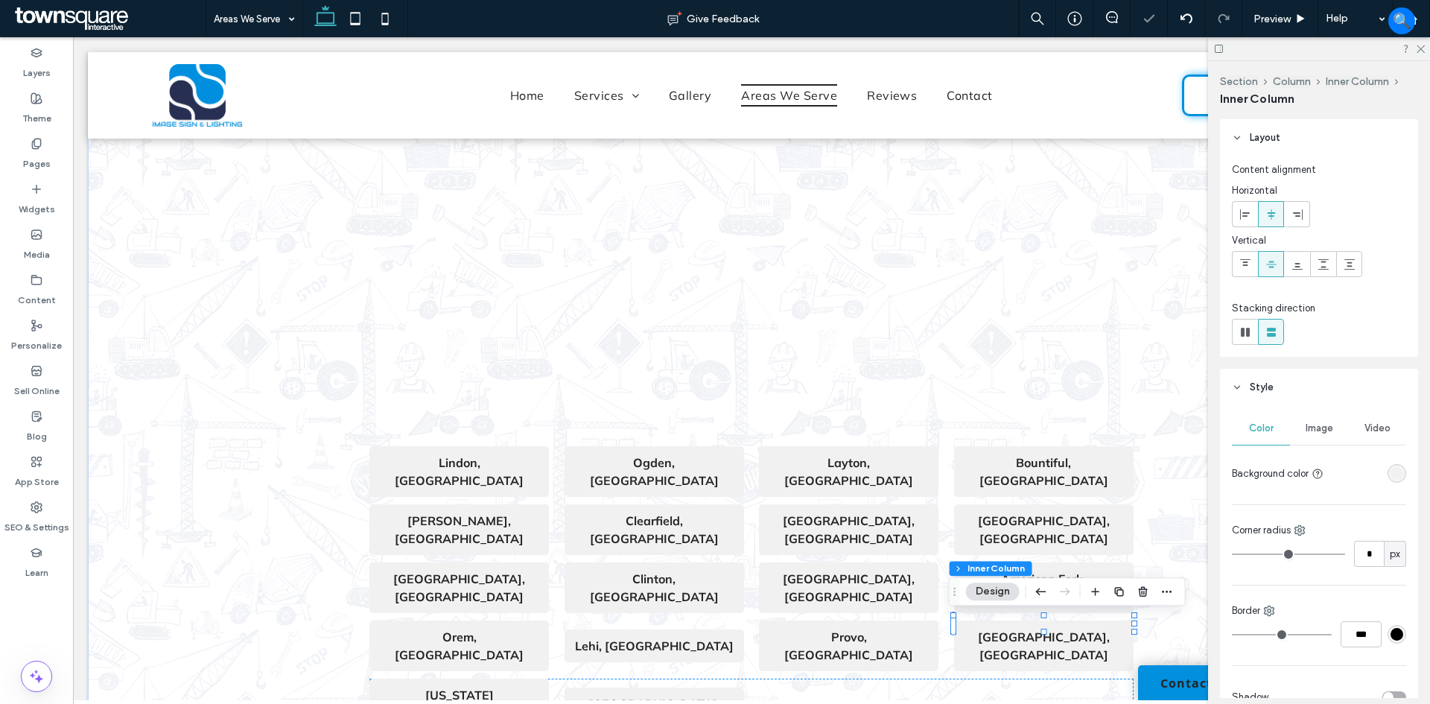
click at [1004, 703] on span at bounding box center [1044, 712] width 180 height 15
click at [1391, 468] on div "rgba(241, 241, 241, 1)" at bounding box center [1397, 473] width 13 height 13
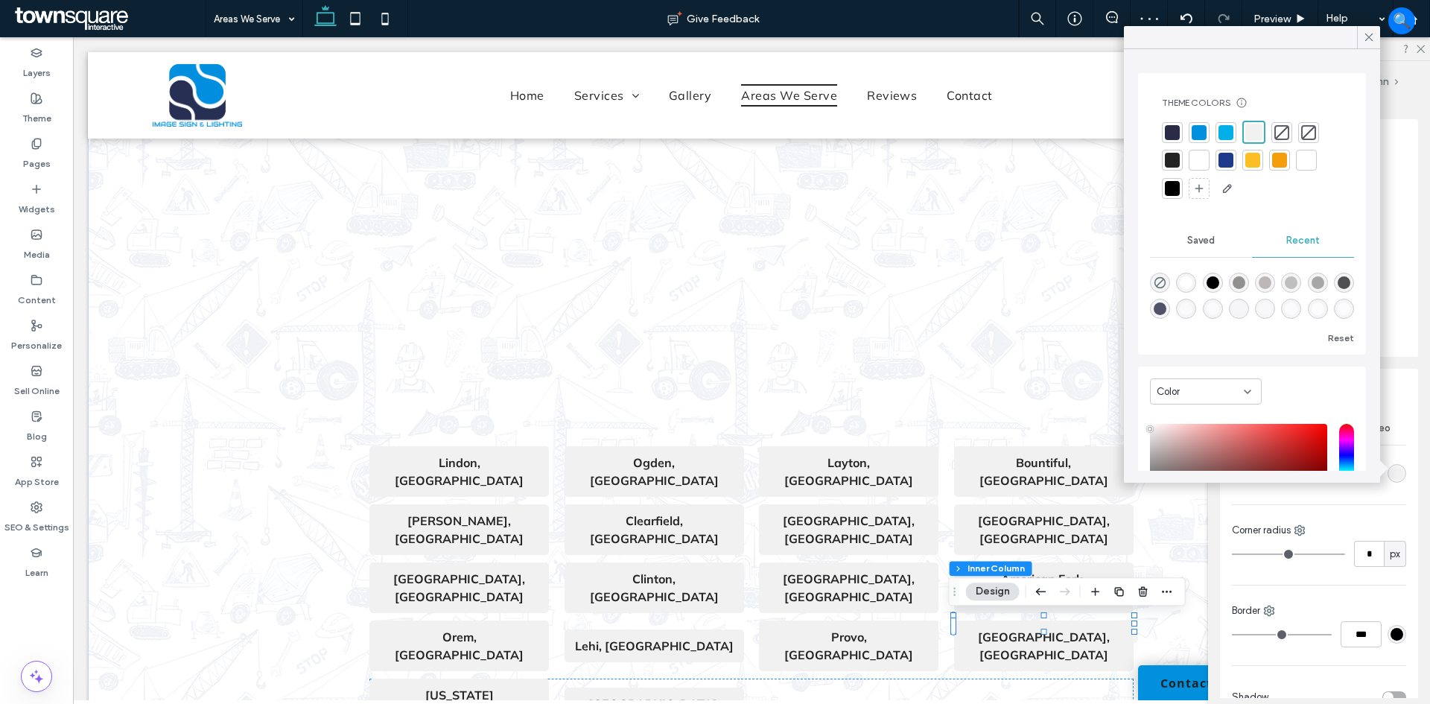
click at [1171, 272] on div at bounding box center [1252, 293] width 204 height 56
click at [1162, 275] on div "rgba(0, 0, 0, 0)" at bounding box center [1160, 283] width 20 height 20
type input "*******"
type input "*"
type input "**"
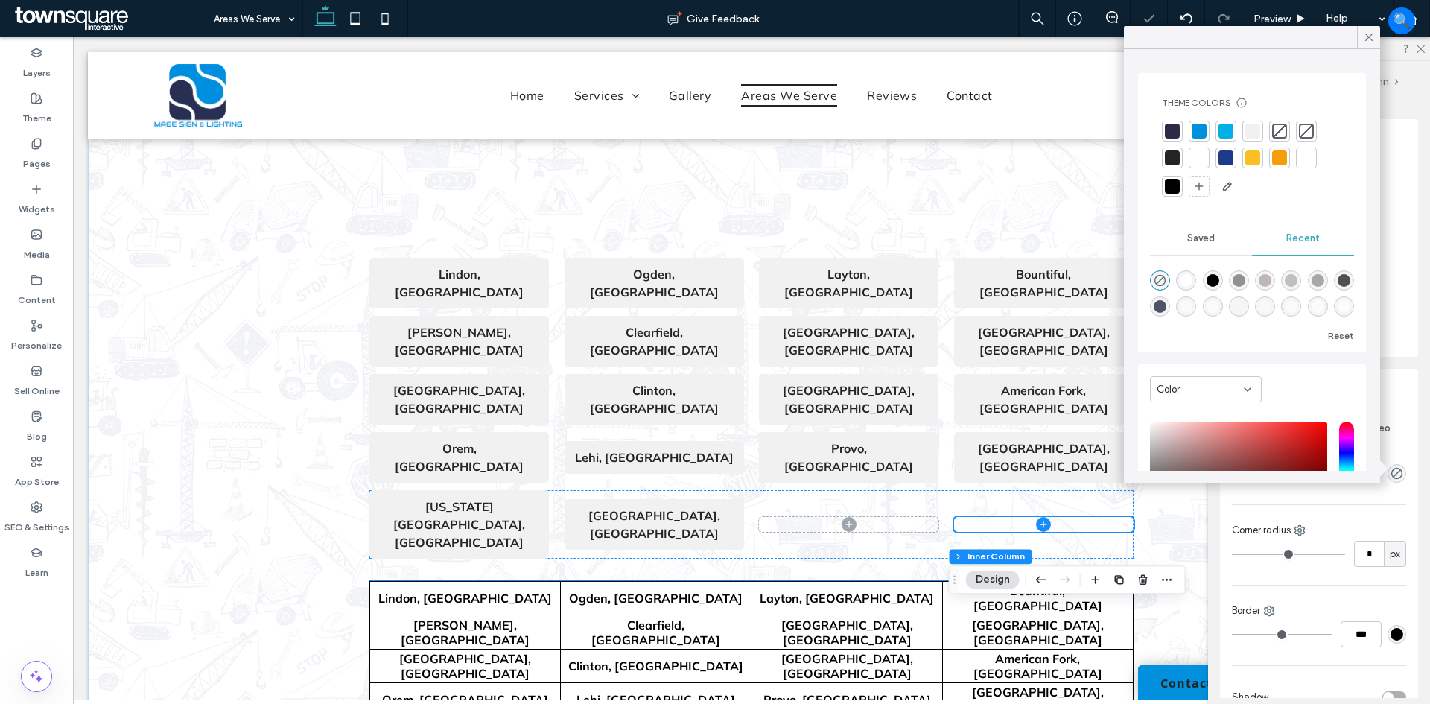
scroll to position [610, 0]
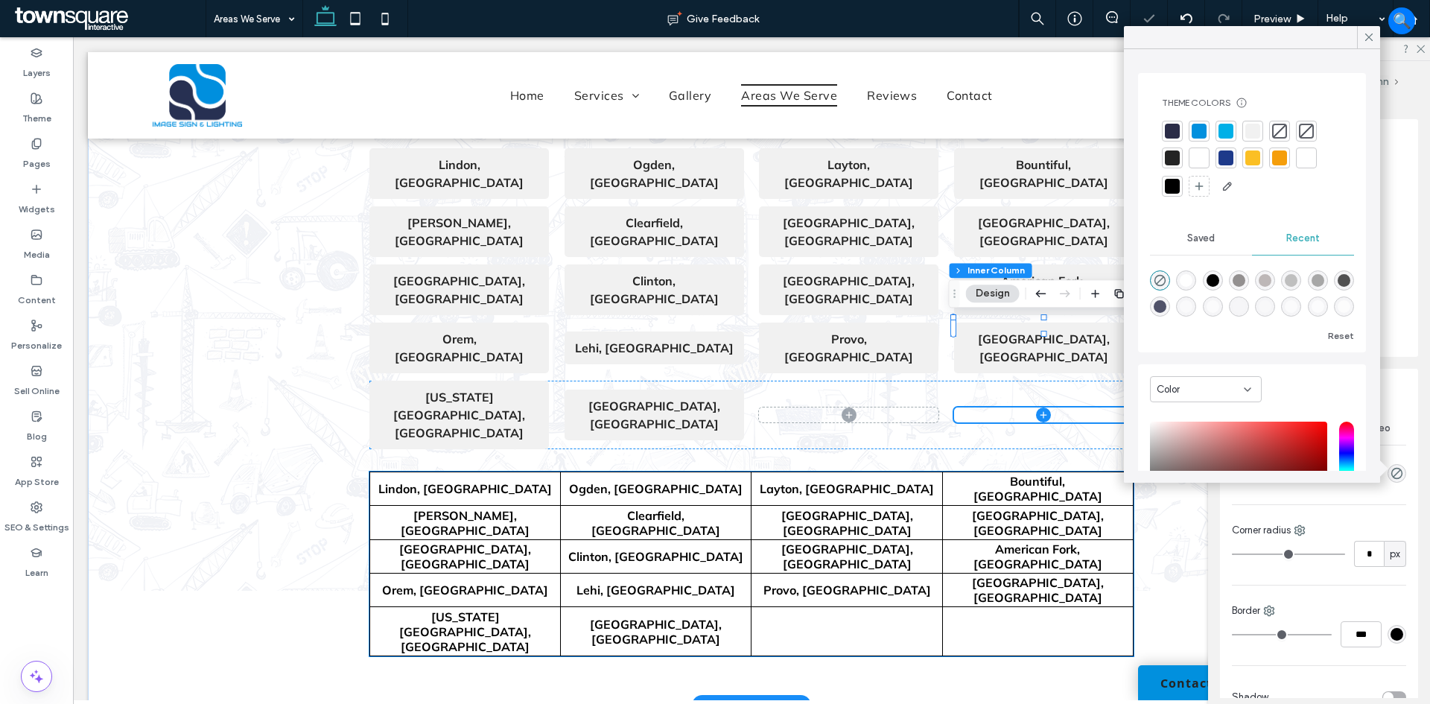
click at [745, 573] on td "Lehi, [GEOGRAPHIC_DATA]" at bounding box center [656, 590] width 191 height 34
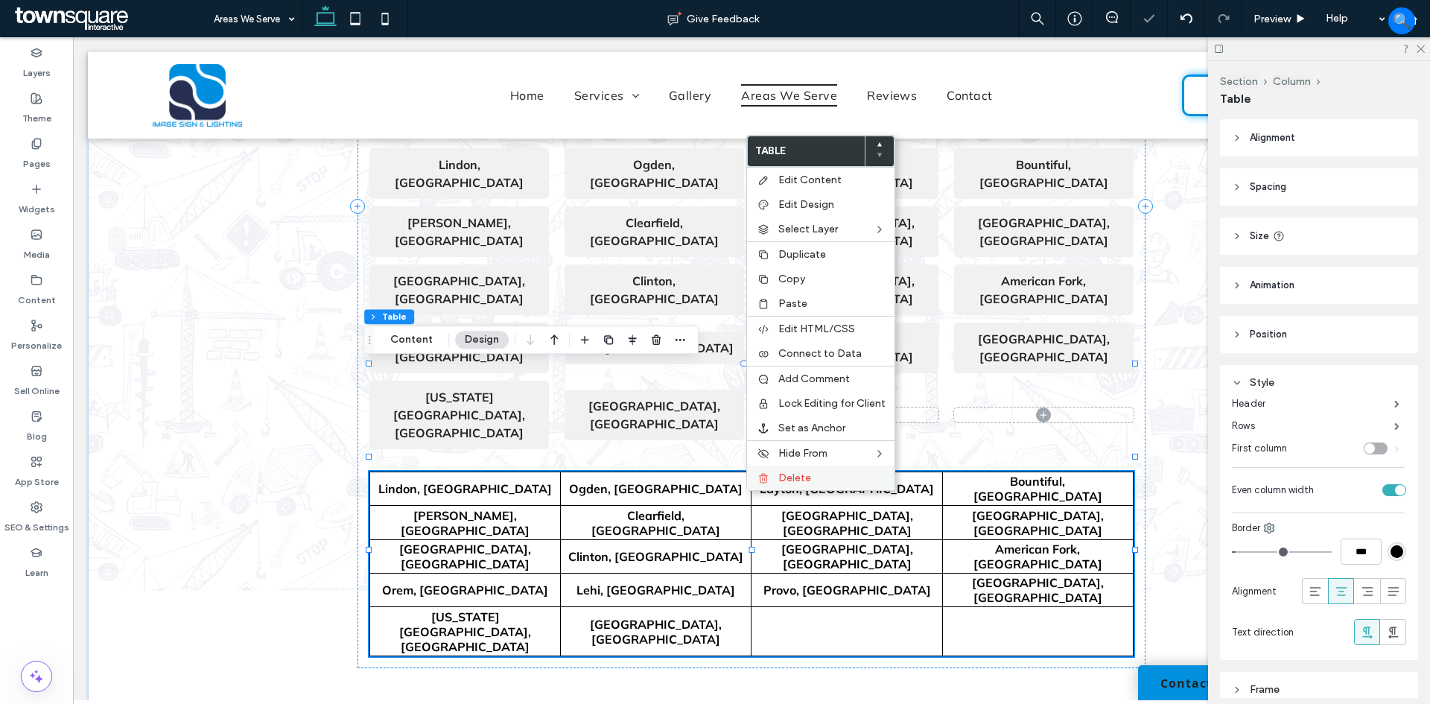
click at [789, 471] on div "Delete" at bounding box center [820, 478] width 147 height 25
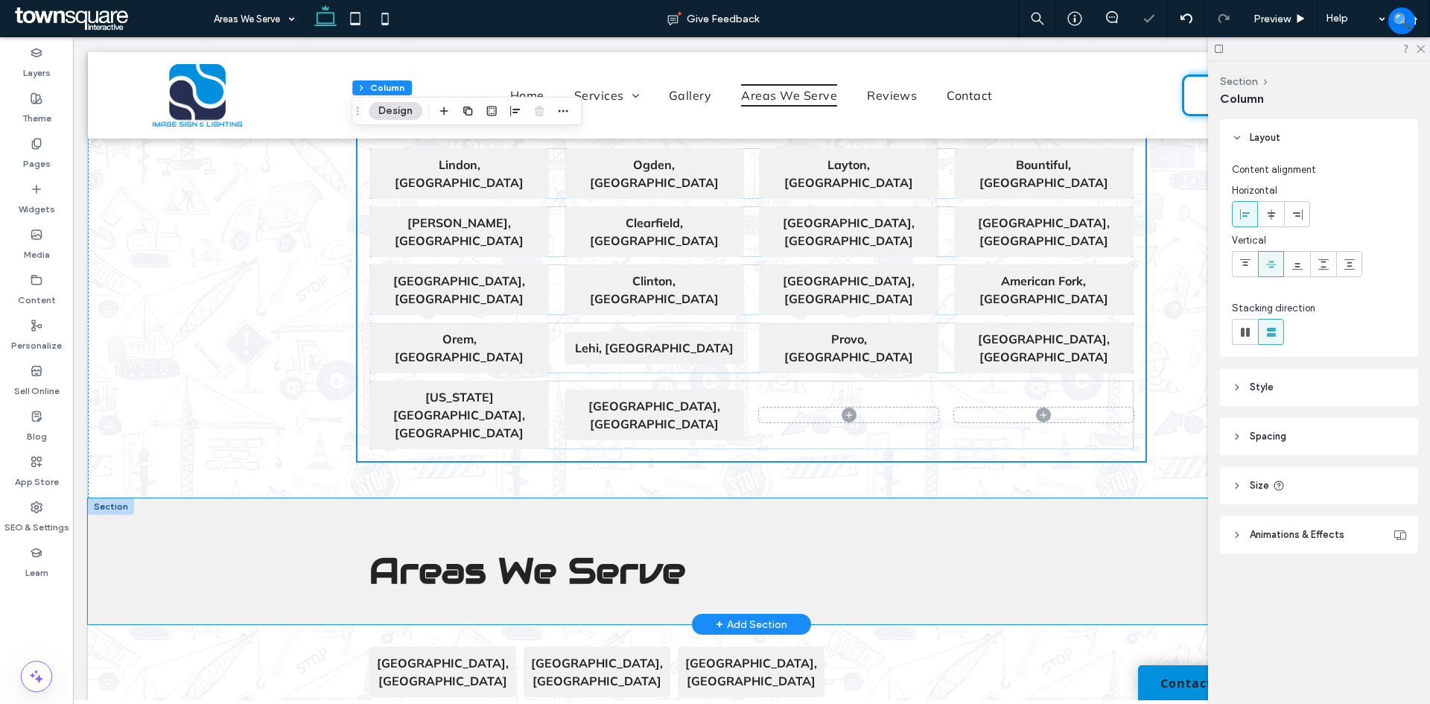
click at [233, 498] on div "Areas We Serve" at bounding box center [751, 561] width 1327 height 126
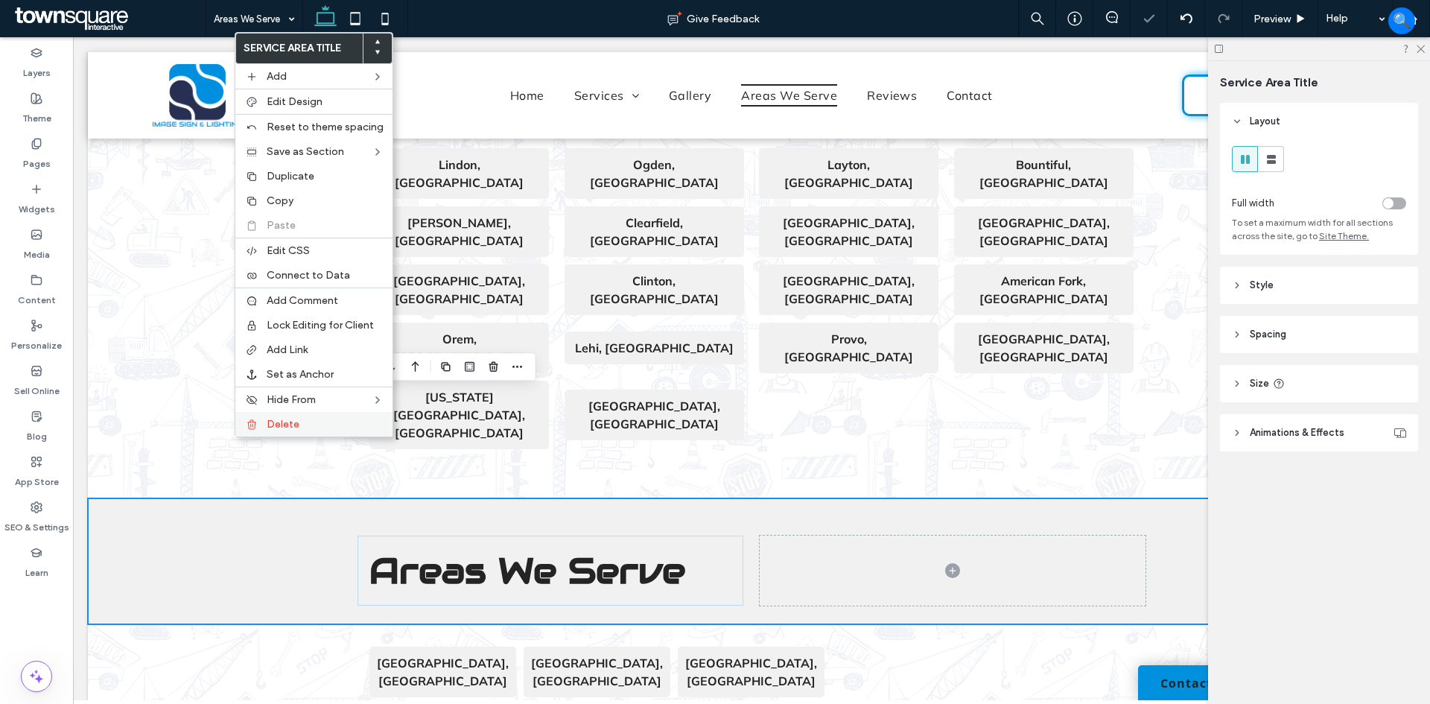
click at [279, 421] on span "Delete" at bounding box center [283, 424] width 33 height 13
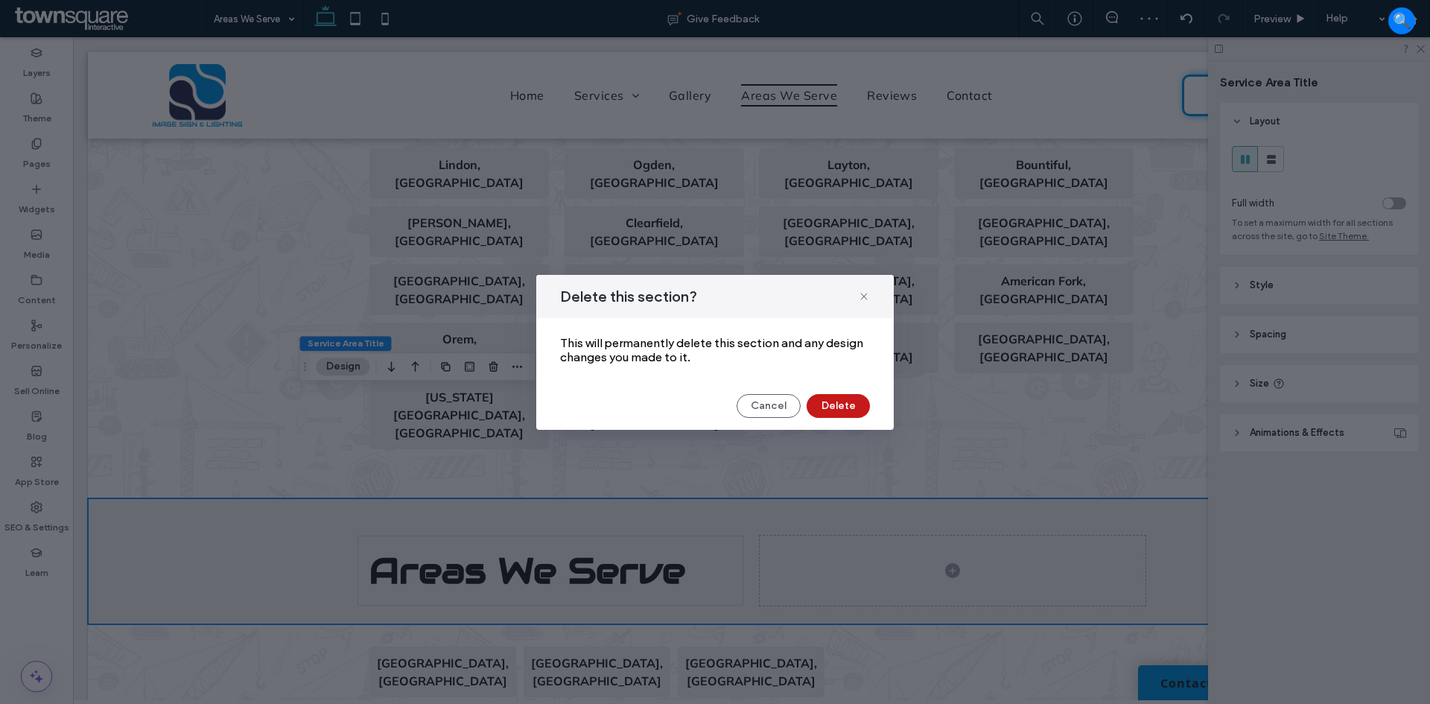
drag, startPoint x: 847, startPoint y: 406, endPoint x: 762, endPoint y: 369, distance: 92.7
click at [847, 406] on button "Delete" at bounding box center [838, 406] width 63 height 24
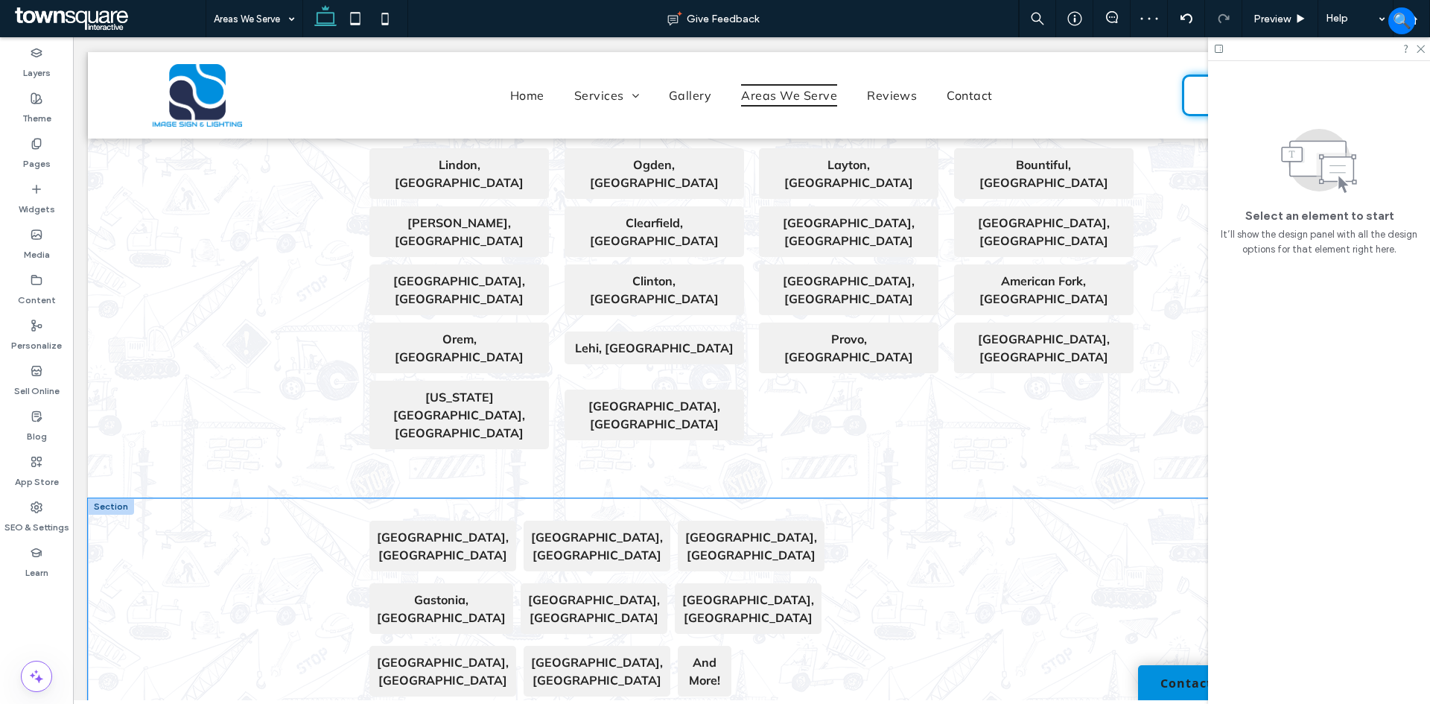
click at [251, 498] on div "[GEOGRAPHIC_DATA], [GEOGRAPHIC_DATA] [GEOGRAPHIC_DATA], [GEOGRAPHIC_DATA] [GEOG…" at bounding box center [751, 634] width 1327 height 273
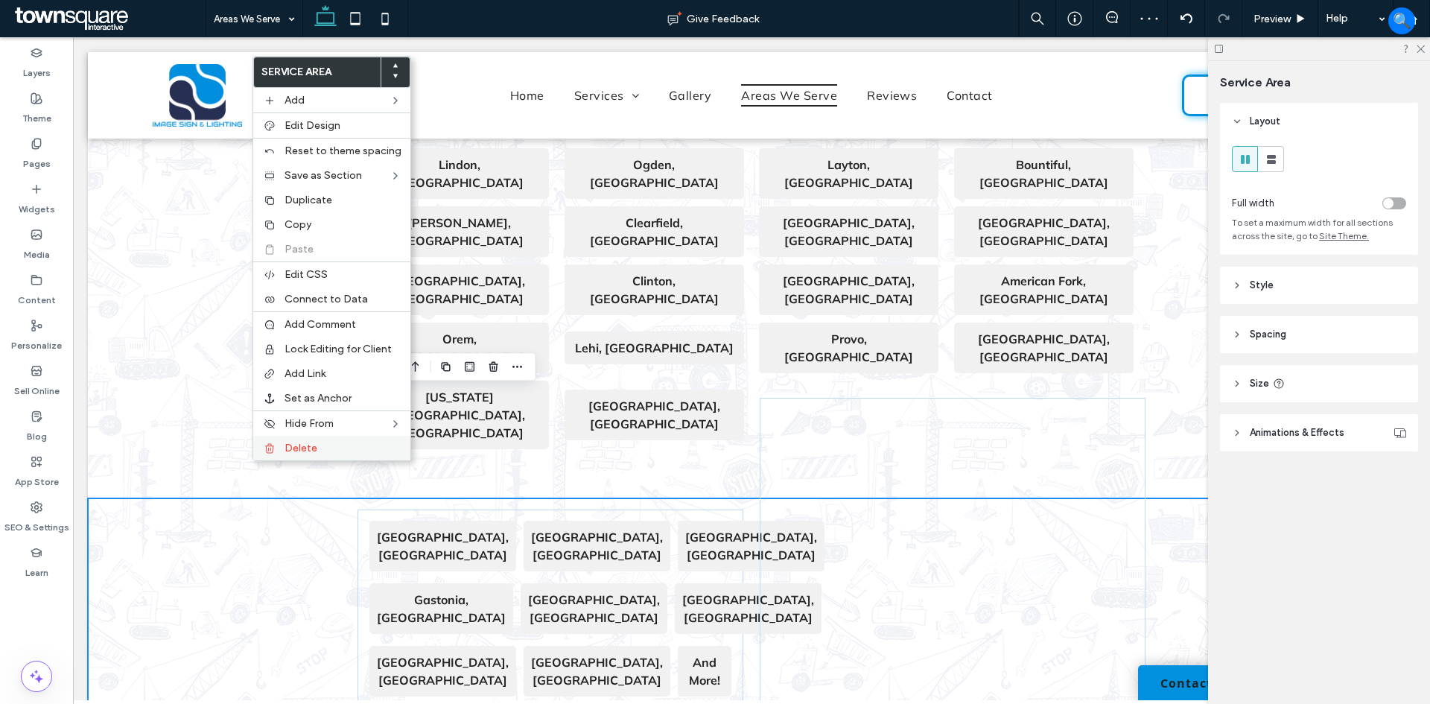
click at [305, 449] on span "Delete" at bounding box center [301, 448] width 33 height 13
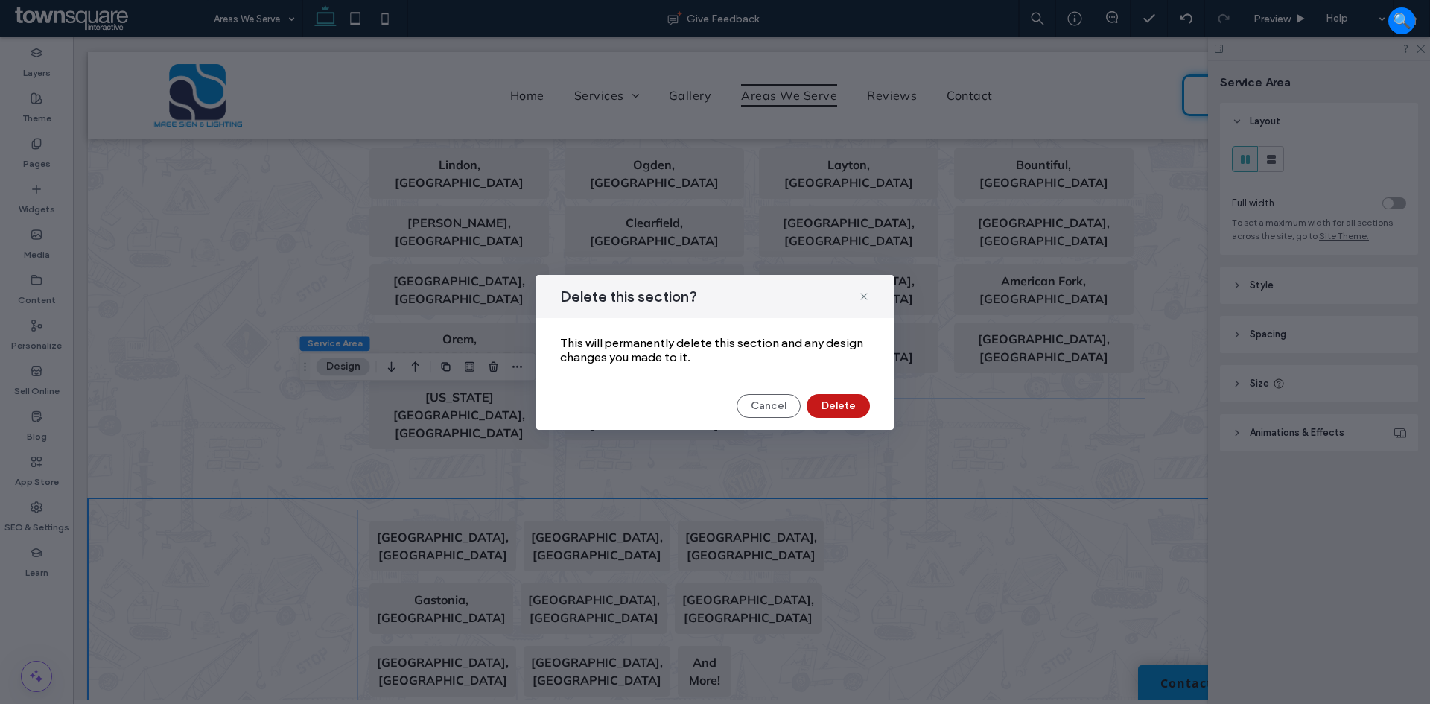
drag, startPoint x: 825, startPoint y: 408, endPoint x: 746, endPoint y: 397, distance: 79.0
click at [825, 408] on button "Delete" at bounding box center [838, 406] width 63 height 24
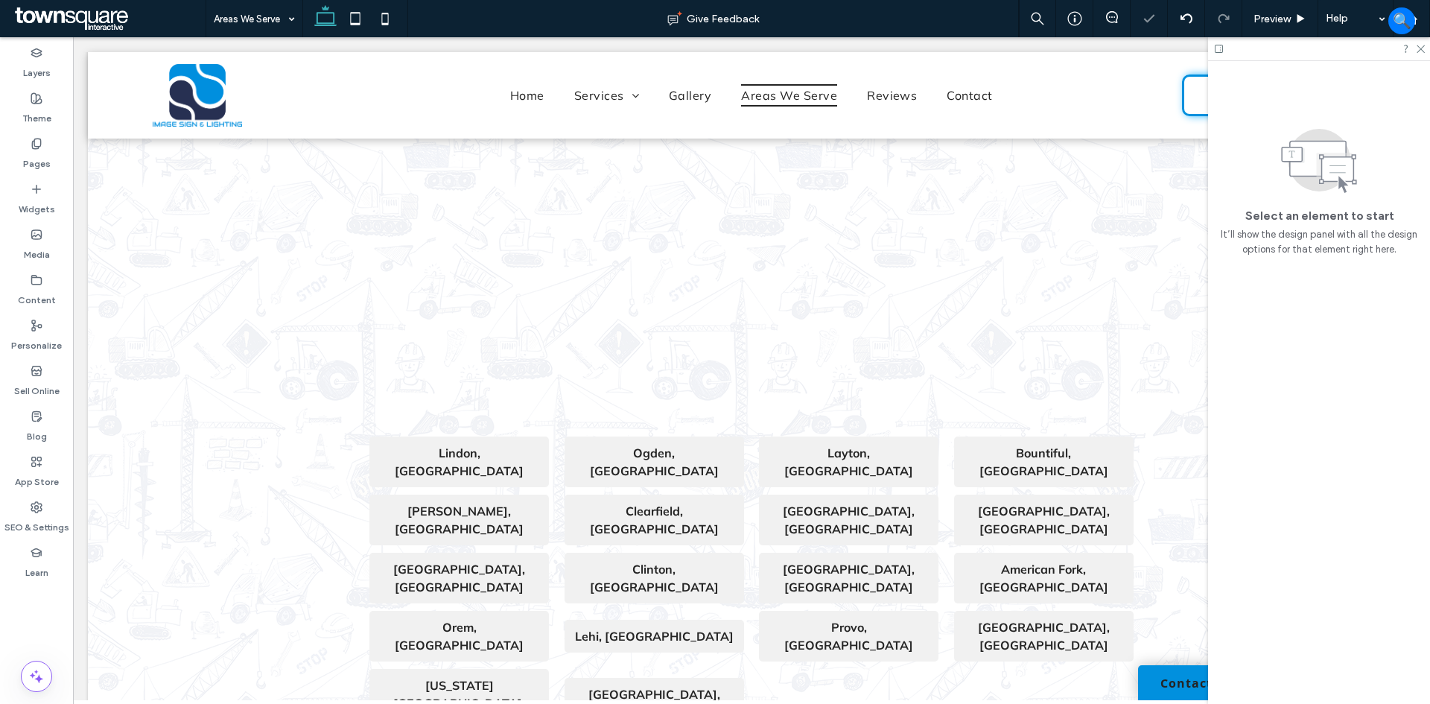
scroll to position [312, 0]
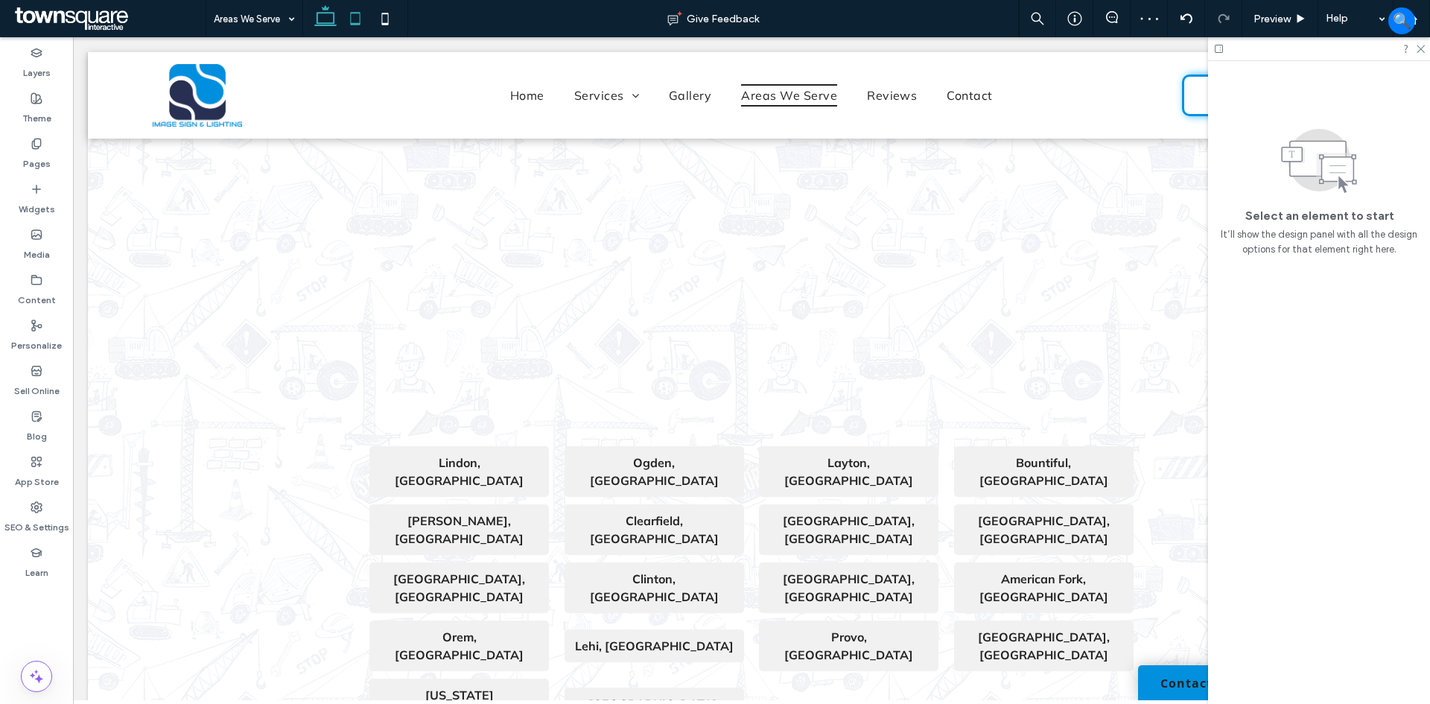
click at [347, 15] on icon at bounding box center [355, 19] width 30 height 30
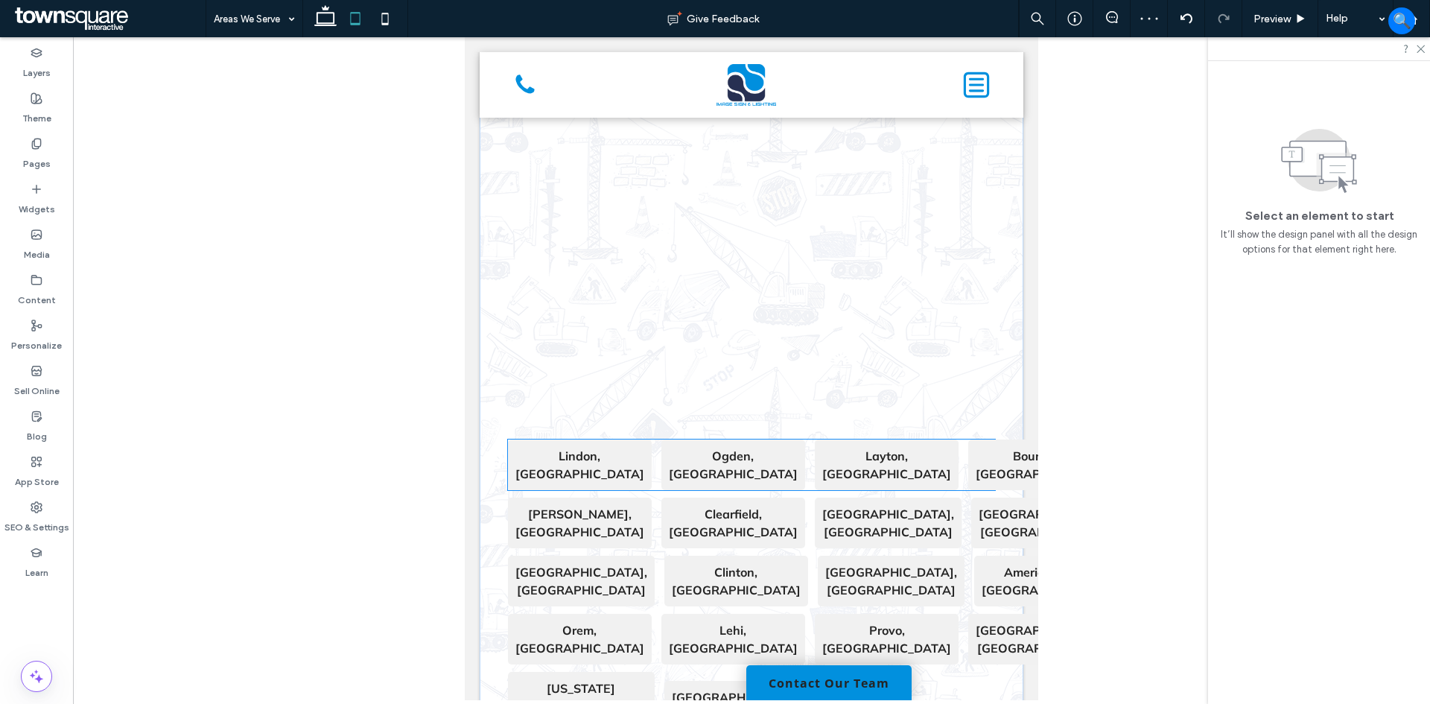
scroll to position [402, 0]
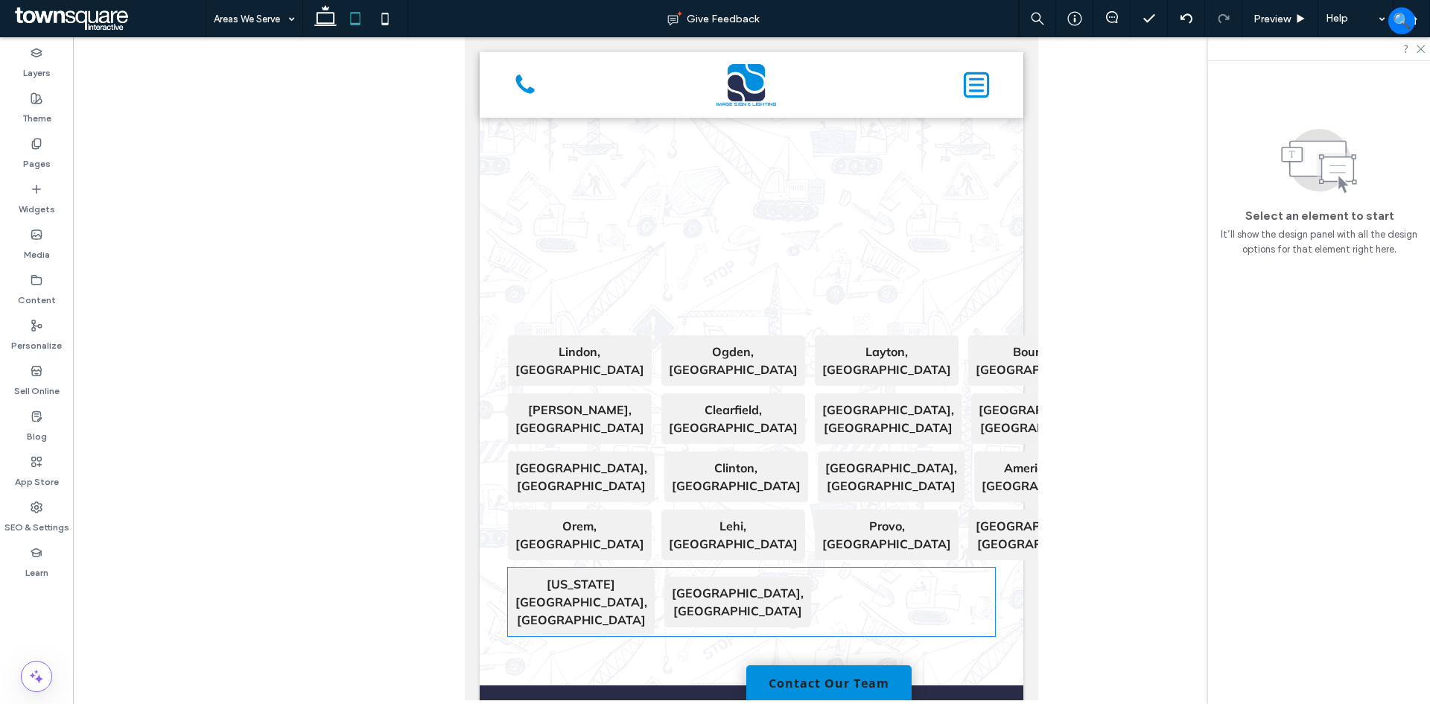
click at [737, 577] on div "[GEOGRAPHIC_DATA], [GEOGRAPHIC_DATA]" at bounding box center [737, 602] width 147 height 51
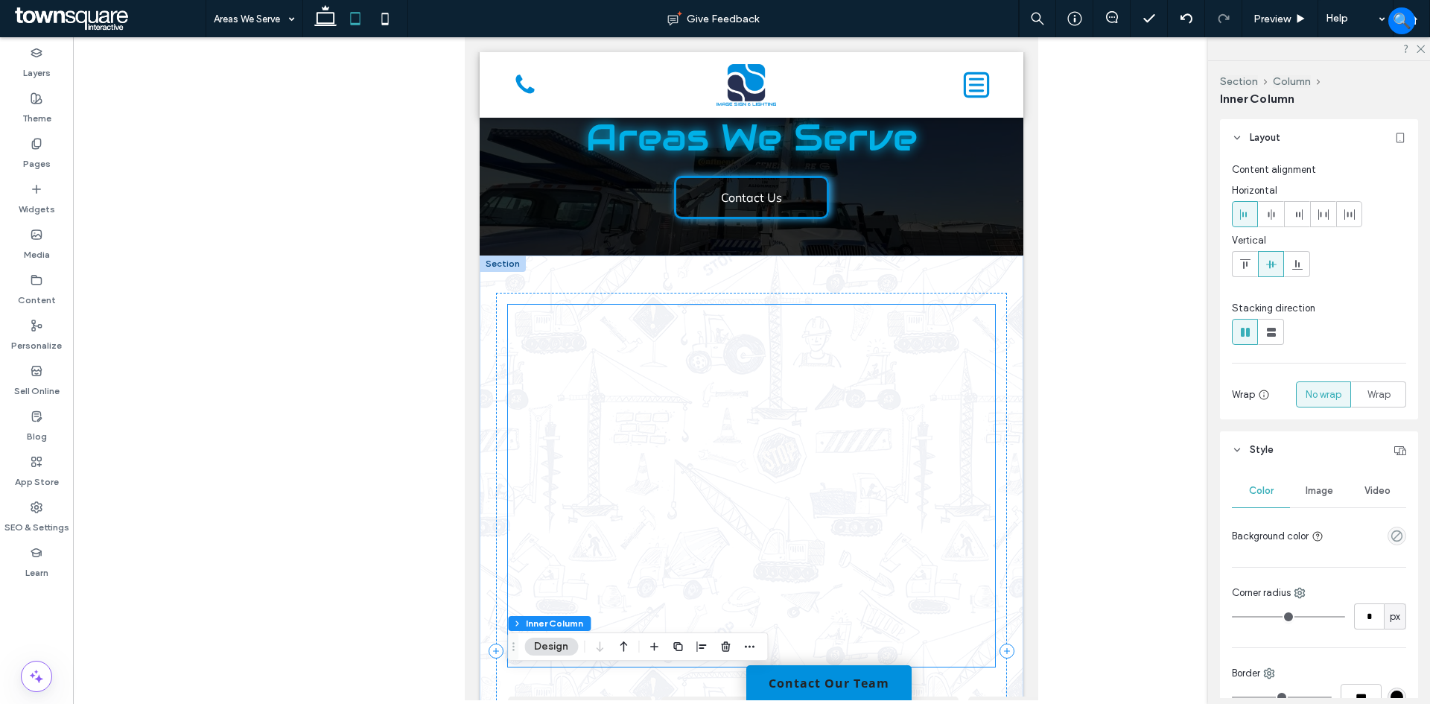
scroll to position [30, 0]
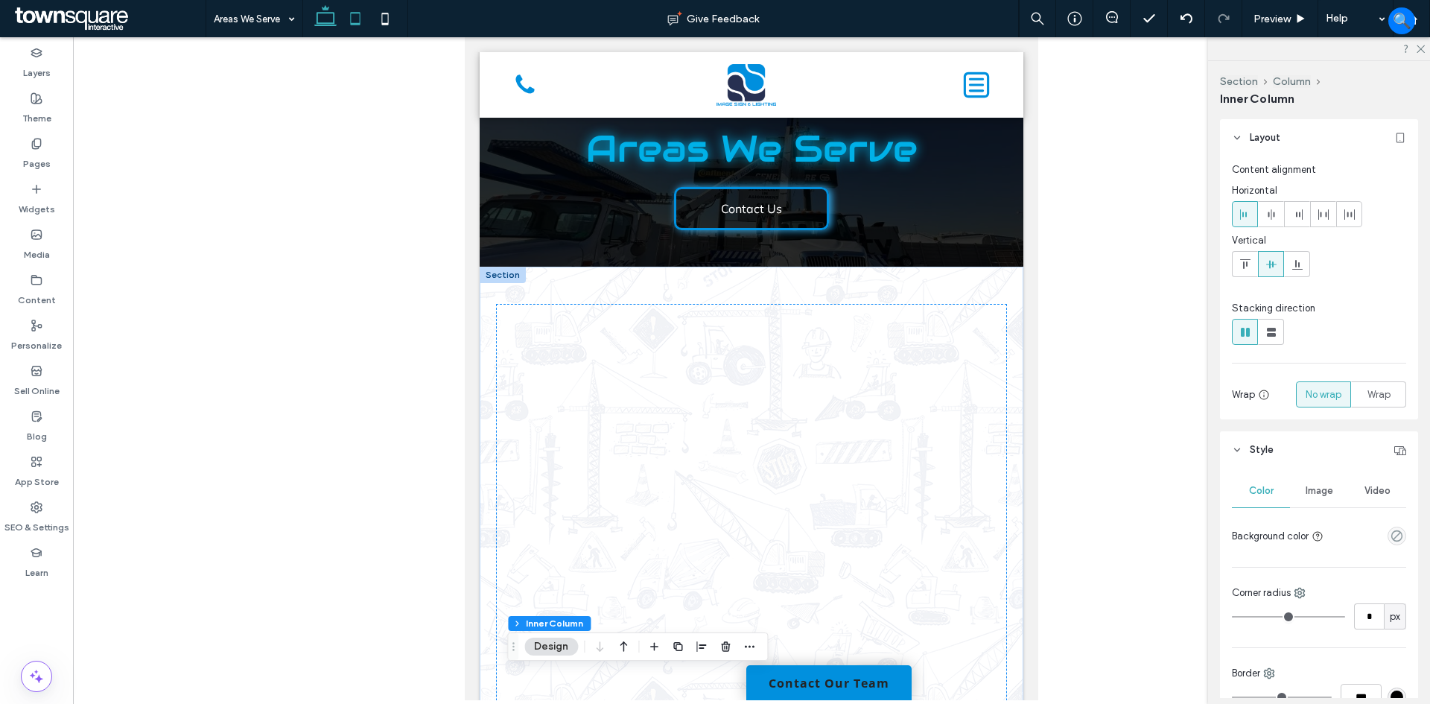
drag, startPoint x: 326, startPoint y: 16, endPoint x: 526, endPoint y: 290, distance: 338.9
click at [326, 16] on icon at bounding box center [326, 19] width 30 height 30
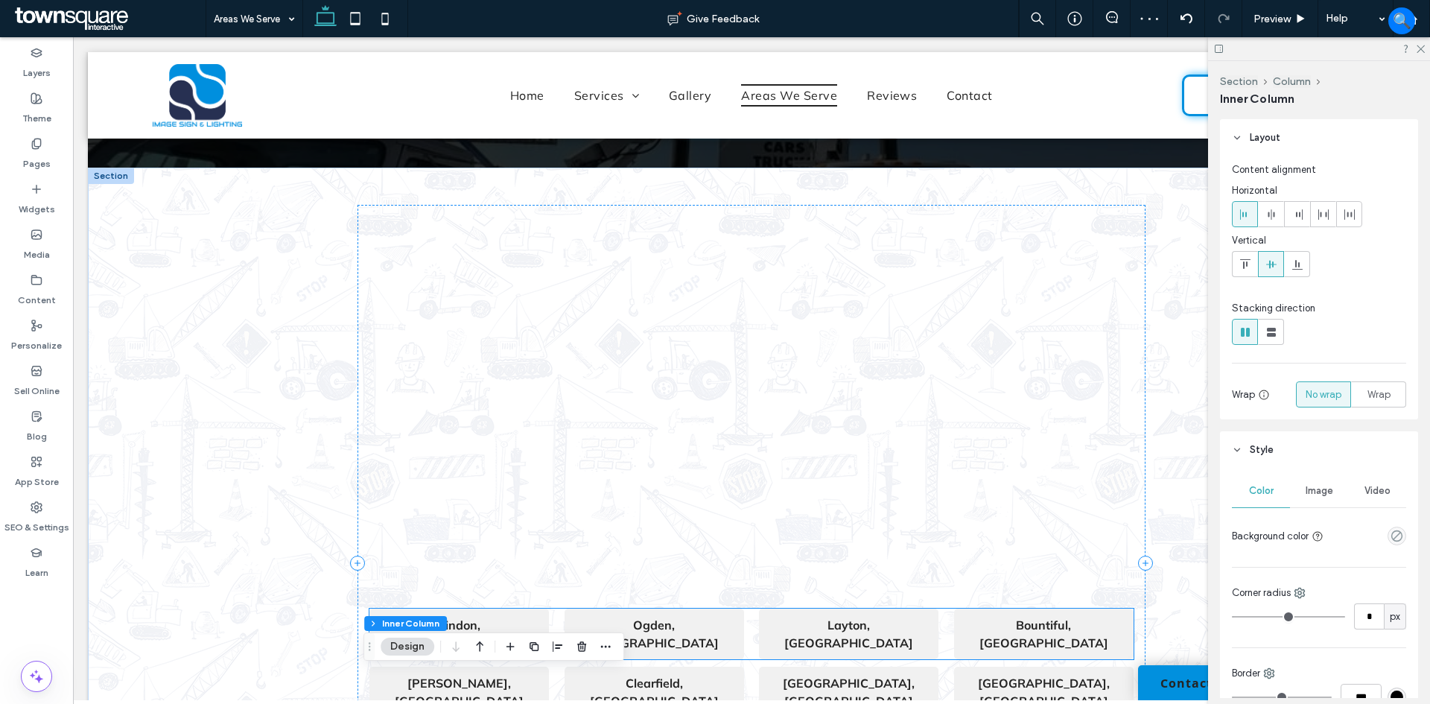
scroll to position [149, 0]
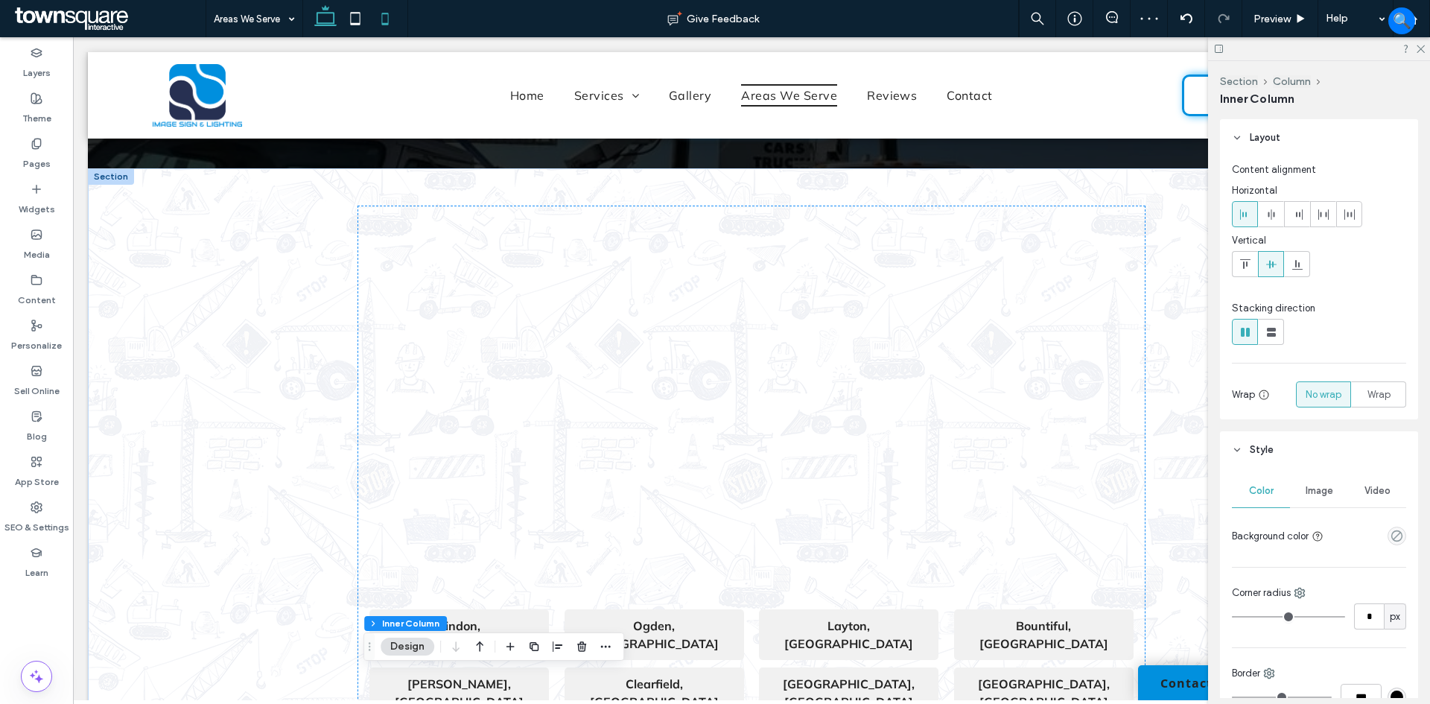
click at [381, 8] on icon at bounding box center [385, 19] width 30 height 30
type input "**"
type input "****"
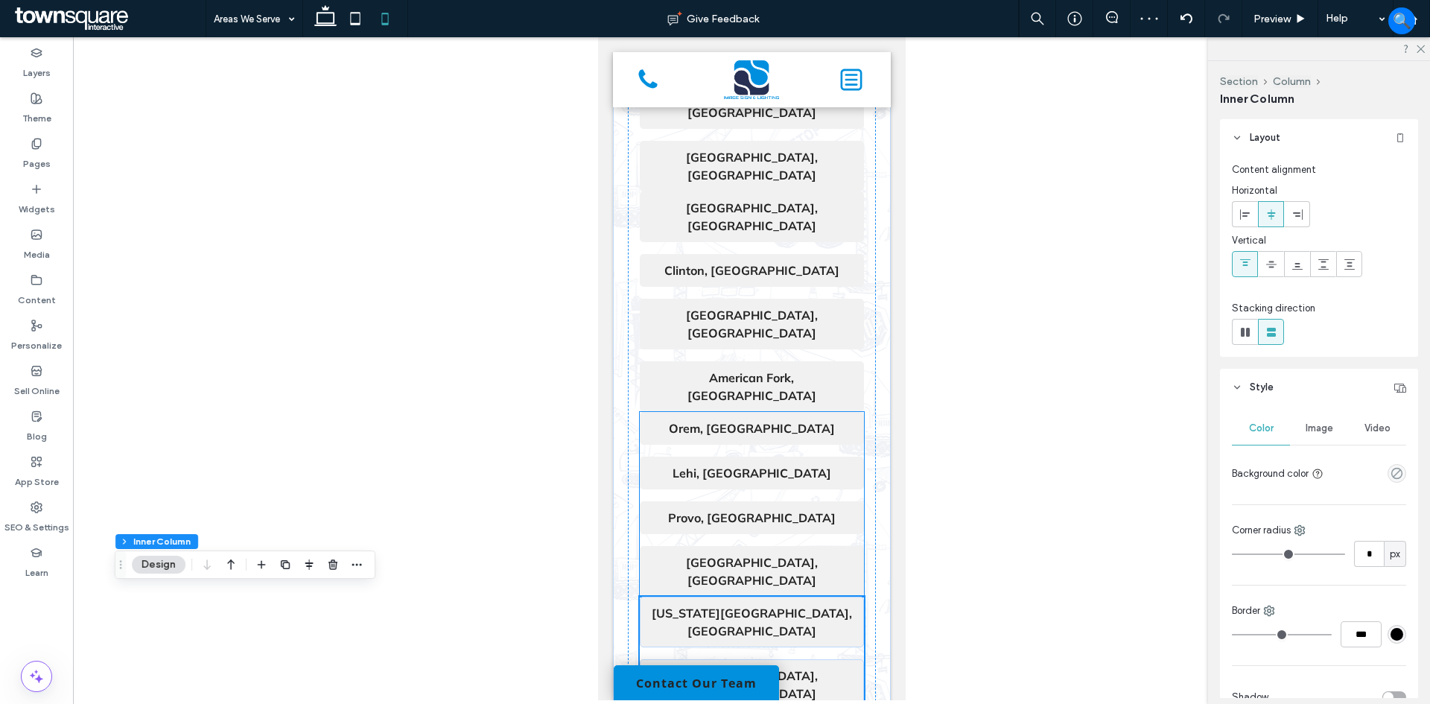
scroll to position [1017, 0]
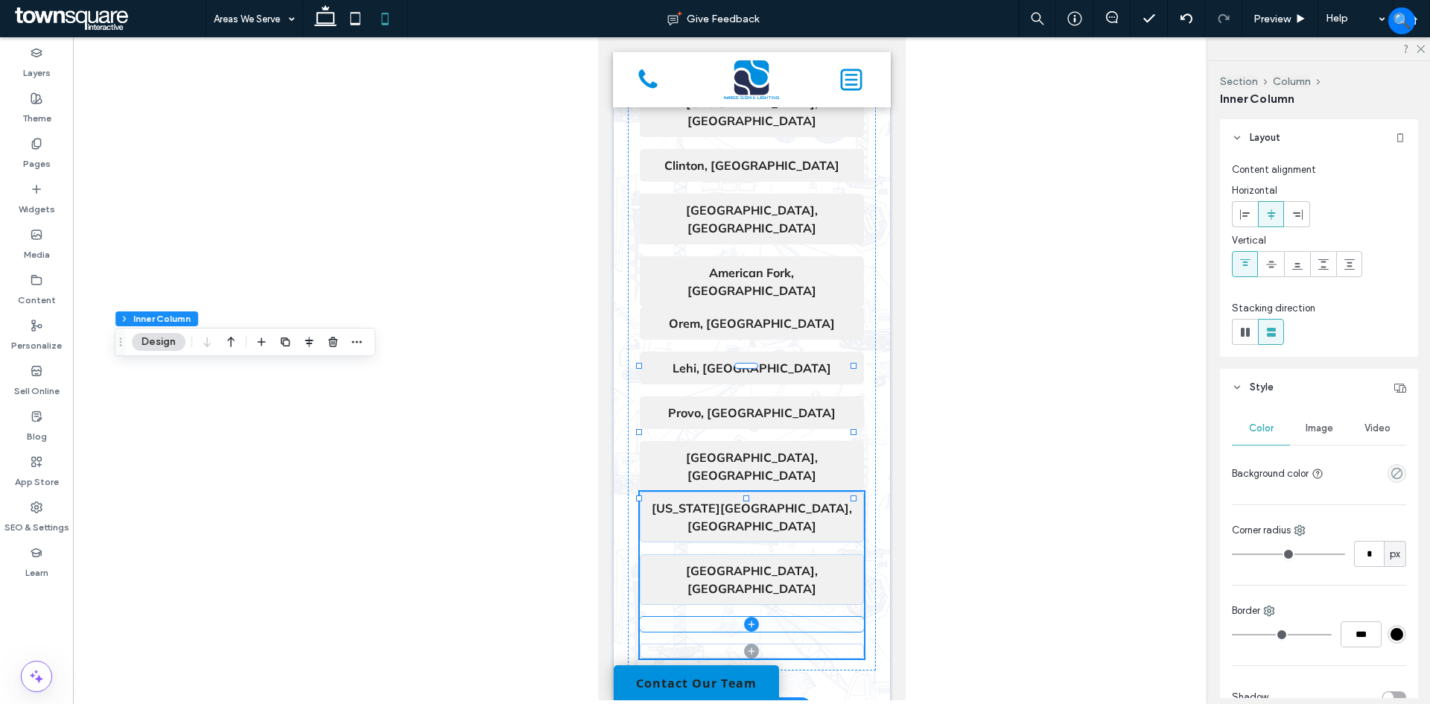
click at [788, 617] on span at bounding box center [751, 624] width 224 height 15
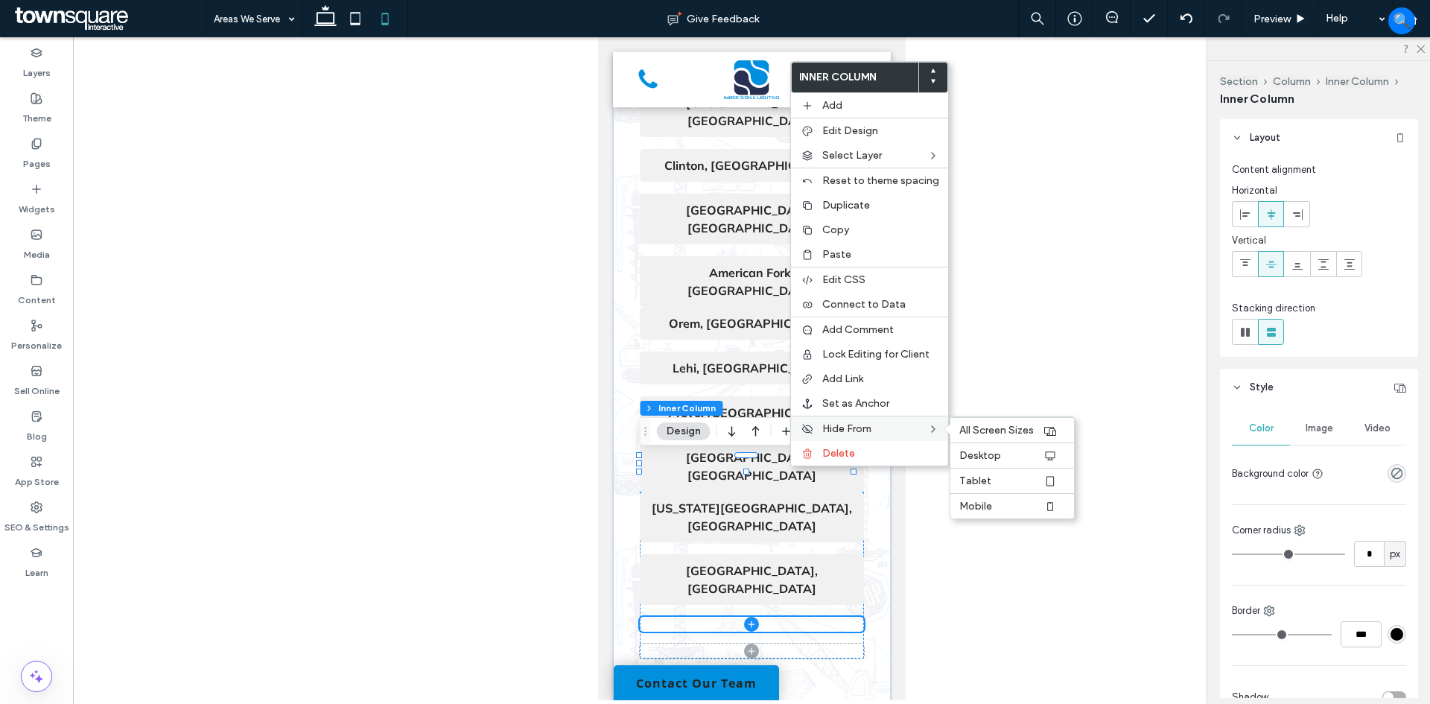
click at [849, 429] on span "Hide From" at bounding box center [846, 428] width 49 height 13
click at [1026, 500] on label "Mobile" at bounding box center [1000, 506] width 83 height 13
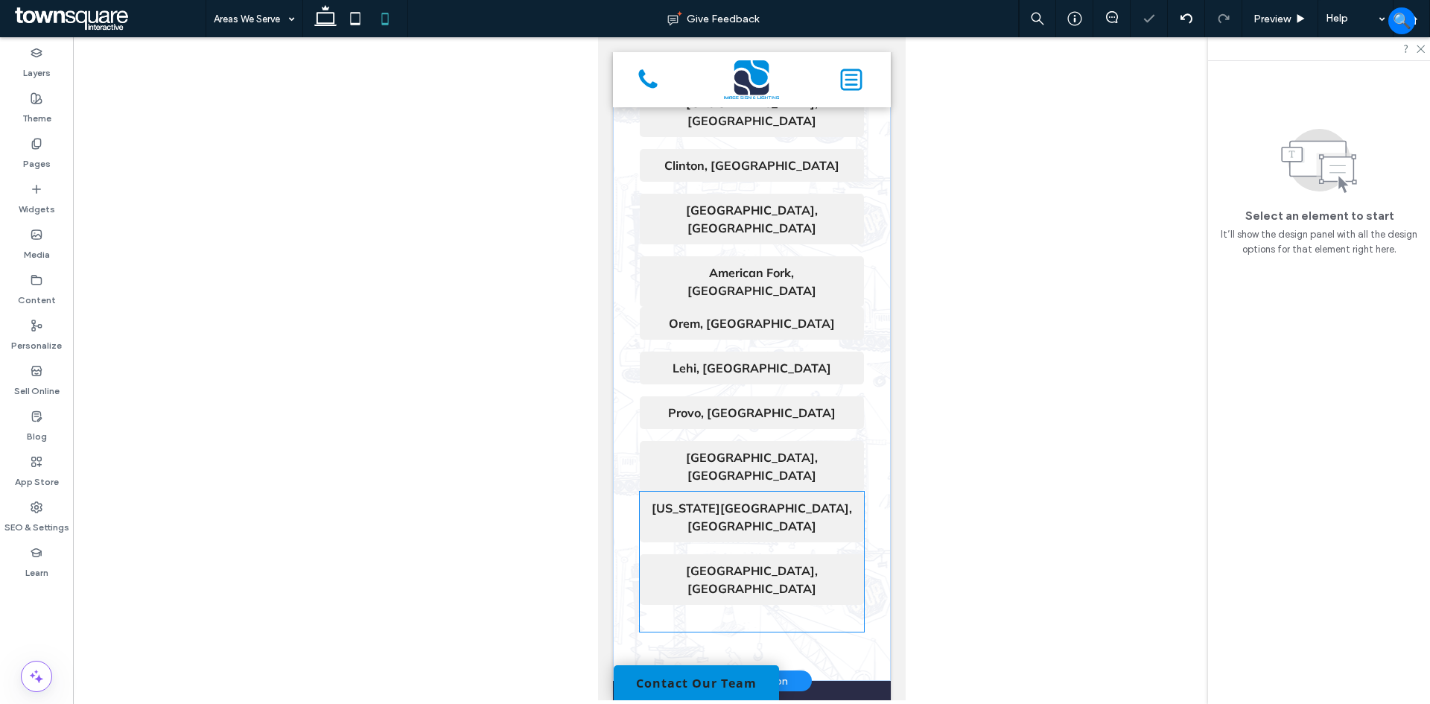
click at [787, 617] on span at bounding box center [751, 624] width 224 height 15
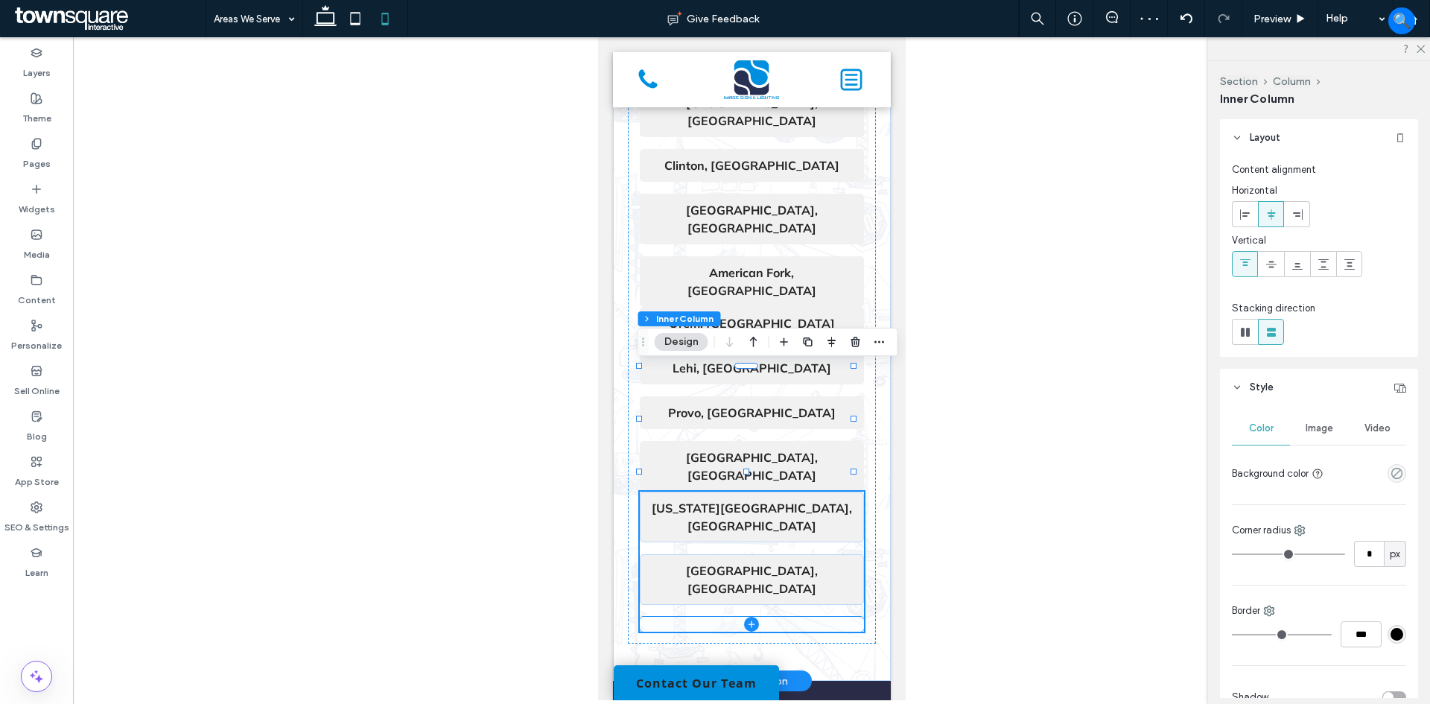
click at [782, 617] on span at bounding box center [751, 624] width 224 height 15
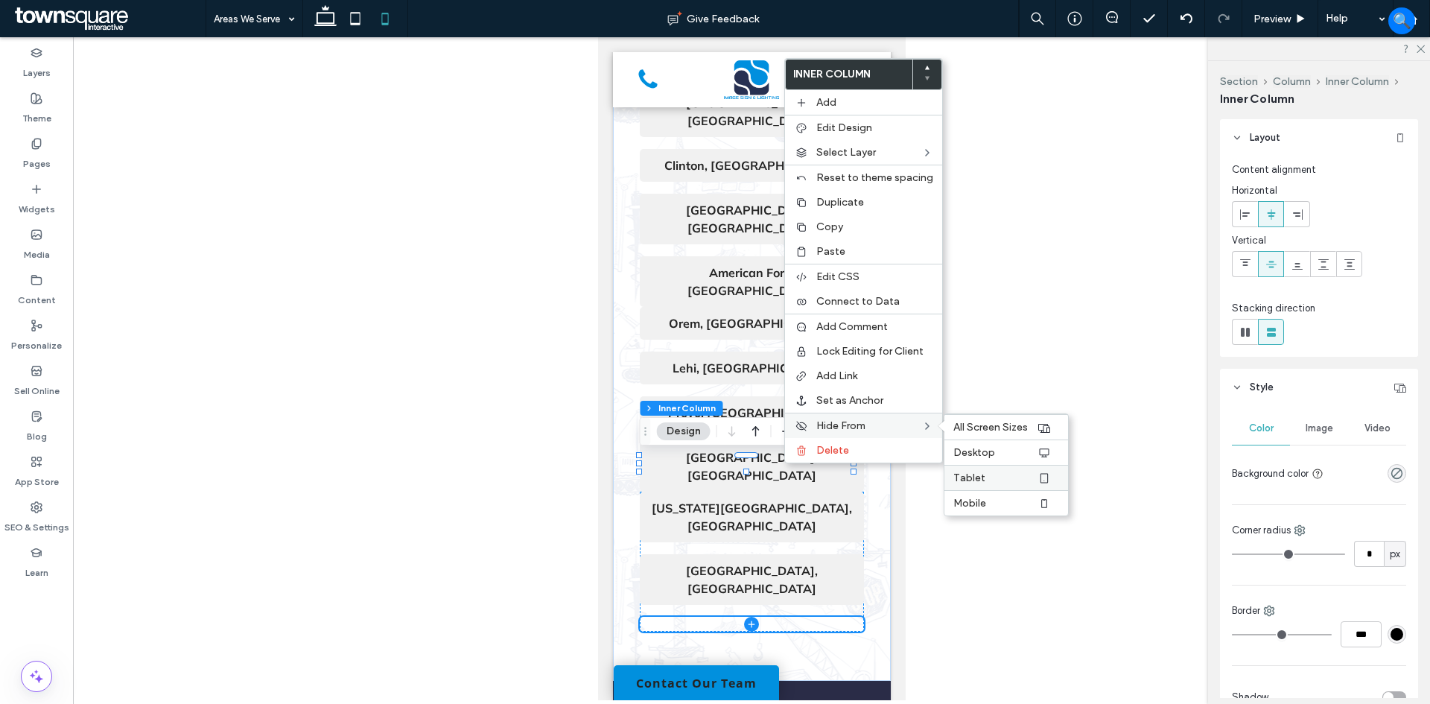
click at [1000, 472] on label "Tablet" at bounding box center [994, 478] width 83 height 13
click at [994, 472] on label "Tablet" at bounding box center [994, 478] width 83 height 13
click at [1018, 498] on label "Mobile" at bounding box center [994, 503] width 83 height 13
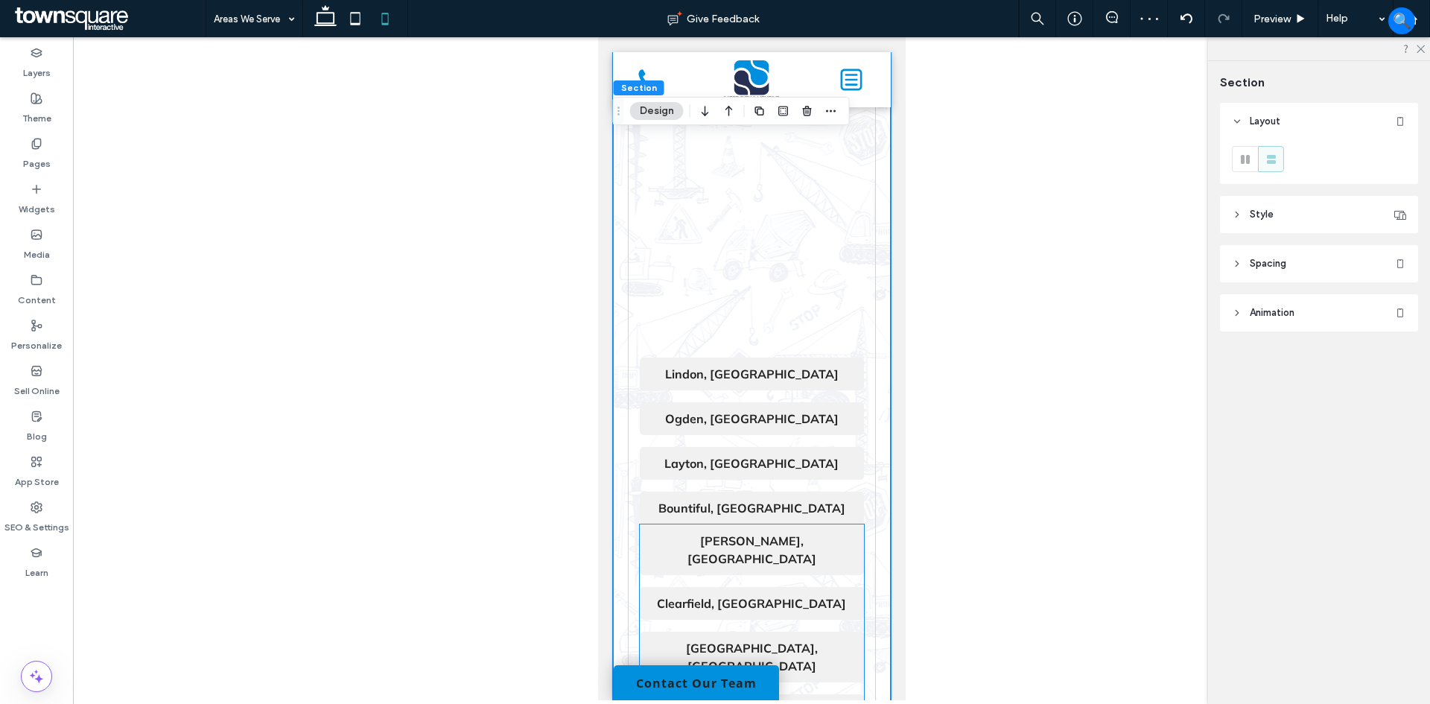
scroll to position [346, 0]
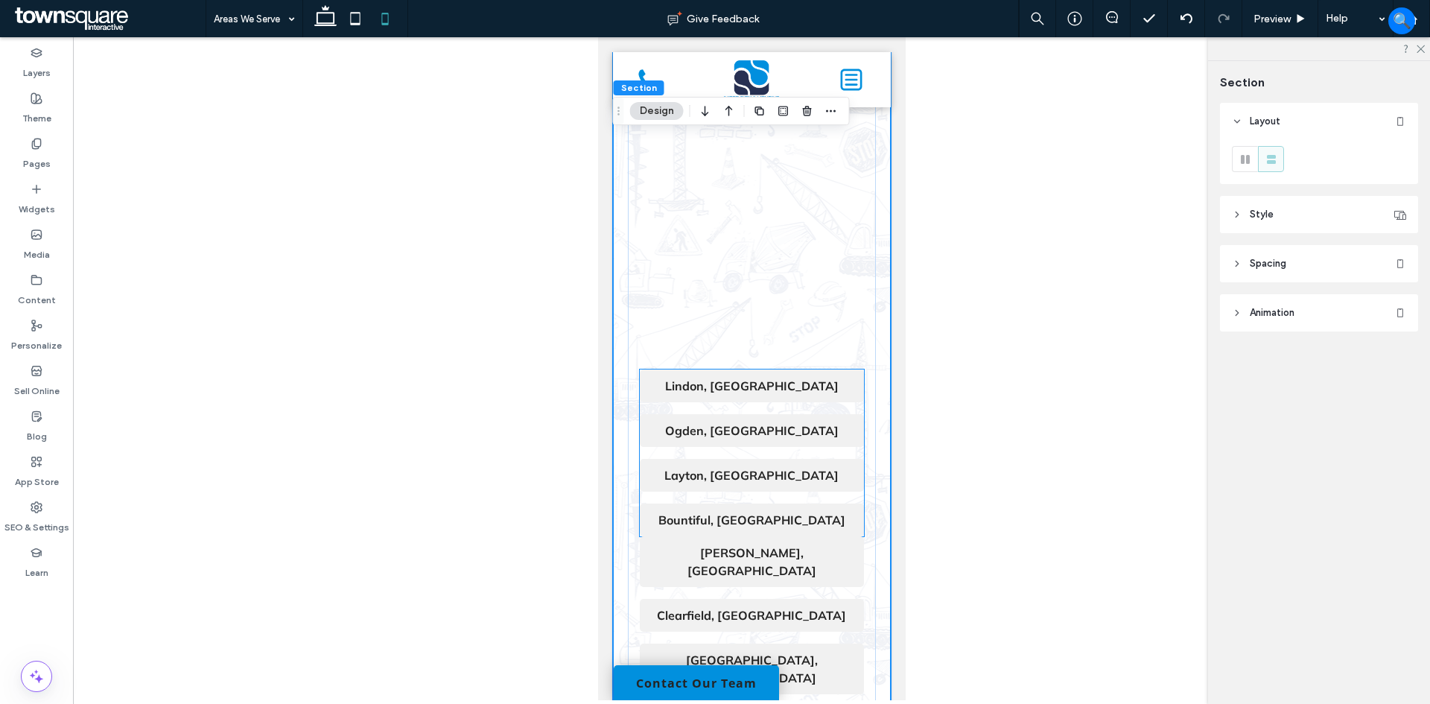
click at [842, 438] on p "Ogden, [GEOGRAPHIC_DATA]" at bounding box center [751, 431] width 209 height 18
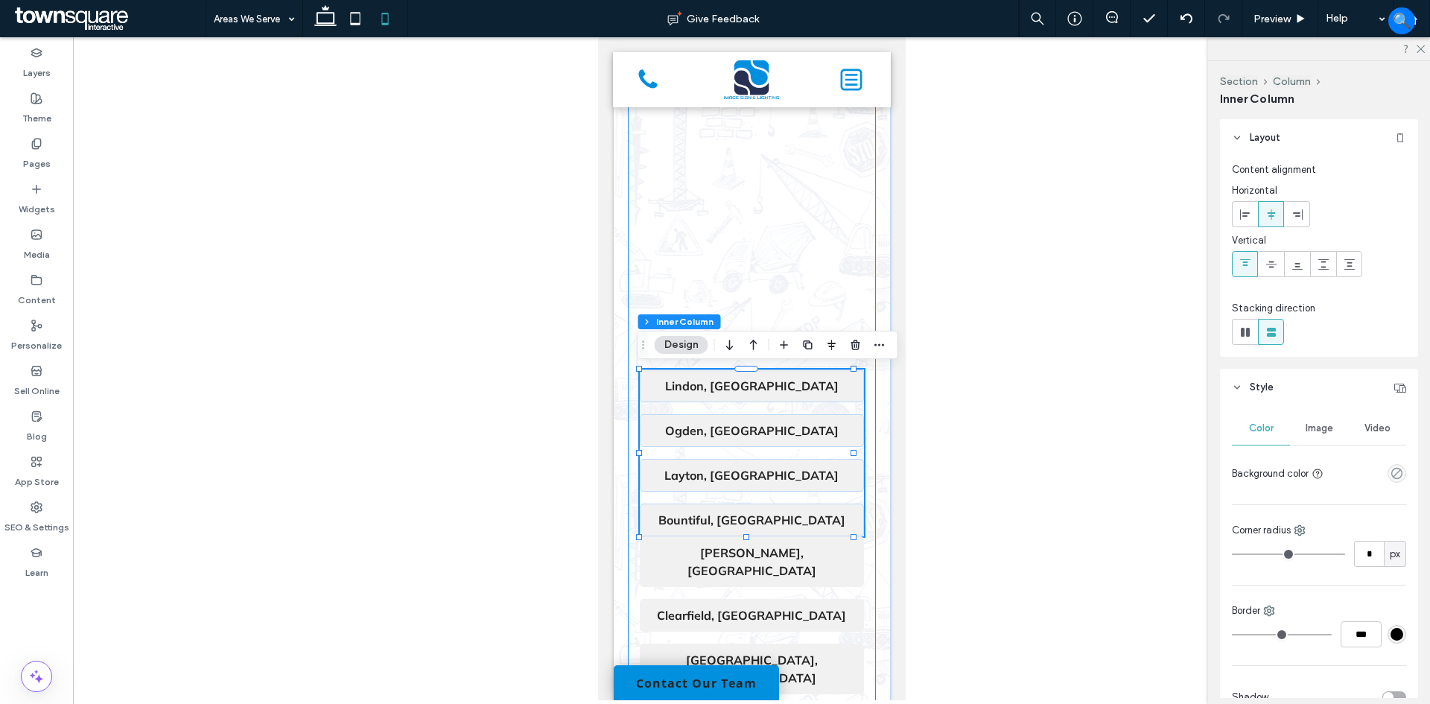
click at [861, 499] on div "[GEOGRAPHIC_DATA], UT Ogden, [GEOGRAPHIC_DATA], [GEOGRAPHIC_DATA] Bountiful, [G…" at bounding box center [751, 642] width 248 height 1292
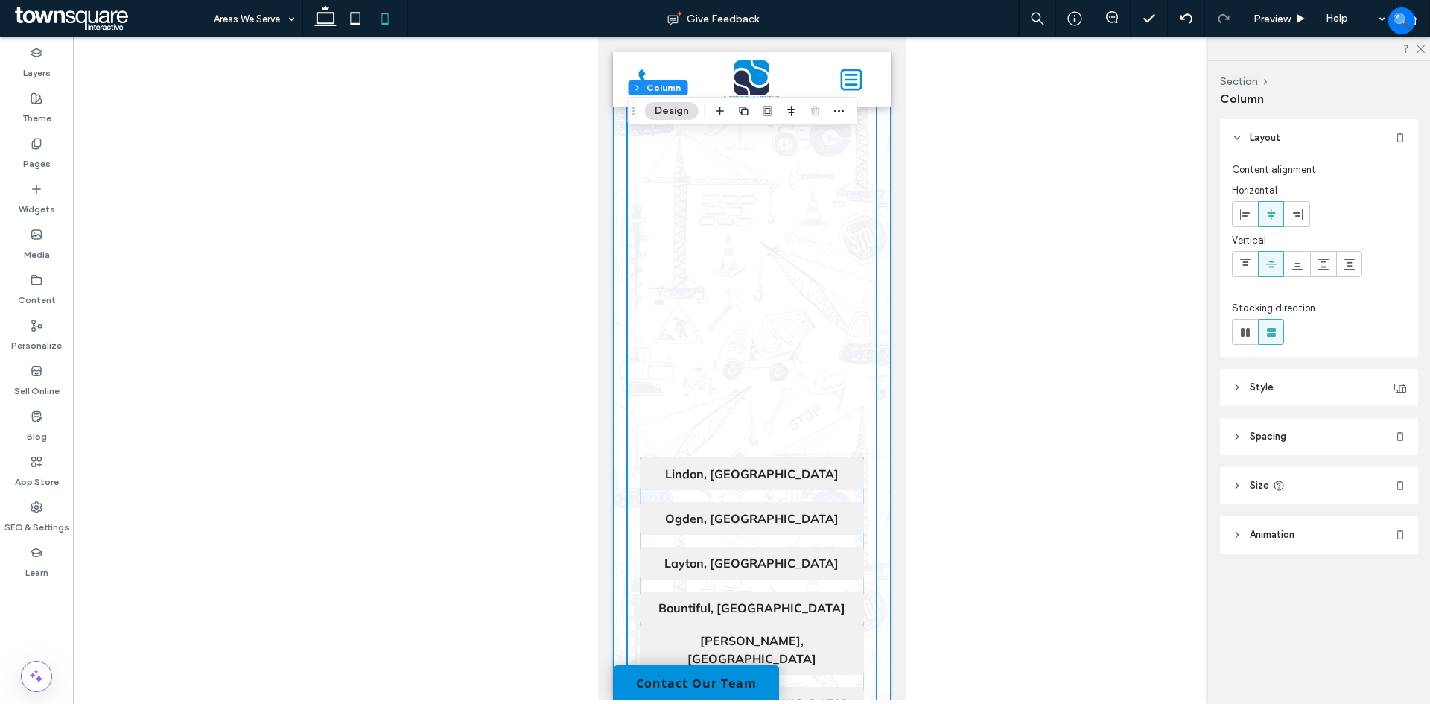
scroll to position [123, 0]
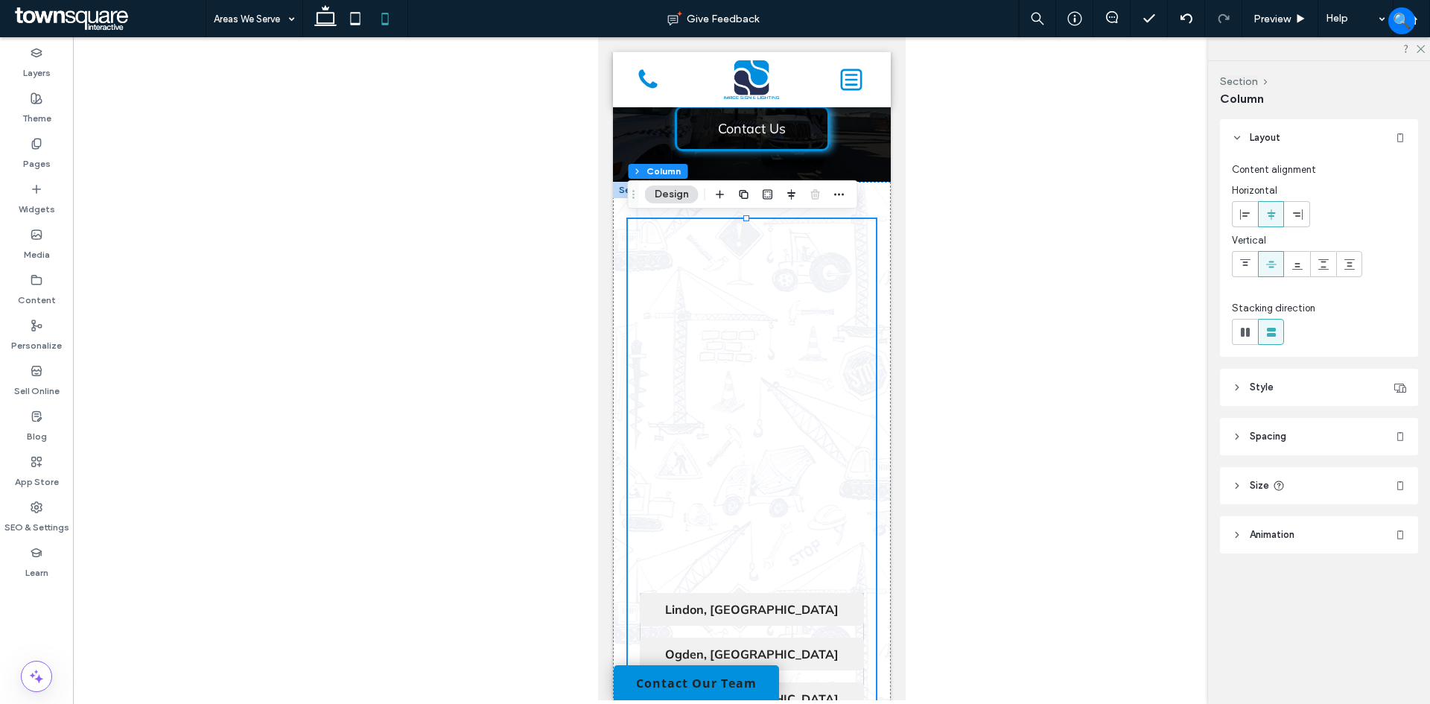
click at [1318, 386] on header "Style" at bounding box center [1319, 387] width 198 height 37
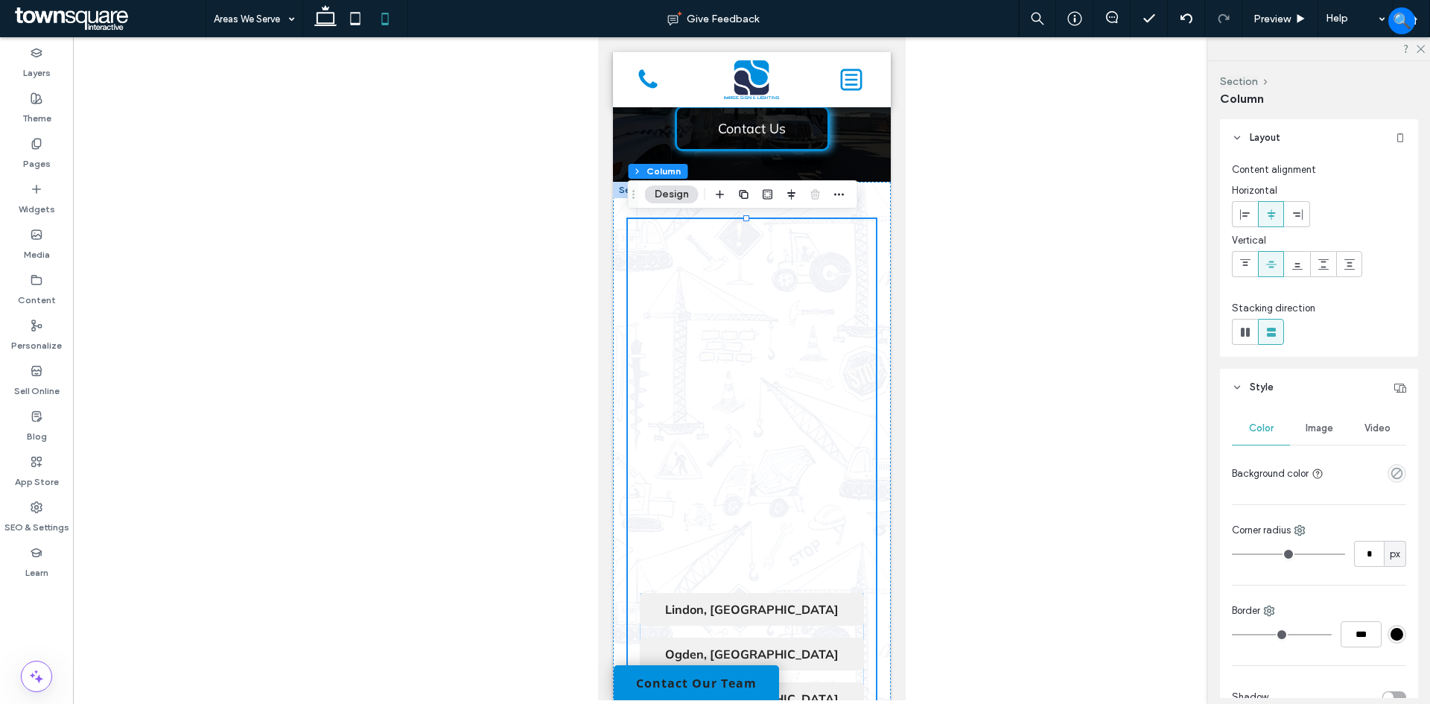
scroll to position [223, 0]
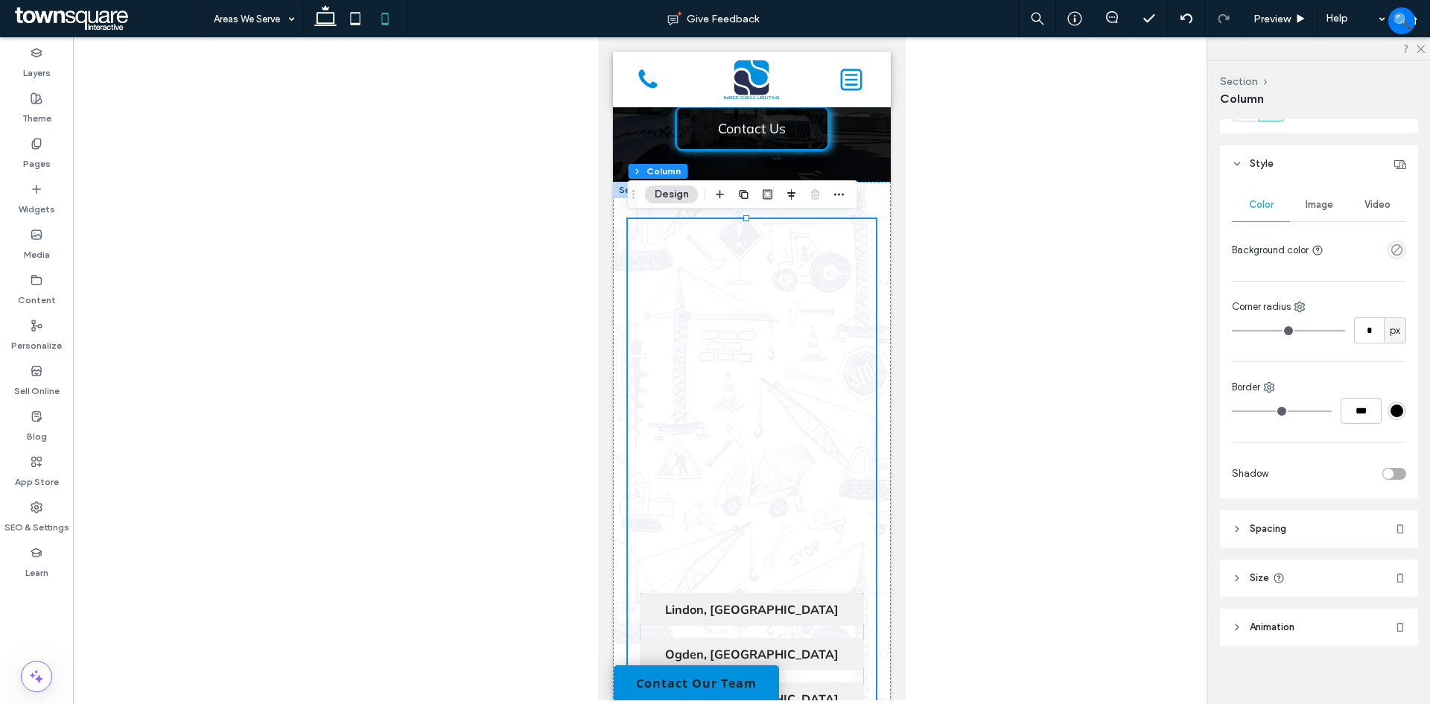
click at [1322, 526] on header "Spacing" at bounding box center [1319, 528] width 198 height 37
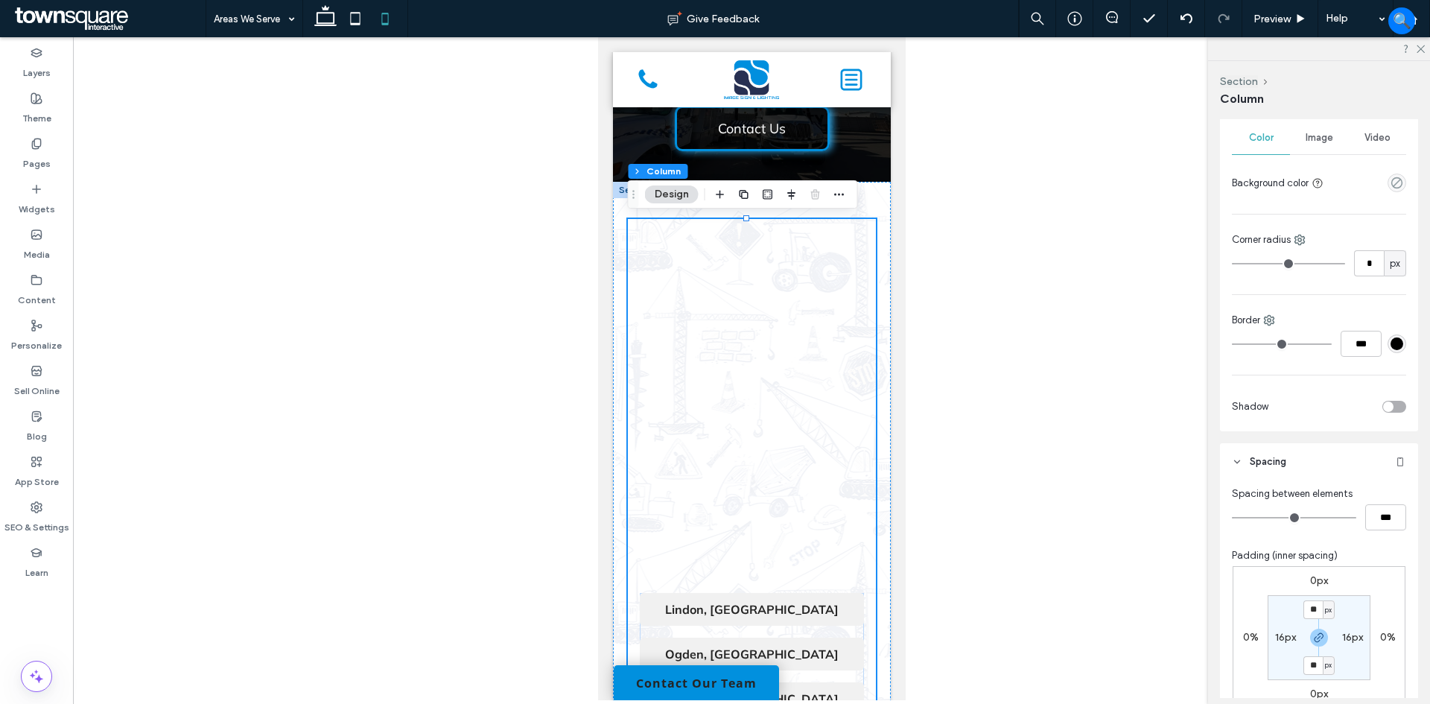
scroll to position [372, 0]
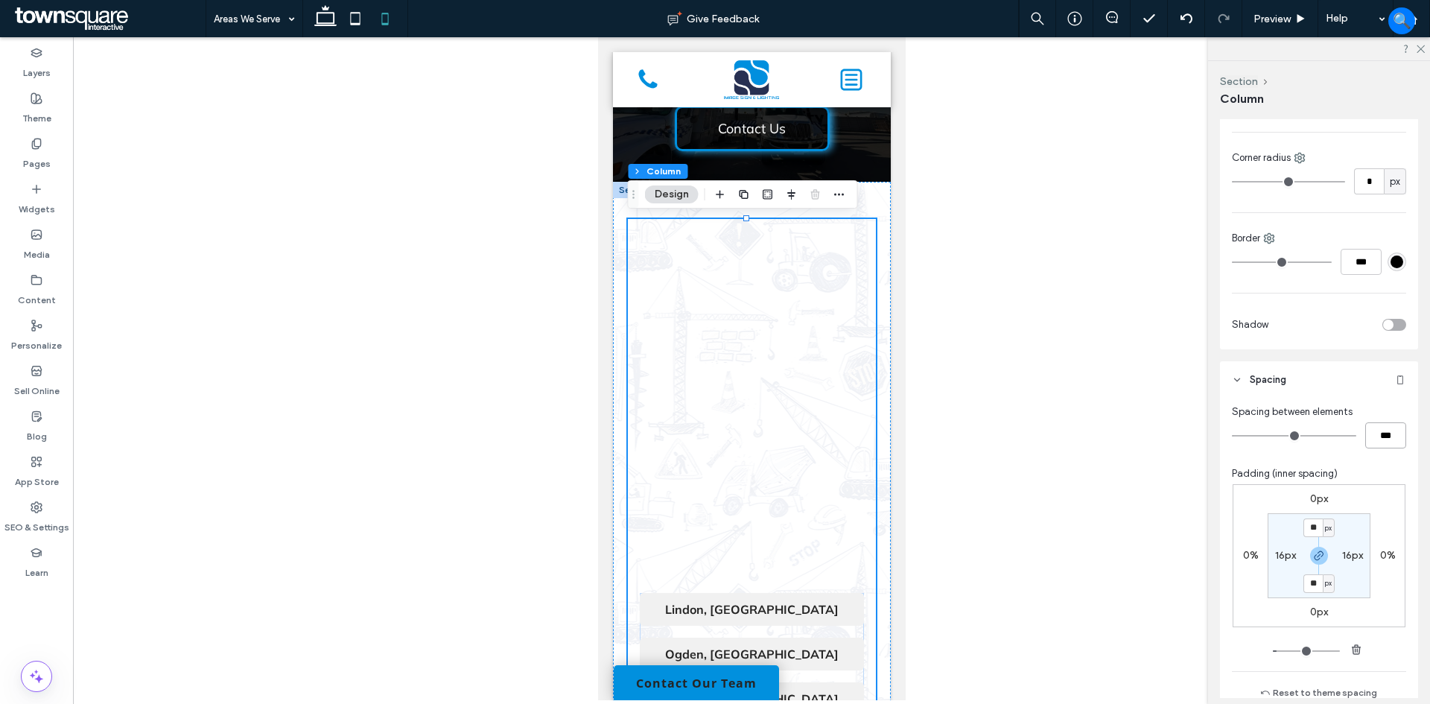
drag, startPoint x: 1371, startPoint y: 430, endPoint x: 1417, endPoint y: 437, distance: 46.7
click at [1417, 437] on div "Layout Content alignment Horizontal Vertical Stacking direction Style Color Ima…" at bounding box center [1324, 408] width 208 height 579
type input "**"
type input "****"
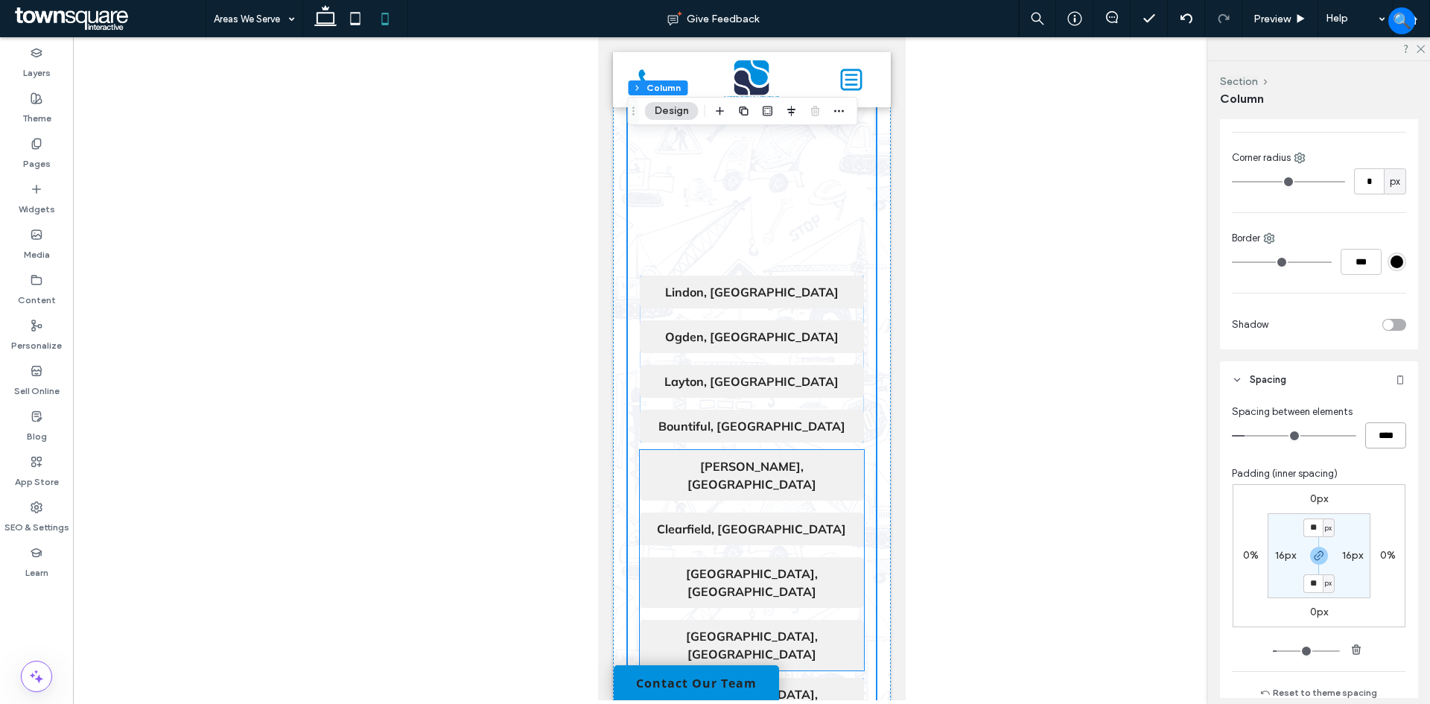
scroll to position [421, 0]
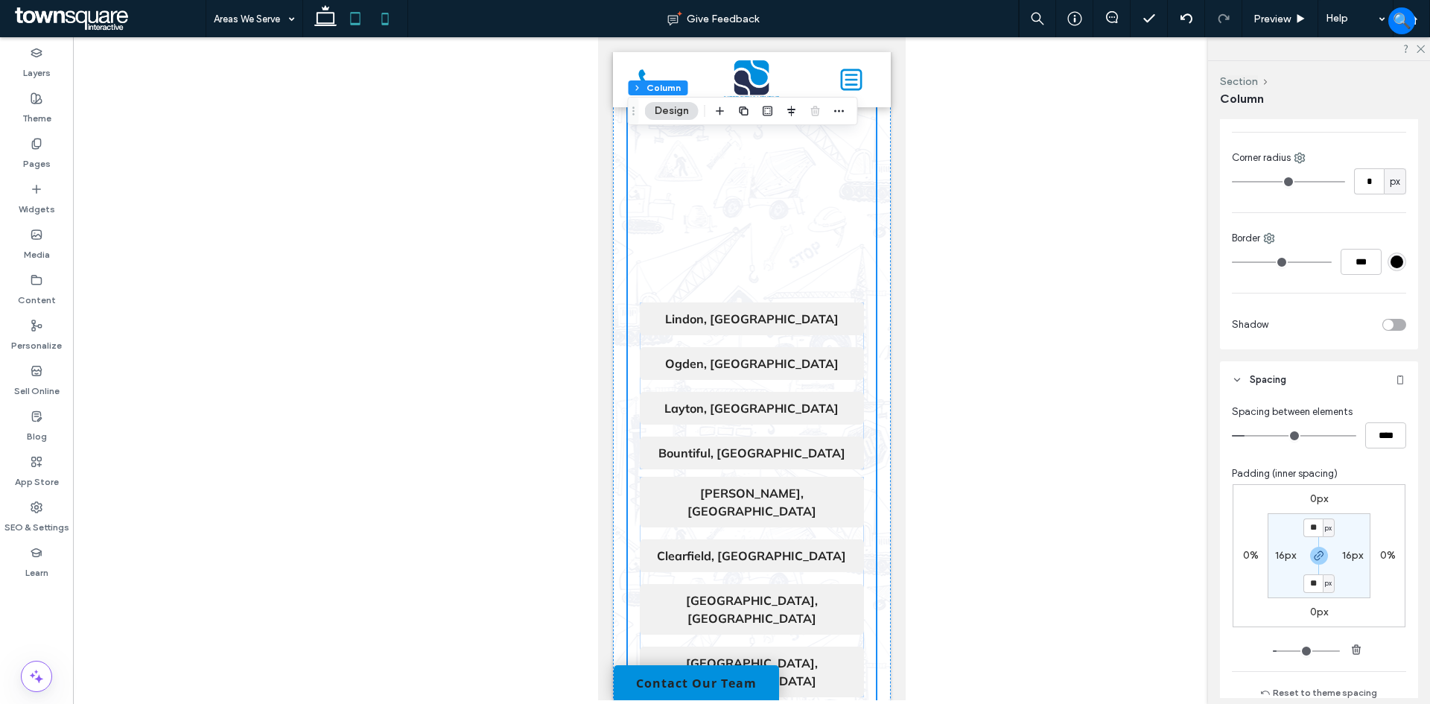
click at [357, 10] on icon at bounding box center [355, 19] width 30 height 30
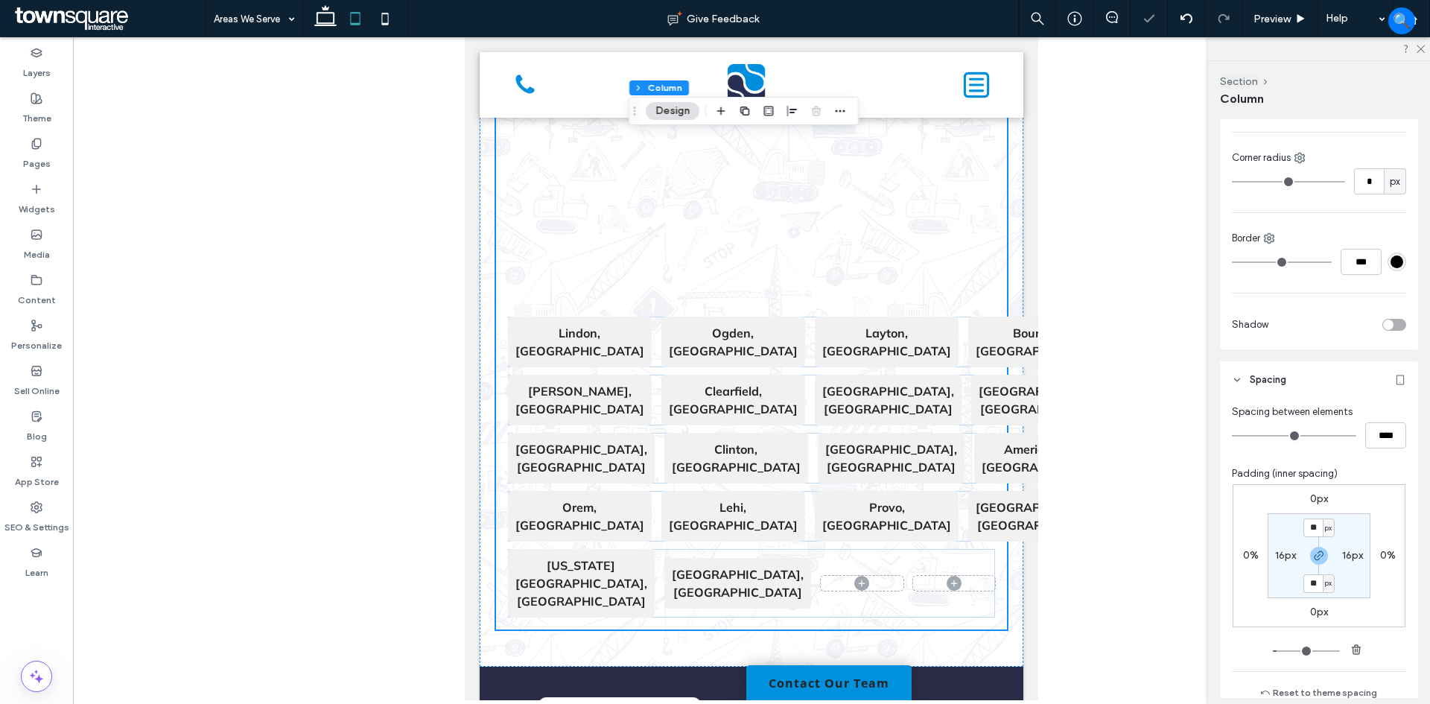
type input "*"
type input "***"
type input "****"
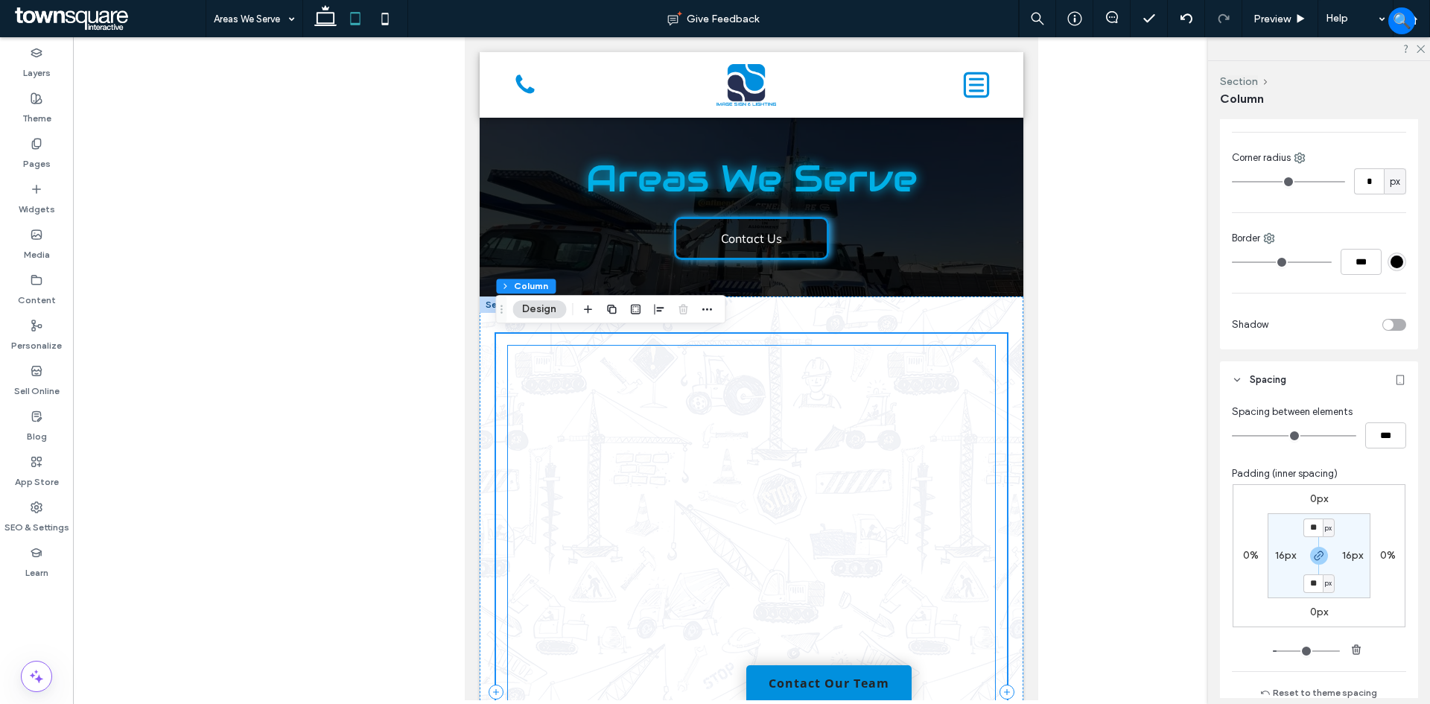
scroll to position [149, 0]
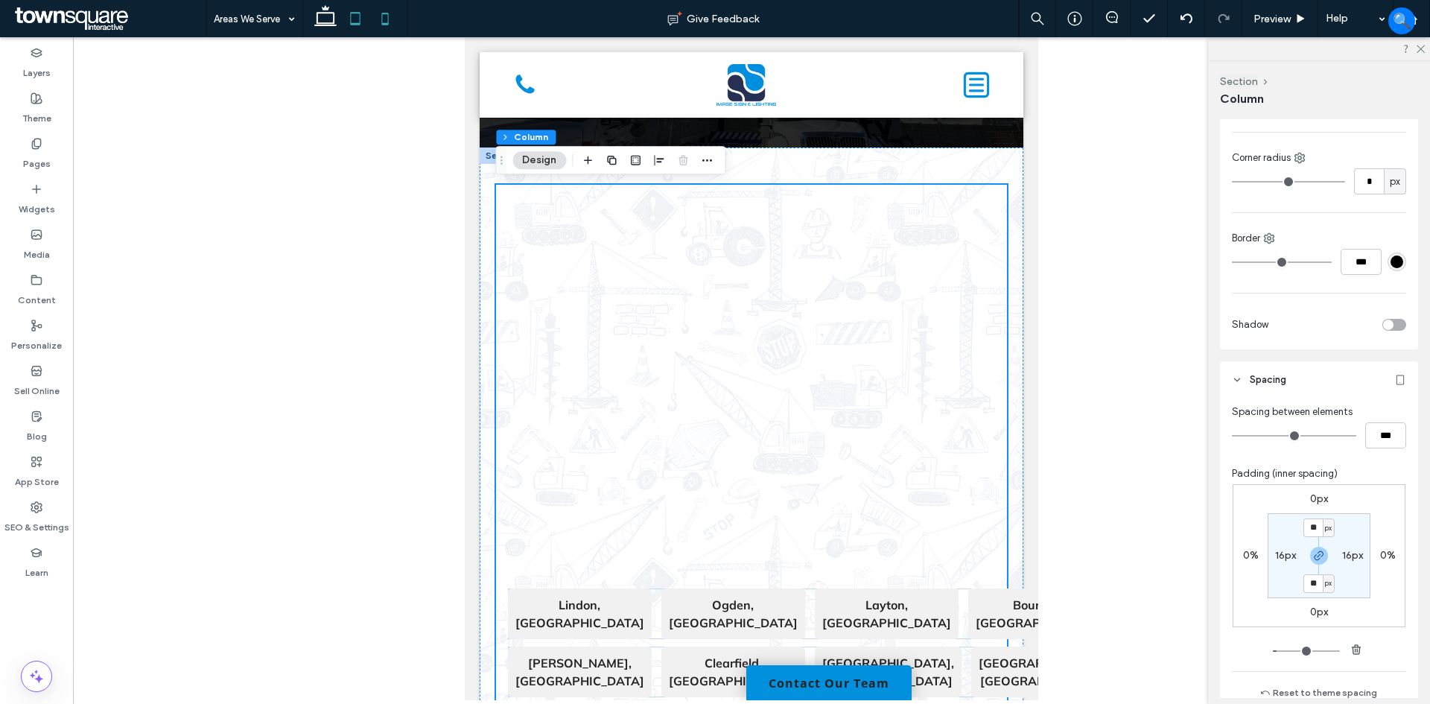
click at [394, 6] on icon at bounding box center [385, 19] width 30 height 30
type input "**"
type input "****"
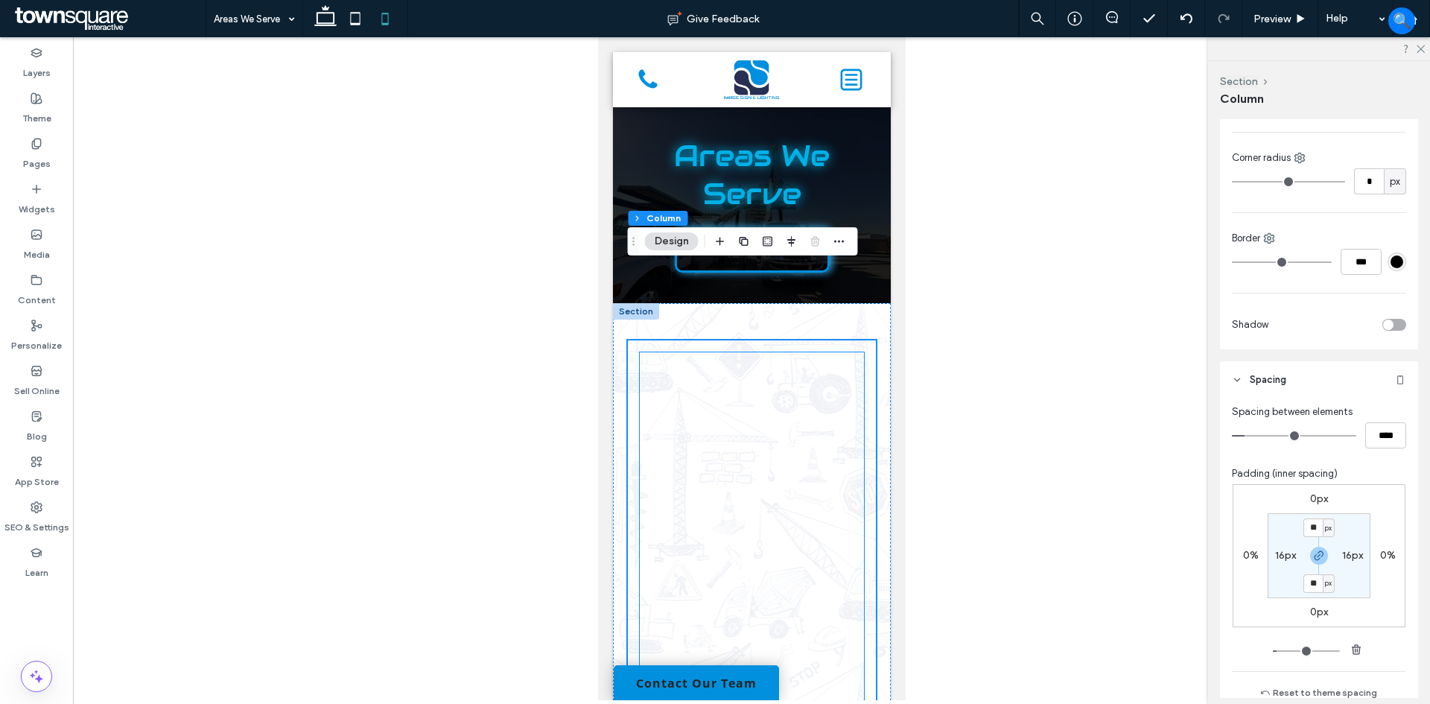
scroll to position [0, 0]
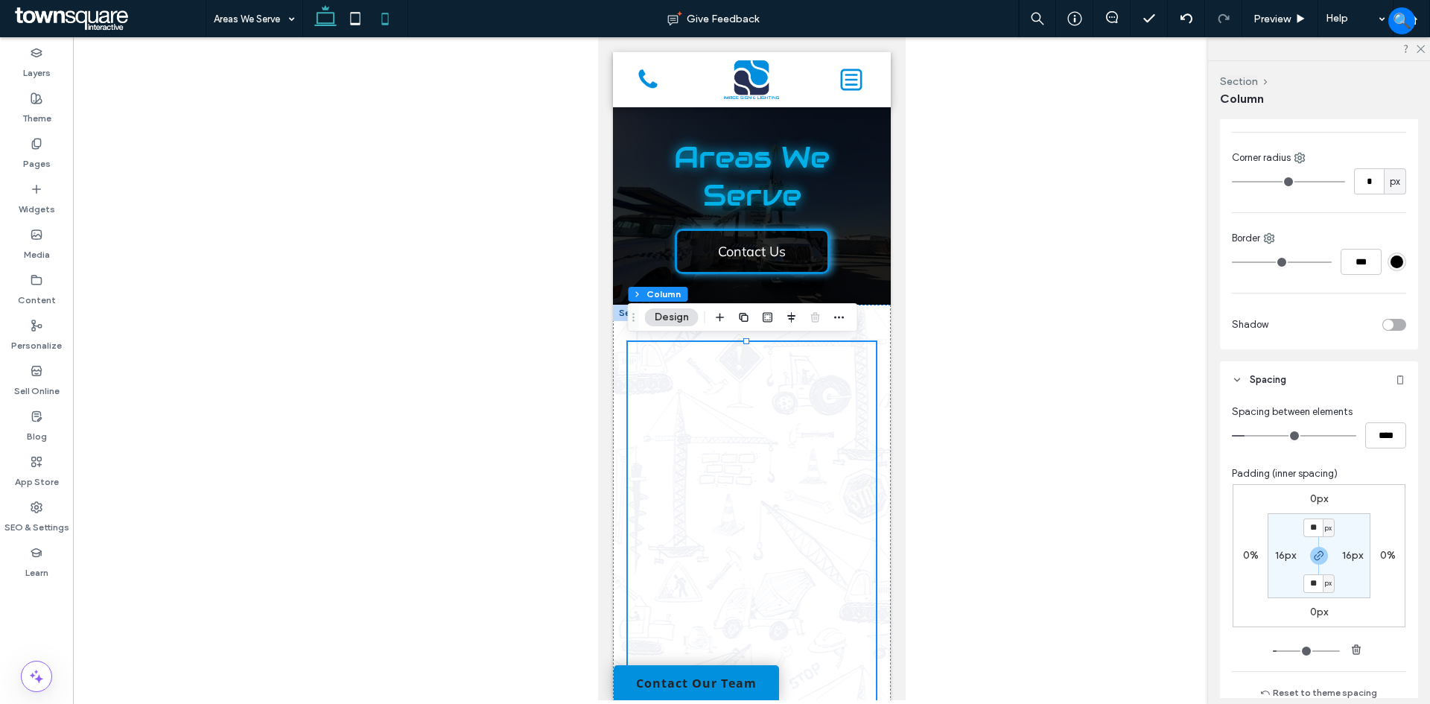
click at [322, 16] on icon at bounding box center [326, 19] width 30 height 30
type input "*"
type input "***"
type input "****"
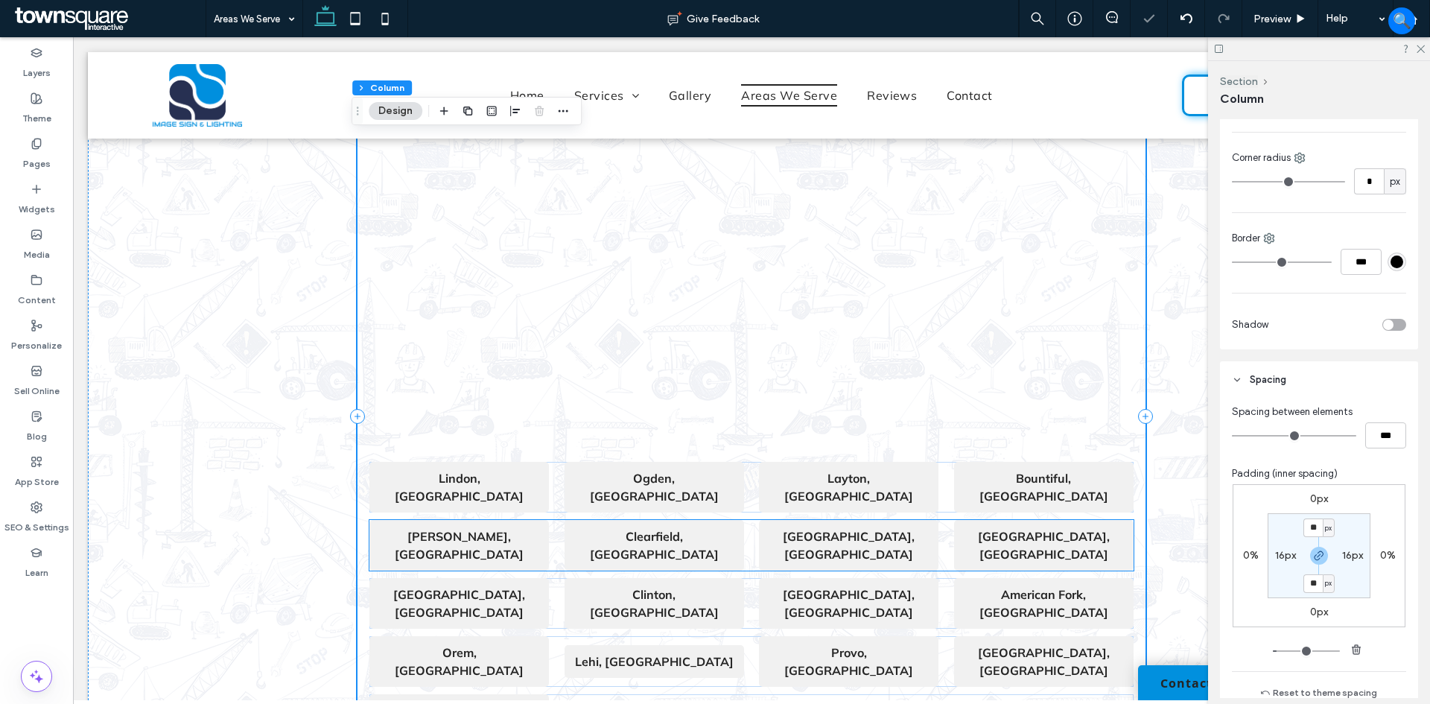
scroll to position [445, 0]
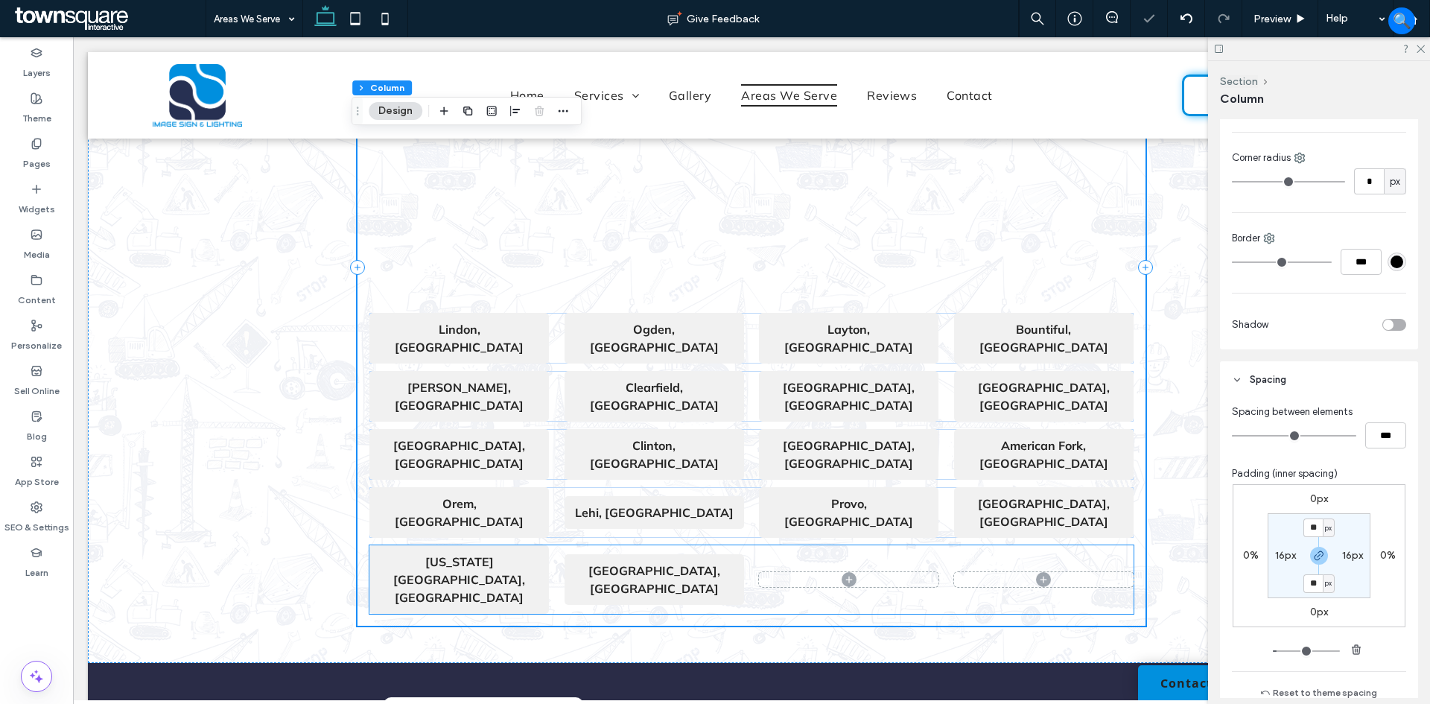
click at [895, 572] on span at bounding box center [849, 579] width 180 height 15
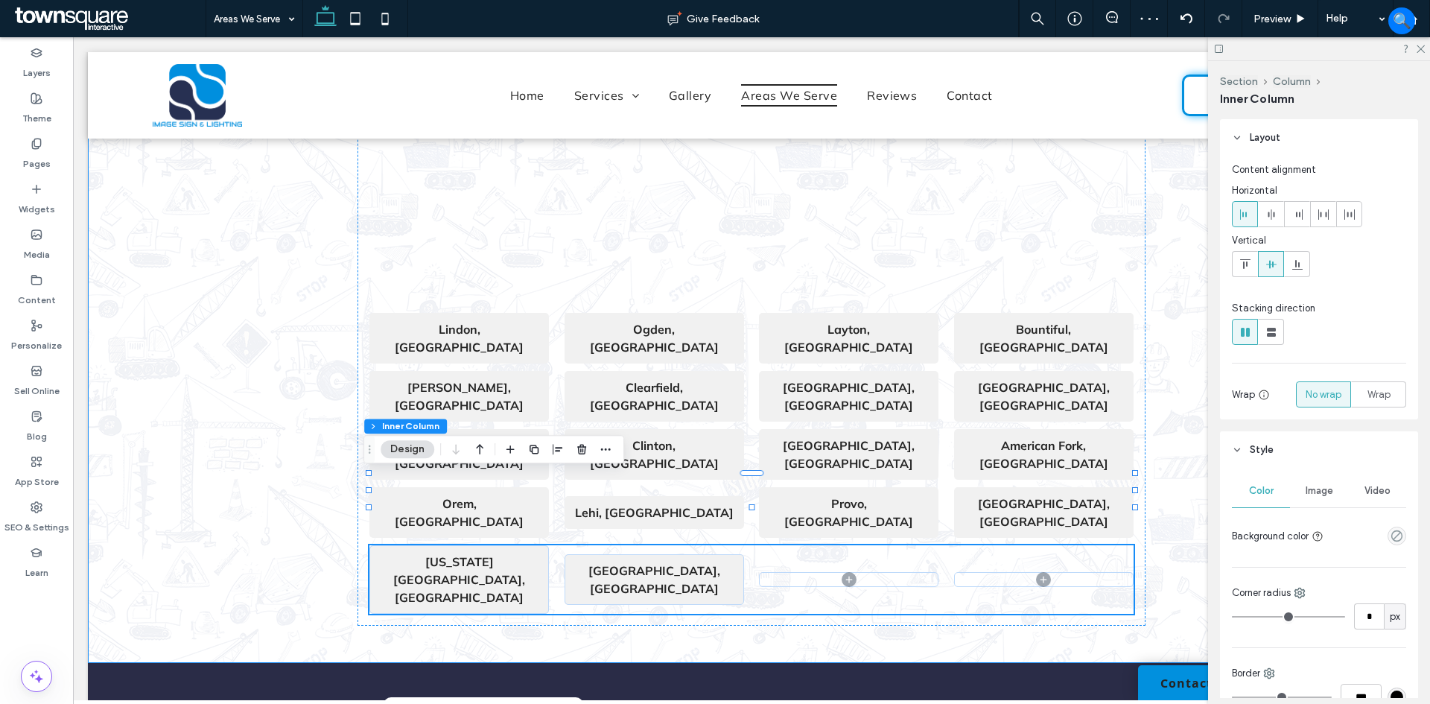
click at [1049, 535] on div "[GEOGRAPHIC_DATA], UT Ogden, [GEOGRAPHIC_DATA], [GEOGRAPHIC_DATA] Bountiful, [G…" at bounding box center [752, 267] width 894 height 791
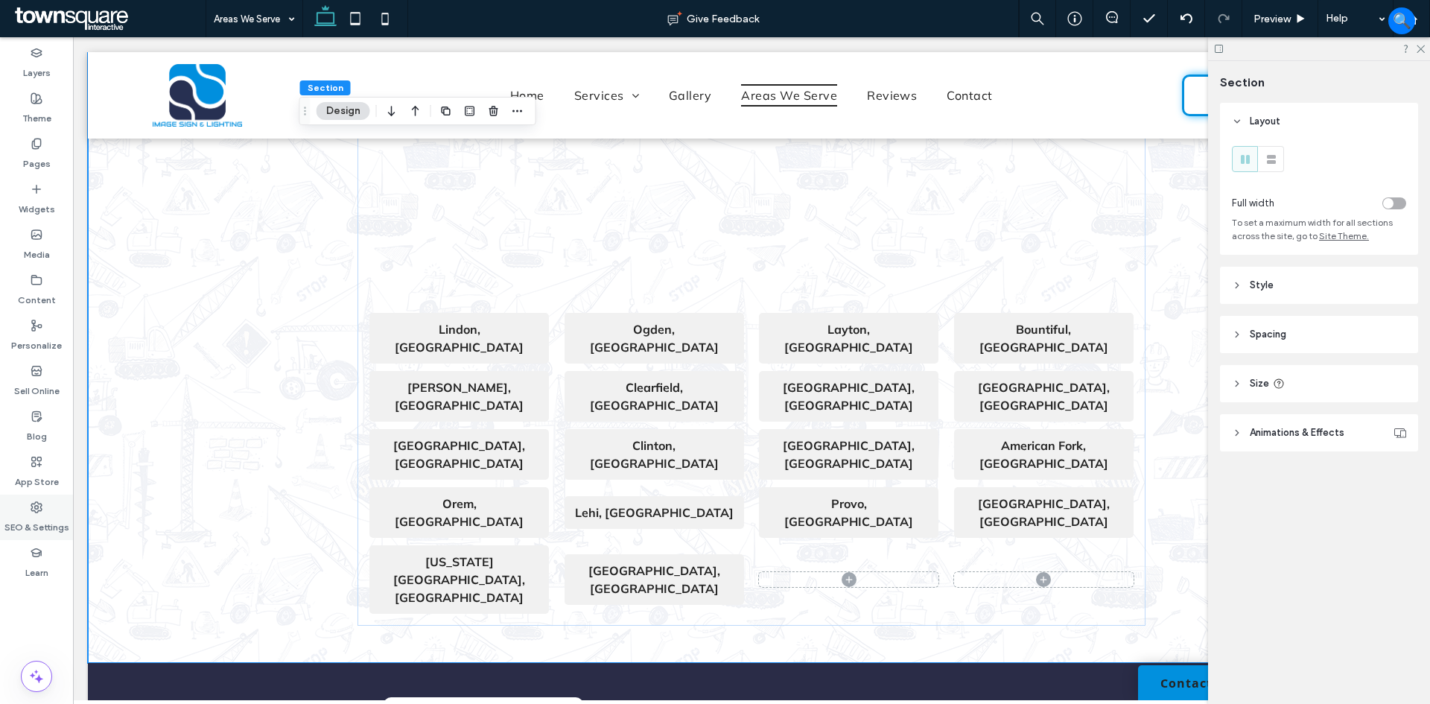
click at [35, 510] on use at bounding box center [36, 507] width 10 height 10
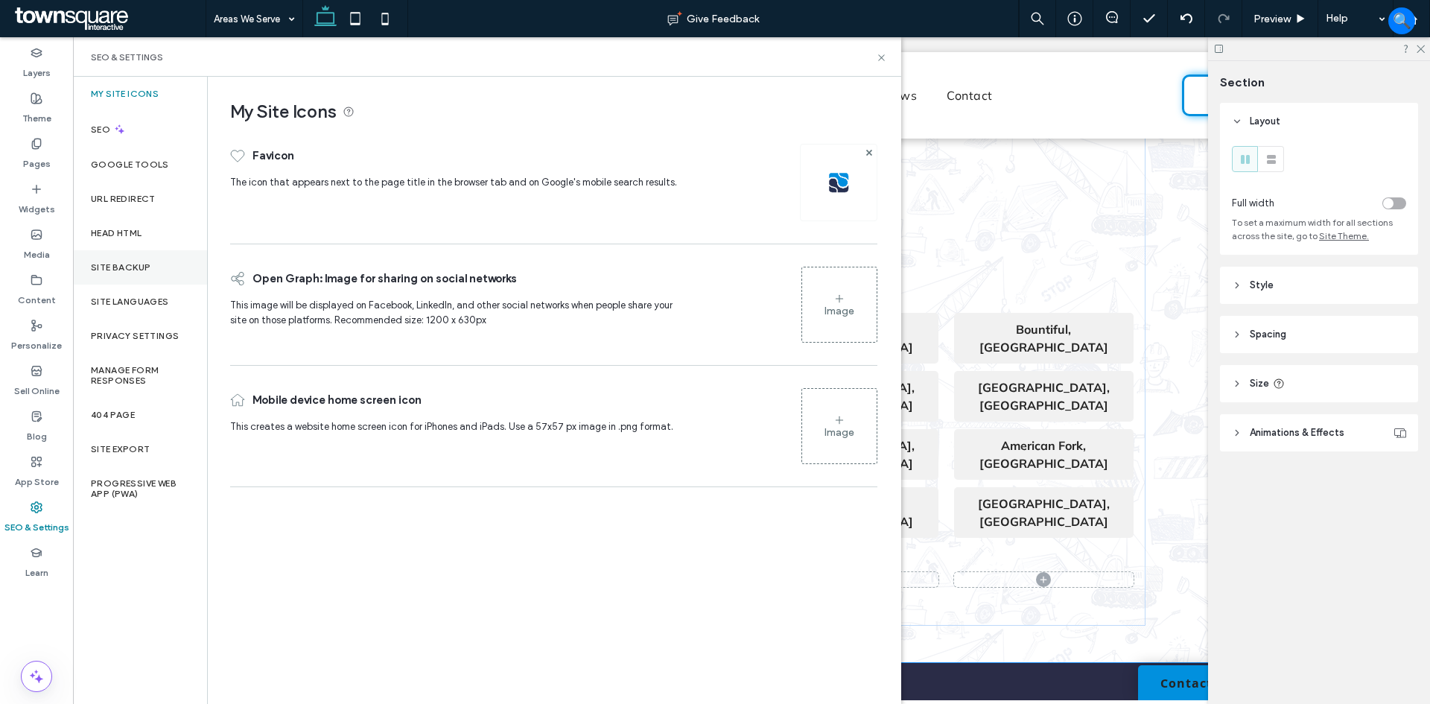
click at [144, 265] on label "Site Backup" at bounding box center [121, 267] width 60 height 10
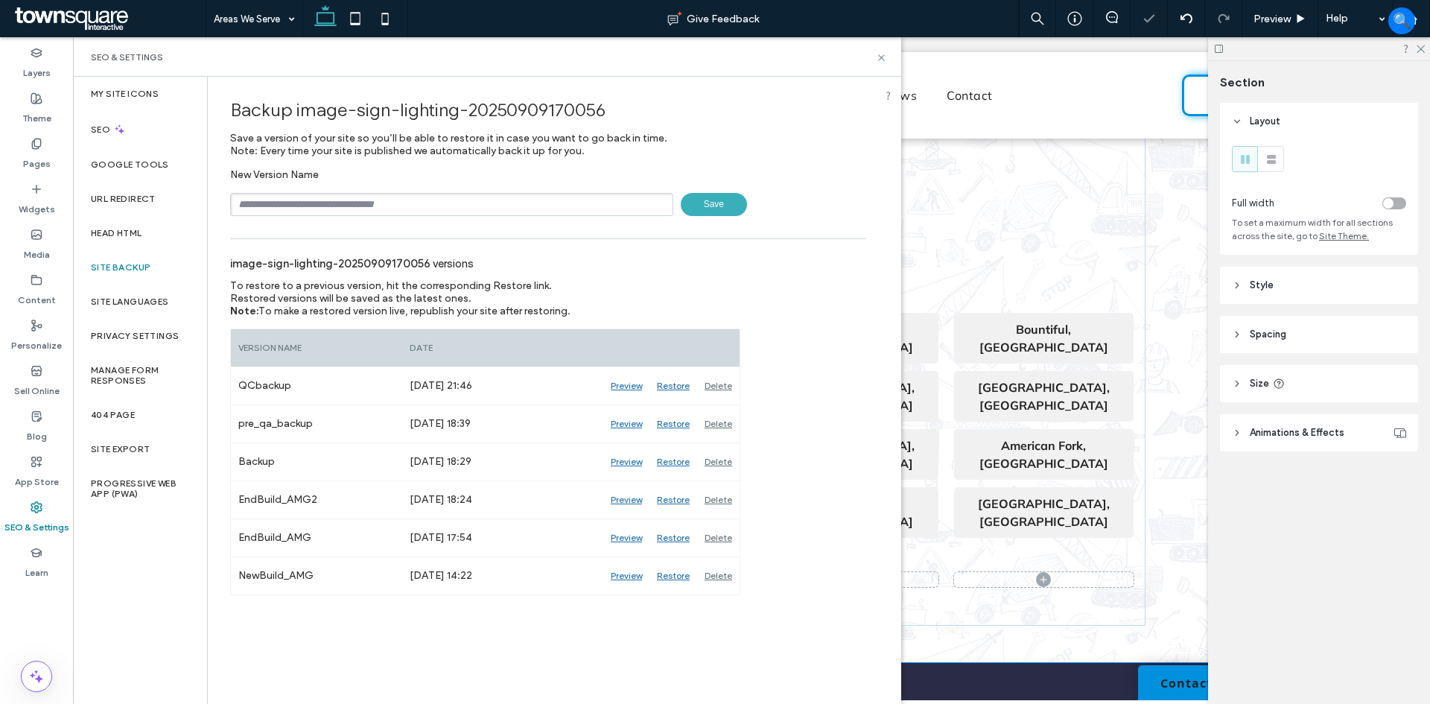
click at [305, 200] on input "text" at bounding box center [451, 204] width 443 height 23
click at [280, 206] on input "text" at bounding box center [451, 204] width 443 height 23
type input "**********"
click at [702, 205] on span "Save" at bounding box center [714, 204] width 66 height 23
click at [885, 52] on icon at bounding box center [881, 57] width 11 height 11
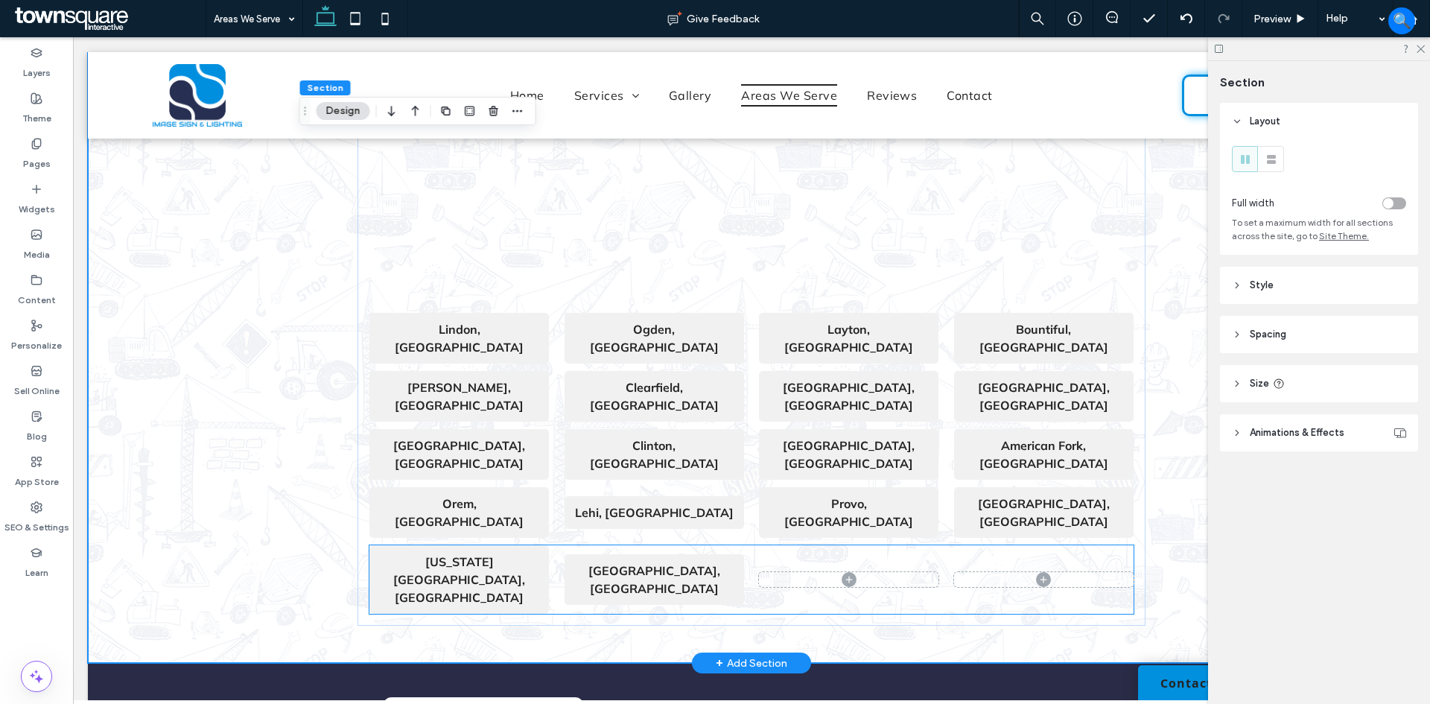
click at [1079, 572] on span at bounding box center [1044, 579] width 180 height 15
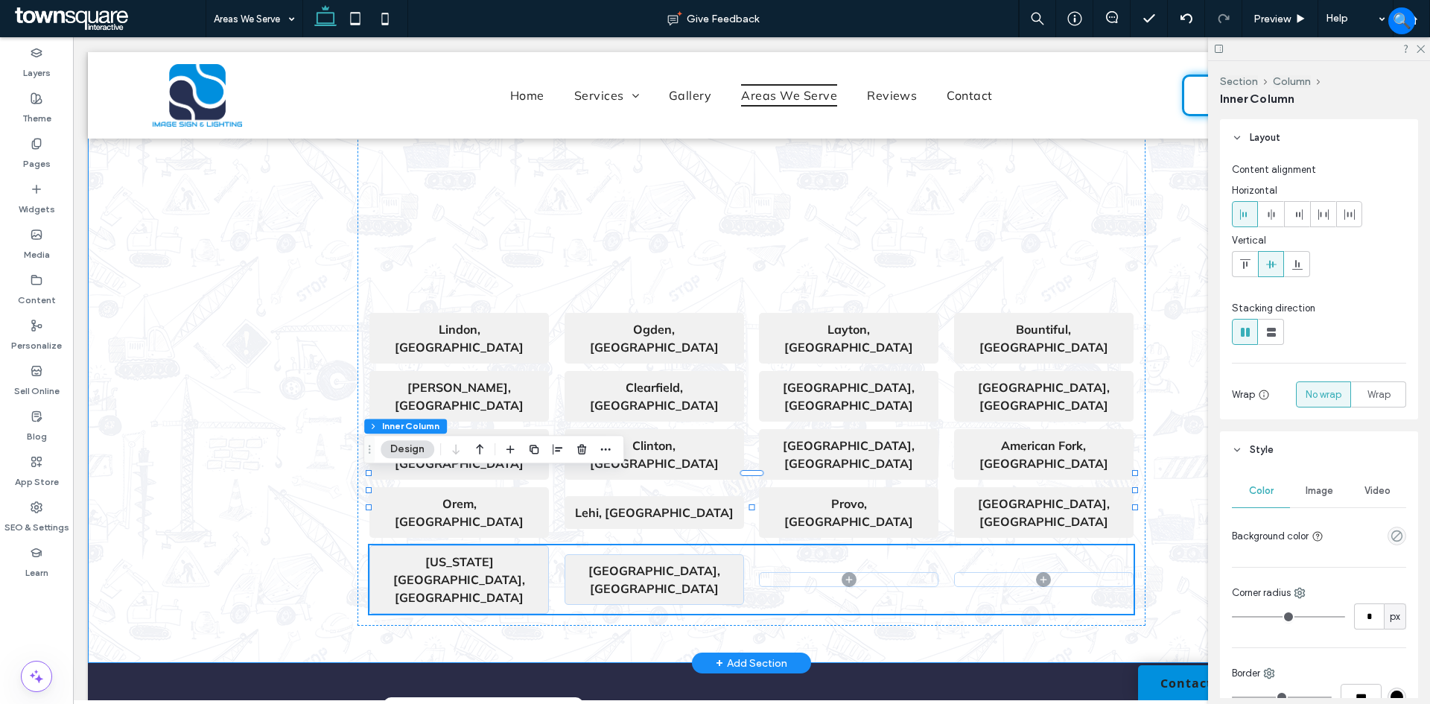
click at [1118, 533] on div "[GEOGRAPHIC_DATA], UT Ogden, [GEOGRAPHIC_DATA], [GEOGRAPHIC_DATA] Bountiful, [G…" at bounding box center [752, 267] width 894 height 791
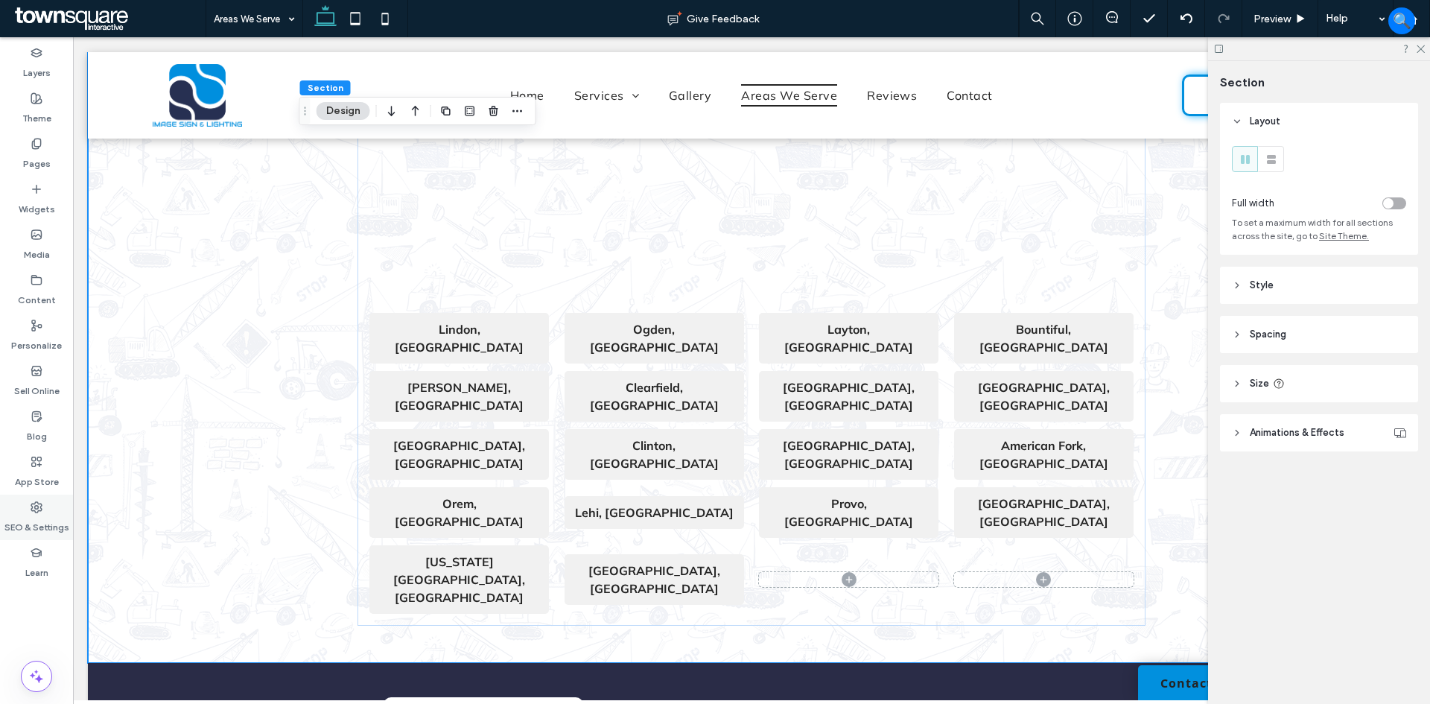
click at [29, 515] on label "SEO & Settings" at bounding box center [36, 523] width 65 height 21
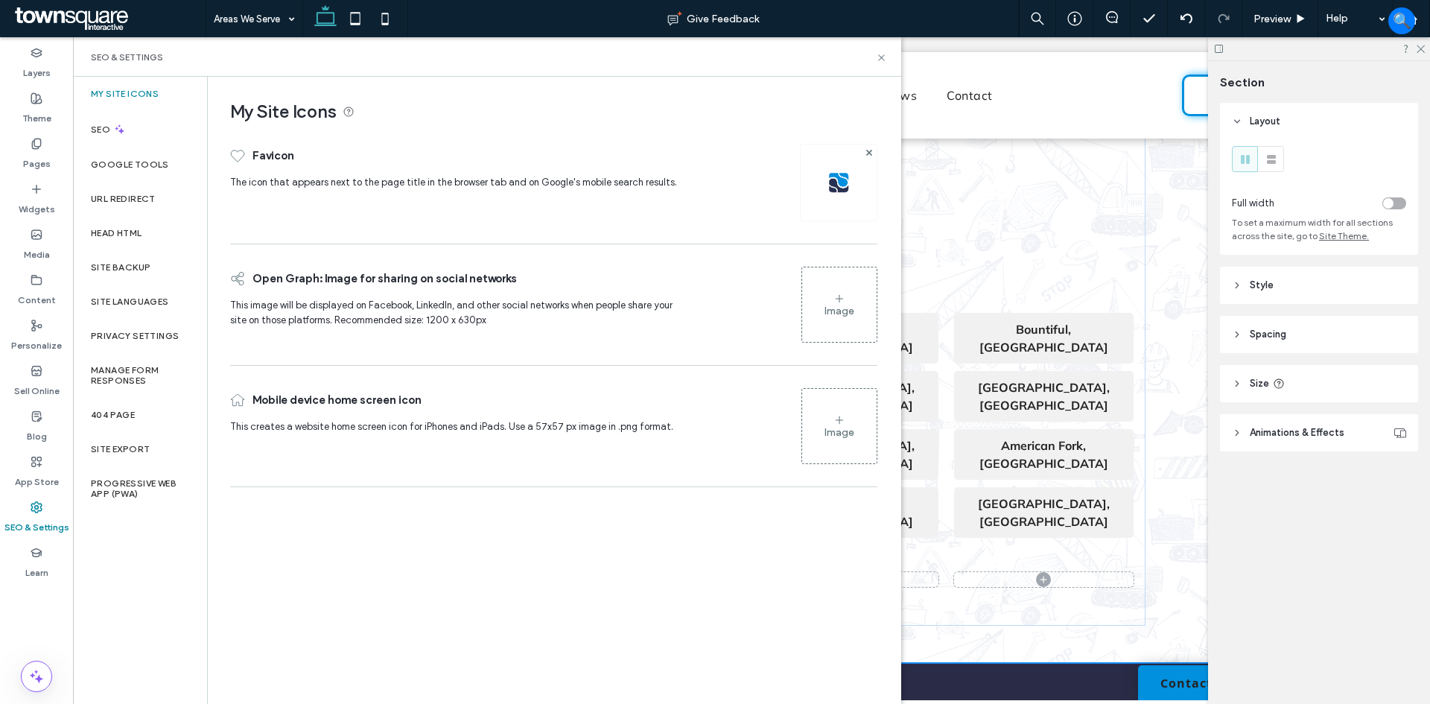
click at [1113, 524] on div "[GEOGRAPHIC_DATA], UT Ogden, [GEOGRAPHIC_DATA], [GEOGRAPHIC_DATA] Bountiful, [G…" at bounding box center [752, 267] width 894 height 791
